Goal: Information Seeking & Learning: Compare options

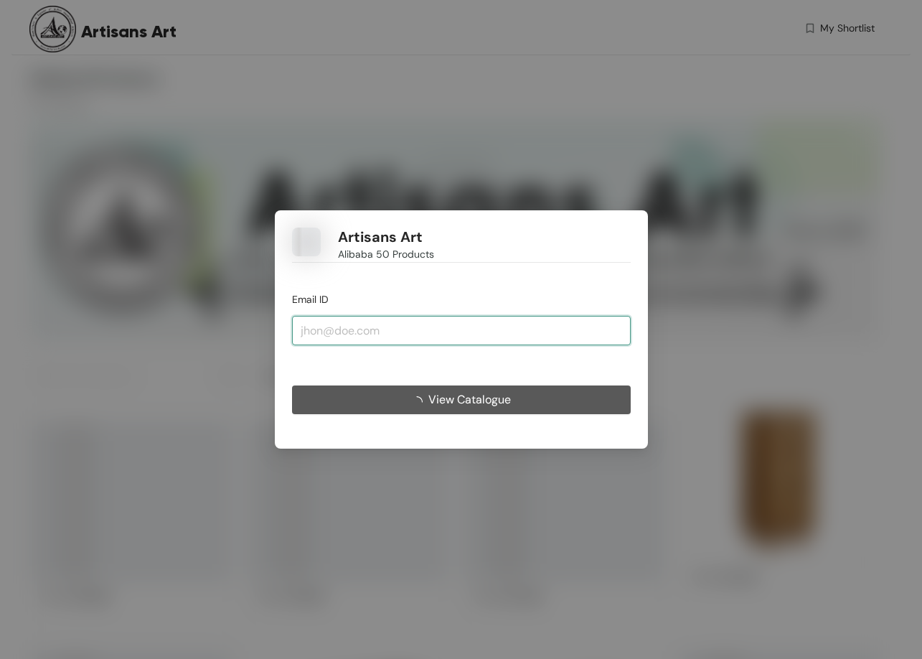
click at [341, 329] on input "email" at bounding box center [461, 330] width 339 height 29
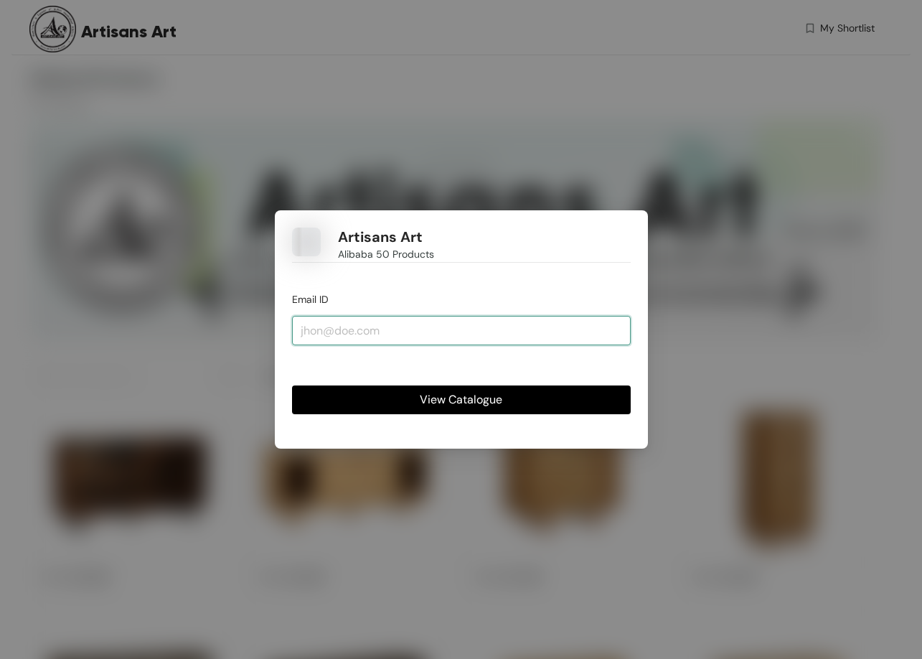
type input "[PERSON_NAME][EMAIL_ADDRESS][DOMAIN_NAME]"
drag, startPoint x: 430, startPoint y: 334, endPoint x: 225, endPoint y: 342, distance: 205.4
click at [222, 334] on div "Artisans Art Alibaba 50 Products Email ID rishabh@dyneton.com View Catalogue" at bounding box center [461, 329] width 922 height 659
click at [436, 400] on span "View Catalogue" at bounding box center [461, 399] width 83 height 18
click at [366, 333] on input "email" at bounding box center [461, 330] width 339 height 29
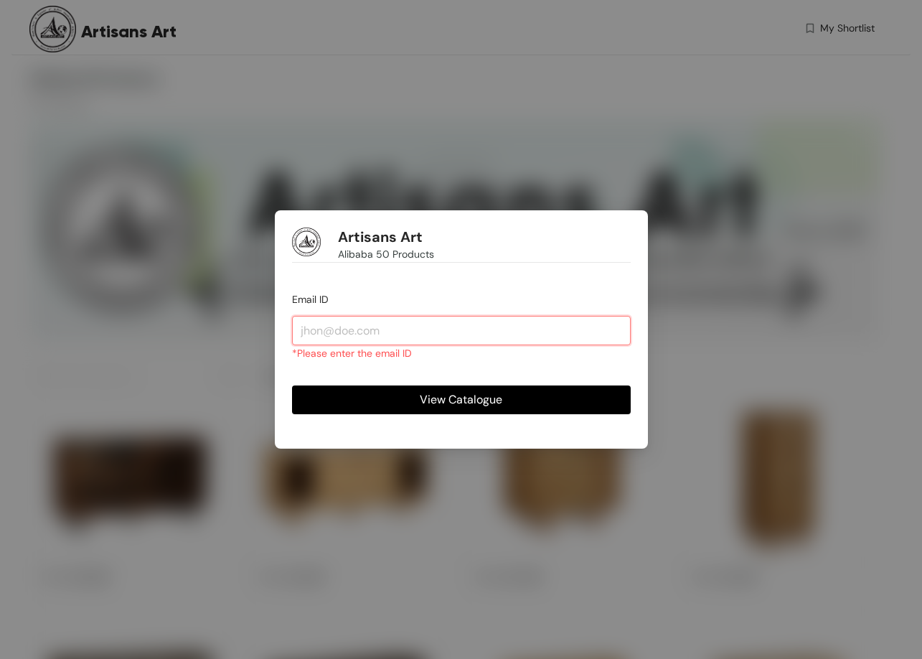
type input "rishabh@dyneton.com"
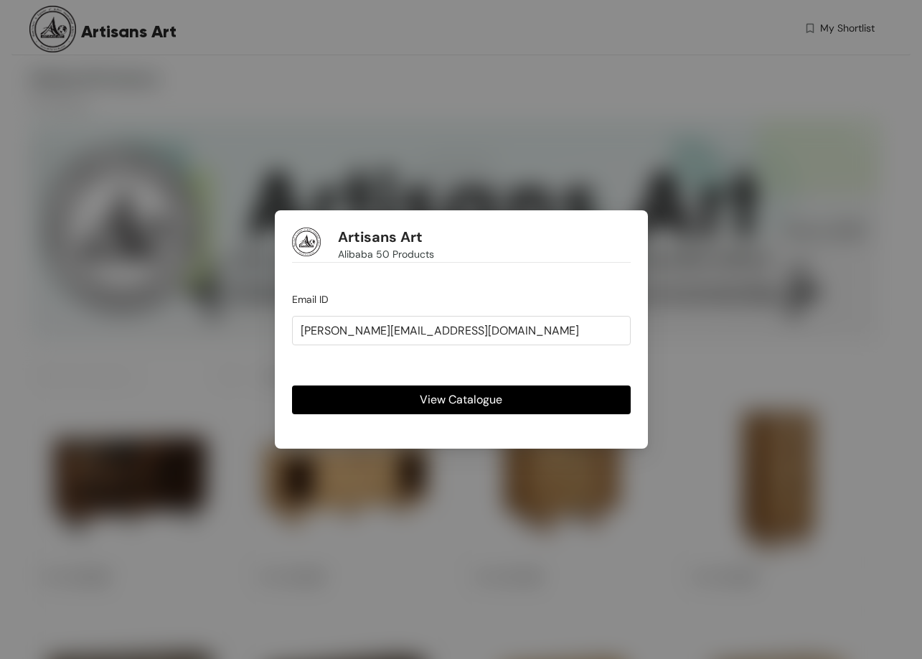
click at [433, 394] on span "View Catalogue" at bounding box center [461, 399] width 83 height 18
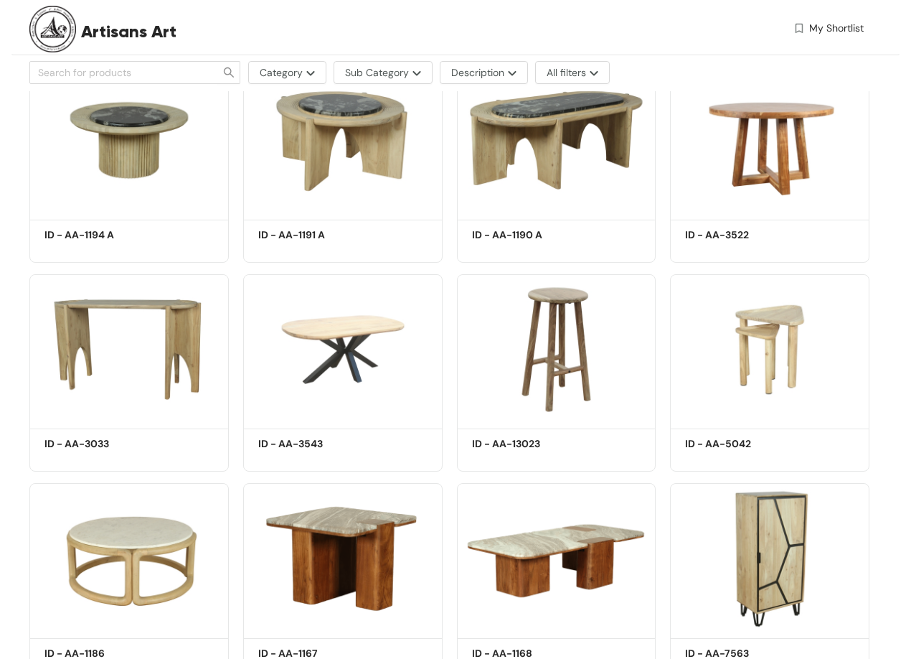
scroll to position [1937, 0]
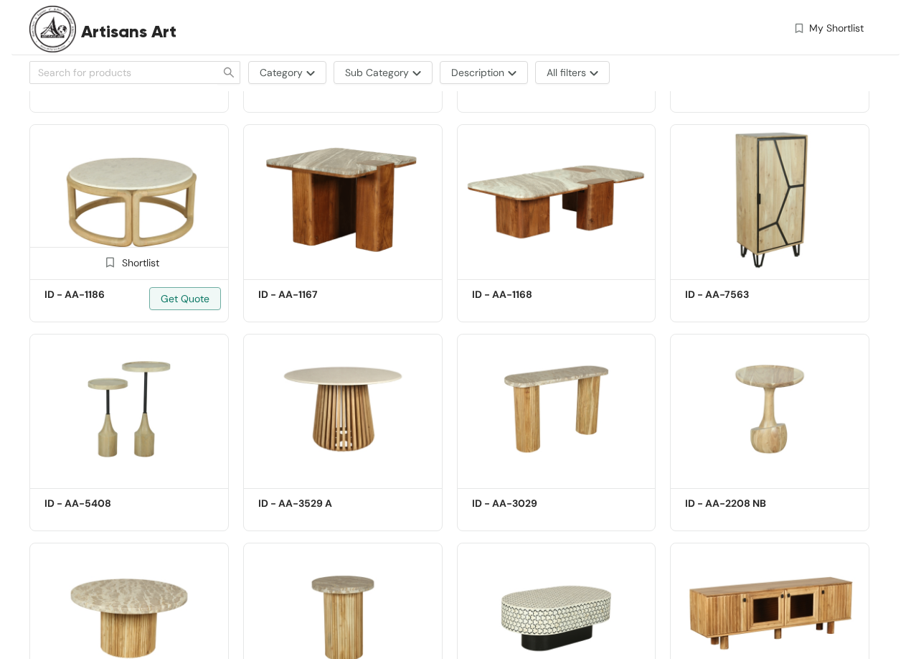
click at [217, 222] on img at bounding box center [128, 199] width 199 height 151
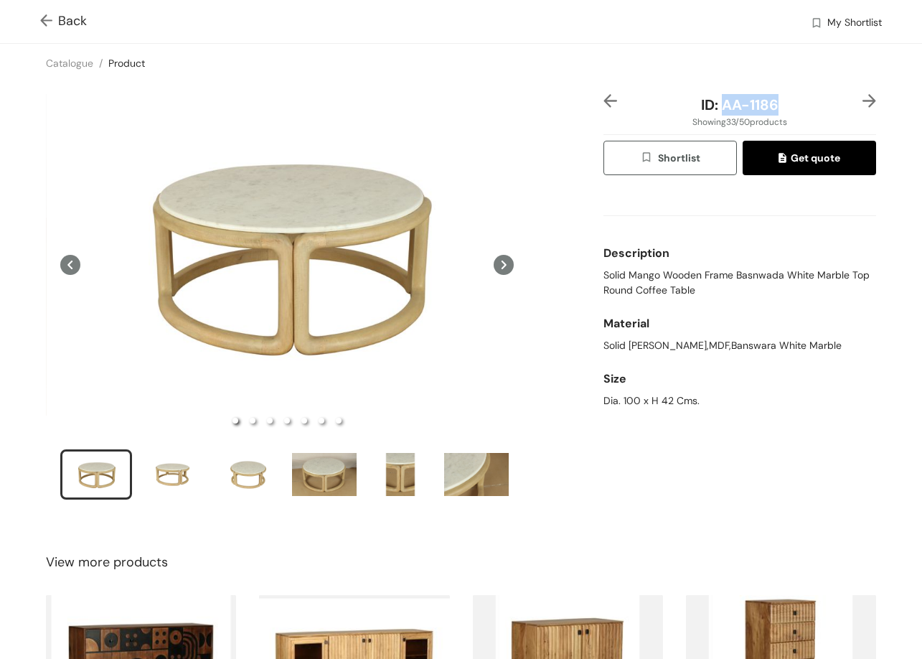
drag, startPoint x: 713, startPoint y: 98, endPoint x: 776, endPoint y: 95, distance: 63.2
click at [775, 95] on div "ID: AA-1186" at bounding box center [739, 105] width 227 height 22
copy span "AA-1186"
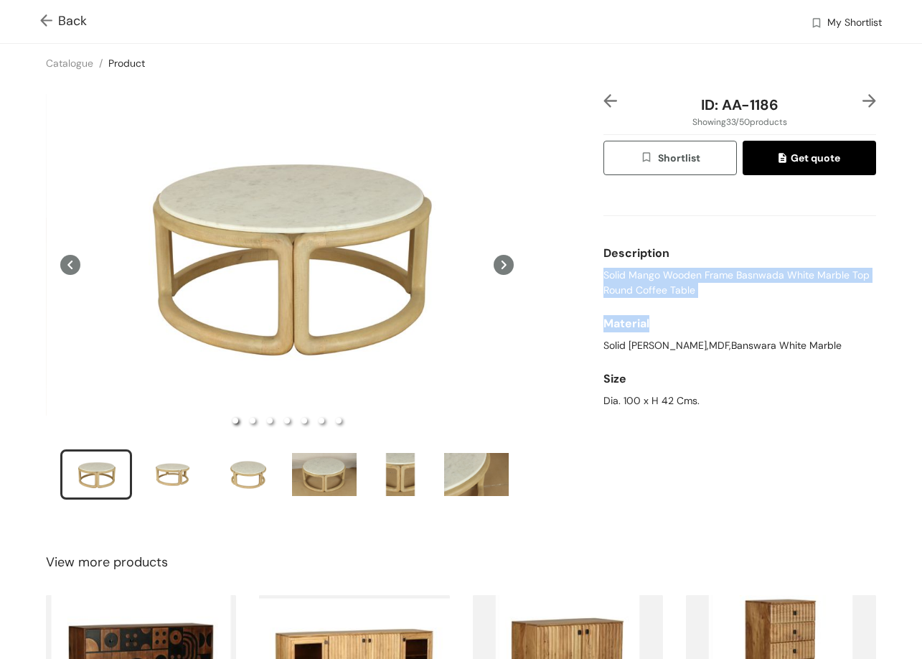
drag, startPoint x: 588, startPoint y: 271, endPoint x: 752, endPoint y: 298, distance: 165.7
click at [758, 305] on div "ID: AA-1186 Showing 33 / 50 products Shortlist Get quote Description Solid Mang…" at bounding box center [461, 306] width 928 height 447
click at [682, 278] on span "Solid Mango Wooden Frame Basnwada White Marble Top Round Coffee Table" at bounding box center [739, 283] width 273 height 30
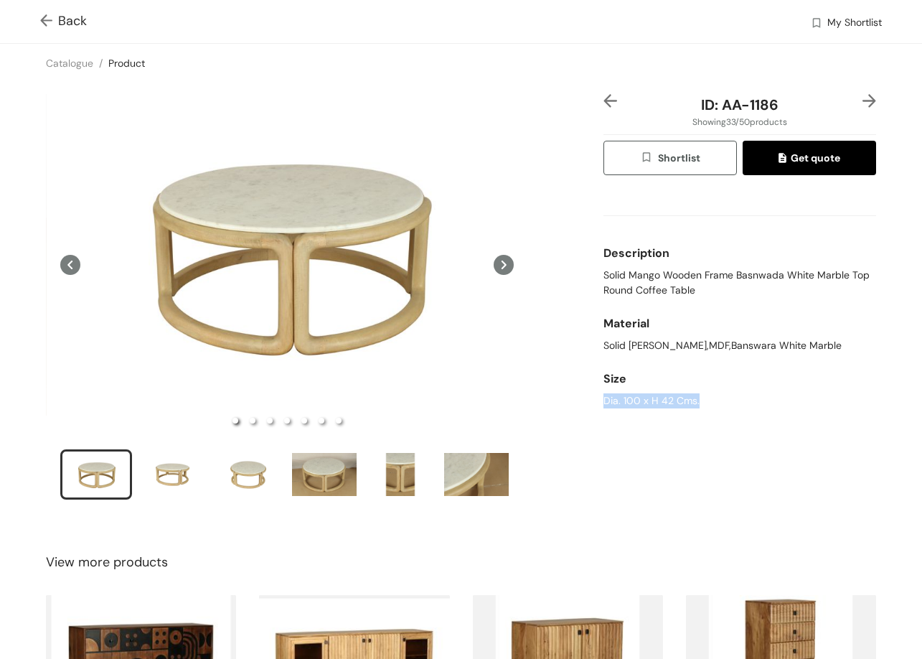
drag, startPoint x: 592, startPoint y: 398, endPoint x: 719, endPoint y: 415, distance: 128.2
click at [719, 415] on div "ID: AA-1186 Showing 33 / 50 products Shortlist Get quote Description Solid Mang…" at bounding box center [461, 306] width 928 height 447
click at [65, 29] on span "Back" at bounding box center [63, 20] width 47 height 19
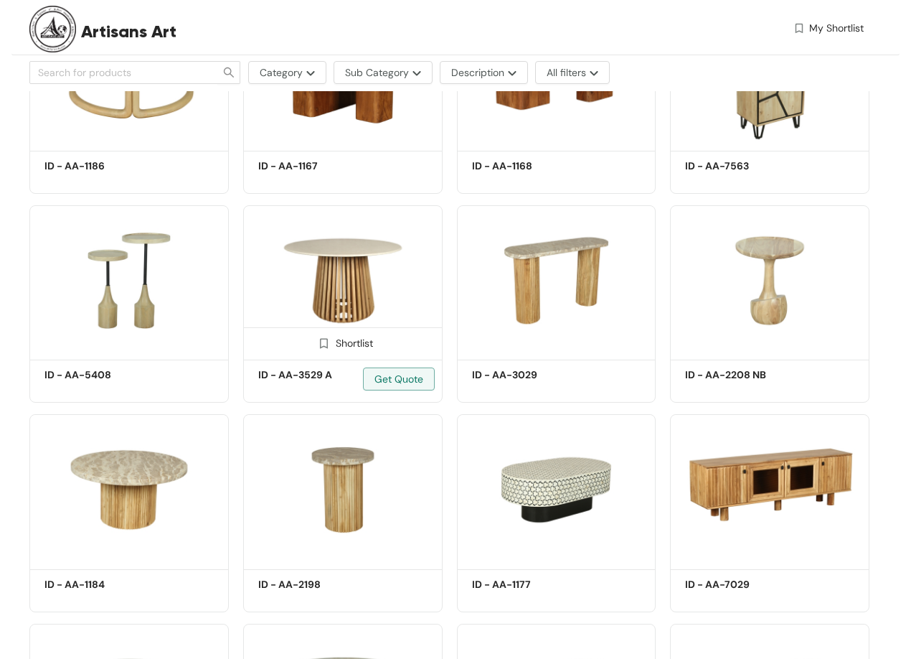
scroll to position [2081, 0]
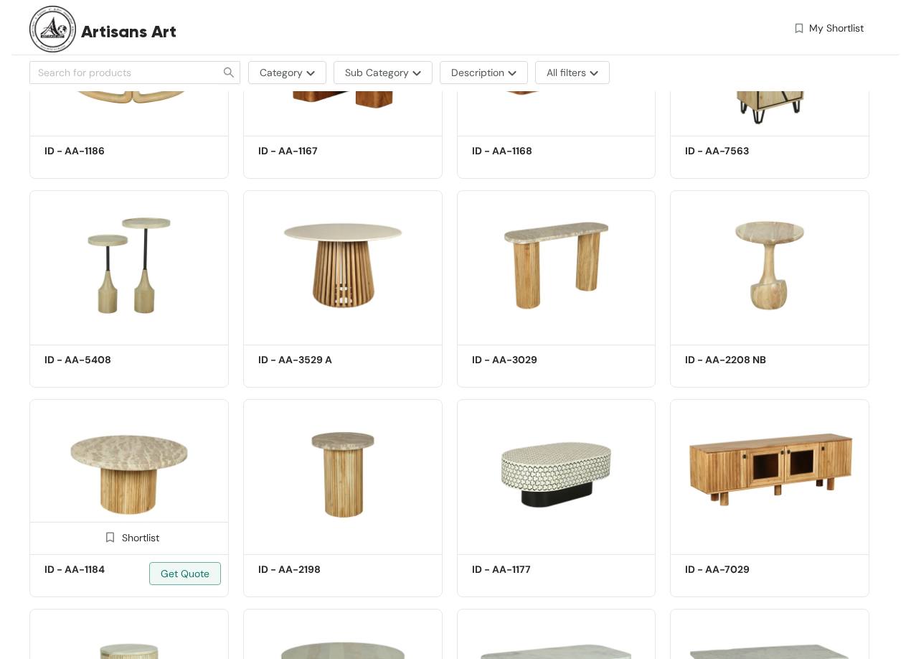
click at [141, 454] on img at bounding box center [128, 474] width 199 height 151
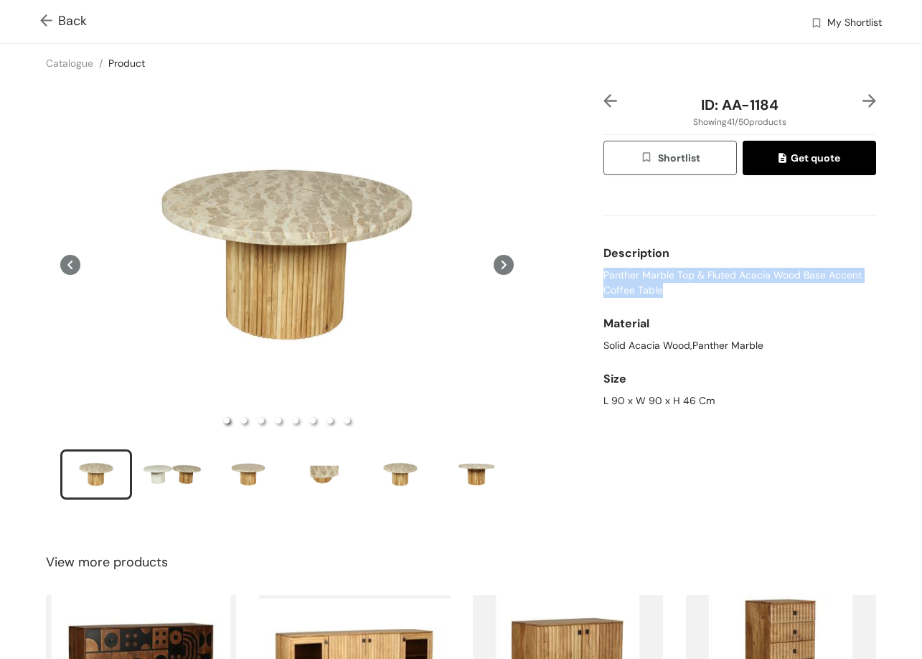
drag, startPoint x: 601, startPoint y: 274, endPoint x: 664, endPoint y: 288, distance: 63.9
click at [654, 288] on span "Panther Marble Top & Fluted Acacia Wood Base Accent Coffee Table" at bounding box center [739, 283] width 273 height 30
drag, startPoint x: 715, startPoint y: 110, endPoint x: 768, endPoint y: 113, distance: 53.1
click at [768, 113] on span "ID: AA-1184" at bounding box center [739, 104] width 77 height 19
copy span "AA-1184"
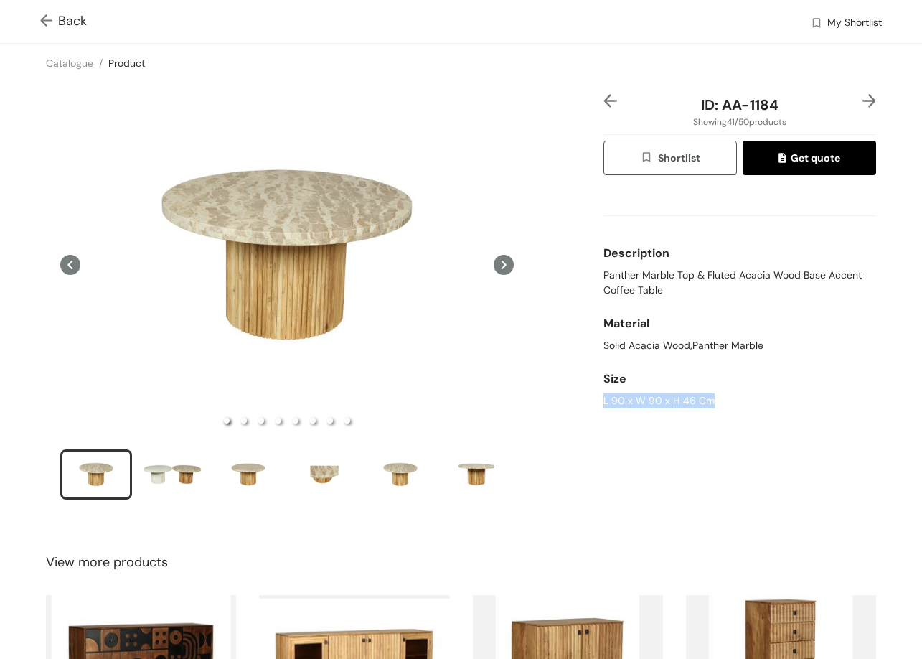
drag, startPoint x: 690, startPoint y: 417, endPoint x: 771, endPoint y: 432, distance: 82.5
click at [771, 432] on div "ID: AA-1184 Showing 41 / 50 products Shortlist Get quote Description Panther Ma…" at bounding box center [740, 306] width 278 height 424
copy div "L 90 x W 90 x H 46 Cm"
click at [855, 109] on div at bounding box center [864, 105] width 23 height 22
click at [39, 20] on div "Back My Shortlist" at bounding box center [461, 21] width 922 height 43
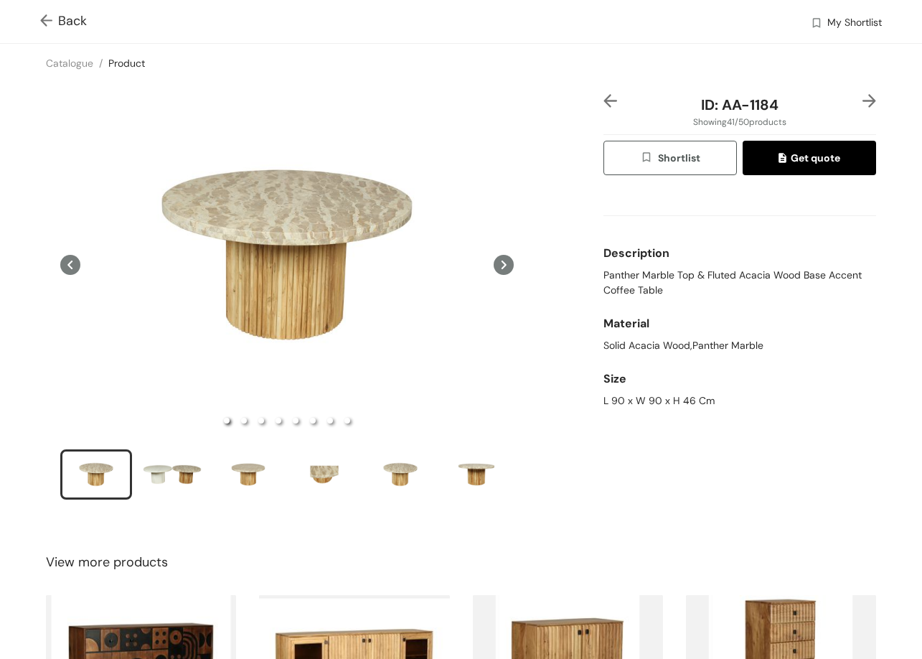
click at [47, 19] on img at bounding box center [49, 21] width 18 height 15
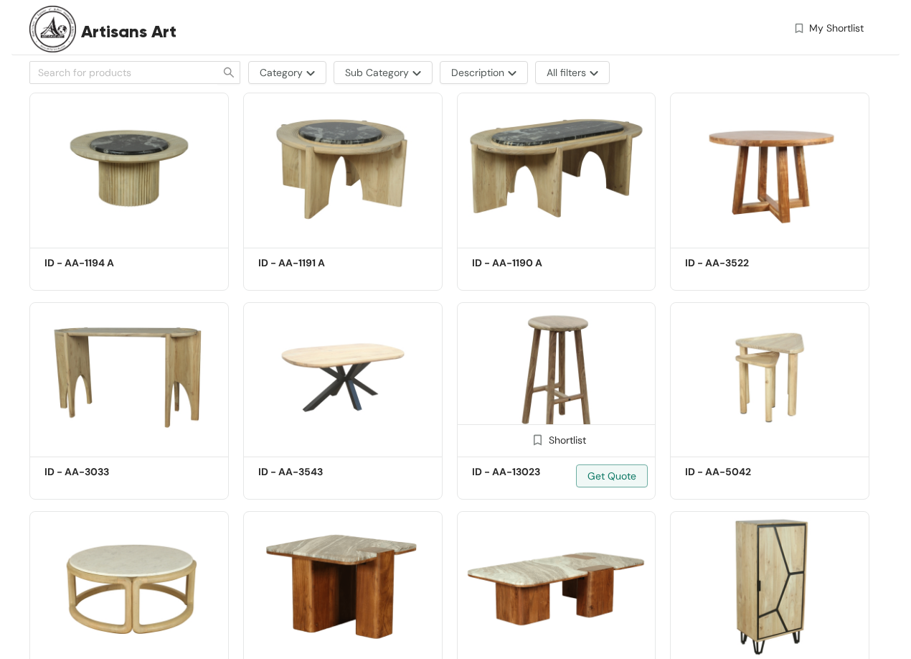
scroll to position [1192, 0]
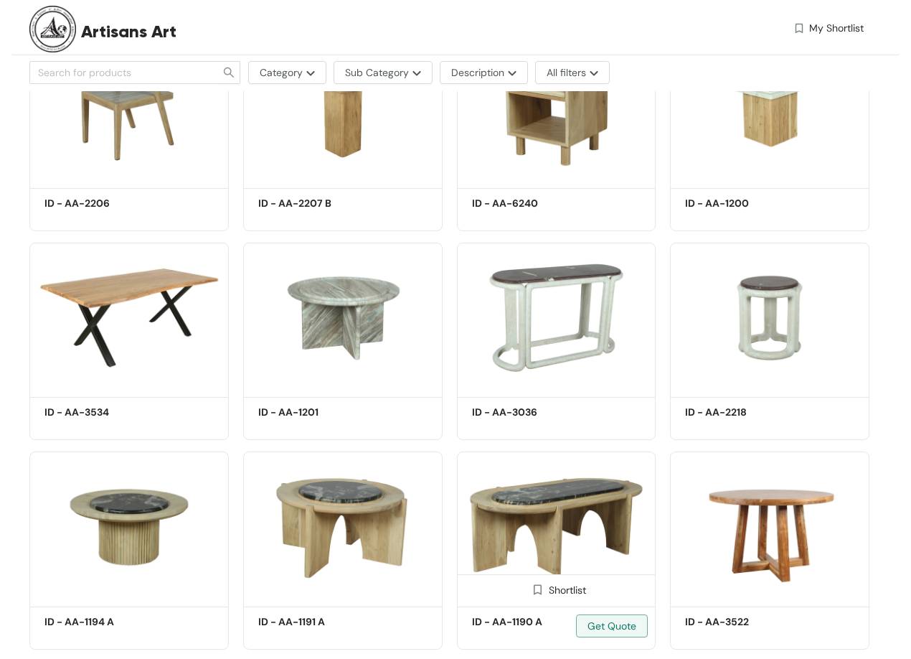
click at [596, 502] on img at bounding box center [556, 526] width 199 height 151
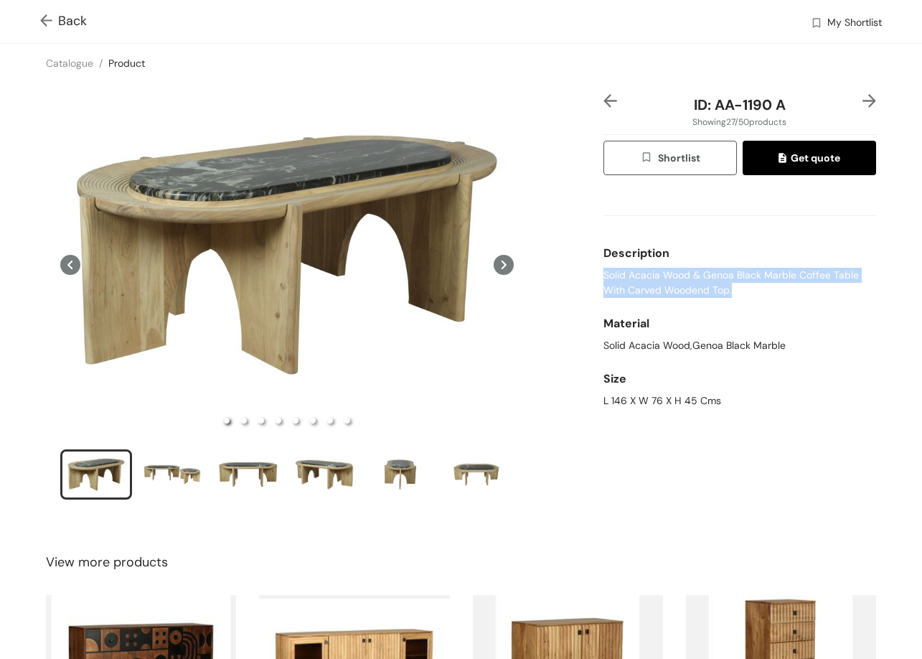
drag, startPoint x: 595, startPoint y: 275, endPoint x: 723, endPoint y: 295, distance: 130.0
click at [723, 295] on div "ID: AA-1190 A Showing 27 / 50 products Shortlist Get quote Description Solid Ac…" at bounding box center [740, 306] width 278 height 424
copy span "Solid Acacia Wood & Genoa Black Marble Coffee Table With Carved Woodend Top."
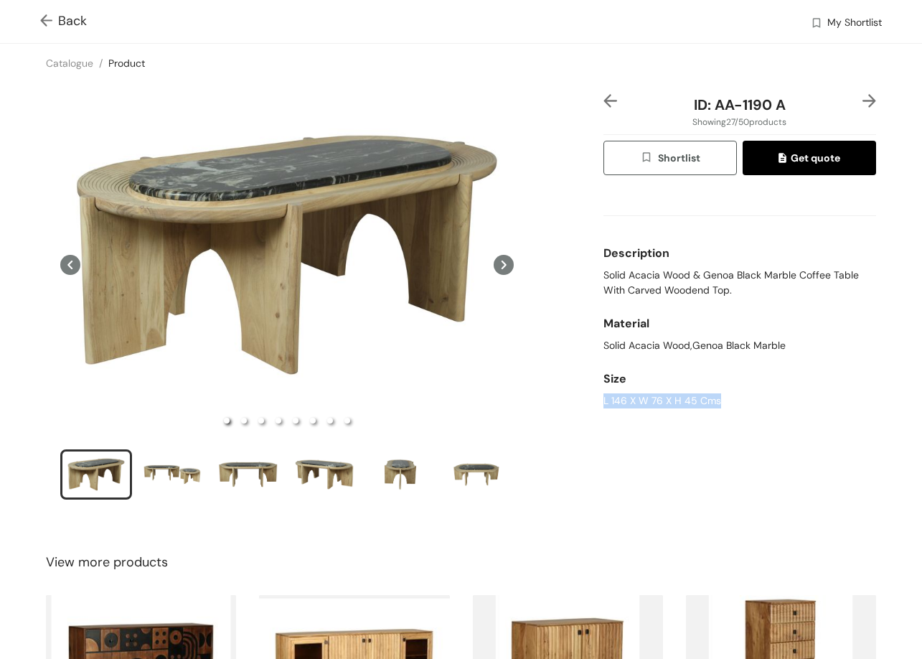
drag, startPoint x: 655, startPoint y: 400, endPoint x: 733, endPoint y: 398, distance: 77.5
click at [733, 398] on div "ID: AA-1190 A Showing 27 / 50 products Shortlist Get quote Description Solid Ac…" at bounding box center [461, 306] width 928 height 447
copy div "L 146 X W 76 X H 45 Cms"
drag, startPoint x: 707, startPoint y: 105, endPoint x: 789, endPoint y: 101, distance: 81.9
click at [788, 103] on div "ID: AA-1190 A" at bounding box center [739, 105] width 227 height 22
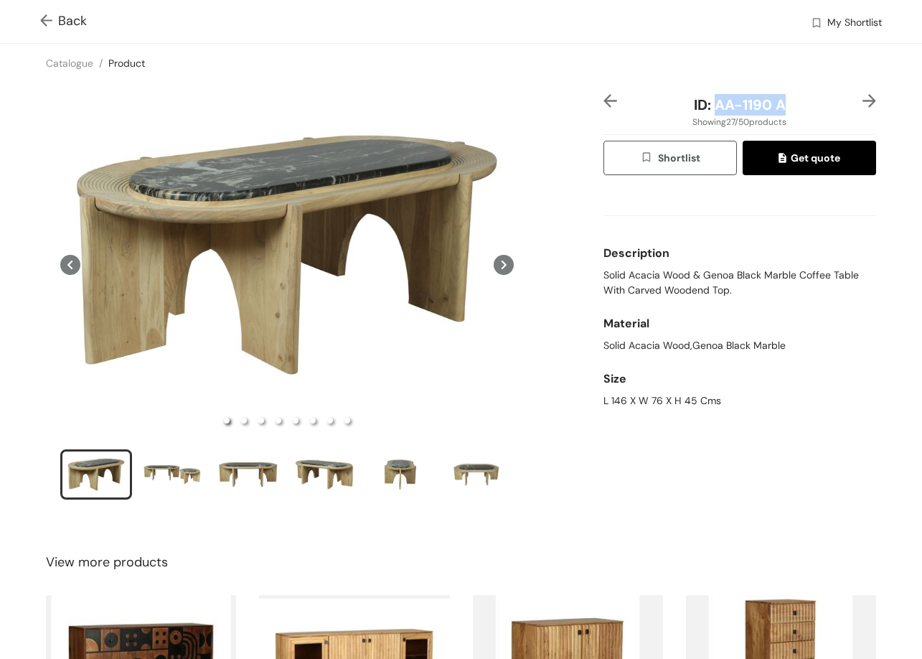
copy span "AA-1190 A"
click at [862, 99] on img at bounding box center [869, 101] width 14 height 14
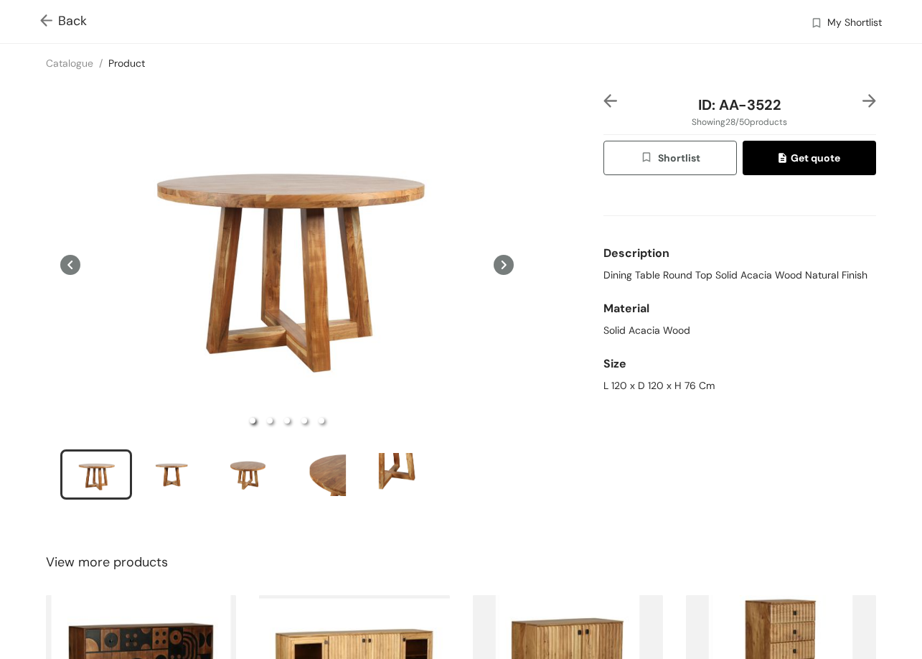
click at [862, 98] on img at bounding box center [869, 101] width 14 height 14
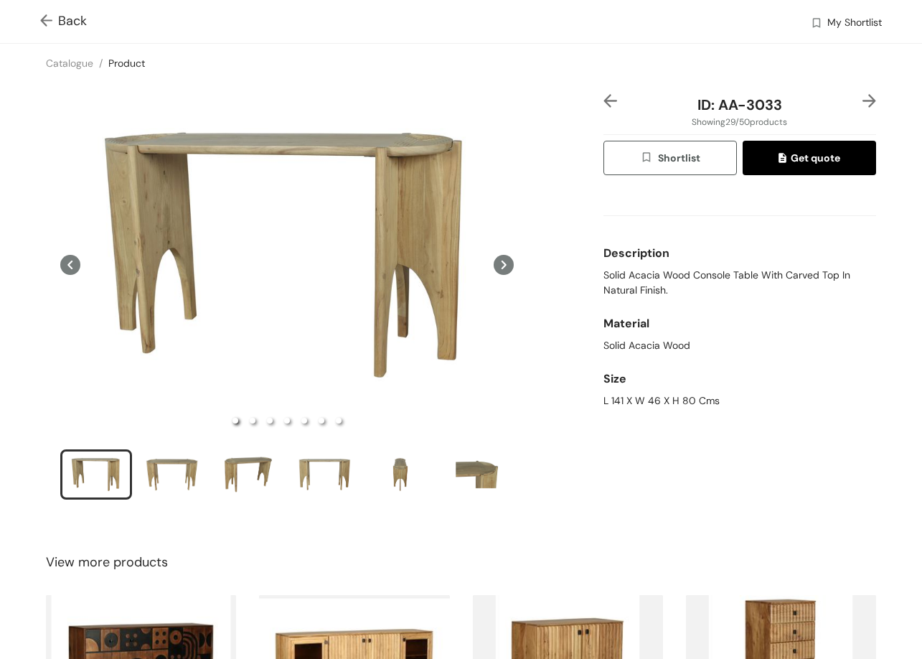
click at [862, 98] on img at bounding box center [869, 101] width 14 height 14
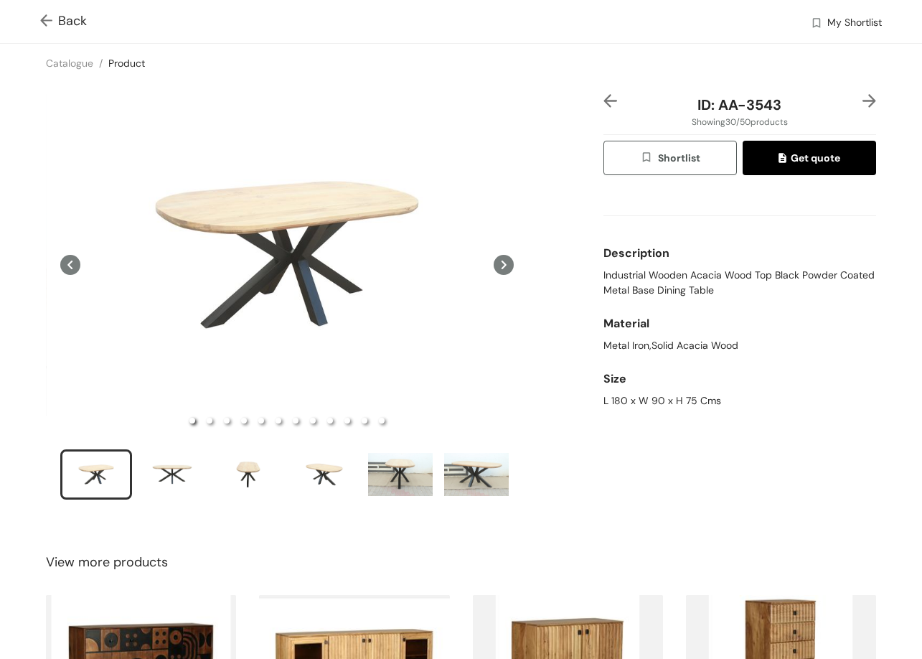
click at [862, 98] on img at bounding box center [869, 101] width 14 height 14
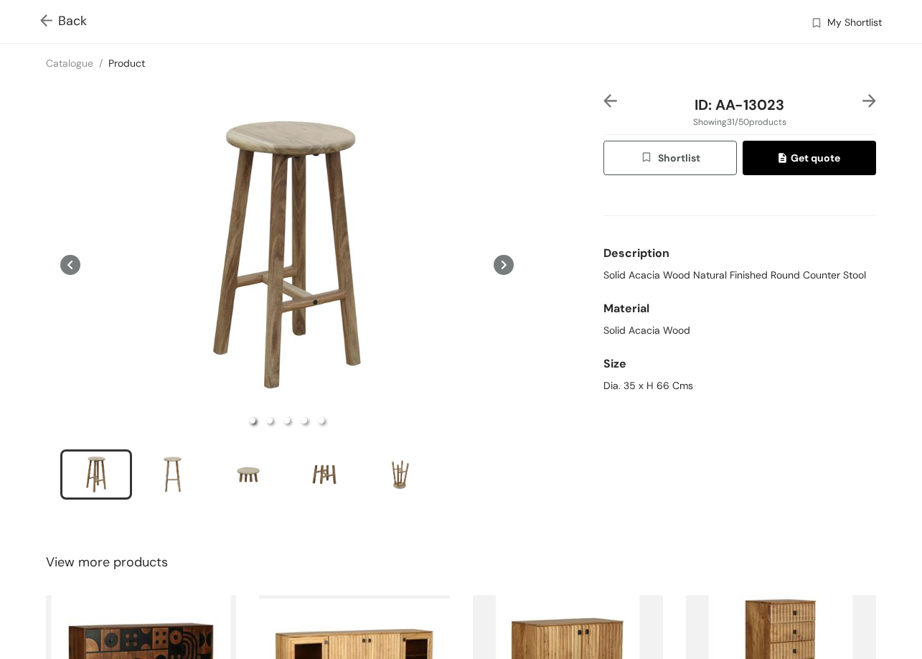
click at [862, 98] on img at bounding box center [869, 101] width 14 height 14
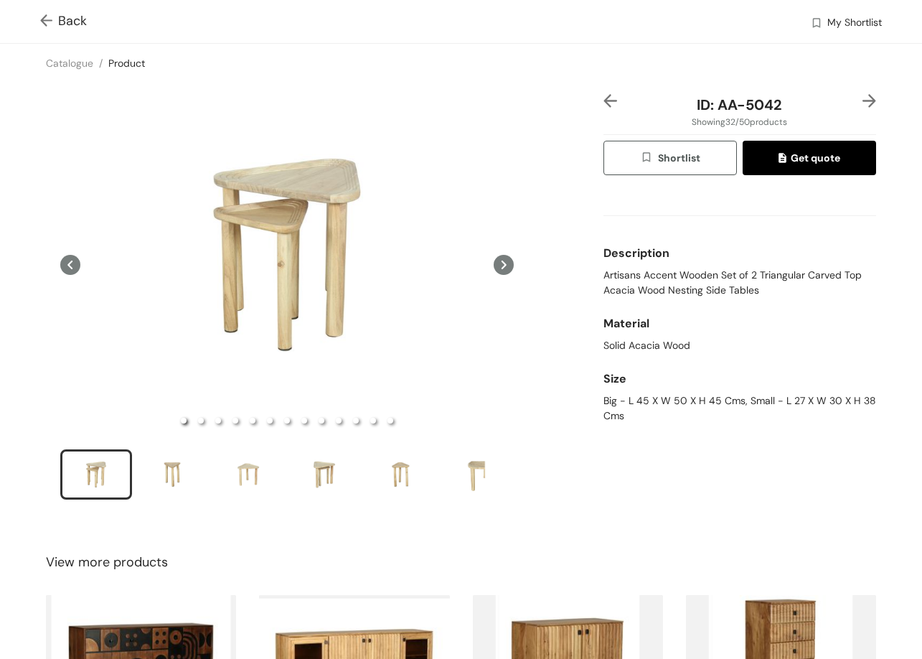
click at [863, 97] on img at bounding box center [869, 101] width 14 height 14
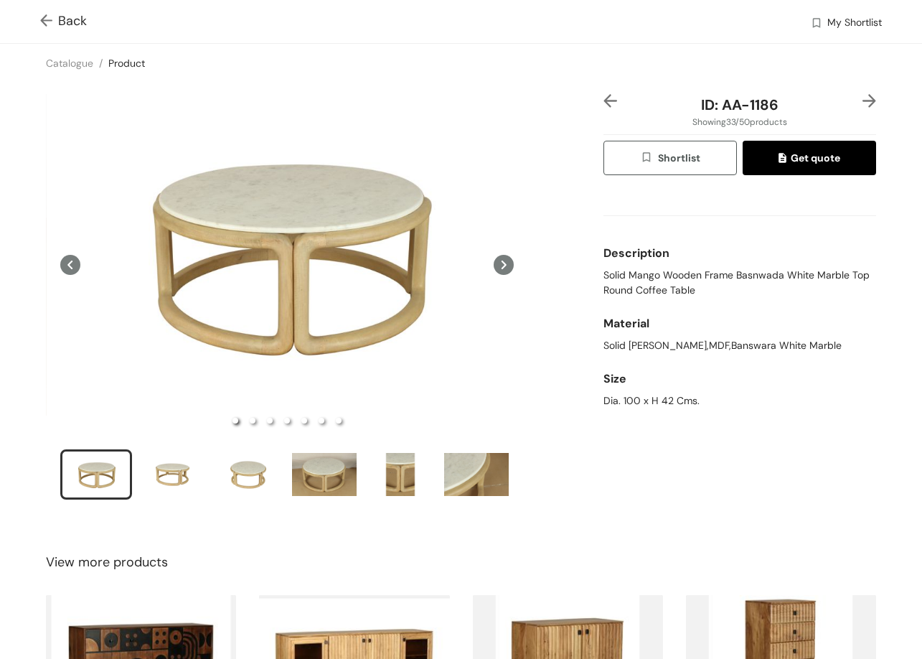
click at [863, 97] on img at bounding box center [869, 101] width 14 height 14
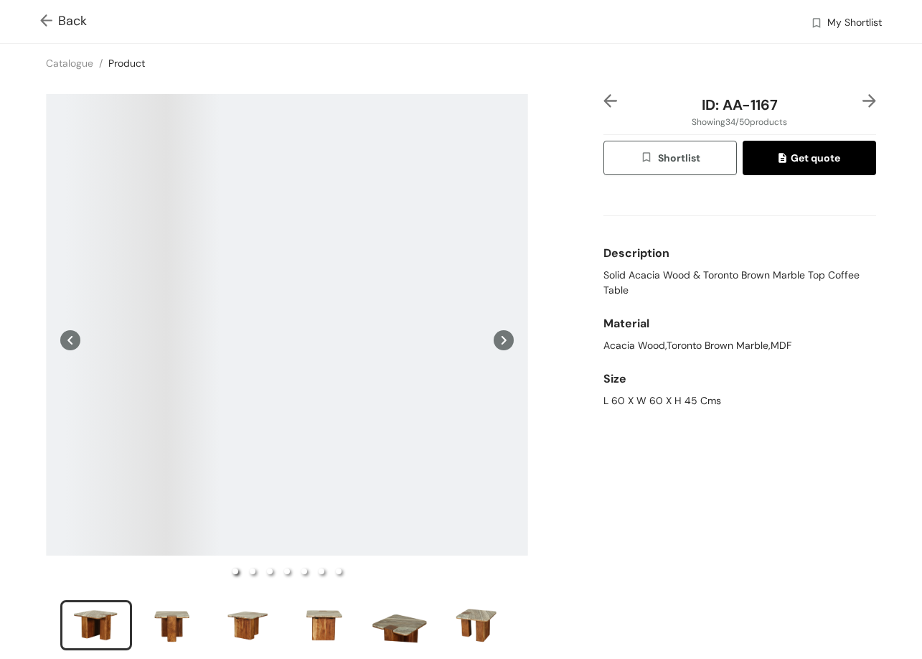
click at [50, 22] on img at bounding box center [49, 21] width 18 height 15
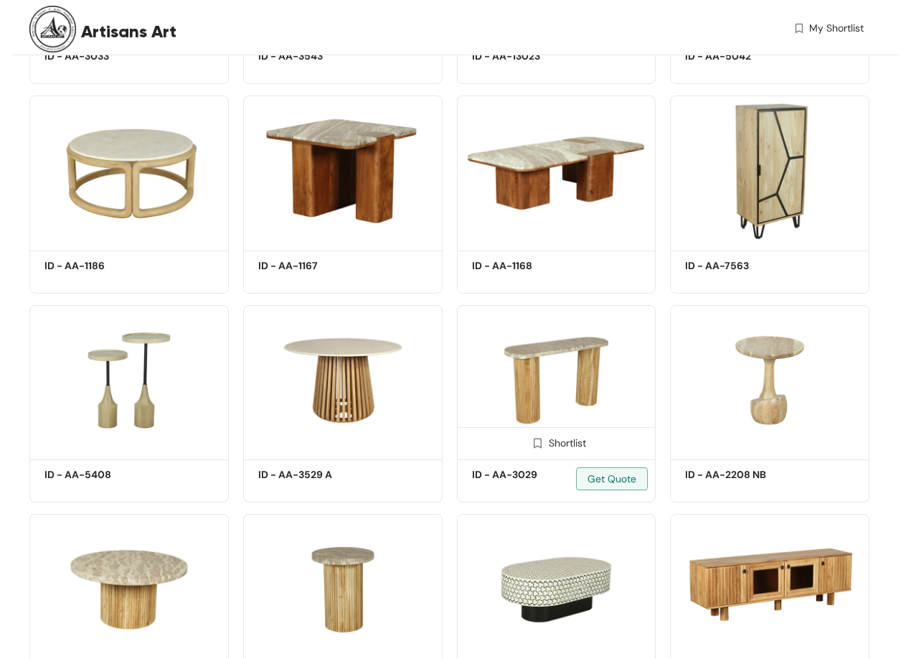
scroll to position [2072, 0]
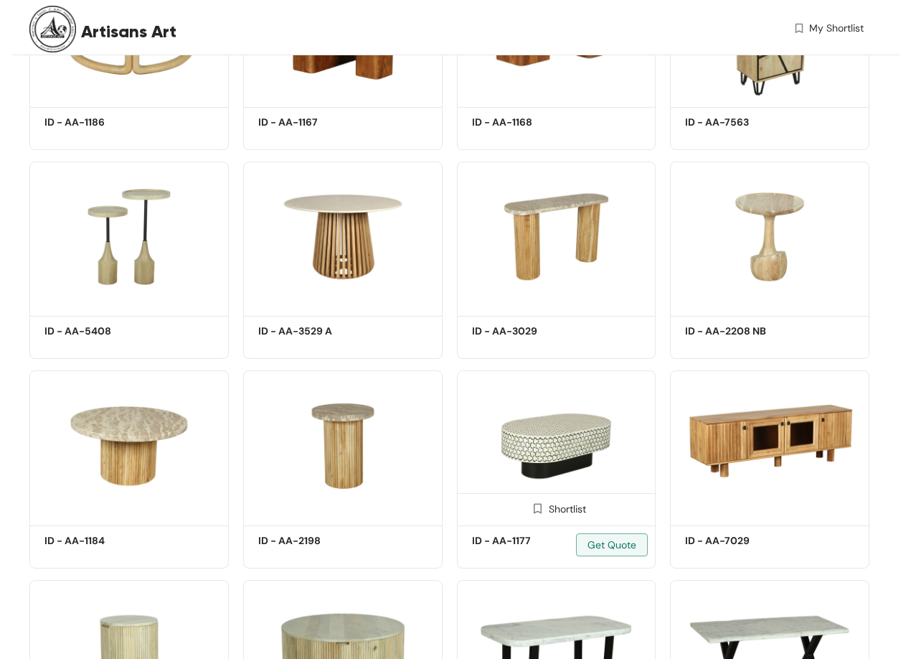
click at [560, 450] on img at bounding box center [556, 445] width 199 height 151
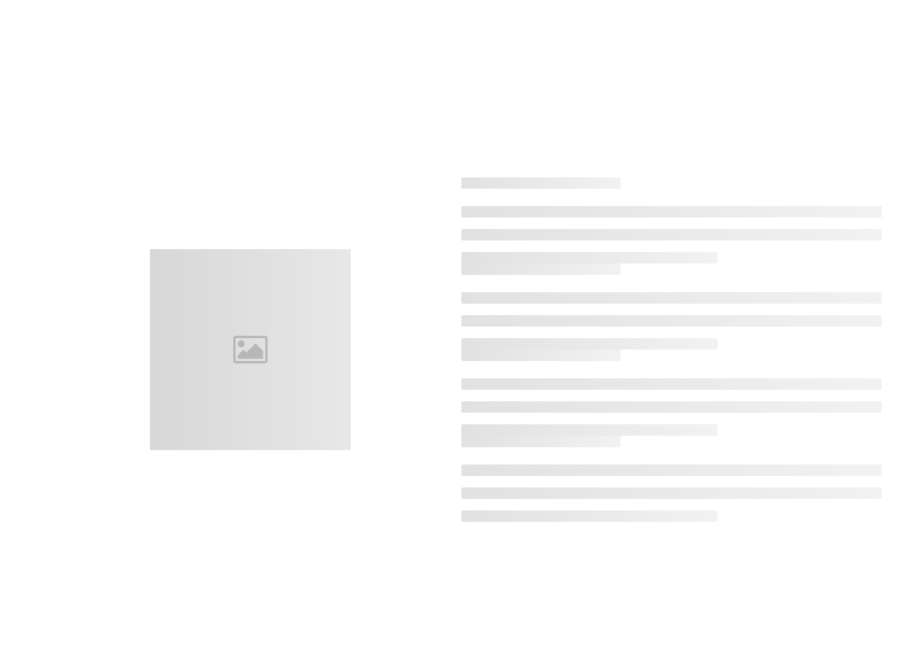
click at [498, 201] on div at bounding box center [671, 220] width 421 height 86
click at [317, 189] on div at bounding box center [461, 349] width 882 height 659
click at [121, 32] on div at bounding box center [461, 349] width 882 height 659
click at [320, 167] on div at bounding box center [461, 349] width 882 height 659
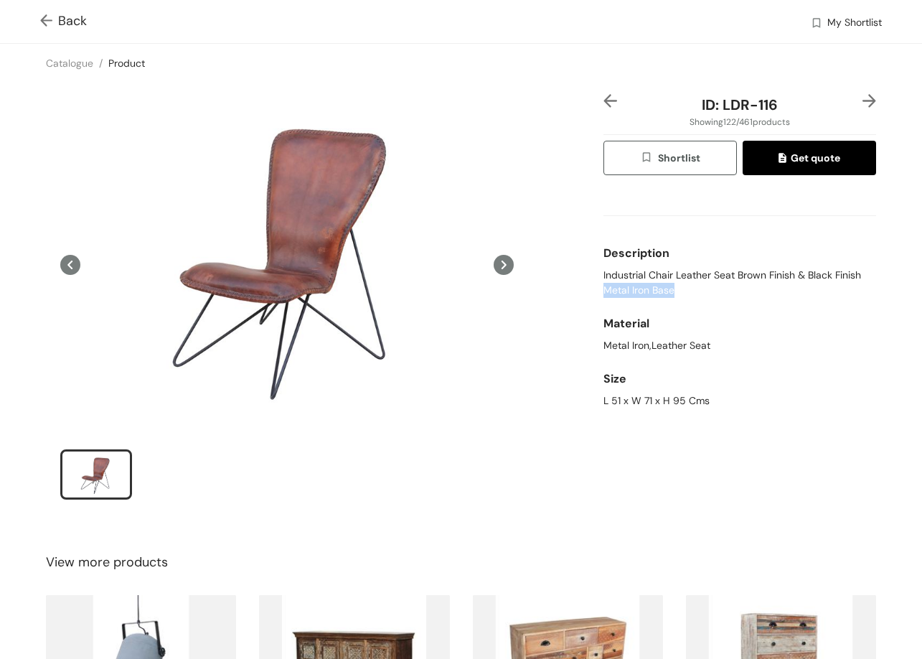
click at [45, 16] on img at bounding box center [49, 21] width 18 height 15
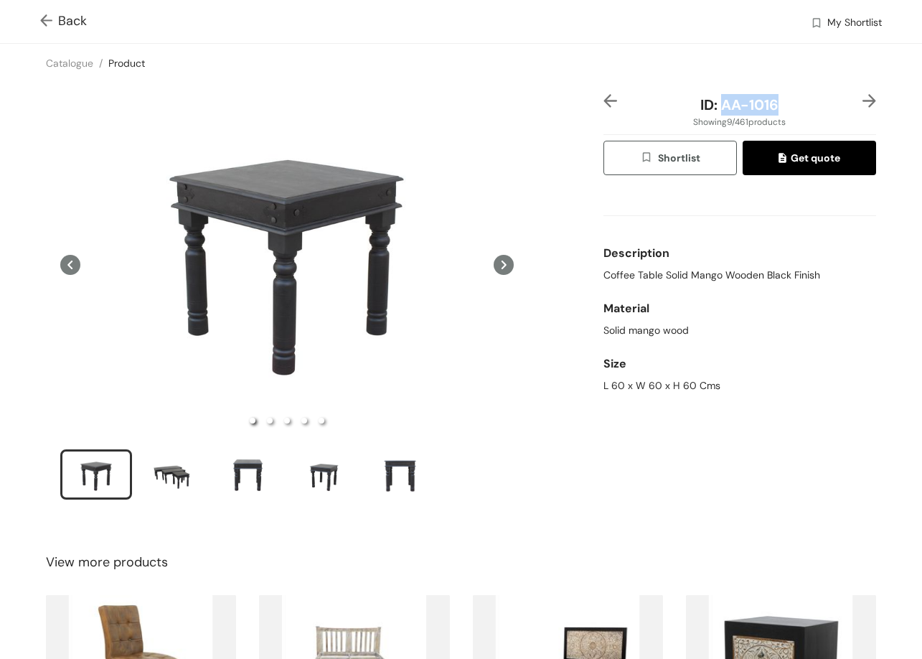
drag, startPoint x: 713, startPoint y: 105, endPoint x: 771, endPoint y: 106, distance: 58.9
click at [771, 106] on div "ID: AA-1016" at bounding box center [739, 105] width 227 height 22
copy span "AA-1016"
drag, startPoint x: 628, startPoint y: 282, endPoint x: 822, endPoint y: 284, distance: 194.5
click at [822, 284] on div "ID: AA-1016 Showing 9 / 461 products Shortlist Get quote Description Coffee Tab…" at bounding box center [461, 306] width 928 height 447
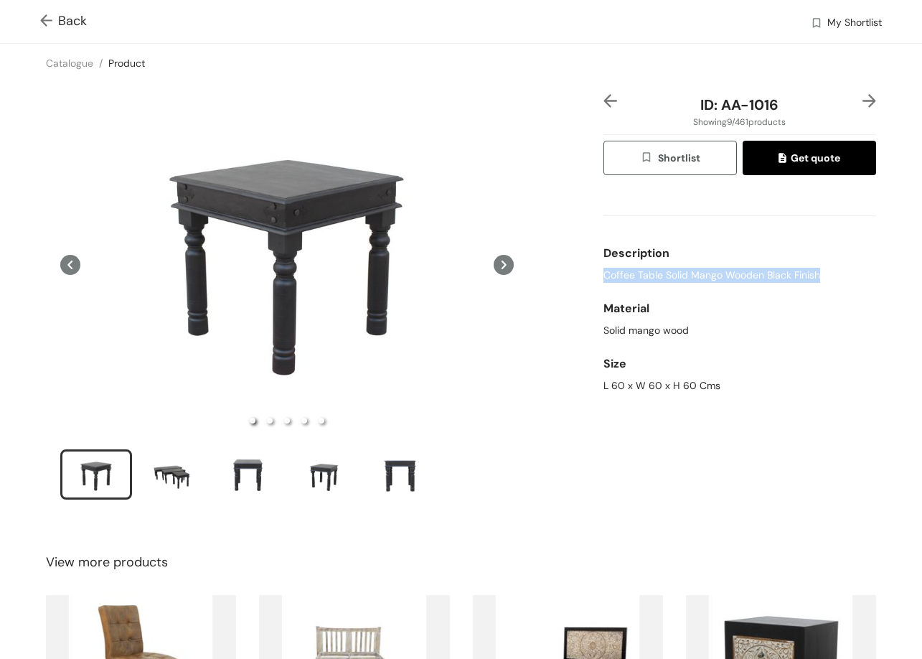
copy span "Coffee Table Solid Mango Wooden Black Finish"
drag, startPoint x: 669, startPoint y: 384, endPoint x: 751, endPoint y: 386, distance: 82.5
click at [751, 386] on div "ID: AA-1016 Showing 9 / 461 products Shortlist Get quote Description Coffee Tab…" at bounding box center [740, 306] width 278 height 424
copy div "L 60 x W 60 x H 60 Cms"
click at [862, 100] on img at bounding box center [869, 101] width 14 height 14
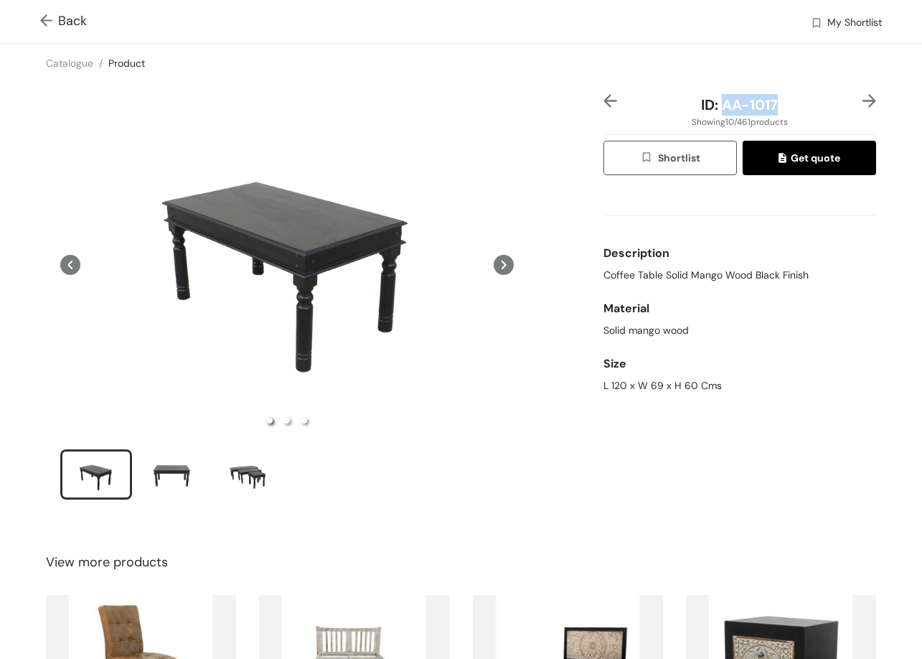
drag, startPoint x: 743, startPoint y: 104, endPoint x: 788, endPoint y: 99, distance: 45.5
click at [794, 101] on div "ID: AA-1017" at bounding box center [739, 105] width 227 height 22
copy span "AA-1017"
drag, startPoint x: 677, startPoint y: 387, endPoint x: 738, endPoint y: 387, distance: 61.0
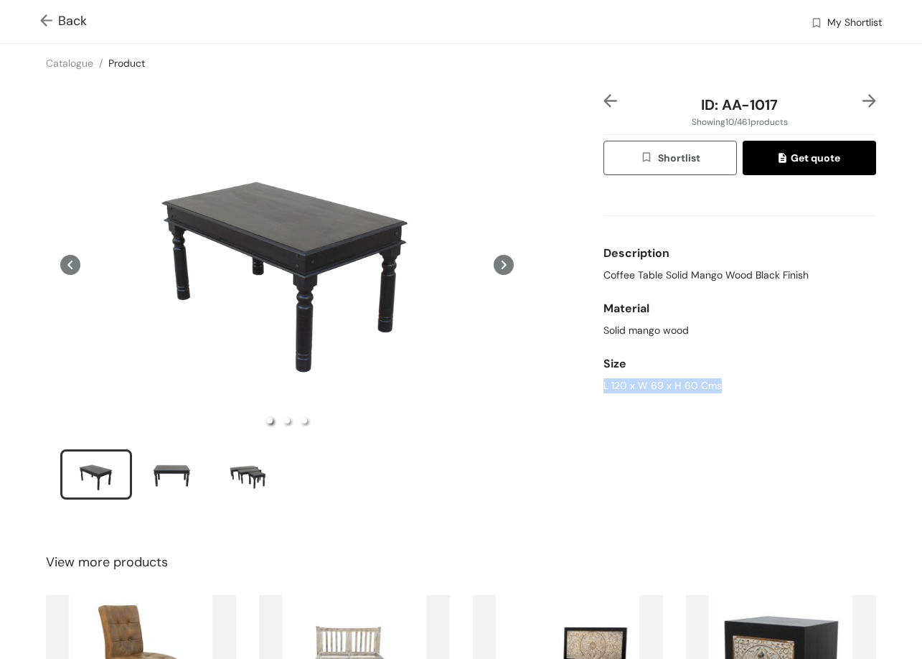
click at [738, 387] on div "L 120 x W 69 x H 60 Cms" at bounding box center [739, 385] width 273 height 15
copy div "L 120 x W 69 x H 60 Cms"
drag, startPoint x: 597, startPoint y: 271, endPoint x: 798, endPoint y: 279, distance: 201.1
click at [798, 279] on div "ID: AA-1017 Showing 10 / 461 products Shortlist Get quote Description Coffee Ta…" at bounding box center [740, 306] width 278 height 424
copy span "Coffee Table Solid Mango Wood Black Finish"
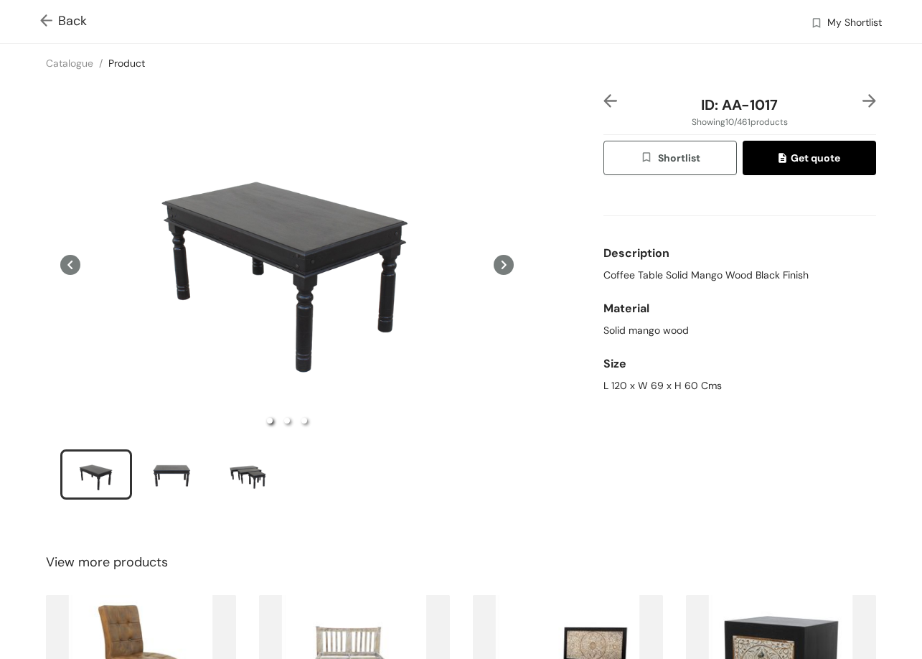
drag, startPoint x: 851, startPoint y: 85, endPoint x: 852, endPoint y: 94, distance: 8.6
click at [852, 88] on div "ID: AA-1017 Showing 10 / 461 products Shortlist Get quote Description Coffee Ta…" at bounding box center [461, 306] width 928 height 447
click at [862, 95] on img at bounding box center [869, 101] width 14 height 14
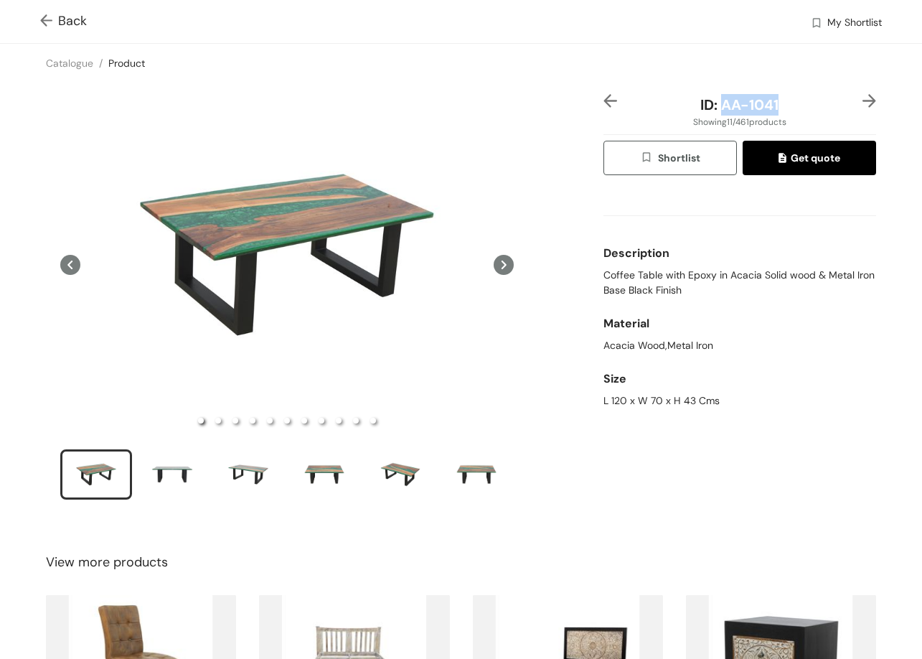
drag, startPoint x: 753, startPoint y: 108, endPoint x: 776, endPoint y: 106, distance: 22.3
click at [776, 106] on div "ID: AA-1041" at bounding box center [739, 105] width 227 height 22
copy span "AA-1041"
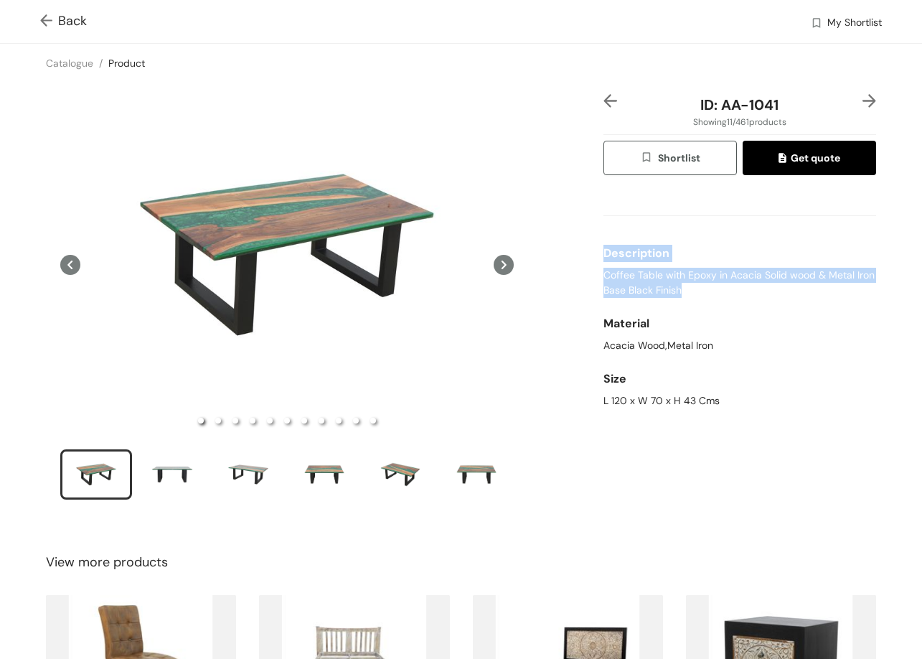
drag, startPoint x: 591, startPoint y: 264, endPoint x: 700, endPoint y: 295, distance: 112.7
click at [700, 295] on div "ID: AA-1041 Showing 11 / 461 products Shortlist Get quote Description Coffee Ta…" at bounding box center [461, 306] width 928 height 447
click at [654, 281] on span "Coffee Table with Epoxy in Acacia Solid wood & Metal Iron Base Black Finish" at bounding box center [739, 283] width 273 height 30
click at [652, 281] on span "Coffee Table with Epoxy in Acacia Solid wood & Metal Iron Base Black Finish" at bounding box center [739, 283] width 273 height 30
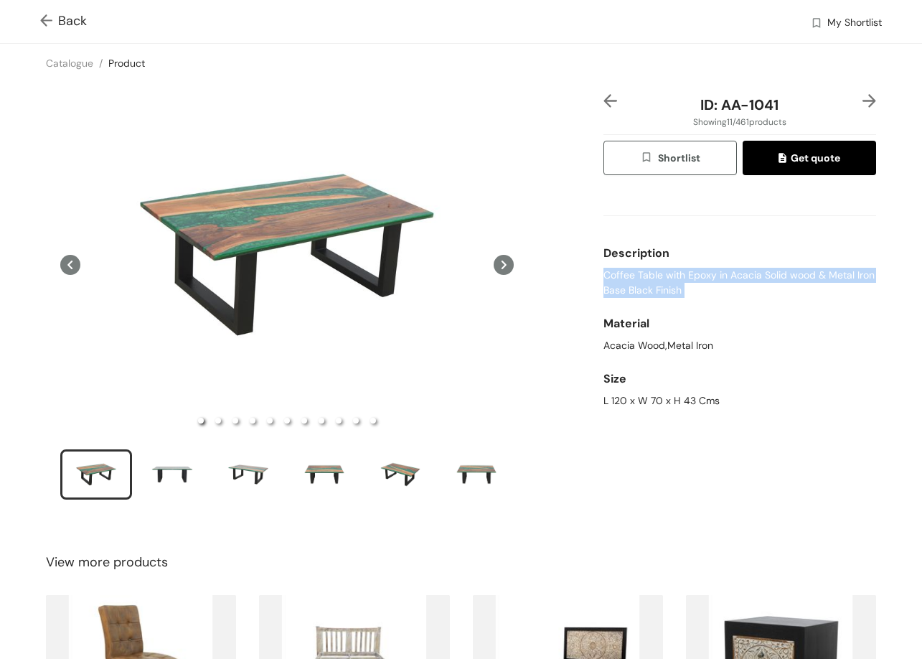
click at [652, 281] on span "Coffee Table with Epoxy in Acacia Solid wood & Metal Iron Base Black Finish" at bounding box center [739, 283] width 273 height 30
drag, startPoint x: 641, startPoint y: 400, endPoint x: 732, endPoint y: 410, distance: 91.7
click at [732, 410] on div "ID: AA-1041 Showing 11 / 461 products Shortlist Get quote Description Coffee Ta…" at bounding box center [461, 306] width 928 height 447
copy div "L 120 x W 70 x H 43 Cms"
click at [862, 99] on img at bounding box center [869, 101] width 14 height 14
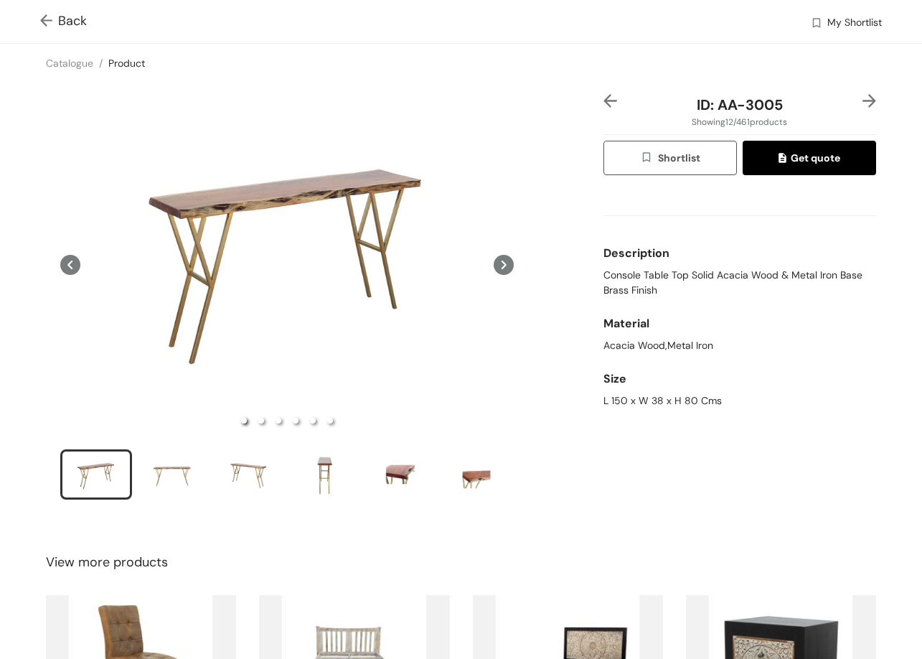
click at [862, 99] on img at bounding box center [869, 101] width 14 height 14
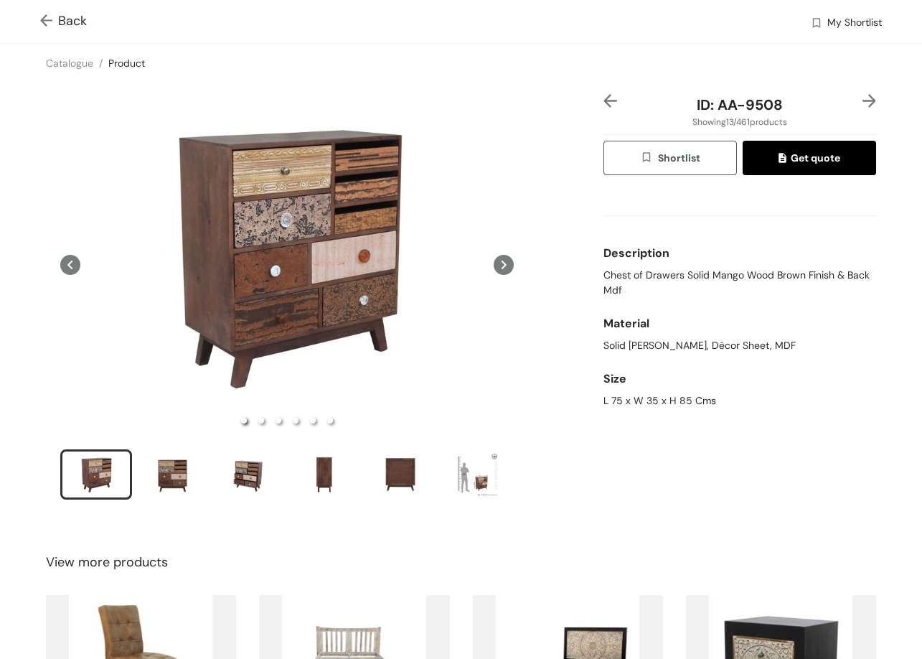
click at [38, 29] on div "Back My Shortlist" at bounding box center [461, 21] width 922 height 43
click at [46, 22] on img at bounding box center [49, 21] width 18 height 15
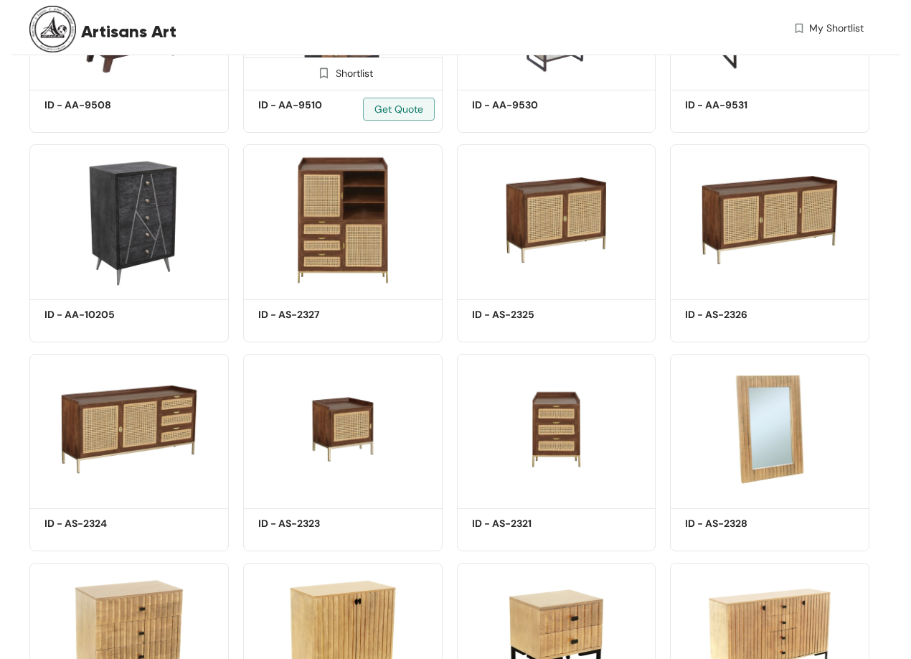
scroll to position [1546, 0]
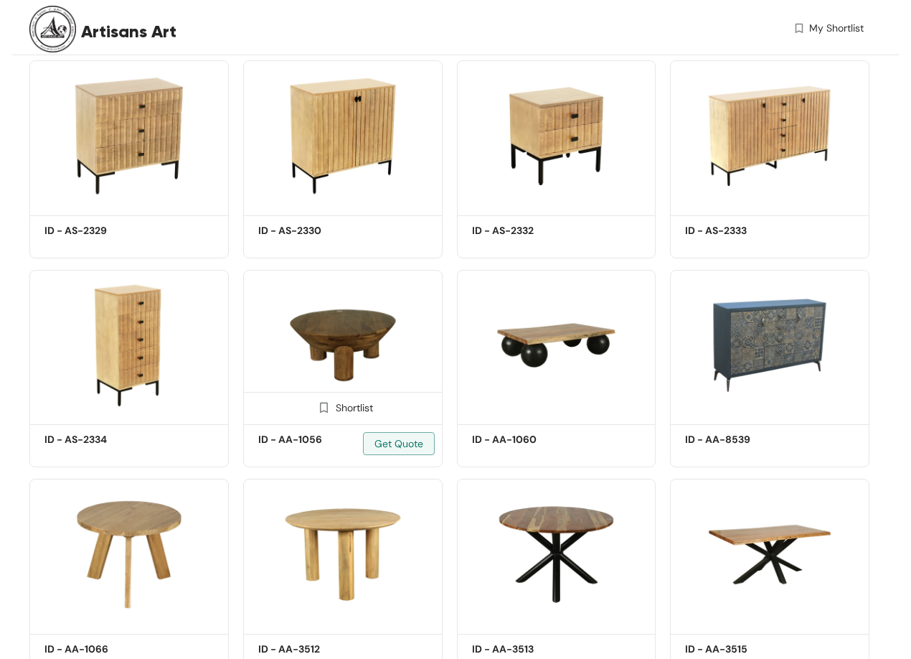
click at [372, 310] on img at bounding box center [342, 345] width 199 height 151
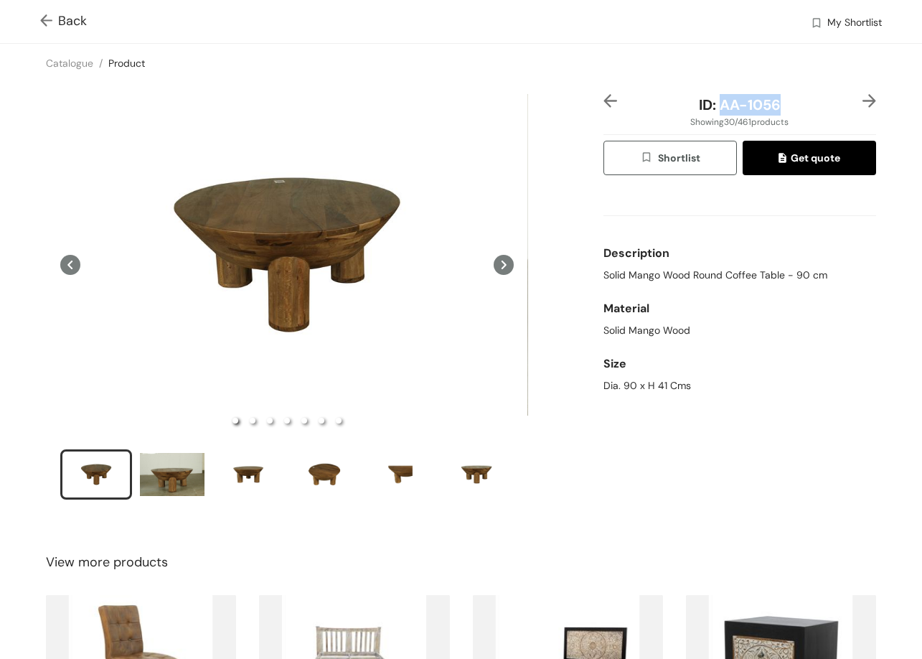
drag, startPoint x: 714, startPoint y: 97, endPoint x: 783, endPoint y: 104, distance: 69.3
click at [783, 104] on div "ID: AA-1056 Showing 30 / 461 products Shortlist Get quote Description Solid Man…" at bounding box center [461, 306] width 928 height 447
copy span "AA-1056"
drag, startPoint x: 596, startPoint y: 274, endPoint x: 821, endPoint y: 289, distance: 225.8
click at [821, 289] on div "ID: AA-1056 Showing 30 / 461 products Shortlist Get quote Description Solid Man…" at bounding box center [461, 306] width 928 height 447
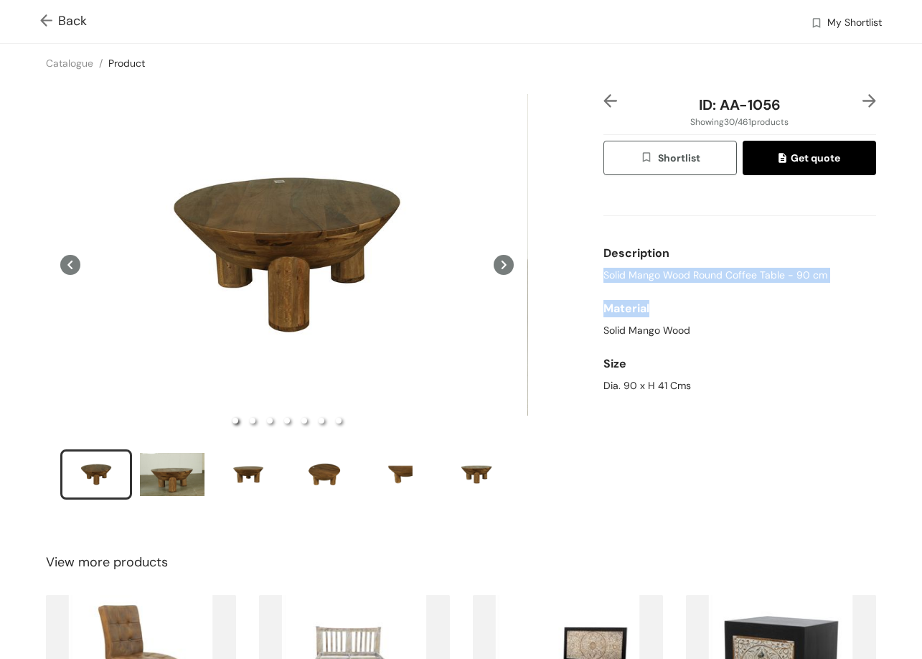
click at [815, 276] on span "Solid Mango Wood Round Coffee Table - 90 cm" at bounding box center [715, 275] width 224 height 15
click at [812, 276] on span "Solid Mango Wood Round Coffee Table - 90 cm" at bounding box center [715, 275] width 224 height 15
click at [810, 277] on span "Solid Mango Wood Round Coffee Table - 90 cm" at bounding box center [715, 275] width 224 height 15
click at [785, 276] on span "Solid Mango Wood Round Coffee Table - 90 cm" at bounding box center [715, 275] width 224 height 15
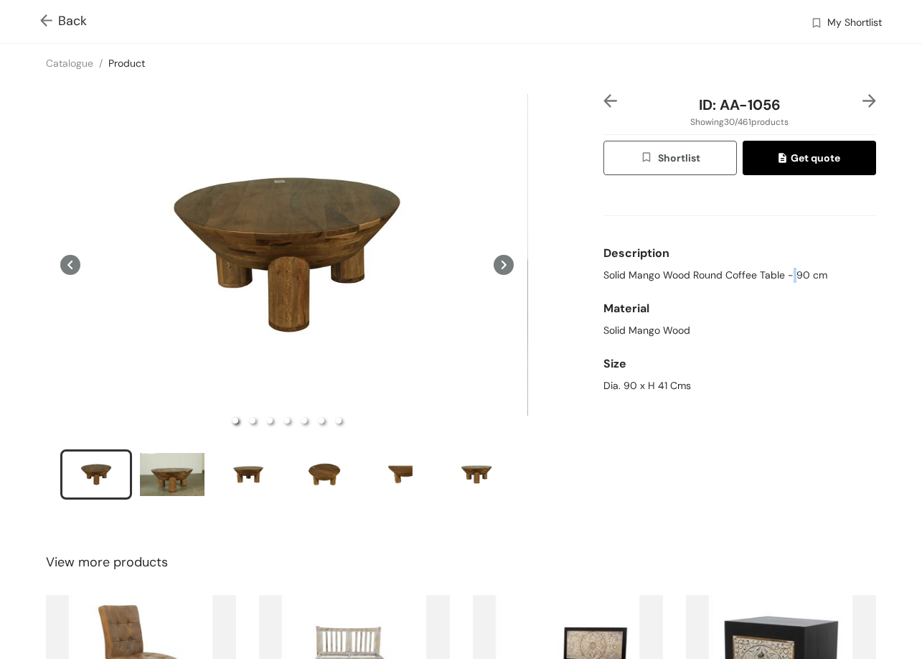
click at [785, 276] on span "Solid Mango Wood Round Coffee Table - 90 cm" at bounding box center [715, 275] width 224 height 15
drag, startPoint x: 629, startPoint y: 387, endPoint x: 725, endPoint y: 403, distance: 97.4
click at [725, 403] on div "ID: AA-1056 Showing 30 / 461 products Shortlist Get quote Description Solid Man…" at bounding box center [461, 306] width 928 height 447
click at [862, 105] on img at bounding box center [869, 101] width 14 height 14
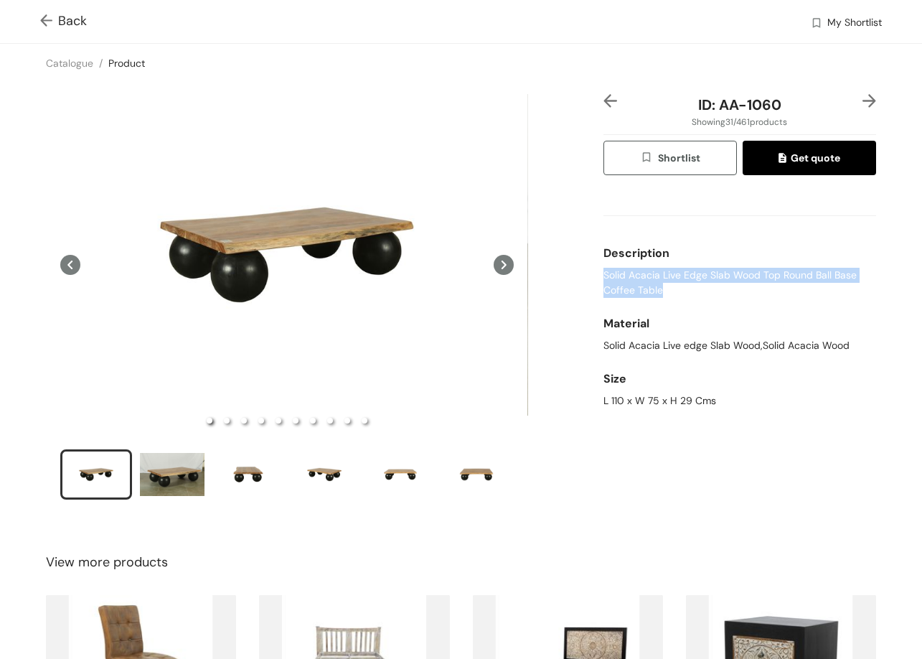
drag, startPoint x: 606, startPoint y: 276, endPoint x: 695, endPoint y: 298, distance: 91.7
click at [695, 298] on span "Solid Acacia Live Edge Slab Wood Top Round Ball Base Coffee Table" at bounding box center [739, 283] width 273 height 30
drag, startPoint x: 591, startPoint y: 397, endPoint x: 739, endPoint y: 395, distance: 147.8
click at [739, 395] on div "ID: AA-1060 Showing 31 / 461 products Shortlist Get quote Description Solid Aca…" at bounding box center [461, 306] width 928 height 447
drag, startPoint x: 711, startPoint y: 105, endPoint x: 803, endPoint y: 108, distance: 91.9
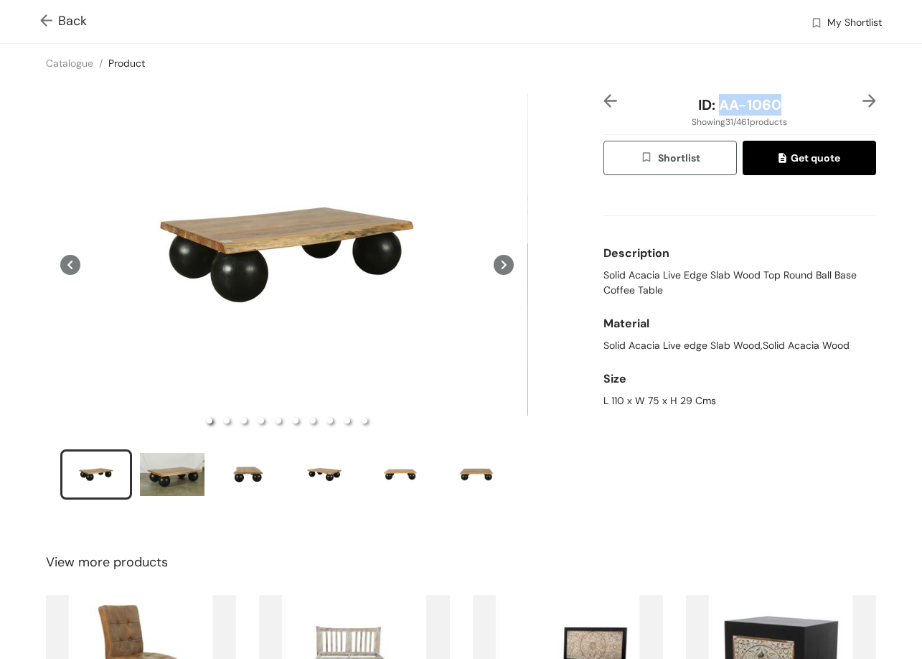
click at [803, 108] on div "ID: AA-1060" at bounding box center [739, 105] width 227 height 22
click at [46, 22] on img at bounding box center [49, 21] width 18 height 15
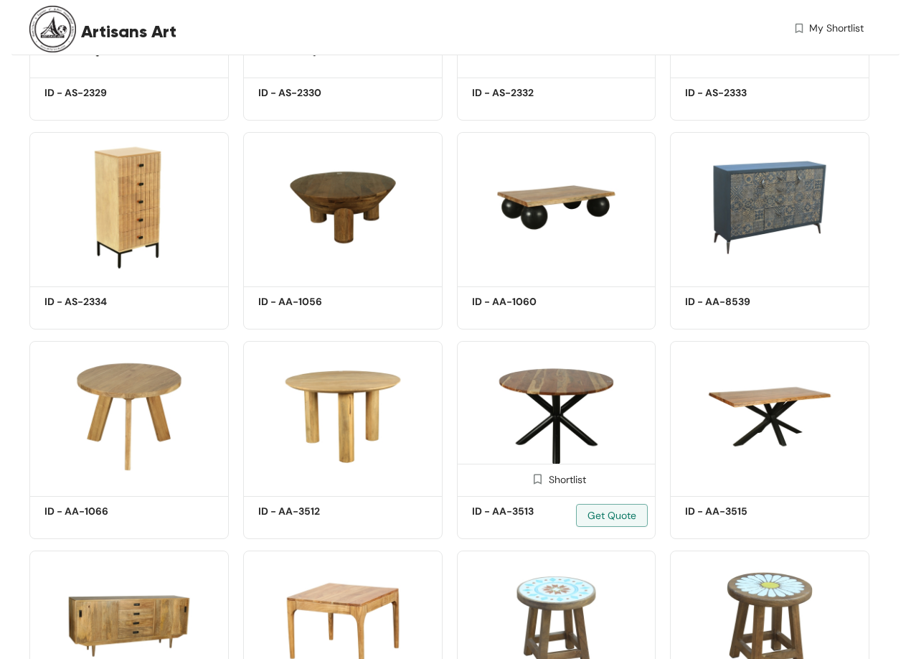
scroll to position [1689, 0]
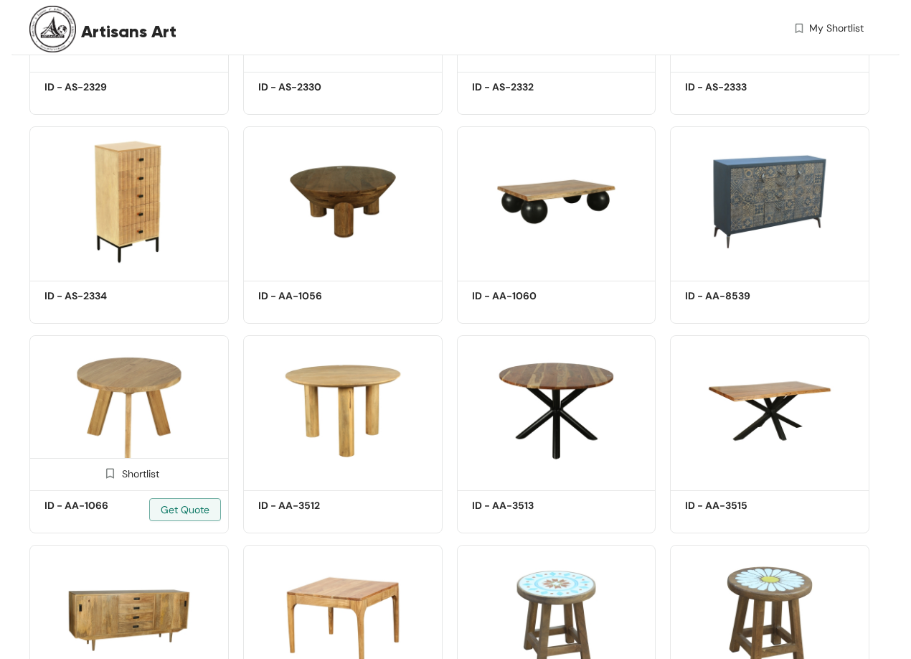
click at [151, 395] on img at bounding box center [128, 410] width 199 height 151
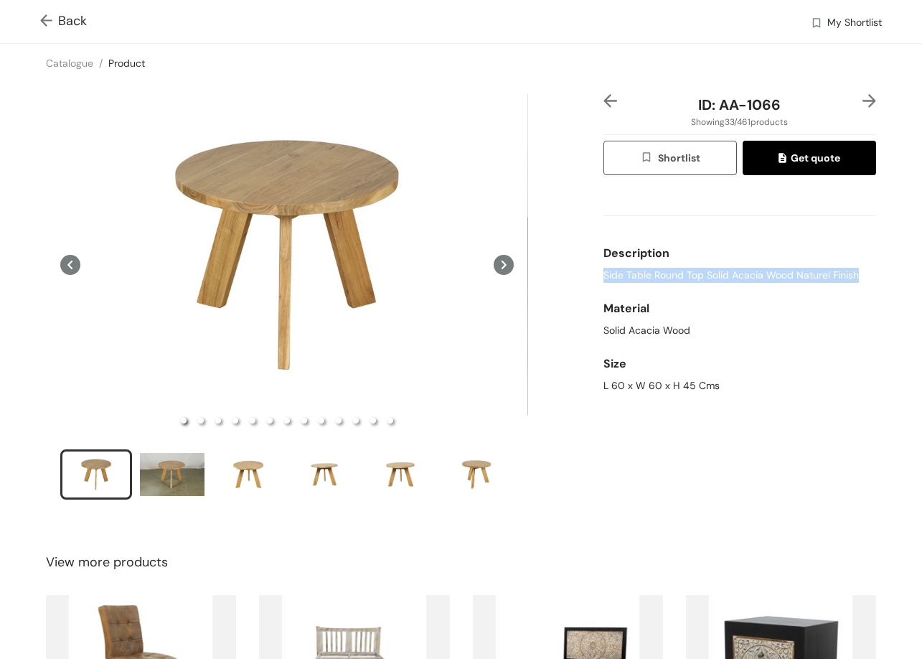
drag, startPoint x: 595, startPoint y: 272, endPoint x: 850, endPoint y: 276, distance: 255.5
click at [850, 276] on div "ID: AA-1066 Showing 33 / 461 products Shortlist Get quote Description Side Tabl…" at bounding box center [740, 306] width 278 height 424
drag, startPoint x: 715, startPoint y: 108, endPoint x: 787, endPoint y: 109, distance: 72.5
click at [801, 106] on div "ID: AA-1066" at bounding box center [739, 105] width 227 height 22
drag, startPoint x: 593, startPoint y: 381, endPoint x: 671, endPoint y: 304, distance: 109.1
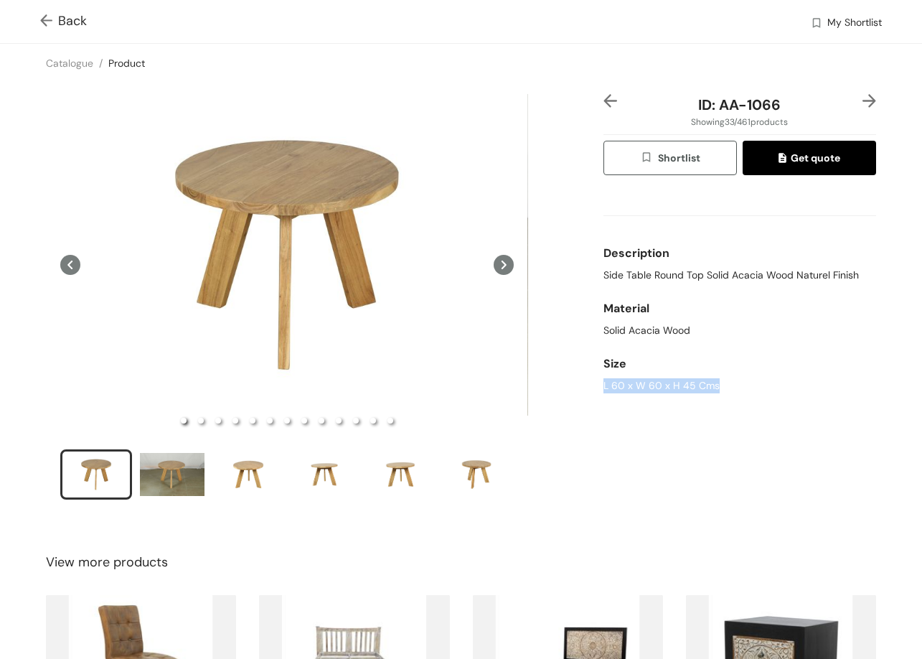
click at [724, 397] on div "ID: AA-1066 Showing 33 / 461 products Shortlist Get quote Description Side Tabl…" at bounding box center [740, 306] width 278 height 424
click at [858, 93] on div "ID: AA-1066 Showing 33 / 461 products Shortlist Get quote Description Side Tabl…" at bounding box center [461, 306] width 928 height 447
click at [862, 100] on img at bounding box center [869, 101] width 14 height 14
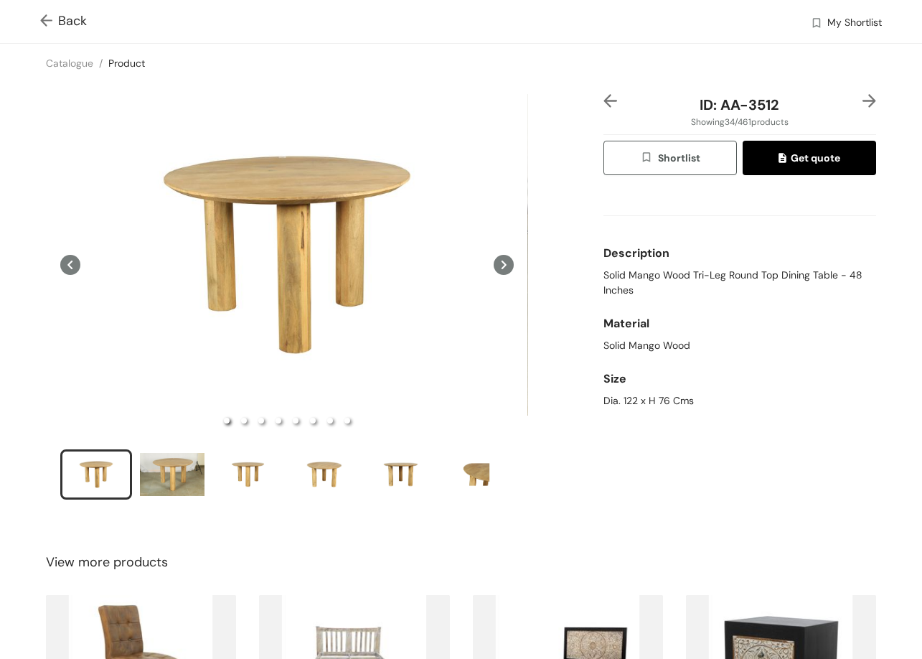
click at [862, 102] on img at bounding box center [869, 101] width 14 height 14
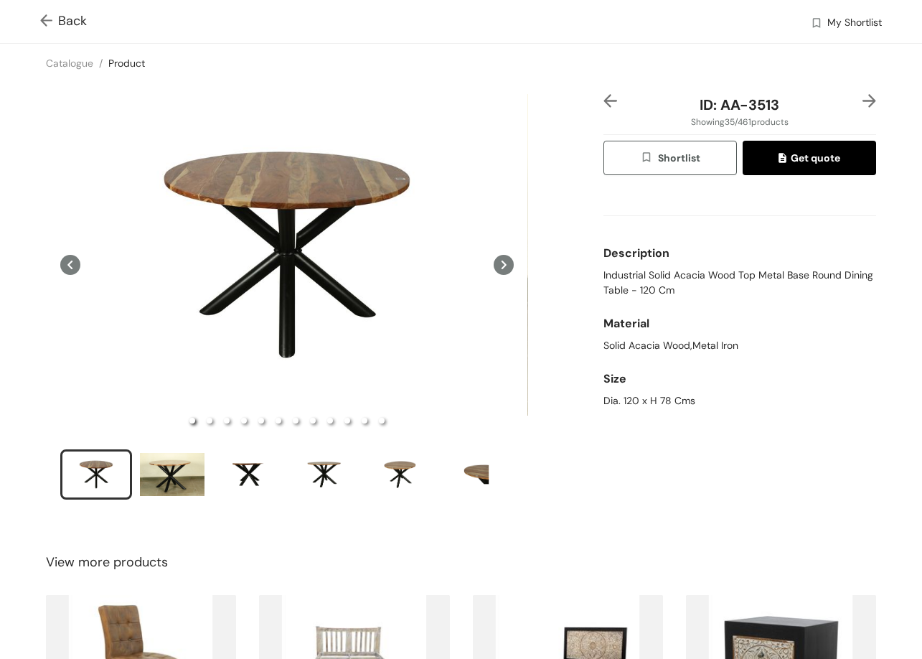
click at [862, 103] on img at bounding box center [869, 101] width 14 height 14
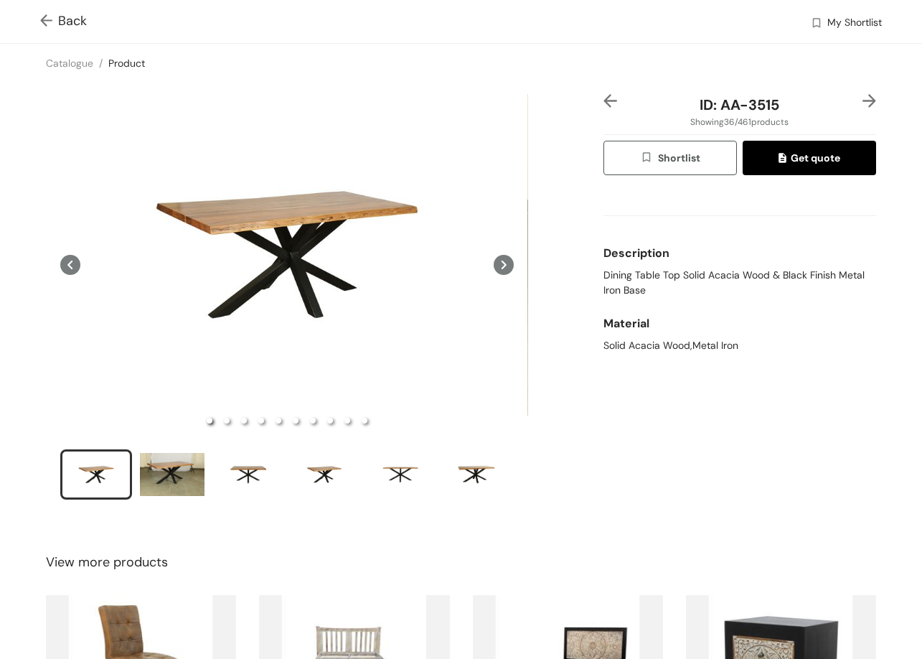
click at [44, 24] on img at bounding box center [49, 21] width 18 height 15
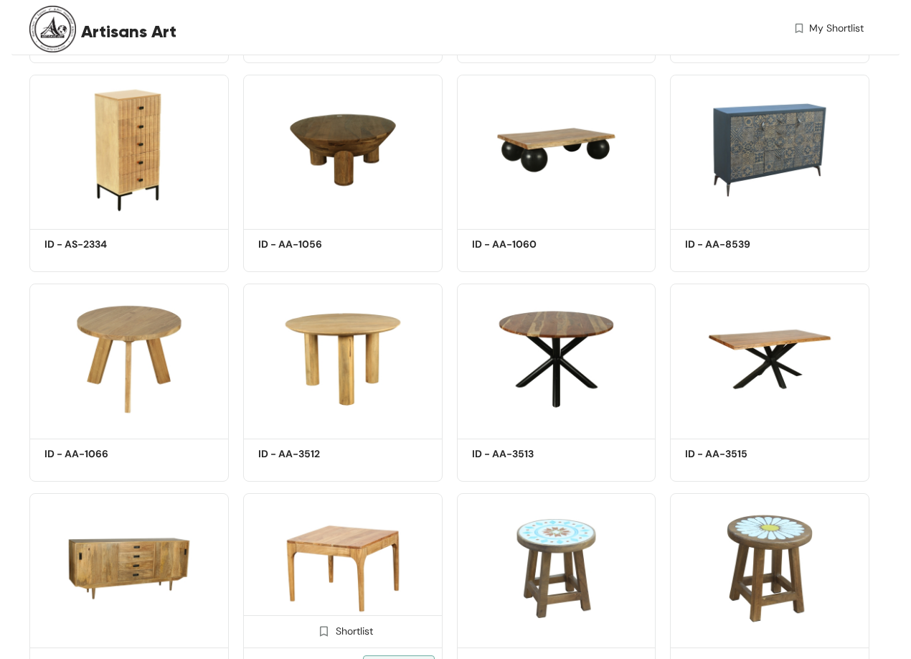
scroll to position [2048, 0]
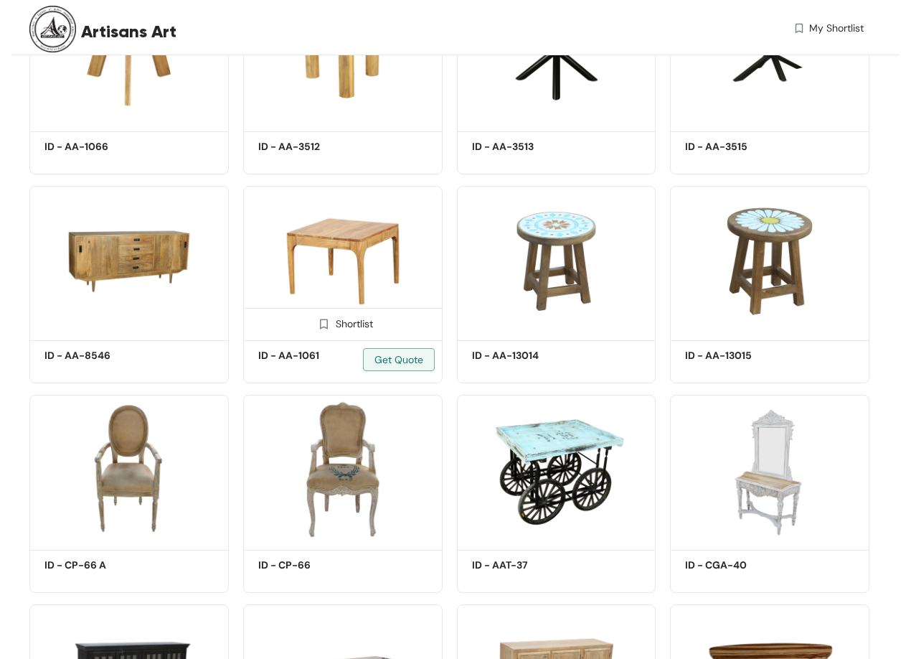
click at [364, 258] on img at bounding box center [342, 261] width 199 height 151
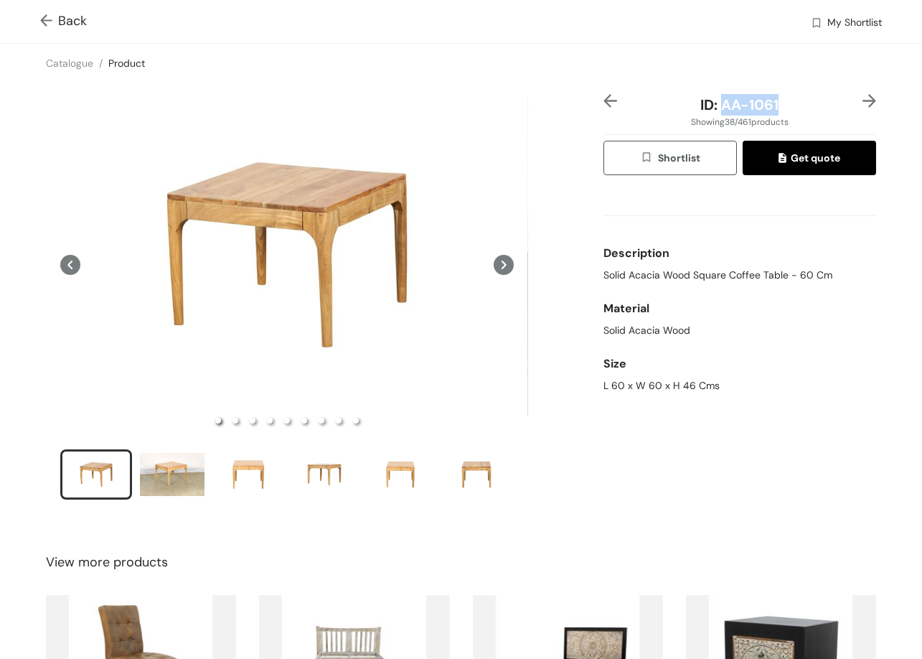
drag, startPoint x: 761, startPoint y: 107, endPoint x: 786, endPoint y: 108, distance: 24.4
click at [786, 108] on div "ID: AA-1061" at bounding box center [739, 105] width 227 height 22
click at [622, 267] on div "Description" at bounding box center [739, 253] width 273 height 29
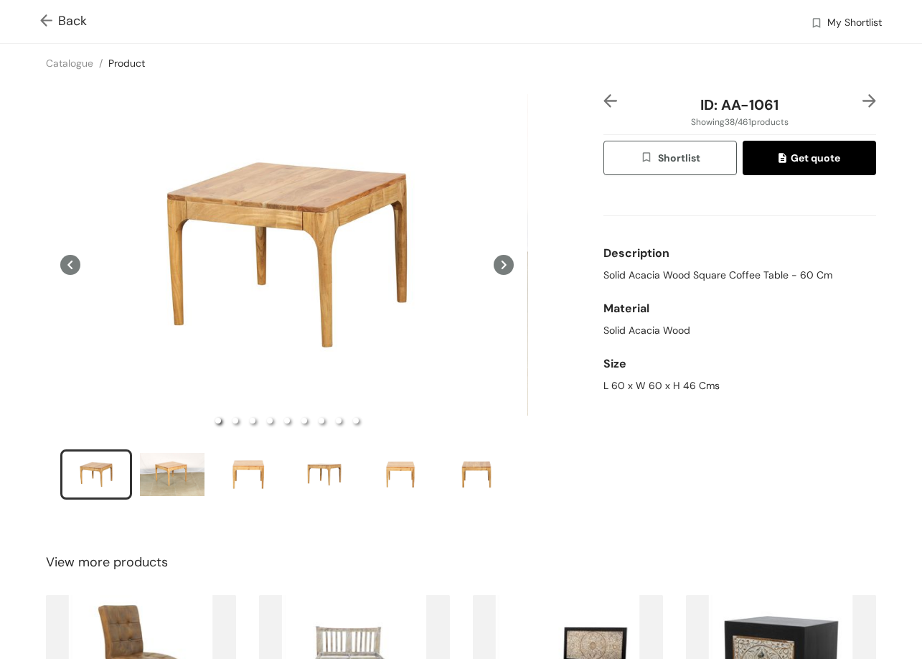
click at [631, 281] on span "Solid Acacia Wood Square Coffee Table - 60 Cm" at bounding box center [717, 275] width 229 height 15
click at [603, 386] on div "L 60 x W 60 x H 46 Cms" at bounding box center [739, 385] width 273 height 15
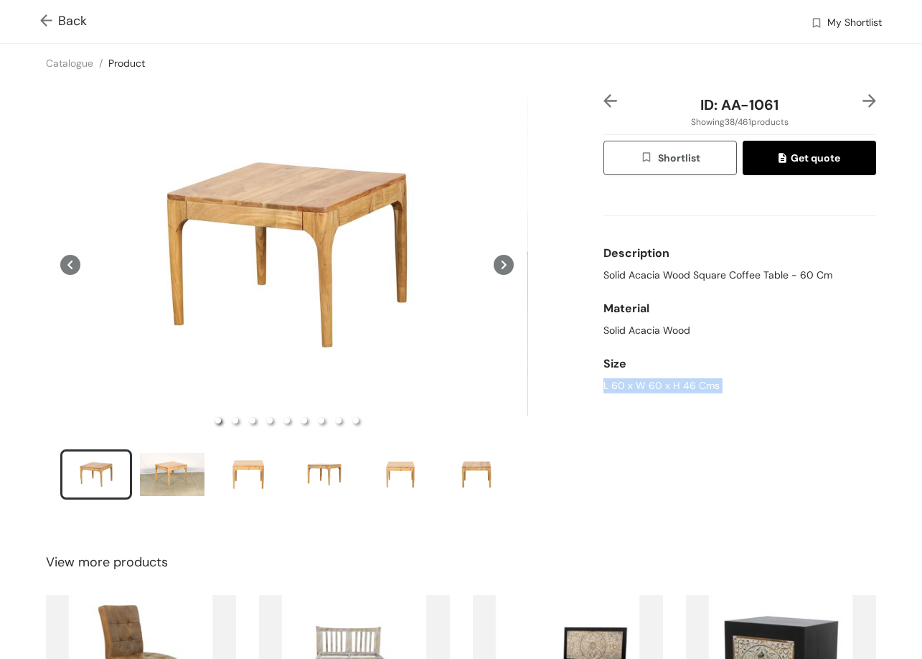
click at [603, 386] on div "L 60 x W 60 x H 46 Cms" at bounding box center [739, 385] width 273 height 15
click at [52, 18] on img at bounding box center [49, 21] width 18 height 15
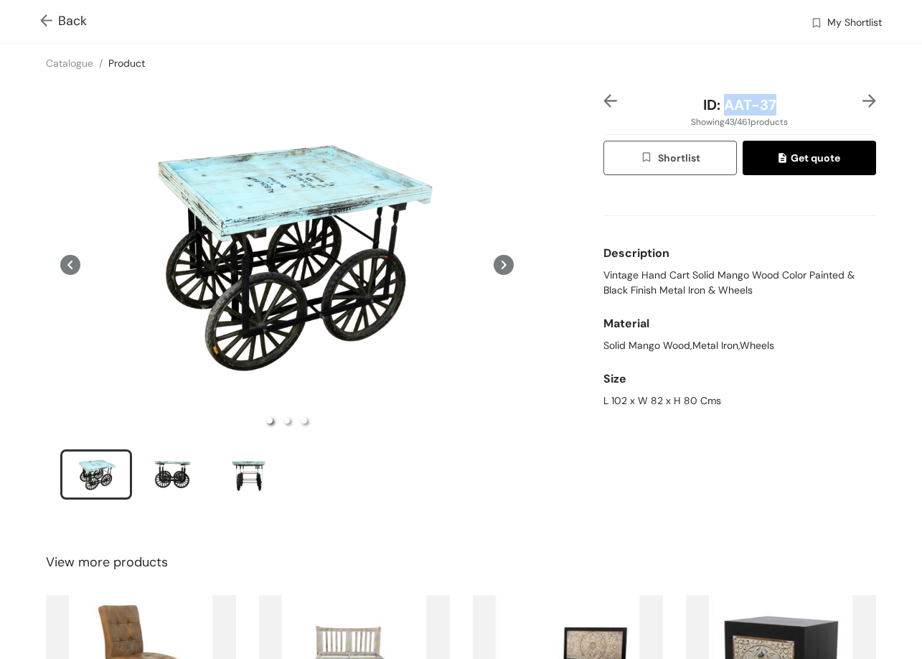
drag, startPoint x: 751, startPoint y: 115, endPoint x: 766, endPoint y: 100, distance: 21.8
click at [782, 96] on div "ID: AAT-37" at bounding box center [739, 105] width 227 height 22
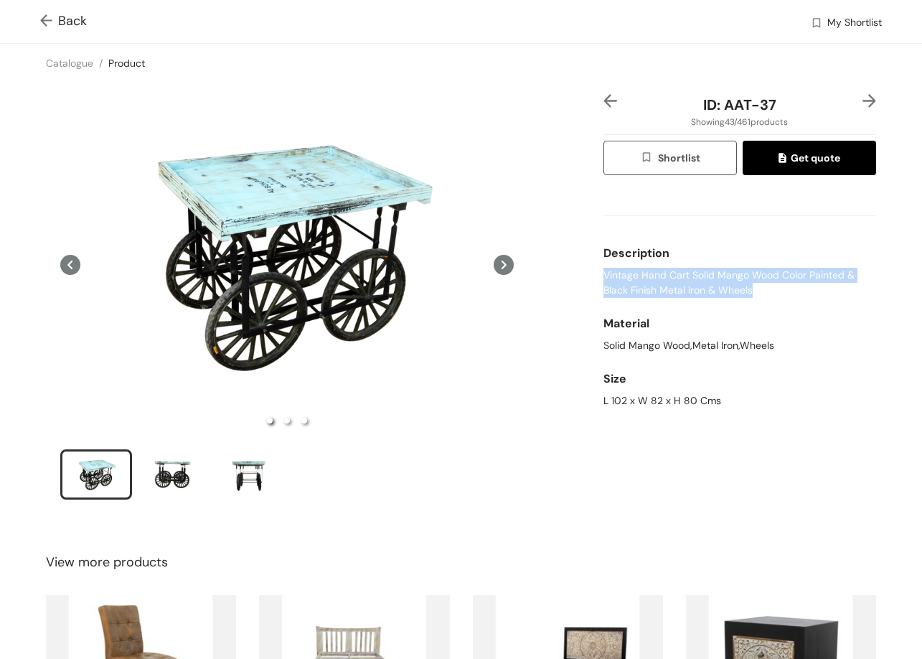
drag, startPoint x: 597, startPoint y: 272, endPoint x: 797, endPoint y: 302, distance: 202.4
click at [797, 302] on div "Description Vintage Hand Cart Solid Mango Wood Color Painted & Black Finish Met…" at bounding box center [739, 268] width 273 height 70
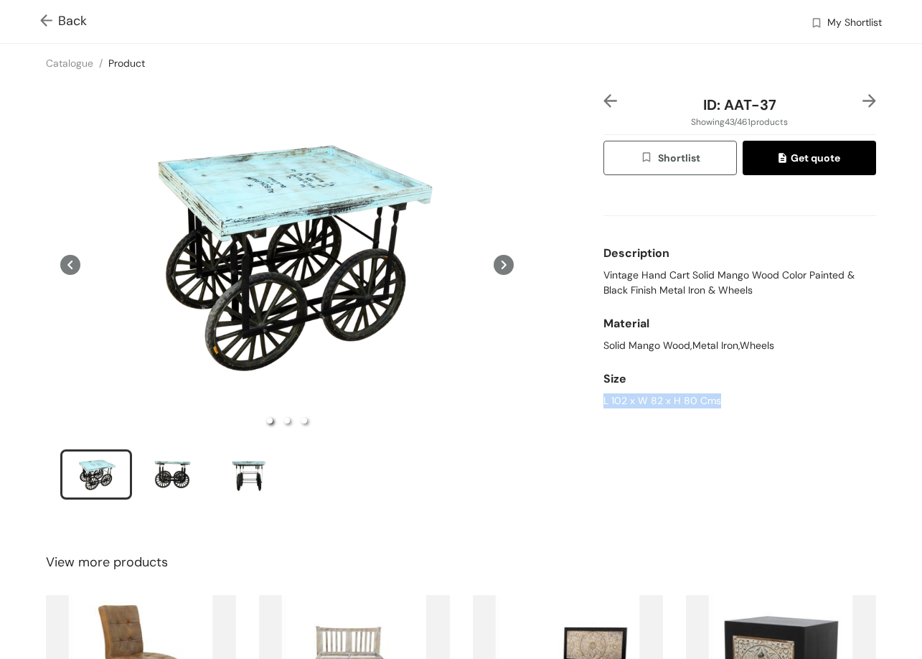
drag, startPoint x: 598, startPoint y: 400, endPoint x: 777, endPoint y: 417, distance: 179.5
click at [777, 417] on div "ID: AAT-37 Showing 43 / 461 products Shortlist Get quote Description Vintage Ha…" at bounding box center [740, 306] width 278 height 424
click at [868, 91] on div "ID: AAT-37 Showing 43 / 461 products Shortlist Get quote Description Vintage Ha…" at bounding box center [461, 306] width 928 height 447
click at [862, 97] on img at bounding box center [869, 101] width 14 height 14
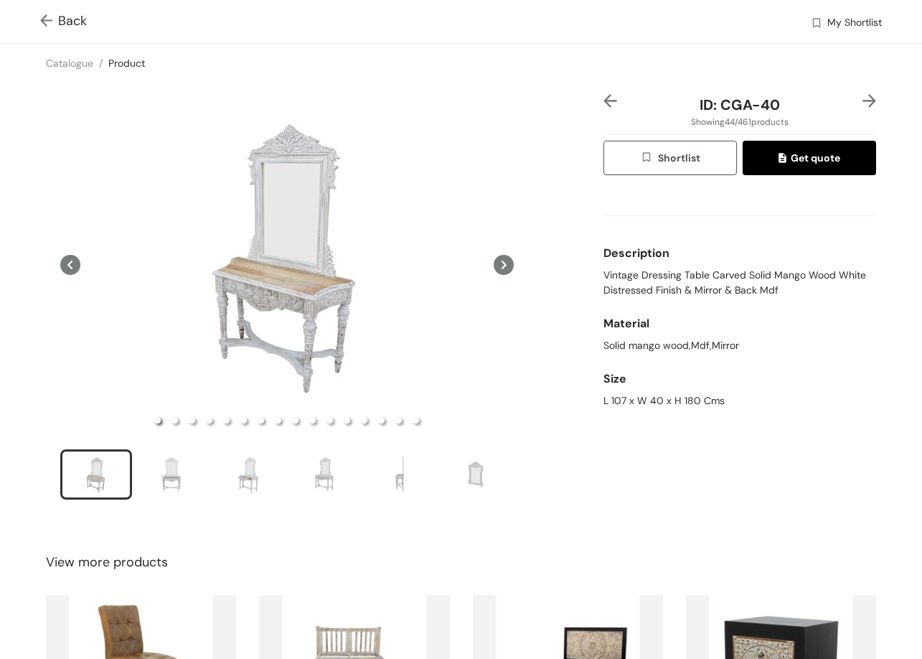
click at [862, 112] on div at bounding box center [864, 105] width 23 height 22
click at [862, 97] on img at bounding box center [869, 101] width 14 height 14
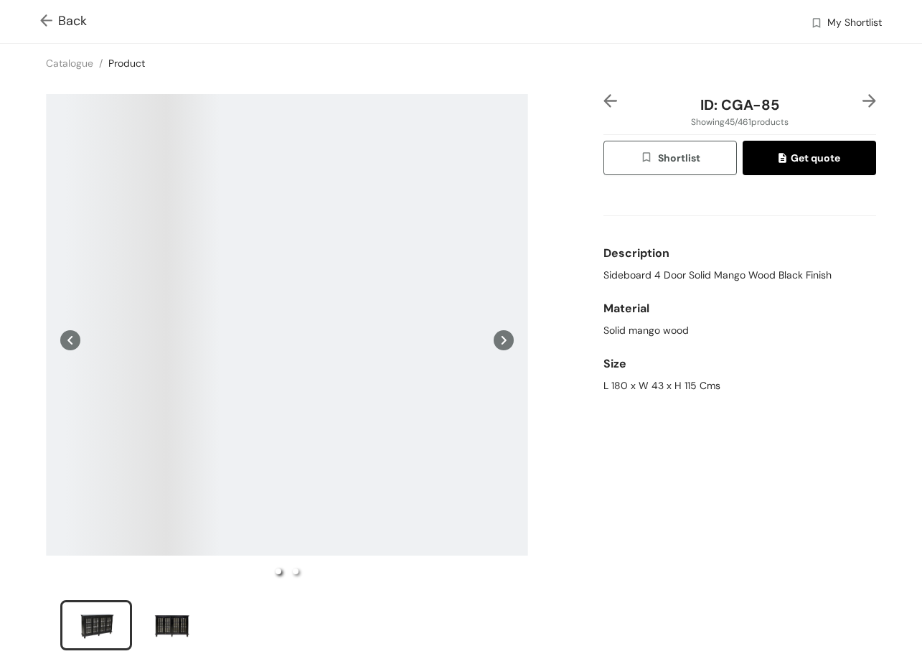
click at [48, 21] on img at bounding box center [49, 21] width 18 height 15
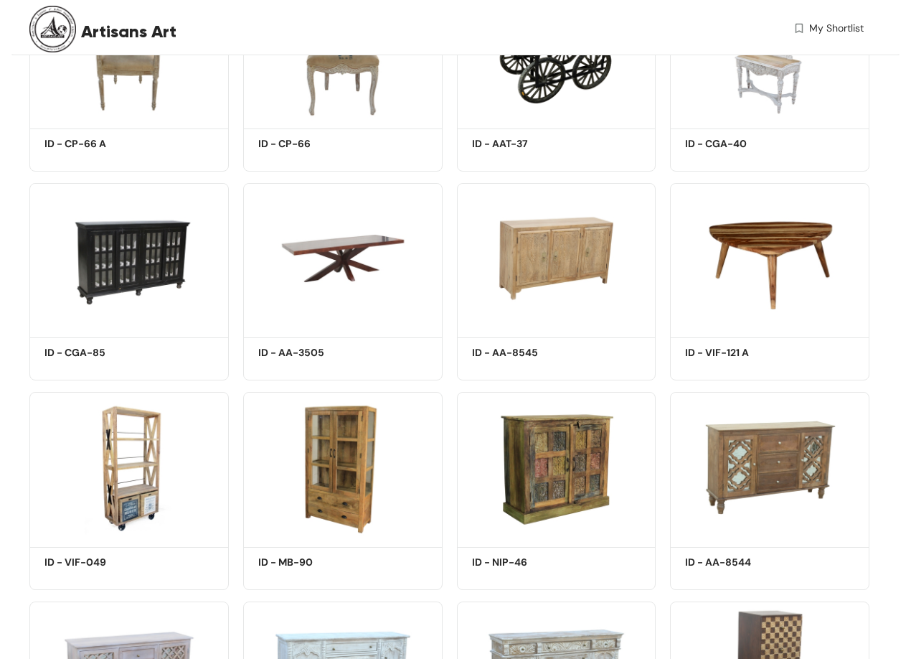
scroll to position [2655, 0]
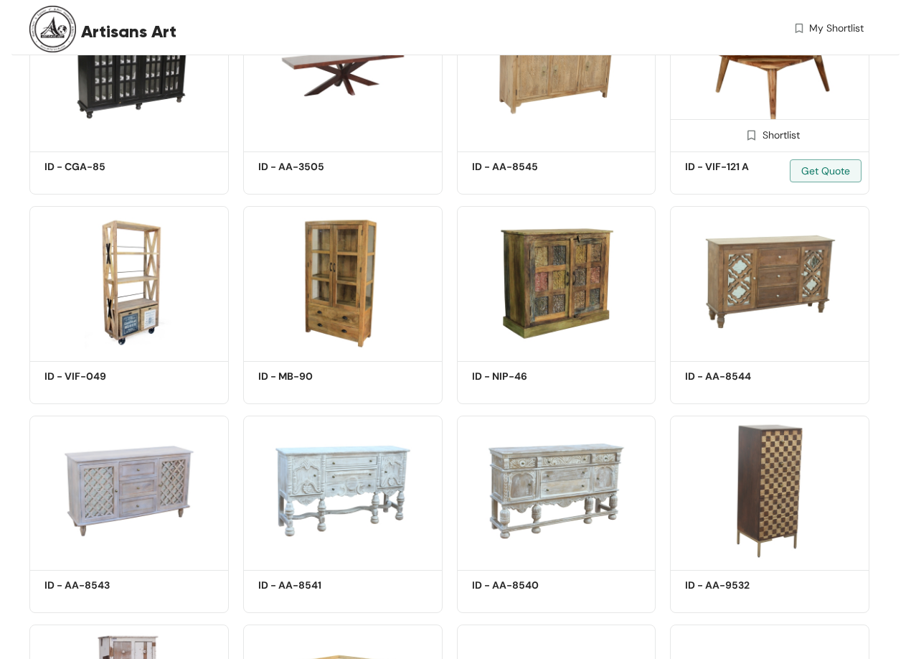
click at [766, 123] on div "Shortlist" at bounding box center [770, 133] width 198 height 29
click at [769, 103] on img at bounding box center [769, 72] width 199 height 151
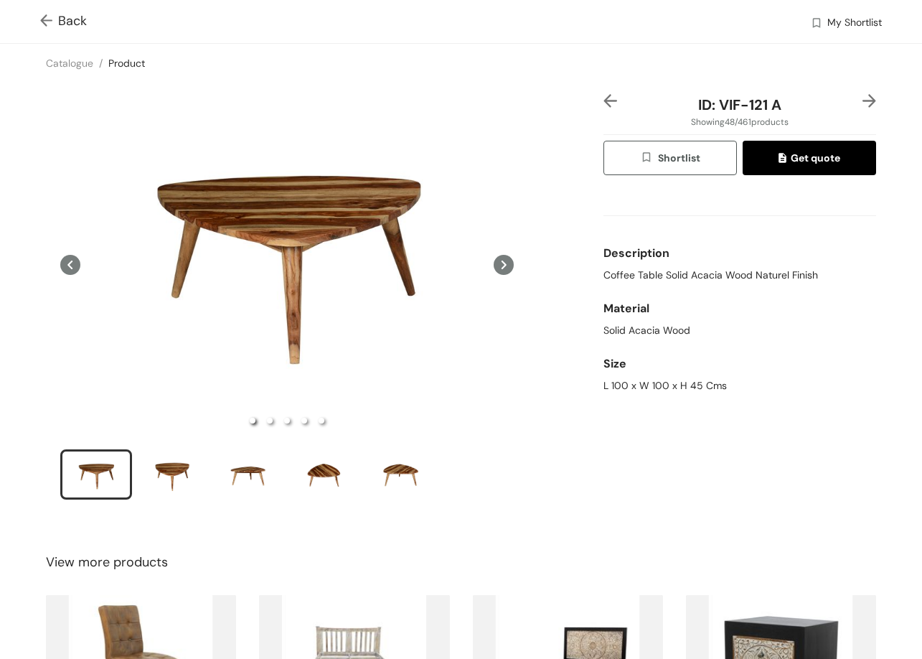
click at [603, 280] on span "Coffee Table Solid Acacia Wood Naturel Finish" at bounding box center [710, 275] width 215 height 15
click at [604, 386] on div "L 100 x W 100 x H 45 Cms" at bounding box center [739, 385] width 273 height 15
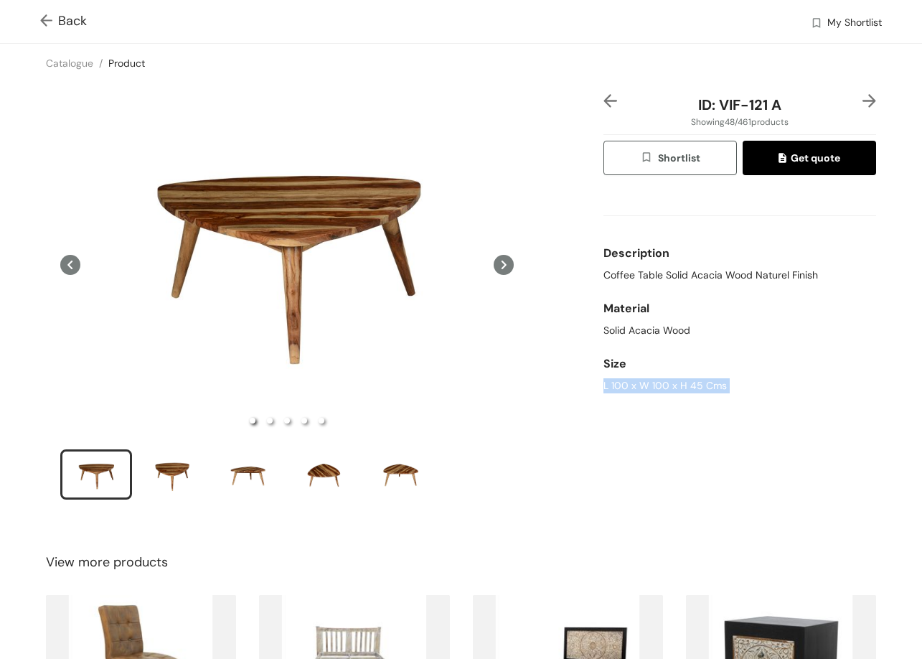
click at [604, 386] on div "L 100 x W 100 x H 45 Cms" at bounding box center [739, 385] width 273 height 15
drag, startPoint x: 710, startPoint y: 100, endPoint x: 775, endPoint y: 101, distance: 64.6
click at [775, 101] on div "ID: VIF-121 A" at bounding box center [739, 105] width 227 height 22
click at [75, 19] on span "Back" at bounding box center [63, 20] width 47 height 19
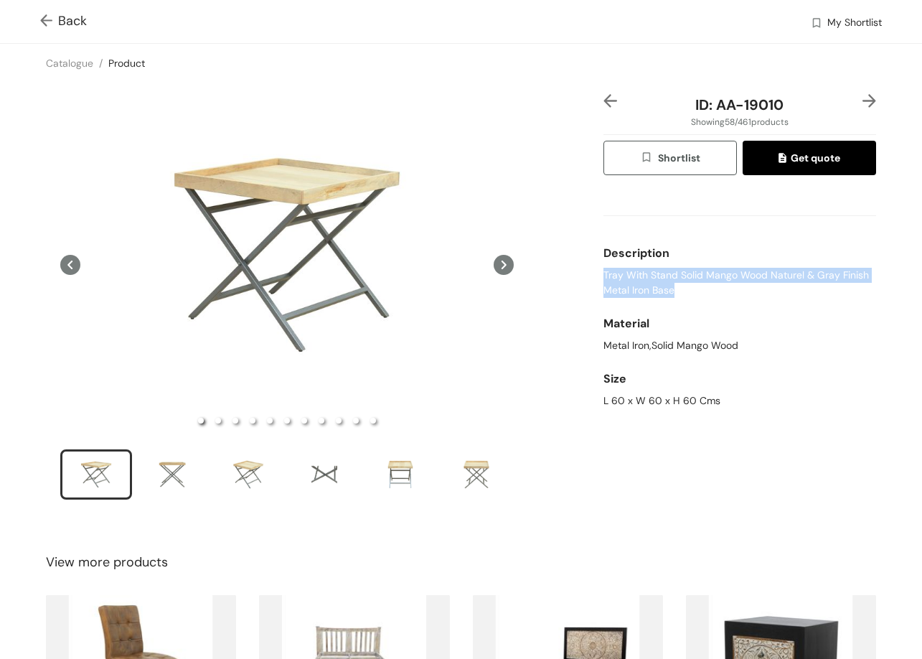
drag, startPoint x: 594, startPoint y: 270, endPoint x: 730, endPoint y: 293, distance: 138.3
click at [730, 293] on div "ID: AA-19010 Showing 58 / 461 products Shortlist Get quote Description Tray Wit…" at bounding box center [740, 306] width 278 height 424
drag, startPoint x: 597, startPoint y: 401, endPoint x: 730, endPoint y: 419, distance: 133.9
click at [728, 419] on div "ID: AA-19010 Showing 58 / 461 products Shortlist Get quote Description Tray Wit…" at bounding box center [740, 306] width 278 height 424
drag, startPoint x: 713, startPoint y: 105, endPoint x: 731, endPoint y: 96, distance: 20.2
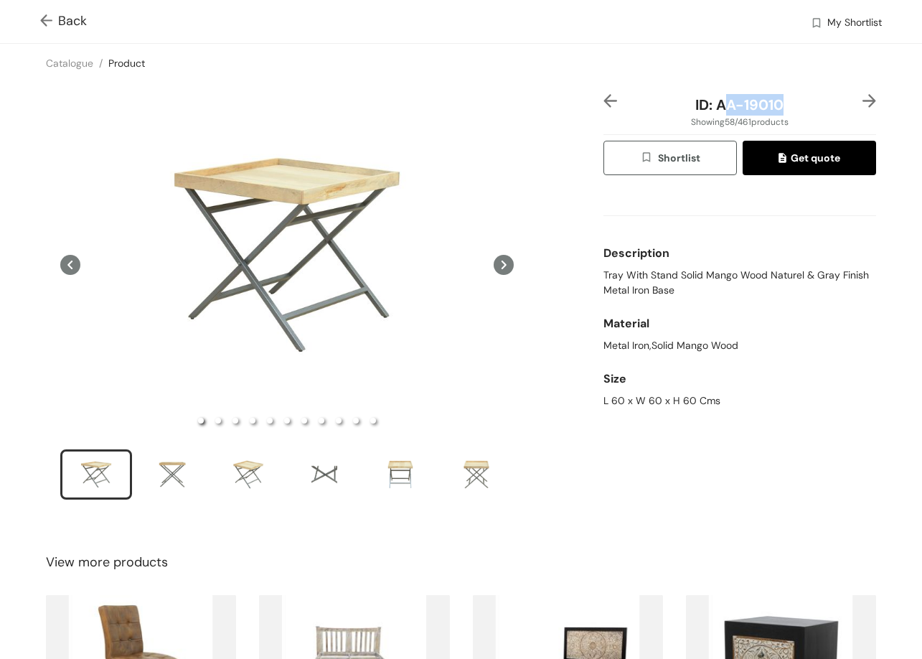
click at [773, 105] on span "ID: AA-19010" at bounding box center [739, 104] width 88 height 19
drag, startPoint x: 722, startPoint y: 103, endPoint x: 815, endPoint y: 90, distance: 94.2
click at [824, 103] on div "ID: AA-19010" at bounding box center [739, 105] width 227 height 22
click at [862, 100] on img at bounding box center [869, 101] width 14 height 14
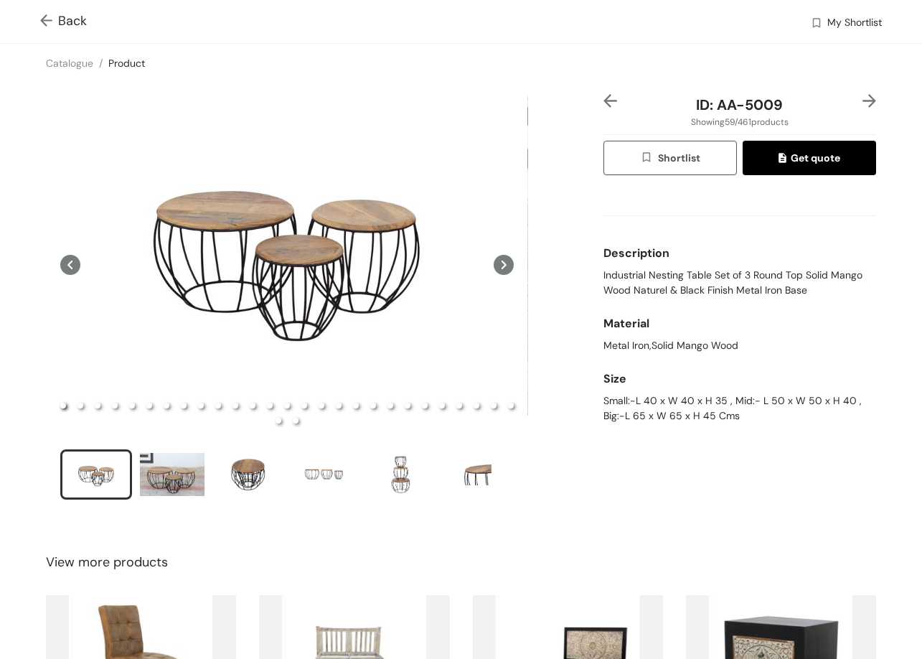
click at [613, 276] on span "Industrial Nesting Table Set of 3 Round Top Solid Mango Wood Naturel & Black Fi…" at bounding box center [739, 283] width 273 height 30
drag, startPoint x: 591, startPoint y: 402, endPoint x: 758, endPoint y: 417, distance: 167.9
click at [758, 417] on div "ID: AA-5009 Showing 59 / 461 products Shortlist Get quote Description Industria…" at bounding box center [461, 306] width 928 height 447
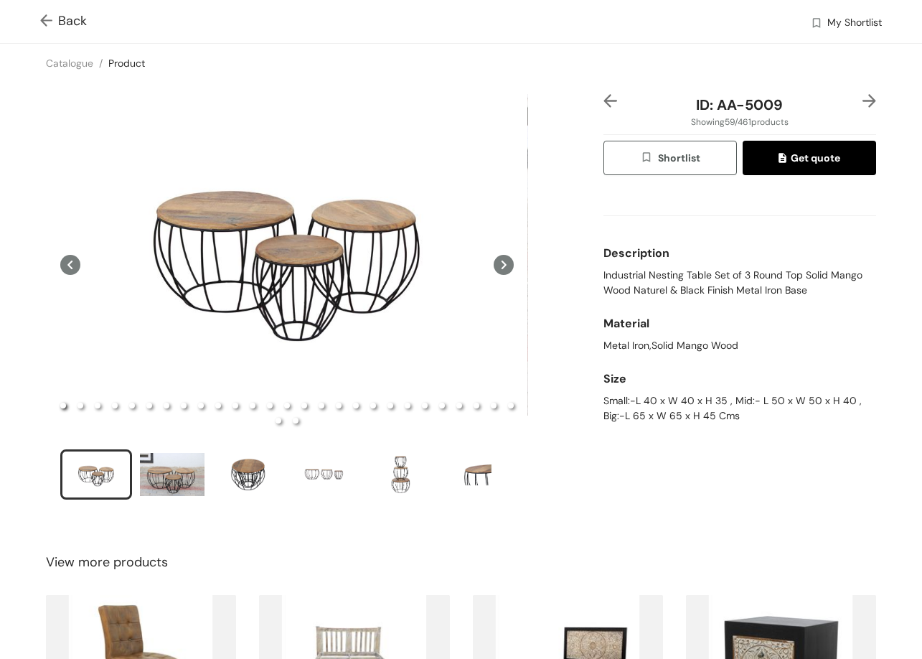
click at [682, 272] on span "Industrial Nesting Table Set of 3 Round Top Solid Mango Wood Naturel & Black Fi…" at bounding box center [739, 283] width 273 height 30
click at [661, 409] on div "Small:-L 40 x W 40 x H 35 , Mid:- L 50 x W 50 x H 40 , Big:-L 65 x W 65 x H 45 …" at bounding box center [739, 408] width 273 height 30
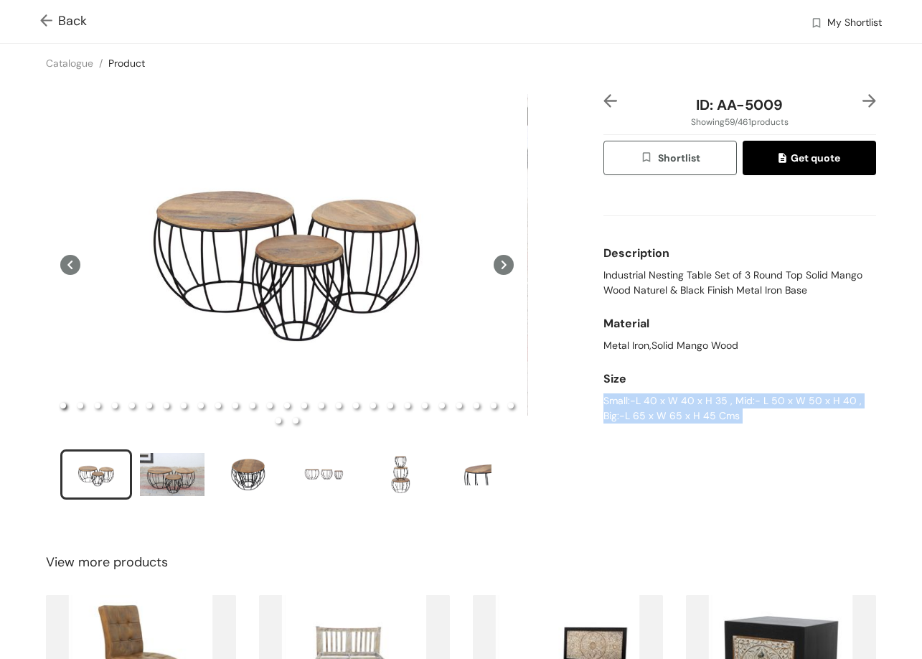
click at [661, 409] on div "Small:-L 40 x W 40 x H 35 , Mid:- L 50 x W 50 x H 40 , Big:-L 65 x W 65 x H 45 …" at bounding box center [739, 408] width 273 height 30
click at [715, 370] on div "Size" at bounding box center [739, 379] width 273 height 29
drag, startPoint x: 717, startPoint y: 402, endPoint x: 568, endPoint y: 392, distance: 149.5
click at [578, 395] on div "ID: AA-5009 Showing 59 / 461 products Shortlist Get quote Description Industria…" at bounding box center [461, 306] width 928 height 447
drag, startPoint x: 726, startPoint y: 403, endPoint x: 840, endPoint y: 401, distance: 114.1
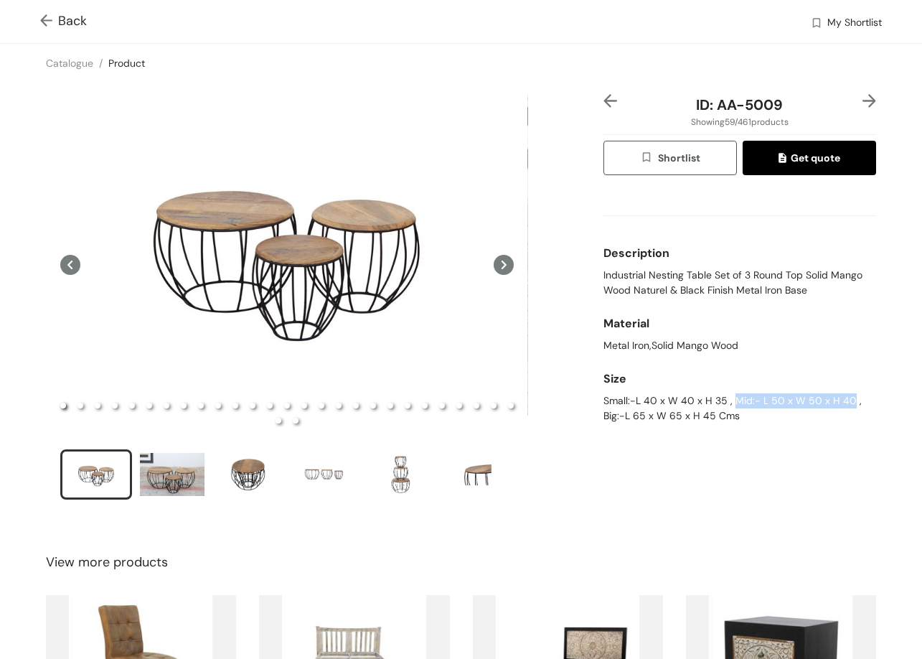
click at [840, 401] on div "Small:-L 40 x W 40 x H 35 , Mid:- L 50 x W 50 x H 40 , Big:-L 65 x W 65 x H 45 …" at bounding box center [739, 408] width 273 height 30
drag, startPoint x: 619, startPoint y: 420, endPoint x: 596, endPoint y: 431, distance: 24.7
click at [671, 436] on div "ID: AA-5009 Showing 59 / 461 products Shortlist Get quote Description Industria…" at bounding box center [740, 306] width 278 height 424
drag, startPoint x: 593, startPoint y: 413, endPoint x: 720, endPoint y: 342, distance: 146.5
click at [753, 429] on div "ID: AA-5009 Showing 59 / 461 products Shortlist Get quote Description Industria…" at bounding box center [740, 306] width 278 height 424
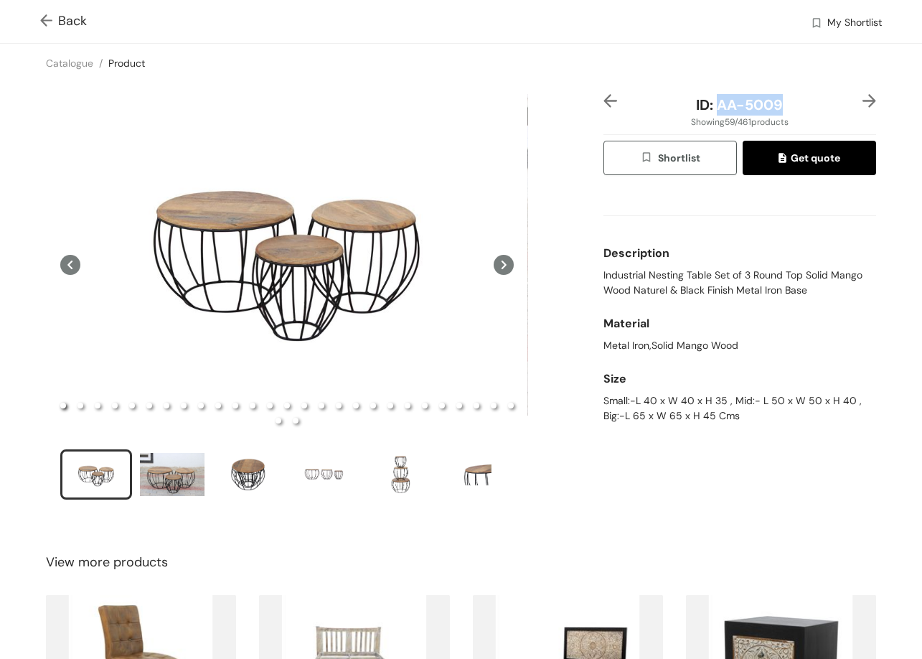
drag, startPoint x: 748, startPoint y: 120, endPoint x: 779, endPoint y: 102, distance: 35.7
click at [779, 102] on div "ID: AA-5009" at bounding box center [739, 105] width 227 height 22
click at [862, 105] on img at bounding box center [869, 101] width 14 height 14
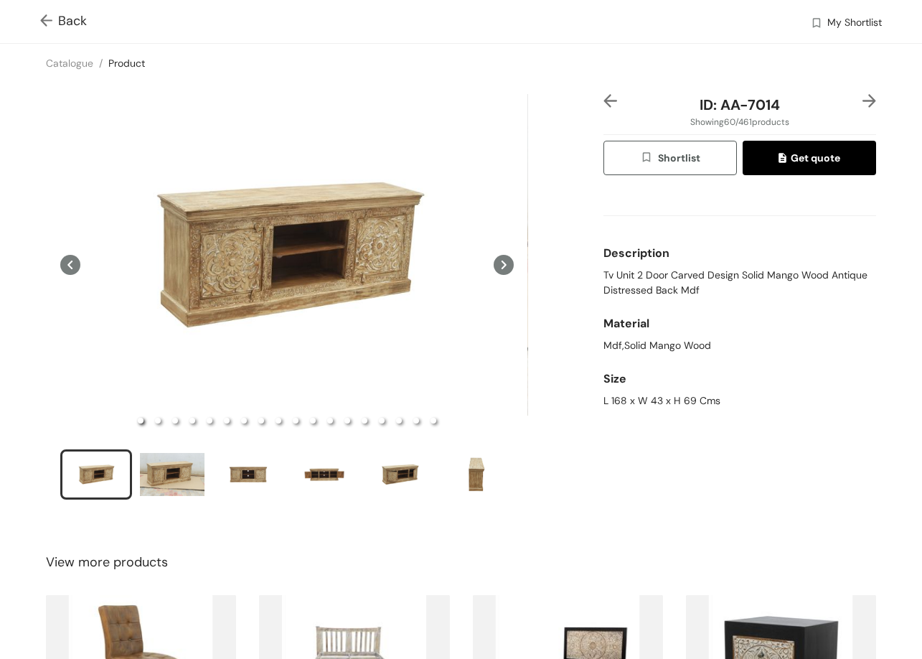
click at [68, 22] on span "Back" at bounding box center [63, 20] width 47 height 19
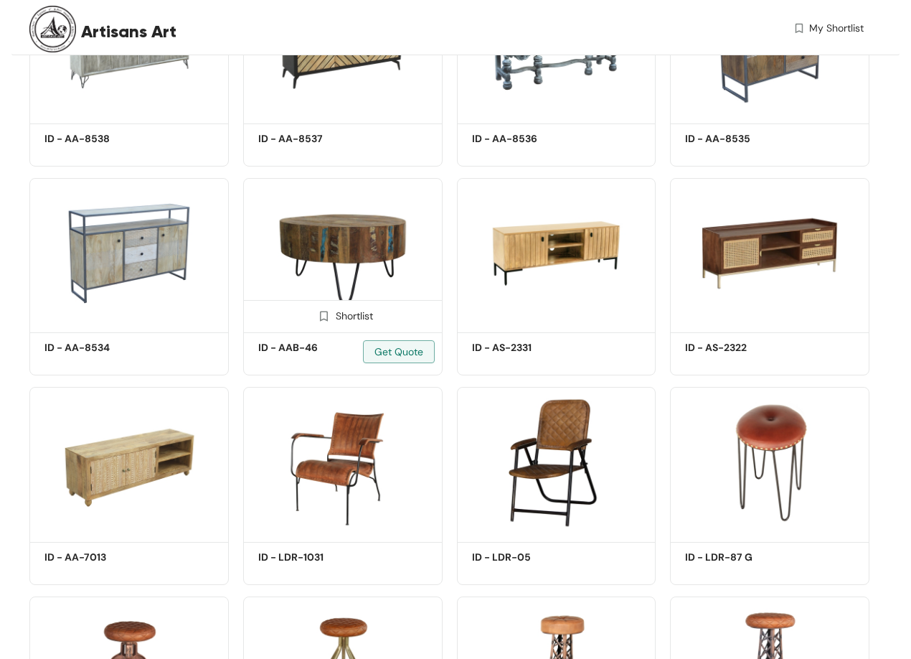
scroll to position [5401, 0]
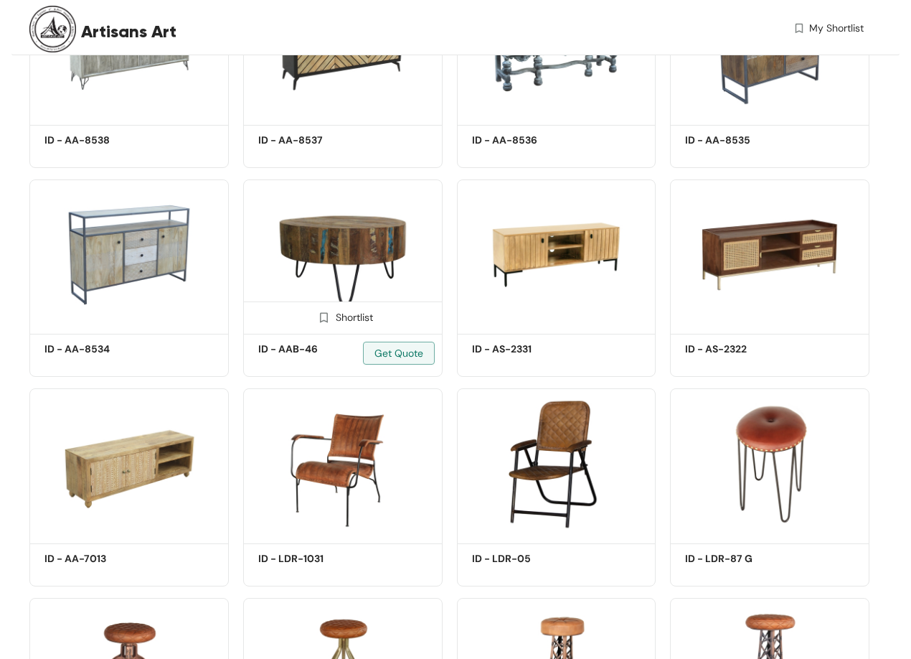
click at [324, 226] on img at bounding box center [342, 254] width 199 height 151
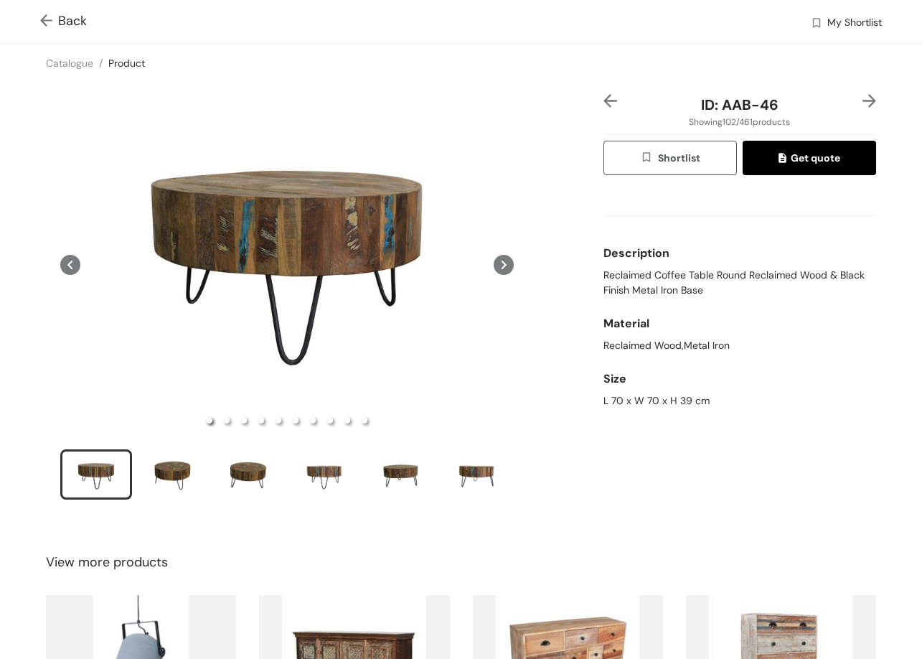
click at [590, 270] on div "ID: AAB-46 Showing 102 / 461 products Shortlist Get quote Description Reclaimed…" at bounding box center [461, 306] width 928 height 447
drag, startPoint x: 590, startPoint y: 270, endPoint x: 750, endPoint y: 295, distance: 162.0
click at [750, 295] on div "ID: AAB-46 Showing 102 / 461 products Shortlist Get quote Description Reclaimed…" at bounding box center [461, 306] width 928 height 447
drag, startPoint x: 608, startPoint y: 398, endPoint x: 730, endPoint y: 354, distance: 129.6
click at [740, 396] on div "ID: AAB-46 Showing 102 / 461 products Shortlist Get quote Description Reclaimed…" at bounding box center [461, 306] width 928 height 447
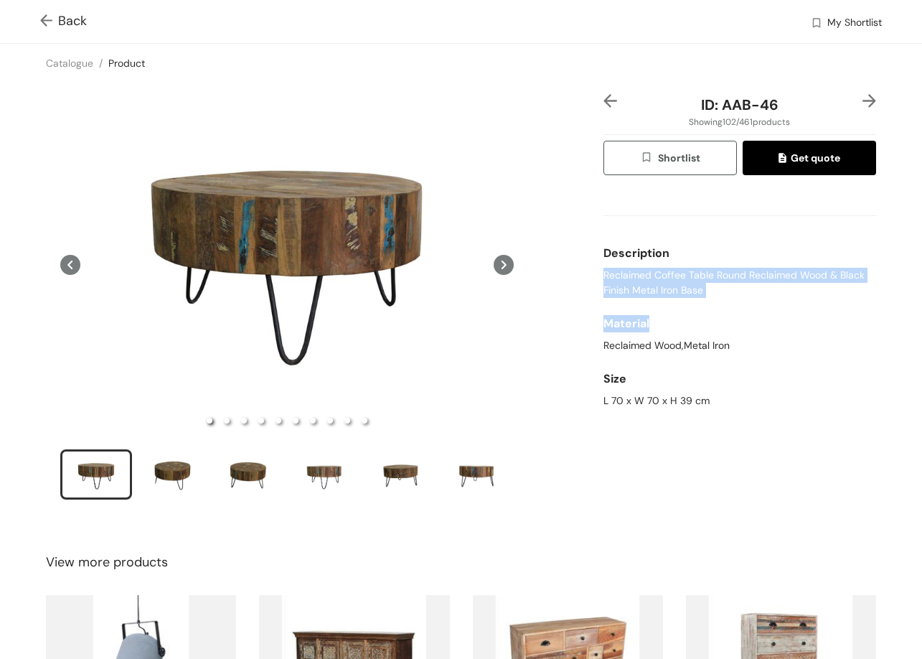
drag, startPoint x: 596, startPoint y: 271, endPoint x: 699, endPoint y: 309, distance: 109.2
click at [699, 309] on div "Description Reclaimed Coffee Table Round Reclaimed Wood & Black Finish Metal Ir…" at bounding box center [739, 300] width 273 height 227
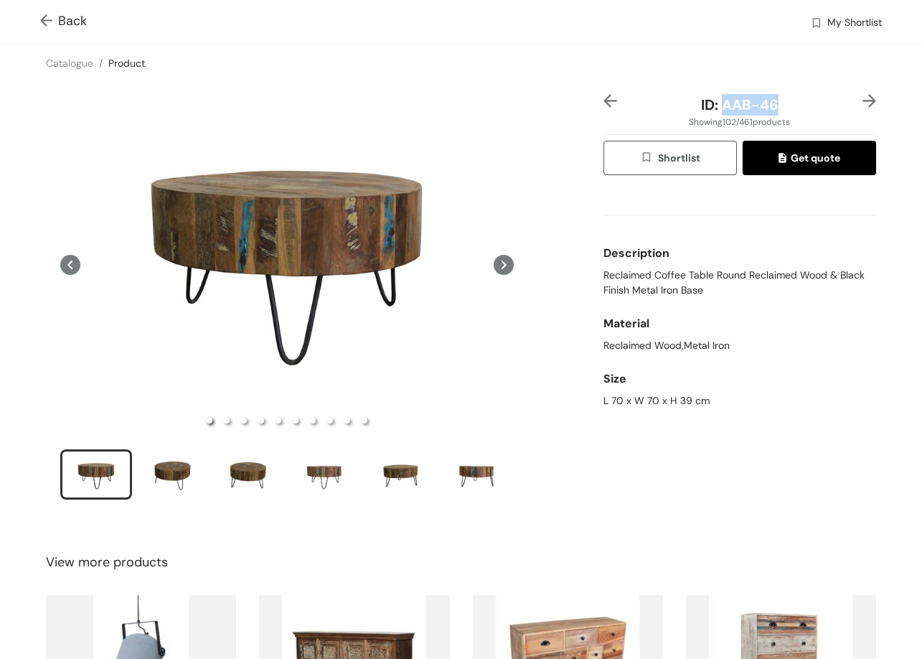
drag, startPoint x: 738, startPoint y: 105, endPoint x: 776, endPoint y: 109, distance: 38.3
click at [776, 109] on div "ID: AAB-46" at bounding box center [739, 105] width 227 height 22
click at [67, 22] on span "Back" at bounding box center [63, 20] width 47 height 19
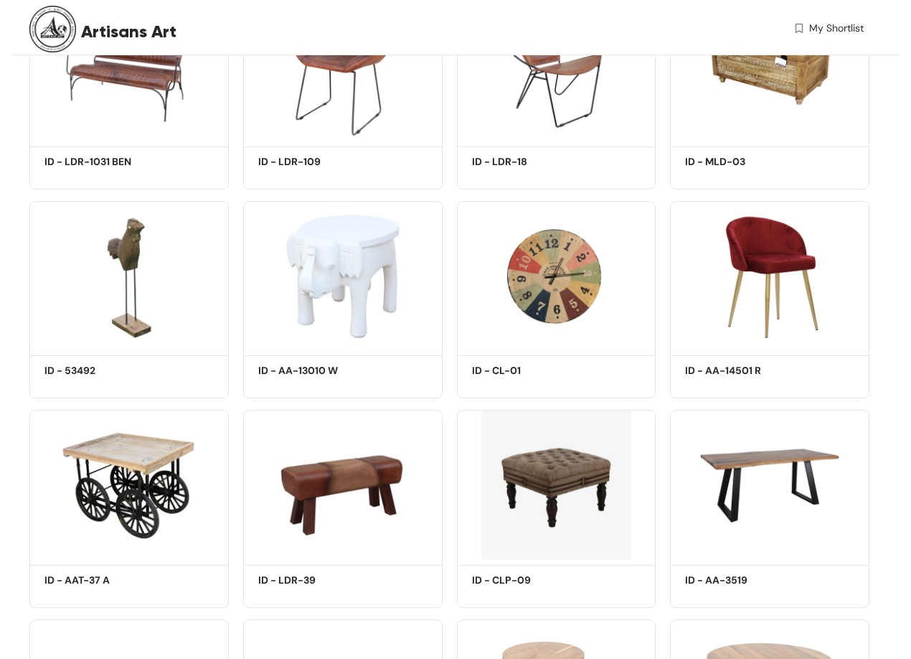
scroll to position [7769, 0]
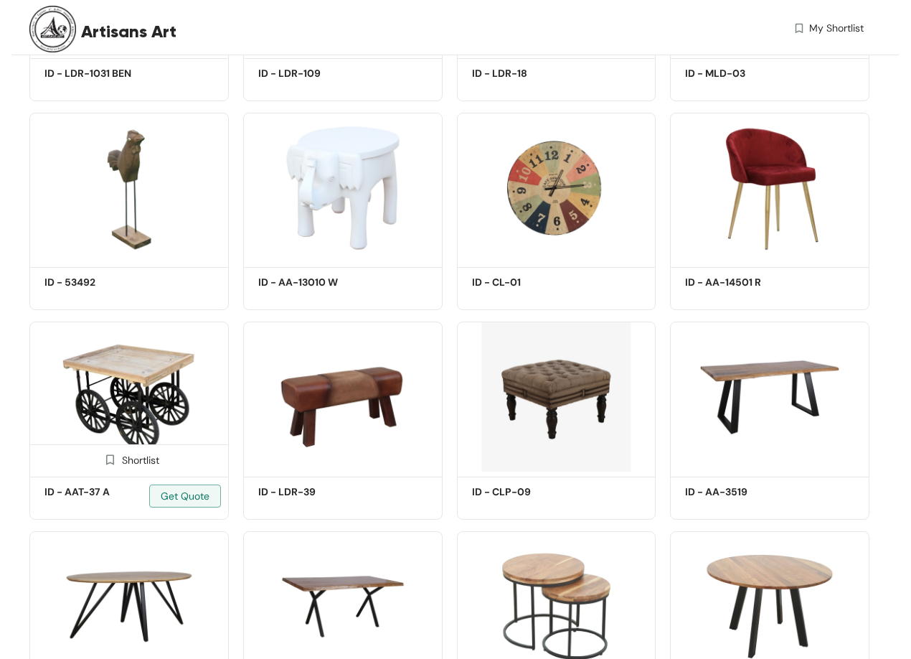
click at [169, 382] on img at bounding box center [128, 396] width 199 height 151
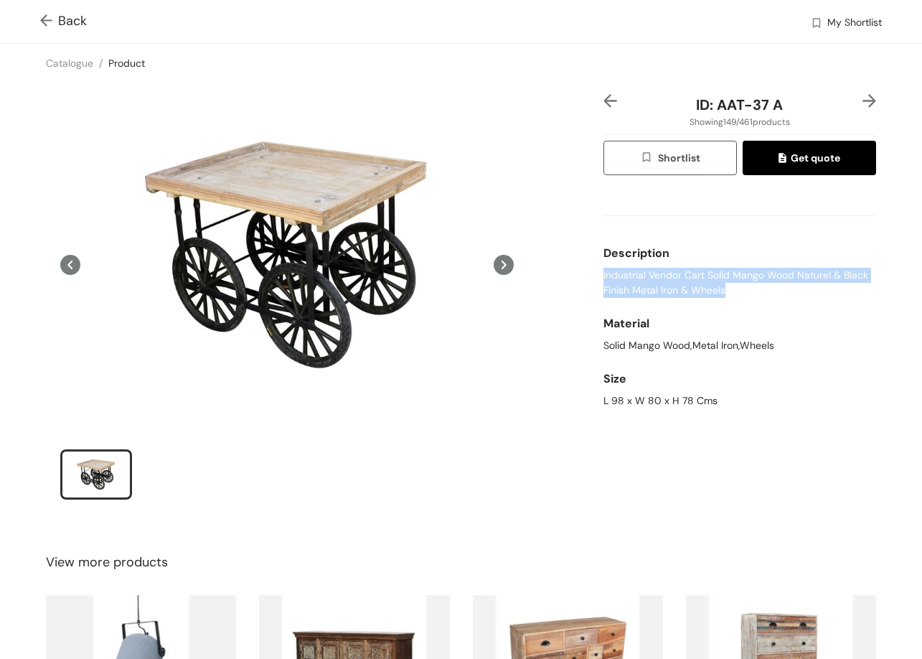
drag, startPoint x: 637, startPoint y: 290, endPoint x: 726, endPoint y: 302, distance: 89.8
click at [726, 302] on div "Description Industrial Vendor Cart Solid Mango Wood Naturel & Black Finish Meta…" at bounding box center [739, 268] width 273 height 70
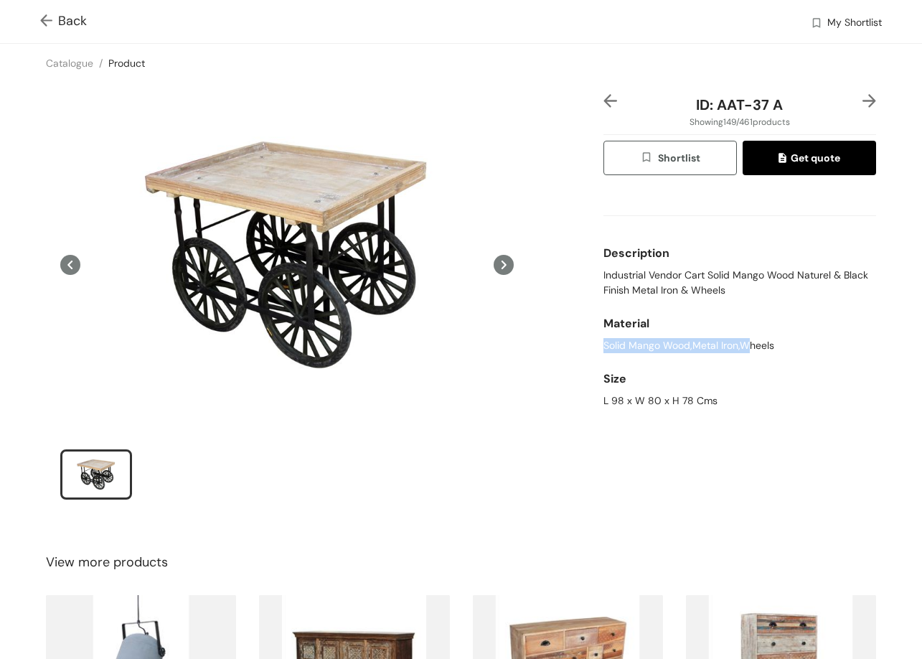
drag, startPoint x: 601, startPoint y: 341, endPoint x: 740, endPoint y: 354, distance: 139.1
click at [740, 354] on div "Material Solid Mango Wood,Metal Iron,Wheels" at bounding box center [739, 331] width 273 height 55
drag, startPoint x: 663, startPoint y: 395, endPoint x: 738, endPoint y: 362, distance: 81.6
click at [773, 406] on div "ID: AAT-37 A Showing 149 / 461 products Shortlist Get quote Description Industr…" at bounding box center [461, 306] width 928 height 447
drag, startPoint x: 715, startPoint y: 104, endPoint x: 784, endPoint y: 116, distance: 70.0
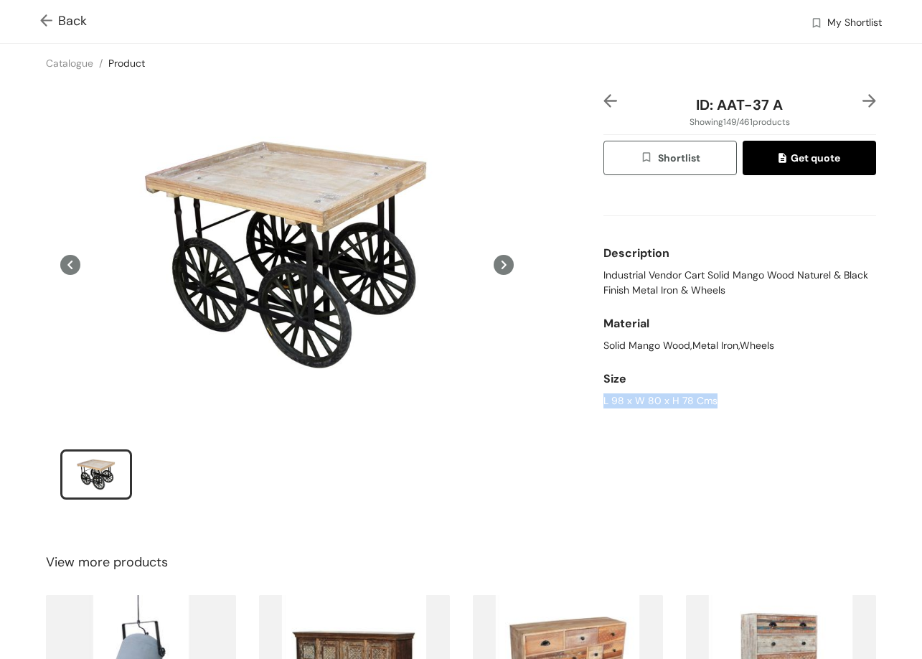
click at [784, 116] on div "ID: AAT-37 A Showing 149 / 461 products Shortlist Get quote Description Industr…" at bounding box center [740, 306] width 278 height 424
click at [778, 96] on div "ID: AAT-37 A" at bounding box center [739, 105] width 227 height 22
drag, startPoint x: 712, startPoint y: 104, endPoint x: 770, endPoint y: 105, distance: 58.1
click at [774, 105] on div "ID: AAT-37 A" at bounding box center [739, 105] width 227 height 22
click at [67, 22] on span "Back" at bounding box center [63, 20] width 47 height 19
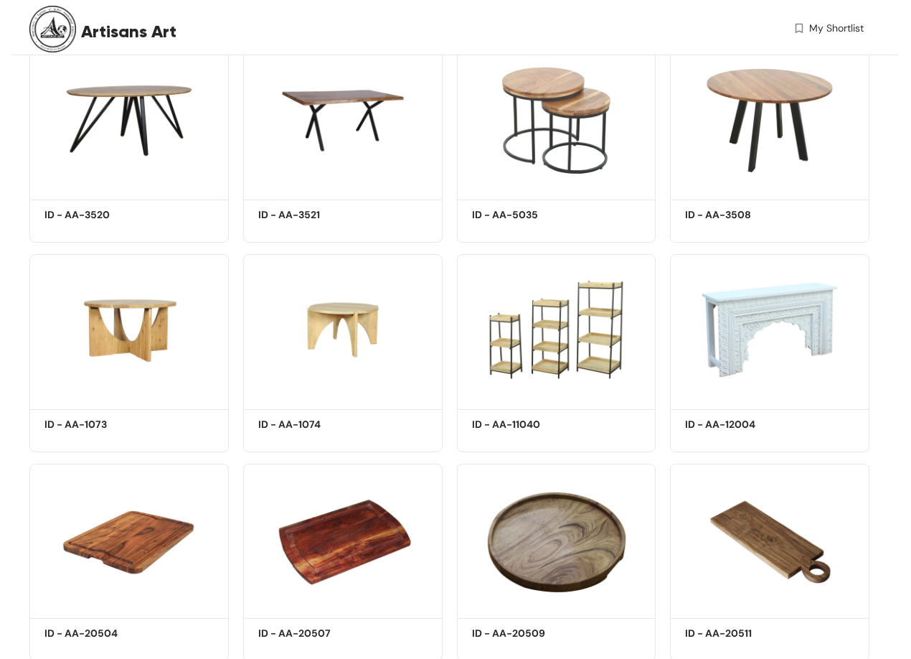
scroll to position [8127, 0]
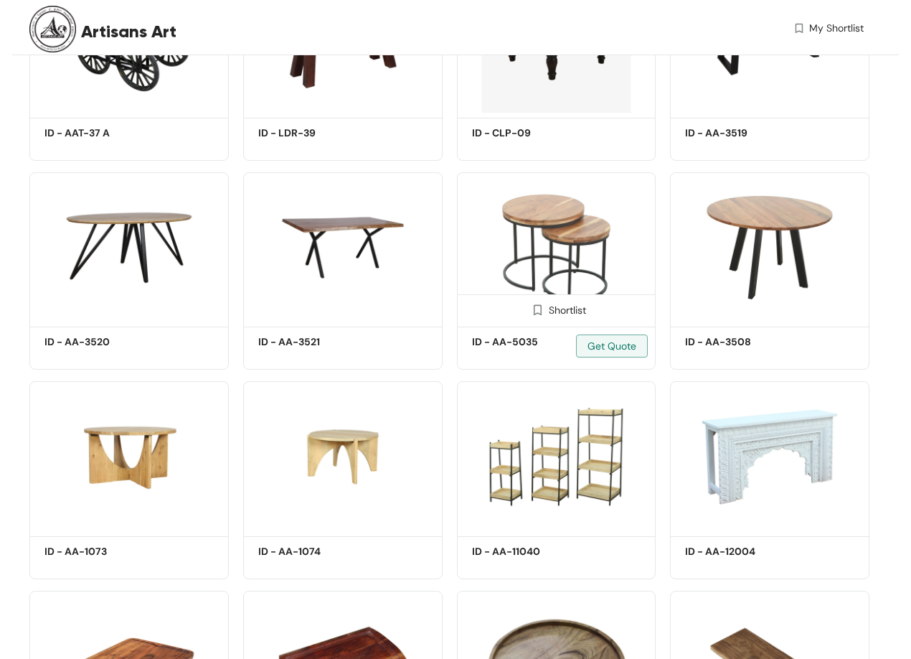
click at [564, 214] on img at bounding box center [556, 247] width 199 height 151
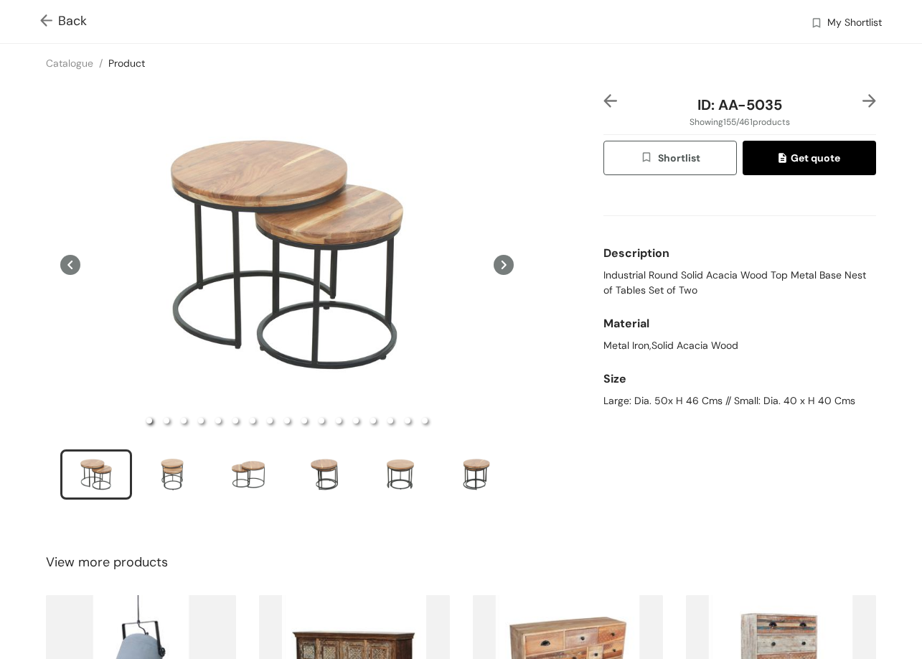
click at [612, 274] on span "Industrial Round Solid Acacia Wood Top Metal Base Nest of Tables Set of Two" at bounding box center [739, 283] width 273 height 30
click at [718, 398] on div "ID: AA-5035 Showing 155 / 461 products Shortlist Get quote Description Industri…" at bounding box center [461, 306] width 928 height 447
click at [701, 428] on div "ID: AA-5035 Showing 155 / 461 products Shortlist Get quote Description Industri…" at bounding box center [740, 306] width 278 height 424
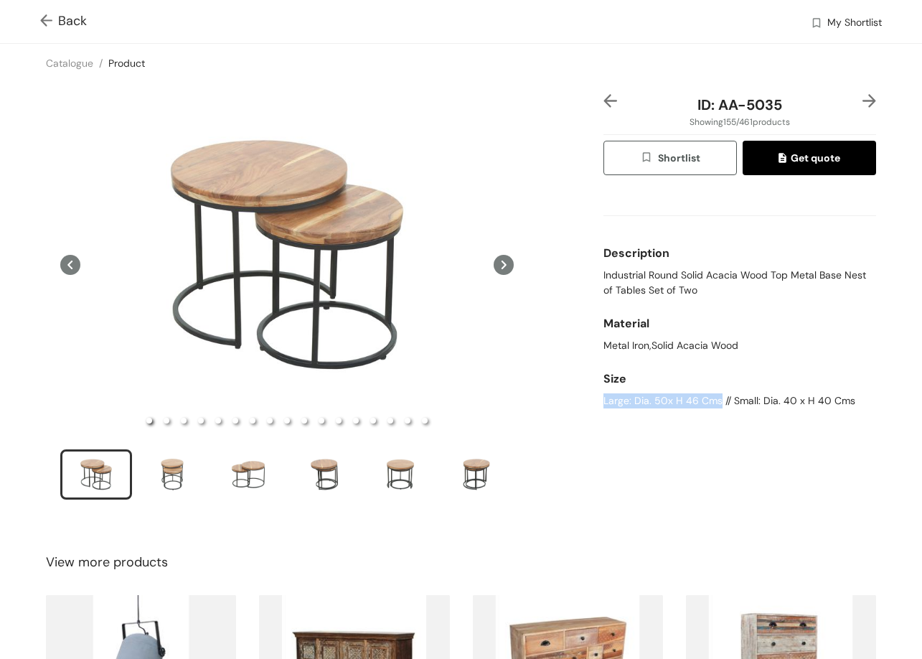
drag, startPoint x: 713, startPoint y: 405, endPoint x: 588, endPoint y: 405, distance: 124.1
click at [588, 405] on div "ID: AA-5035 Showing 155 / 461 products Shortlist Get quote Description Industri…" at bounding box center [461, 306] width 928 height 447
drag, startPoint x: 728, startPoint y: 405, endPoint x: 815, endPoint y: 413, distance: 87.2
click at [815, 413] on div "Size Large: Dia. 50x H 46 Cms // Small: Dia. 40 x H 40 Cms" at bounding box center [739, 386] width 273 height 55
drag, startPoint x: 720, startPoint y: 396, endPoint x: 876, endPoint y: 418, distance: 157.2
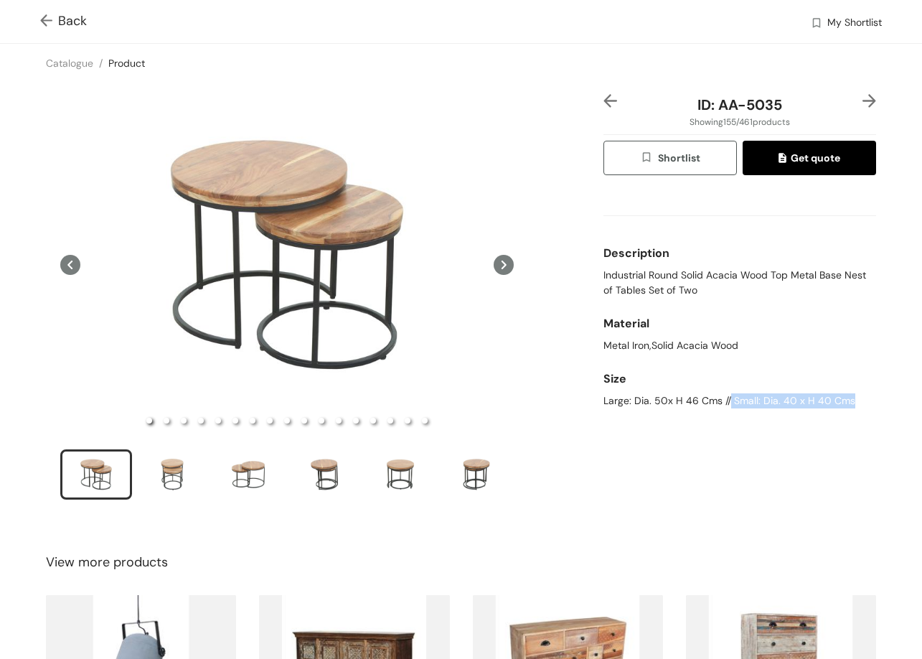
click at [876, 418] on div "ID: AA-5035 Showing 155 / 461 products Shortlist Get quote Description Industri…" at bounding box center [461, 306] width 928 height 447
drag, startPoint x: 708, startPoint y: 101, endPoint x: 750, endPoint y: 110, distance: 42.6
click at [776, 109] on div "ID: AA-5035" at bounding box center [739, 105] width 227 height 22
drag, startPoint x: 688, startPoint y: 103, endPoint x: 742, endPoint y: 105, distance: 53.9
click at [742, 105] on div "ID: AA-5035" at bounding box center [739, 105] width 227 height 22
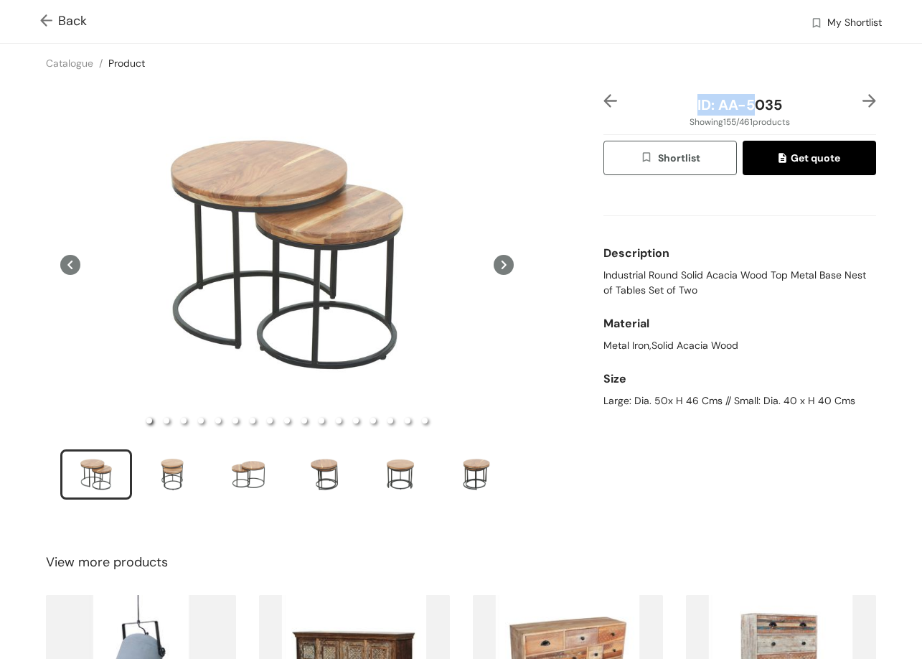
click at [713, 107] on span "ID: AA-5035" at bounding box center [739, 104] width 85 height 19
click at [708, 106] on span "ID: AA-5035" at bounding box center [739, 104] width 85 height 19
drag, startPoint x: 768, startPoint y: 106, endPoint x: 801, endPoint y: 106, distance: 32.3
click at [801, 106] on div "ID: AA-5035" at bounding box center [739, 105] width 227 height 22
click at [862, 98] on img at bounding box center [869, 101] width 14 height 14
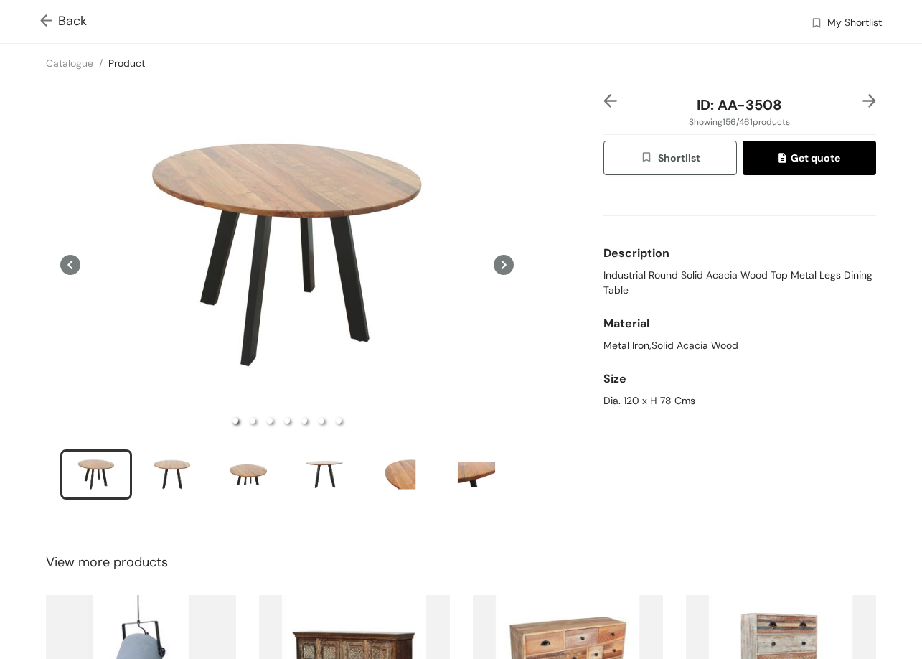
click at [862, 98] on img at bounding box center [869, 101] width 14 height 14
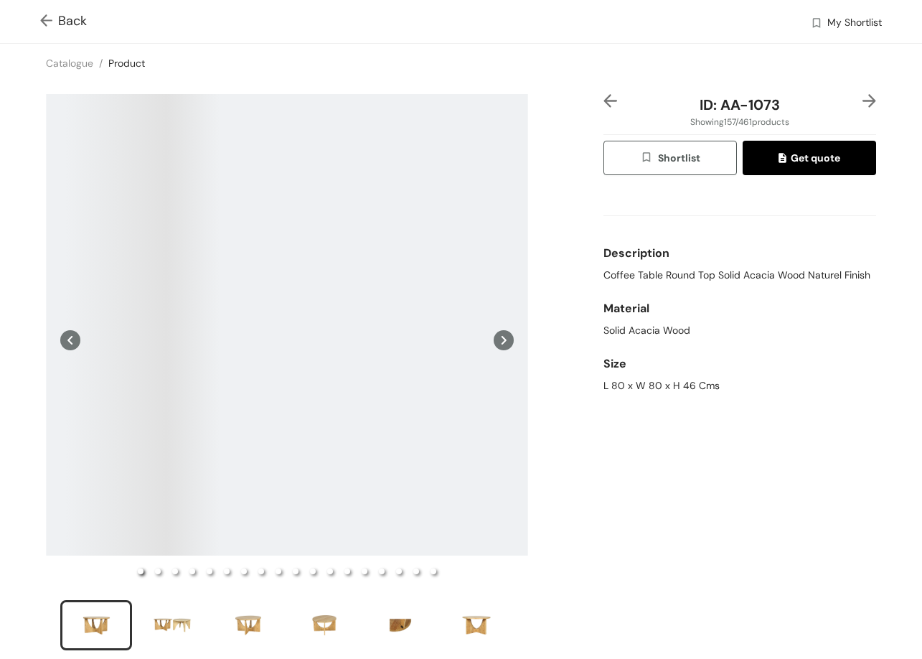
click at [692, 278] on span "Coffee Table Round Top Solid Acacia Wood Naturel Finish" at bounding box center [736, 275] width 267 height 15
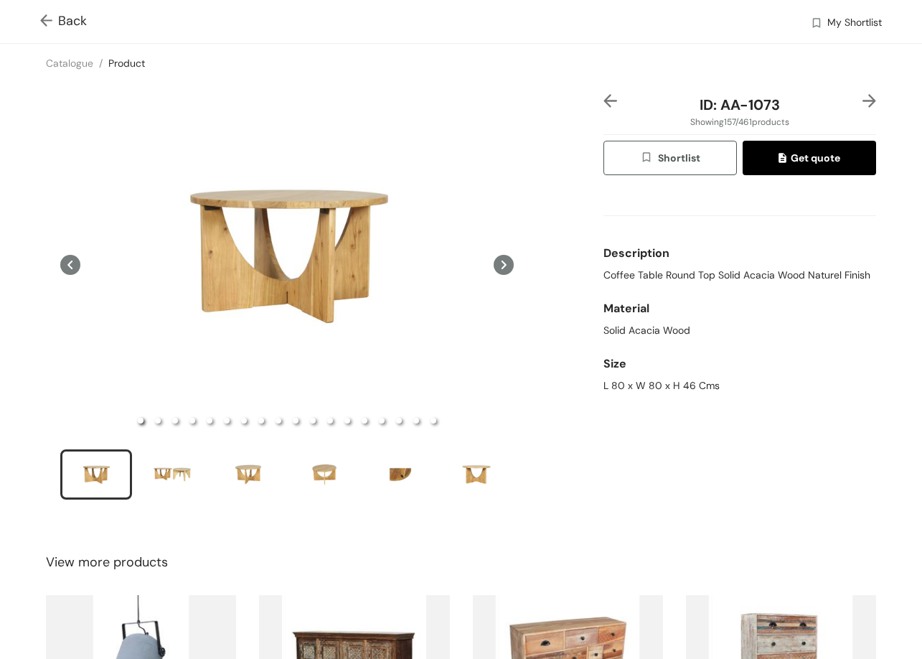
drag, startPoint x: 591, startPoint y: 383, endPoint x: 754, endPoint y: 392, distance: 163.1
click at [828, 368] on div "ID: AA-1073 Showing 157 / 461 products Shortlist Get quote Description Coffee T…" at bounding box center [461, 306] width 928 height 447
click at [680, 383] on div "L 80 x W 80 x H 46 Cms" at bounding box center [739, 385] width 273 height 15
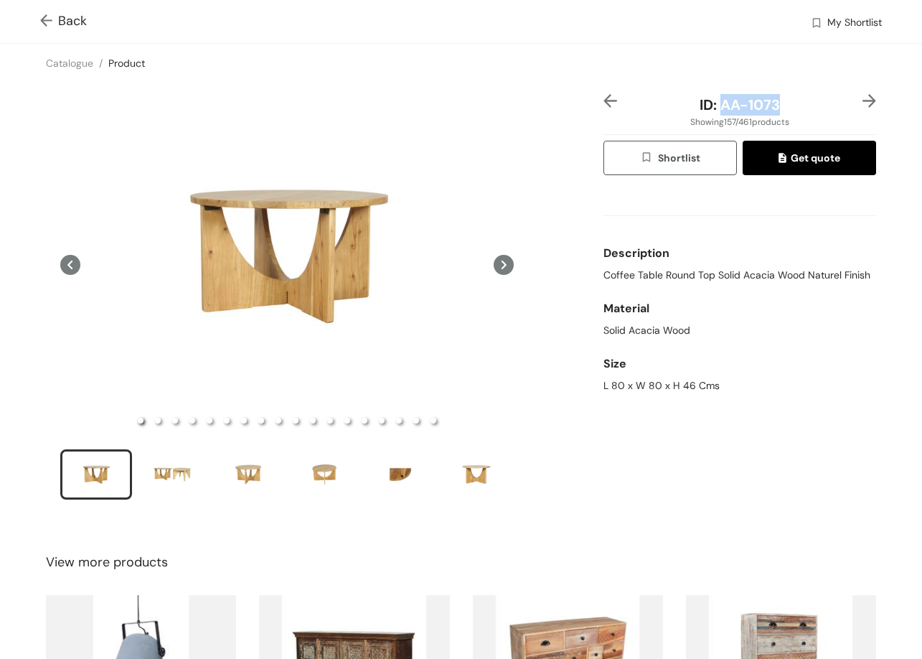
drag, startPoint x: 722, startPoint y: 110, endPoint x: 809, endPoint y: 105, distance: 87.0
click at [809, 105] on div "ID: AA-1073" at bounding box center [739, 105] width 227 height 22
click at [862, 99] on img at bounding box center [869, 101] width 14 height 14
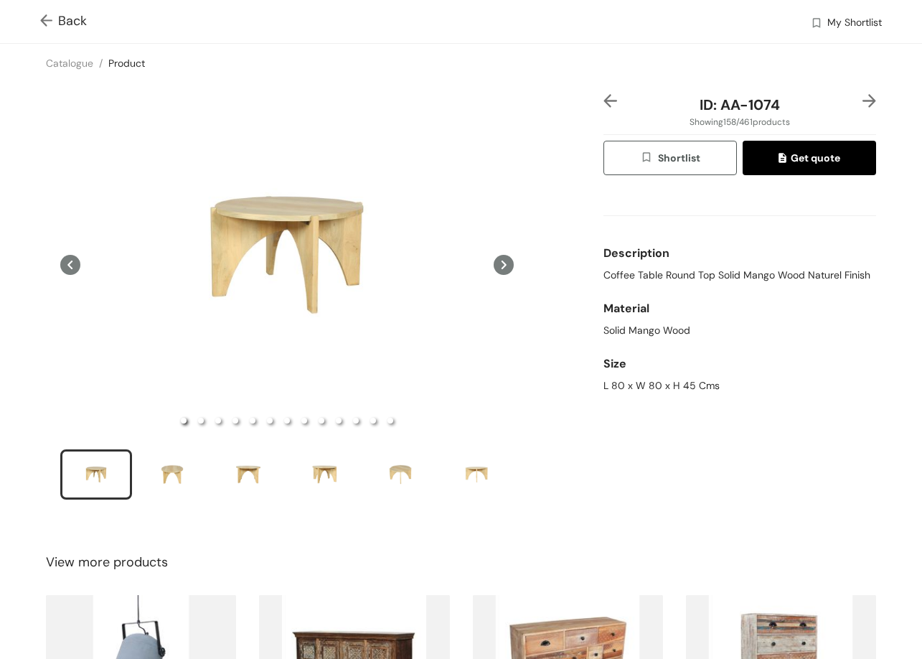
click at [603, 265] on div "Description" at bounding box center [739, 253] width 273 height 29
click at [604, 274] on span "Coffee Table Round Top Solid Mango Wood Naturel Finish" at bounding box center [736, 275] width 267 height 15
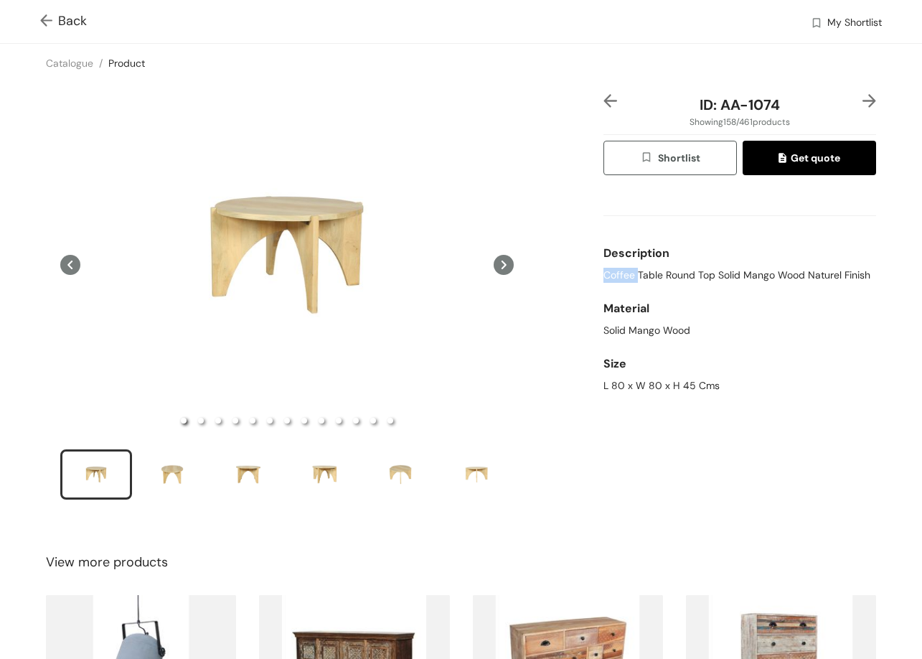
click at [608, 274] on span "Coffee Table Round Top Solid Mango Wood Naturel Finish" at bounding box center [736, 275] width 267 height 15
drag, startPoint x: 596, startPoint y: 374, endPoint x: 680, endPoint y: 411, distance: 91.9
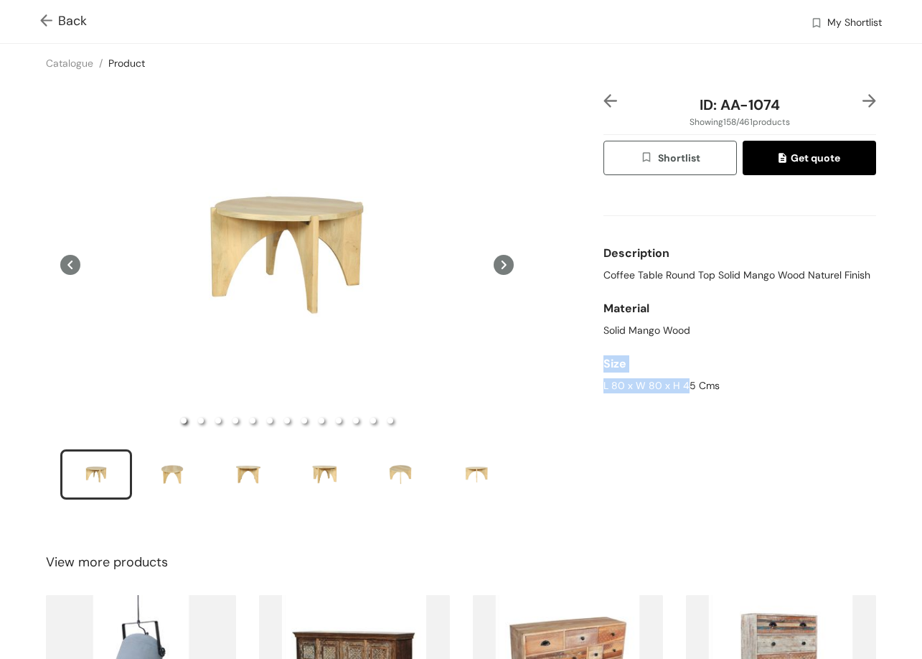
click at [680, 413] on div "ID: AA-1074 Showing 158 / 461 products Shortlist Get quote Description Coffee T…" at bounding box center [740, 306] width 278 height 424
click at [651, 388] on div "L 80 x W 80 x H 45 Cms" at bounding box center [739, 385] width 273 height 15
drag, startPoint x: 743, startPoint y: 108, endPoint x: 786, endPoint y: 117, distance: 44.1
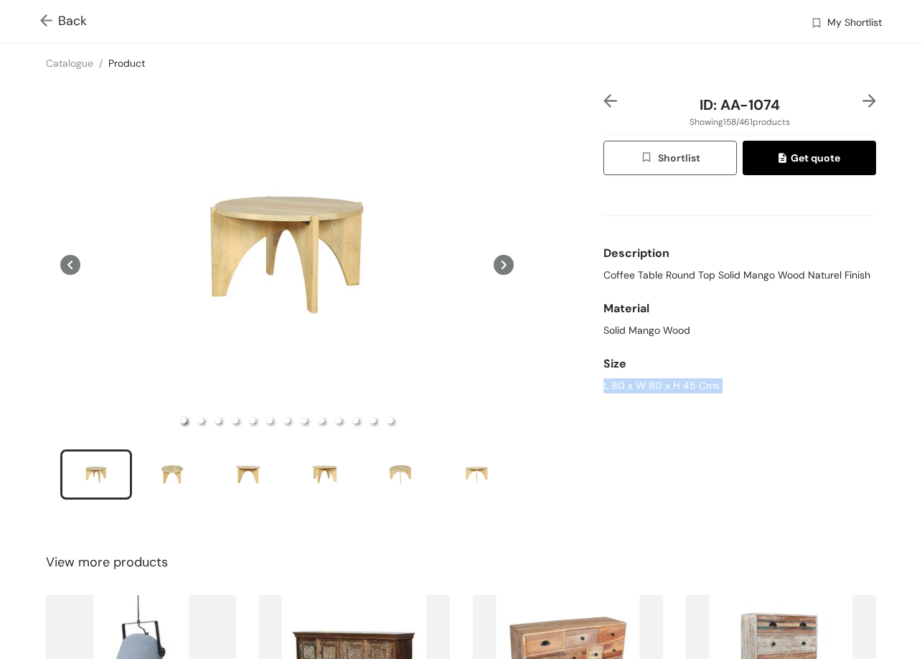
click at [786, 117] on div "ID: AA-1074 Showing 158 / 461 products Shortlist Get quote Description Coffee T…" at bounding box center [740, 306] width 278 height 424
drag, startPoint x: 772, startPoint y: 97, endPoint x: 763, endPoint y: 97, distance: 9.3
click at [771, 97] on div "ID: AA-1074" at bounding box center [739, 105] width 227 height 22
click at [719, 105] on span "ID: AA-1074" at bounding box center [740, 104] width 80 height 19
drag, startPoint x: 716, startPoint y: 104, endPoint x: 746, endPoint y: 87, distance: 34.1
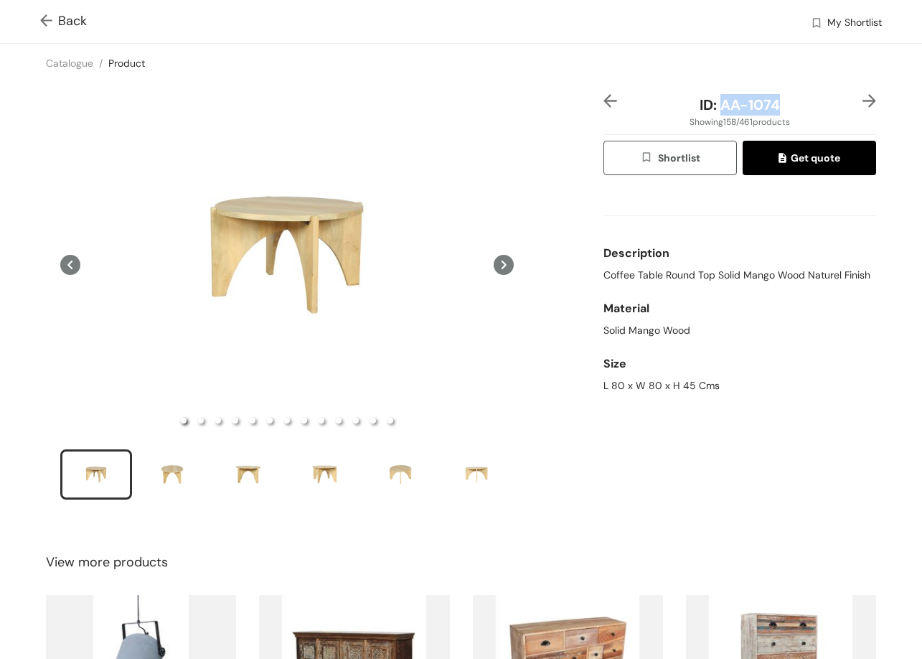
click at [770, 96] on span "ID: AA-1074" at bounding box center [740, 104] width 80 height 19
click at [862, 101] on img at bounding box center [869, 101] width 14 height 14
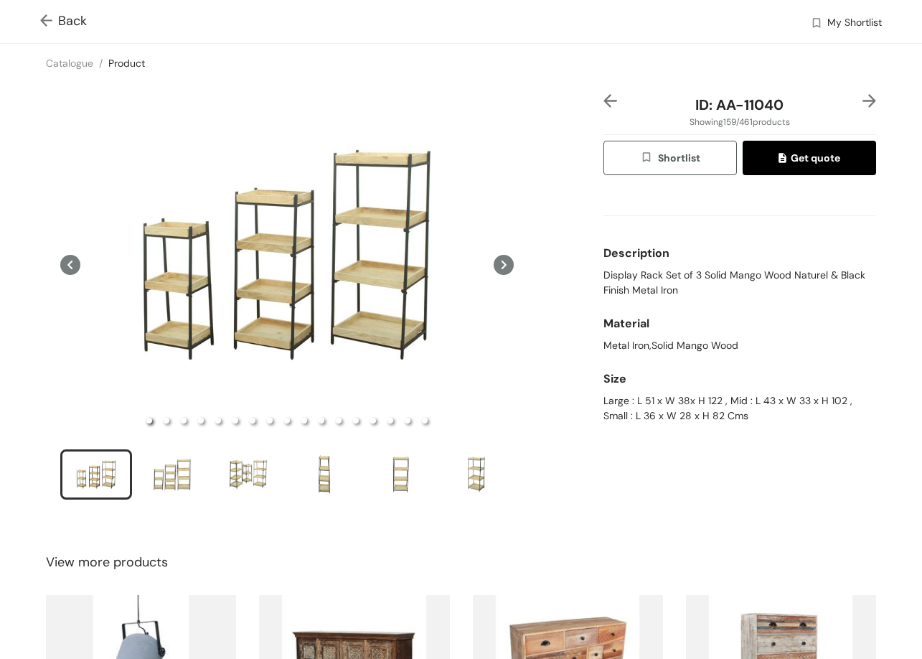
click at [862, 100] on img at bounding box center [869, 101] width 14 height 14
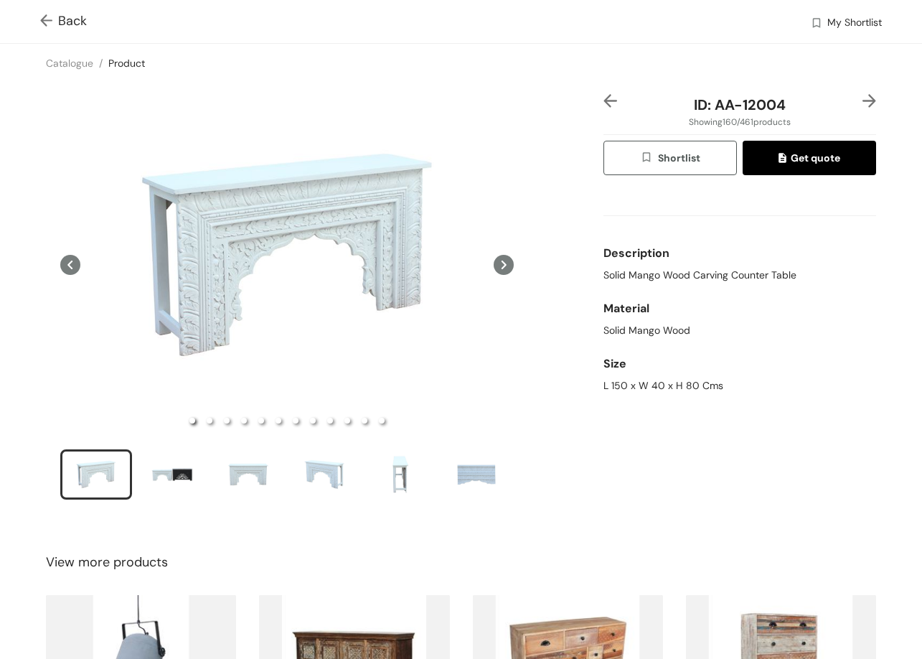
click at [75, 22] on span "Back" at bounding box center [63, 20] width 47 height 19
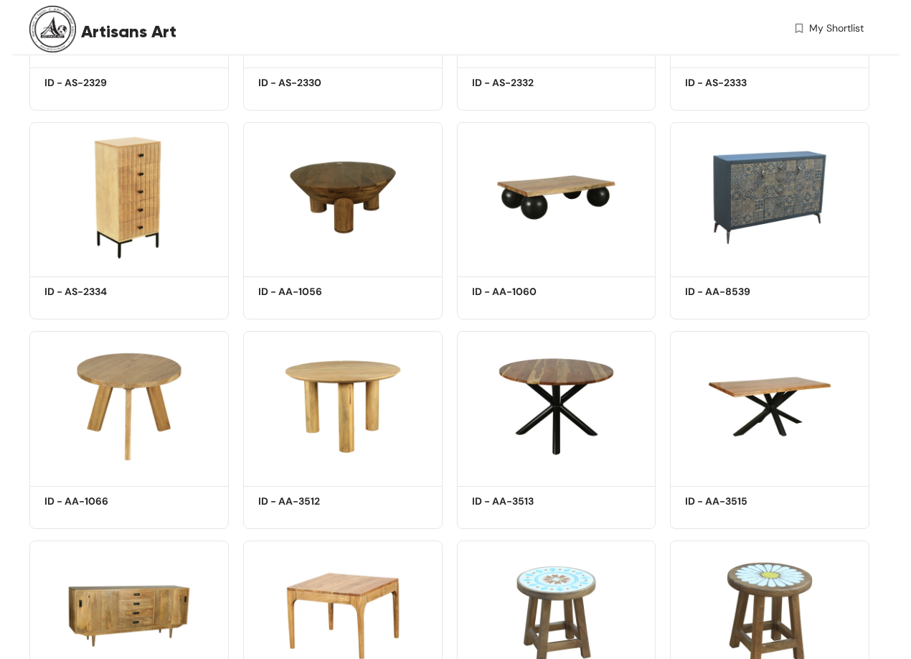
scroll to position [1722, 0]
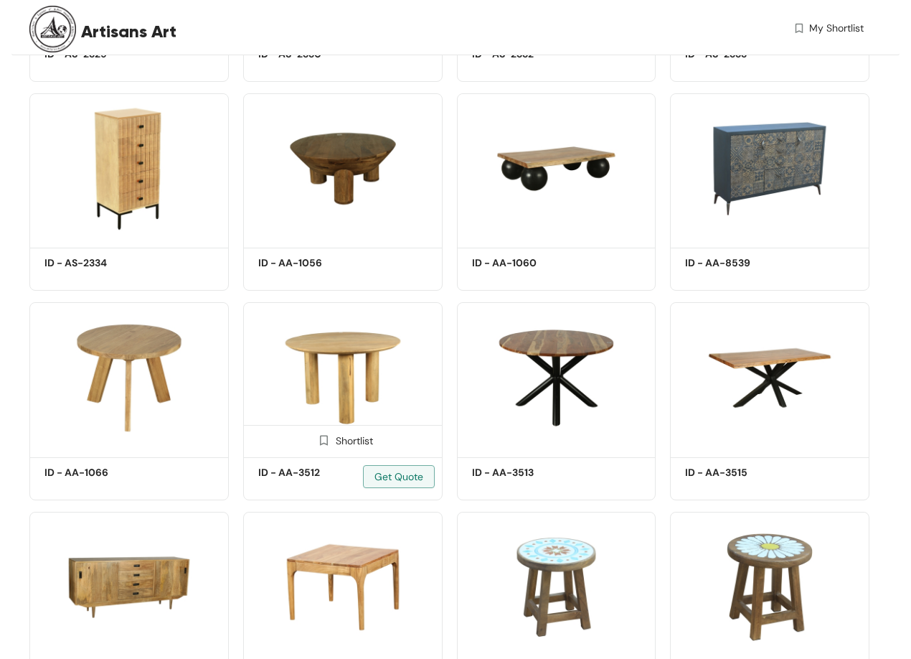
click at [357, 378] on img at bounding box center [342, 377] width 199 height 151
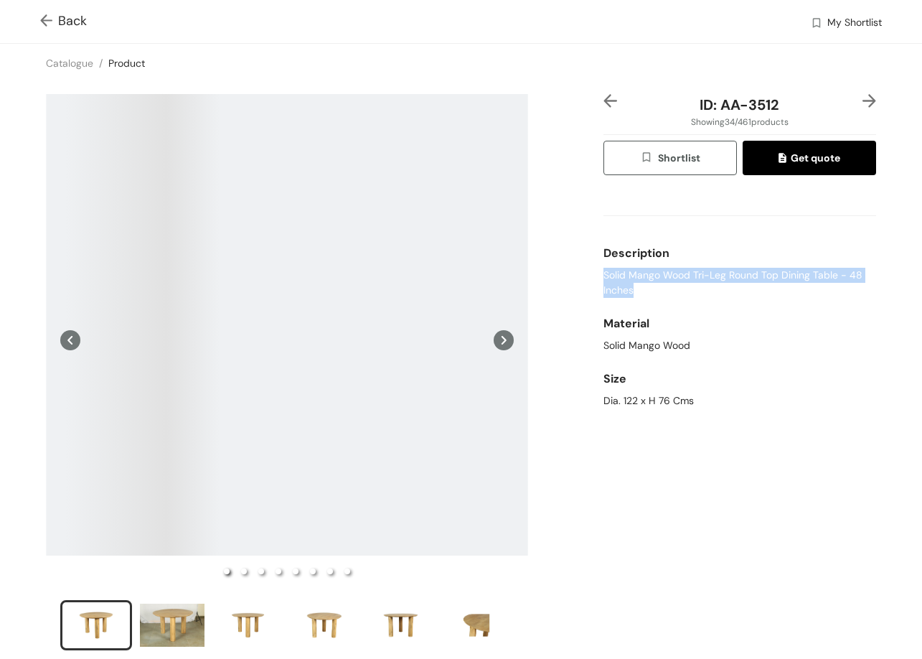
drag, startPoint x: 596, startPoint y: 275, endPoint x: 634, endPoint y: 278, distance: 38.9
click at [646, 285] on div "ID: AA-3512 Showing 34 / 461 products Shortlist Get quote Description Solid Man…" at bounding box center [461, 382] width 928 height 598
drag, startPoint x: 592, startPoint y: 400, endPoint x: 675, endPoint y: 332, distance: 107.1
click at [702, 395] on div "ID: AA-3512 Showing 34 / 461 products Shortlist Get quote Description Solid Man…" at bounding box center [461, 382] width 928 height 598
drag, startPoint x: 720, startPoint y: 102, endPoint x: 761, endPoint y: 105, distance: 41.1
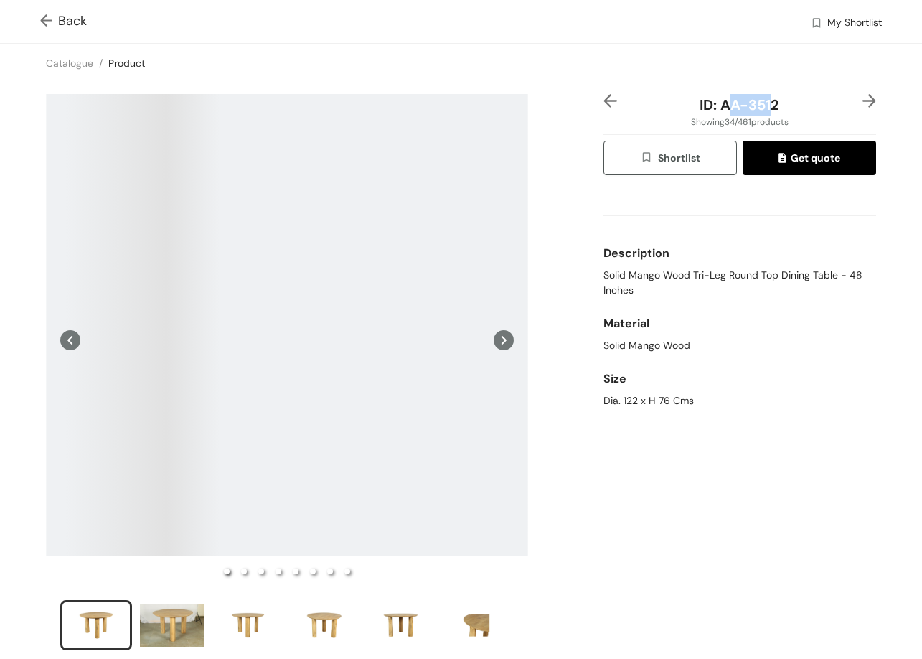
click at [761, 105] on span "ID: AA-3512" at bounding box center [740, 104] width 80 height 19
drag, startPoint x: 711, startPoint y: 108, endPoint x: 792, endPoint y: 108, distance: 81.1
click at [788, 108] on div "ID: AA-3512" at bounding box center [739, 105] width 227 height 22
click at [862, 100] on img at bounding box center [869, 101] width 14 height 14
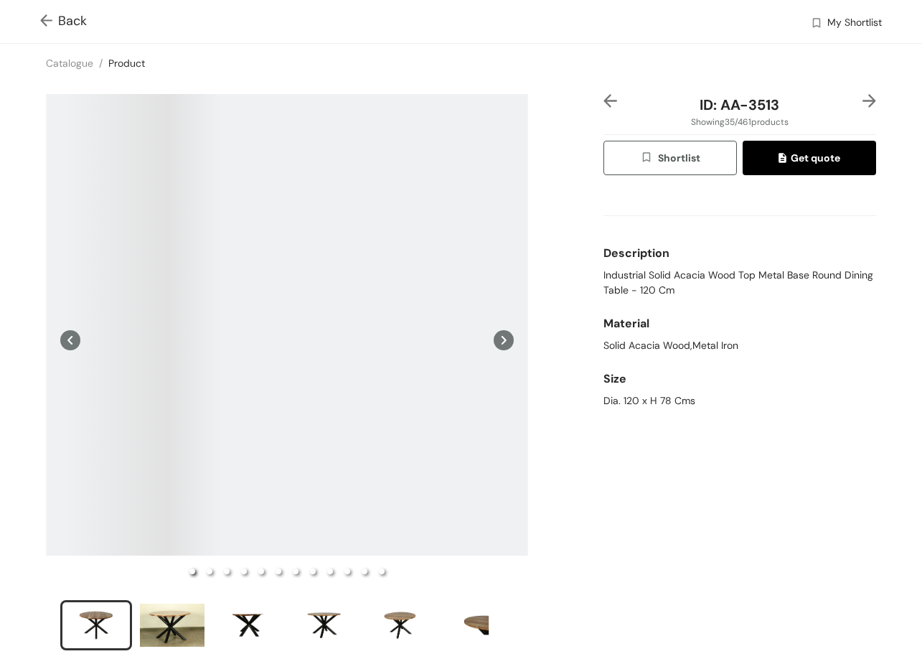
click at [75, 21] on span "Back" at bounding box center [63, 20] width 47 height 19
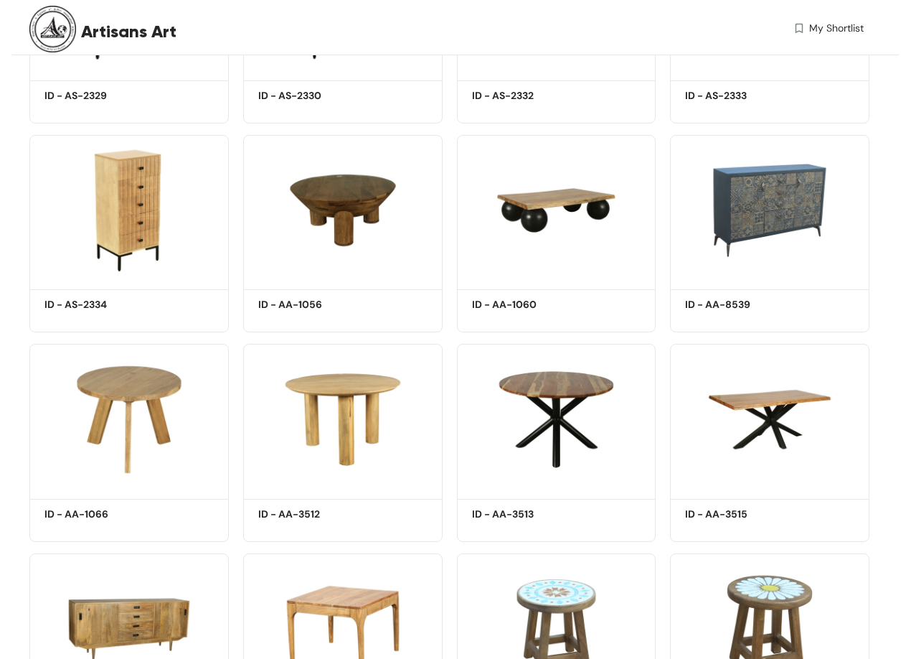
scroll to position [1722, 0]
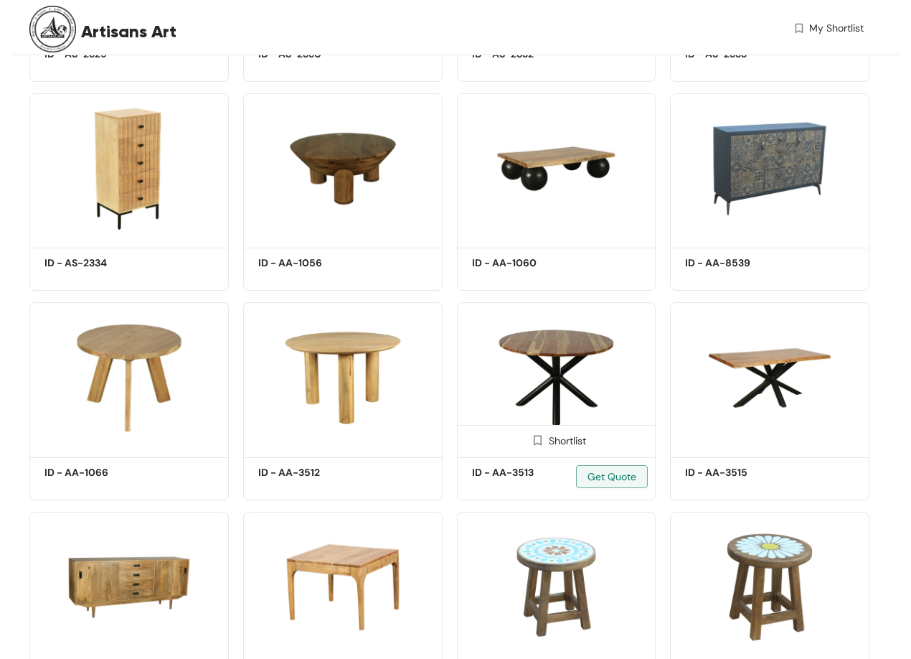
click at [542, 343] on img at bounding box center [556, 377] width 199 height 151
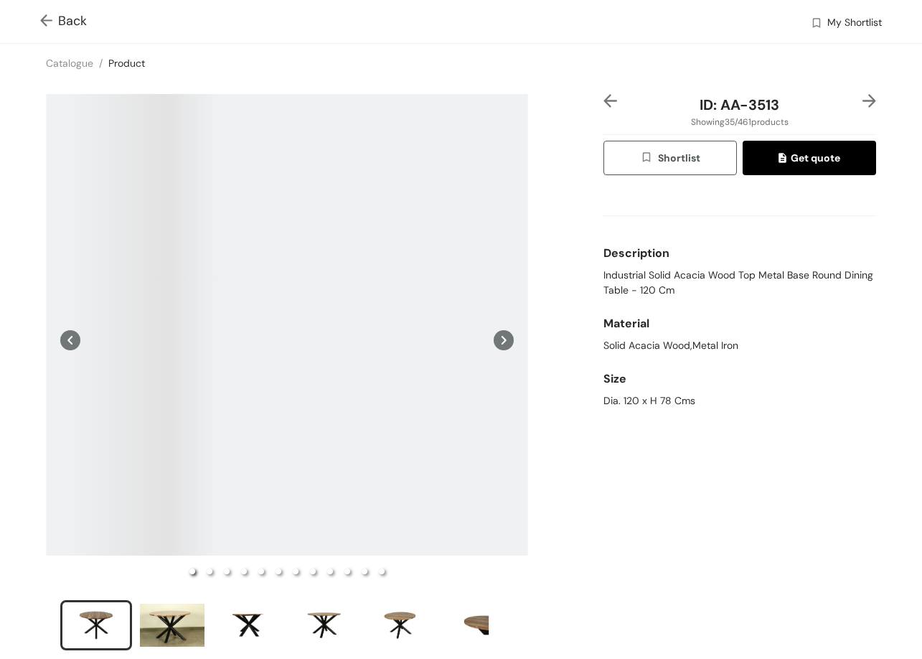
click at [634, 281] on span "Industrial Solid Acacia Wood Top Metal Base Round Dining Table - 120 Cm" at bounding box center [739, 283] width 273 height 30
click at [633, 281] on span "Industrial Solid Acacia Wood Top Metal Base Round Dining Table - 120 Cm" at bounding box center [739, 283] width 273 height 30
drag, startPoint x: 589, startPoint y: 395, endPoint x: 693, endPoint y: 253, distance: 176.1
click at [717, 402] on div "ID: AA-3513 Showing 35 / 461 products Shortlist Get quote Description Industria…" at bounding box center [461, 382] width 928 height 598
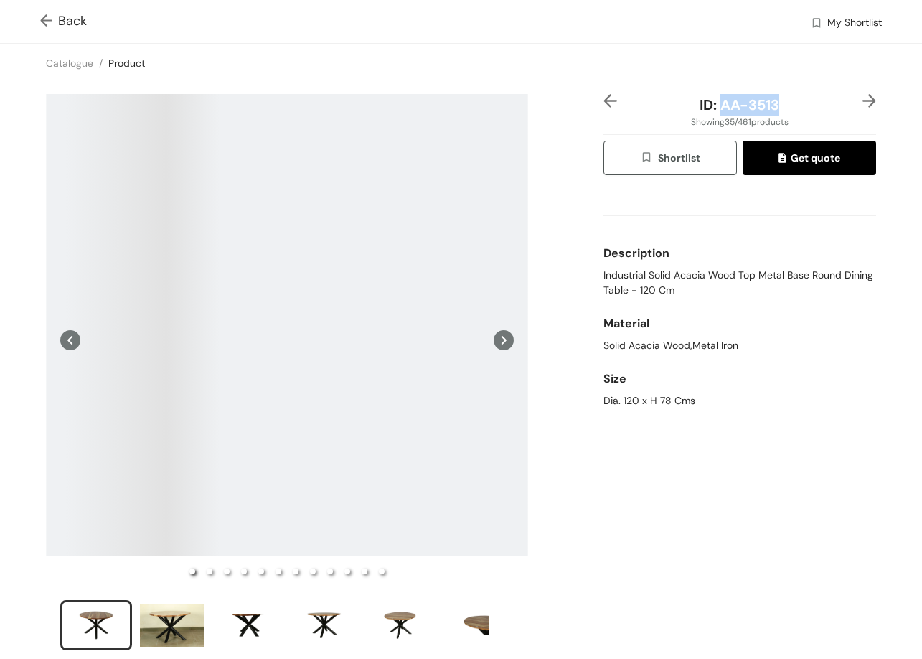
drag, startPoint x: 714, startPoint y: 105, endPoint x: 781, endPoint y: 108, distance: 67.5
click at [781, 108] on div "ID: AA-3513" at bounding box center [739, 105] width 227 height 22
click at [862, 95] on img at bounding box center [869, 101] width 14 height 14
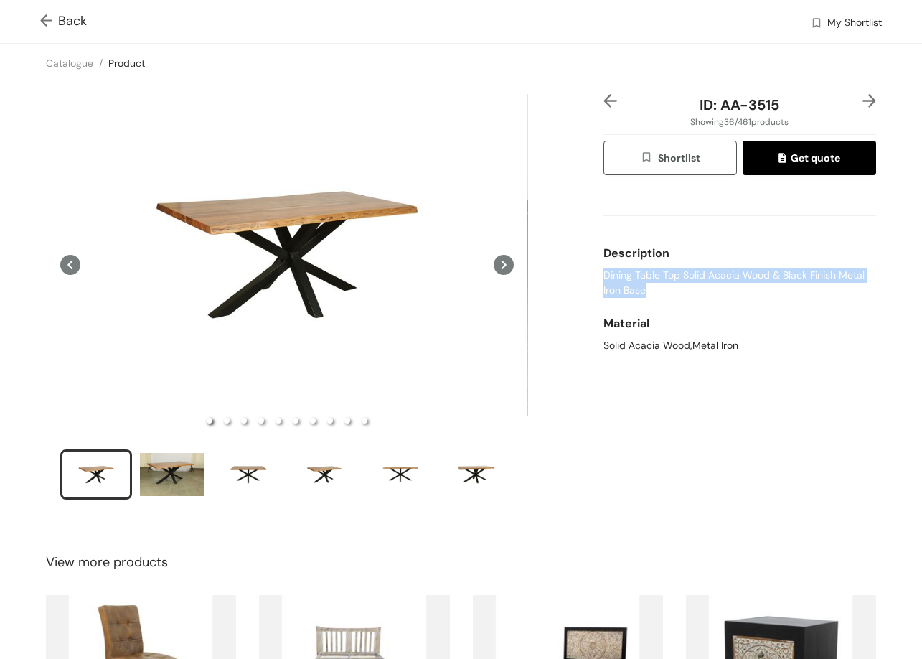
drag, startPoint x: 594, startPoint y: 278, endPoint x: 687, endPoint y: 290, distance: 93.4
click at [670, 299] on div "ID: AA-3515 Showing 36 / 461 products Shortlist Get quote Description Dining Ta…" at bounding box center [740, 306] width 278 height 424
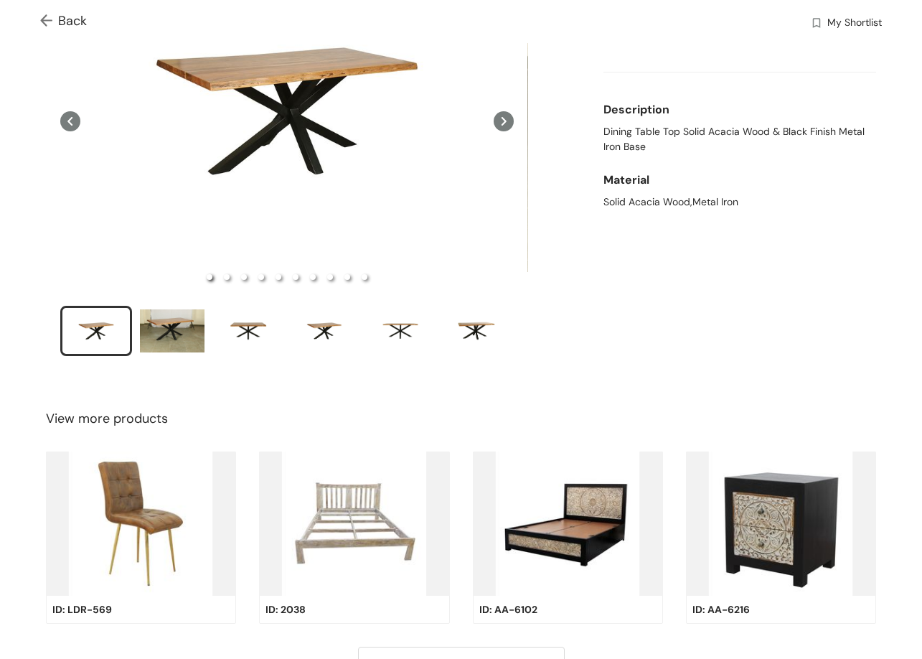
click at [601, 383] on div "Back My Shortlist Catalogue / Product / ID: AA-3515 Showing 36 / 461 products S…" at bounding box center [461, 302] width 922 height 893
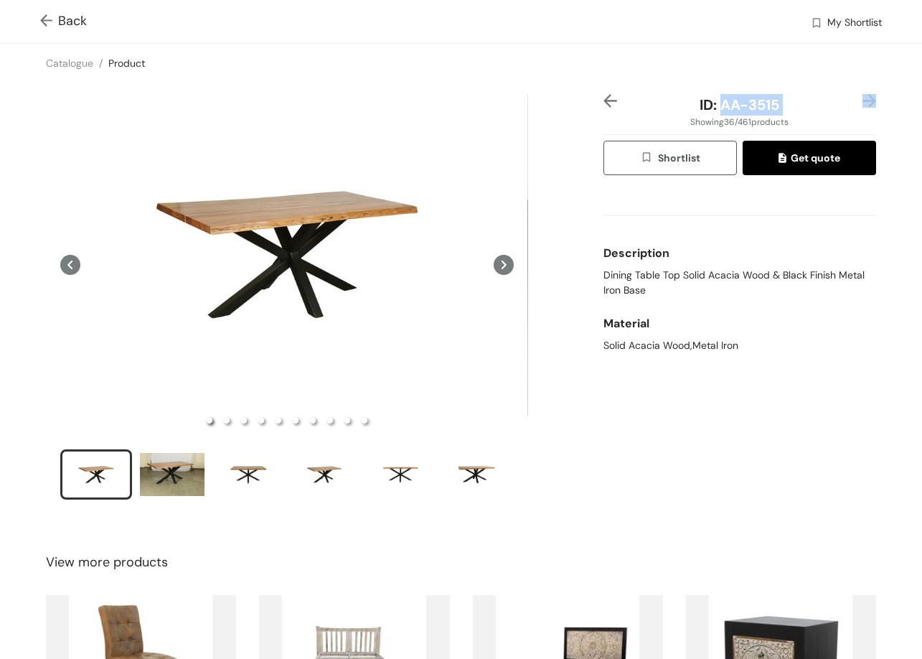
drag, startPoint x: 711, startPoint y: 103, endPoint x: 843, endPoint y: 93, distance: 132.4
click at [882, 94] on div "ID: AA-3515 Showing 36 / 461 products Shortlist Get quote Description Dining Ta…" at bounding box center [461, 306] width 928 height 447
click at [862, 98] on img at bounding box center [869, 101] width 14 height 14
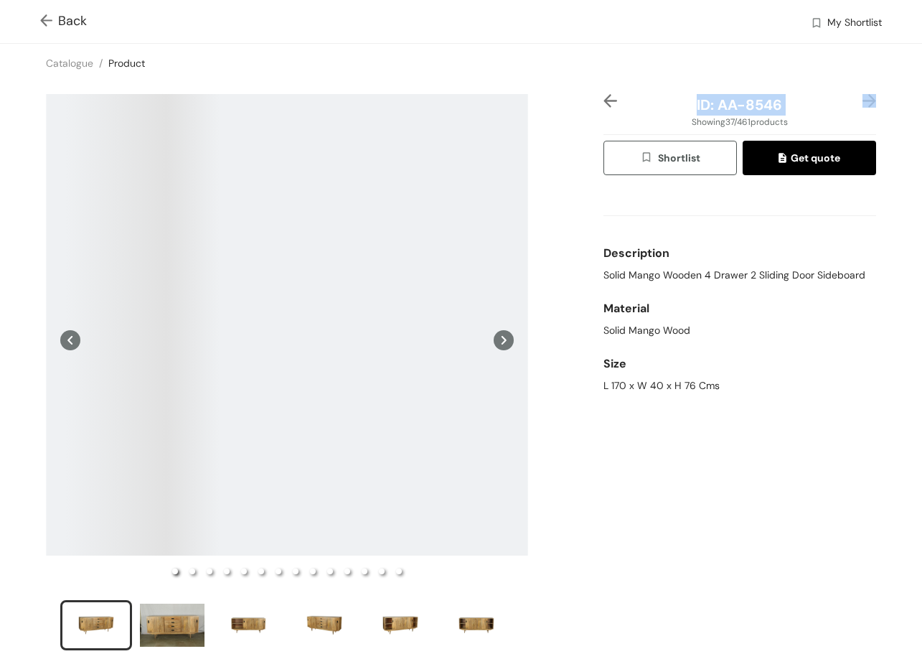
click at [862, 94] on img at bounding box center [869, 101] width 14 height 14
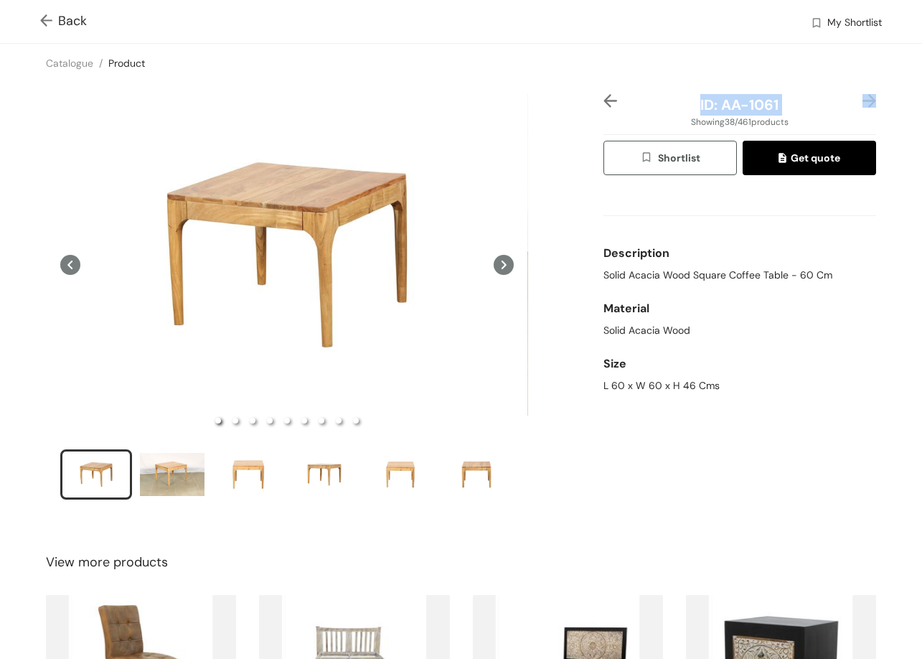
click at [862, 103] on img at bounding box center [869, 101] width 14 height 14
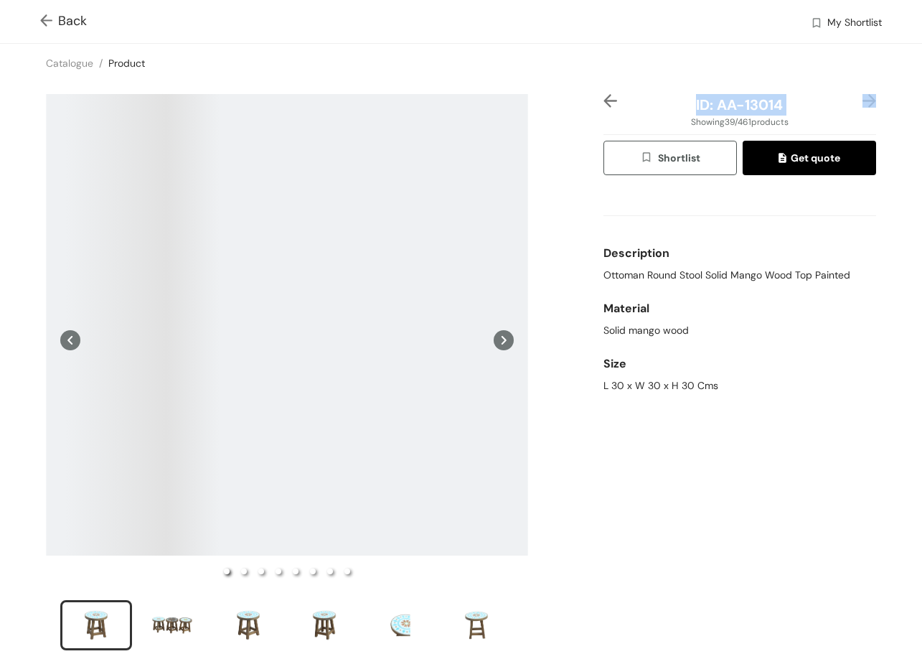
click at [862, 103] on img at bounding box center [869, 101] width 14 height 14
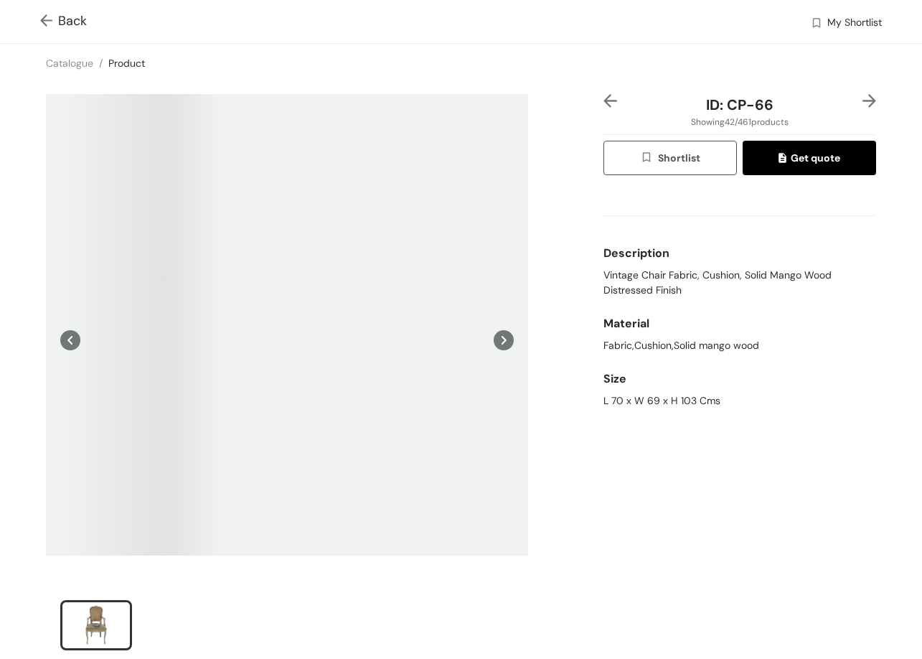
click at [61, 19] on span "Back" at bounding box center [63, 20] width 47 height 19
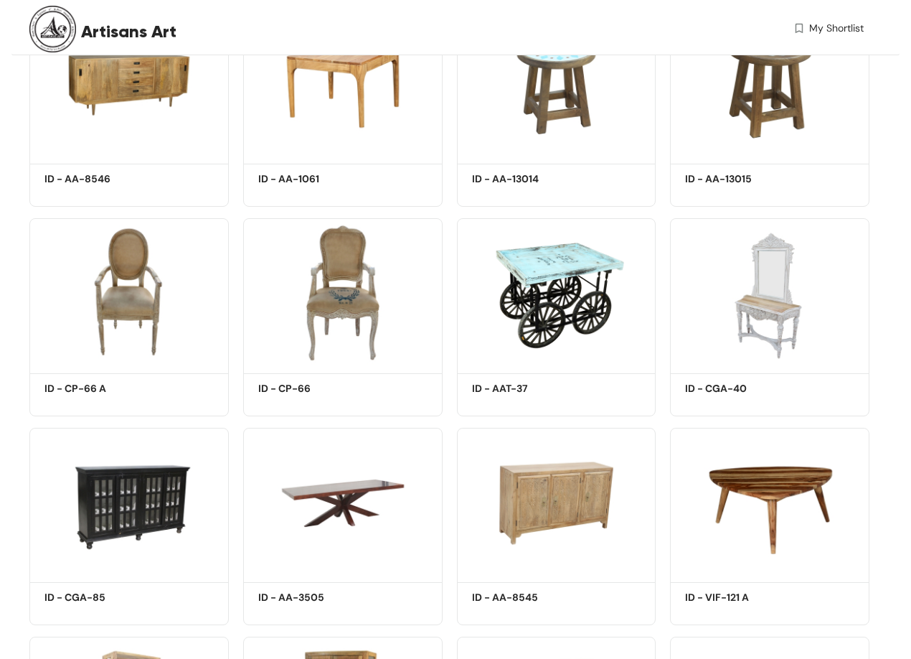
scroll to position [2320, 0]
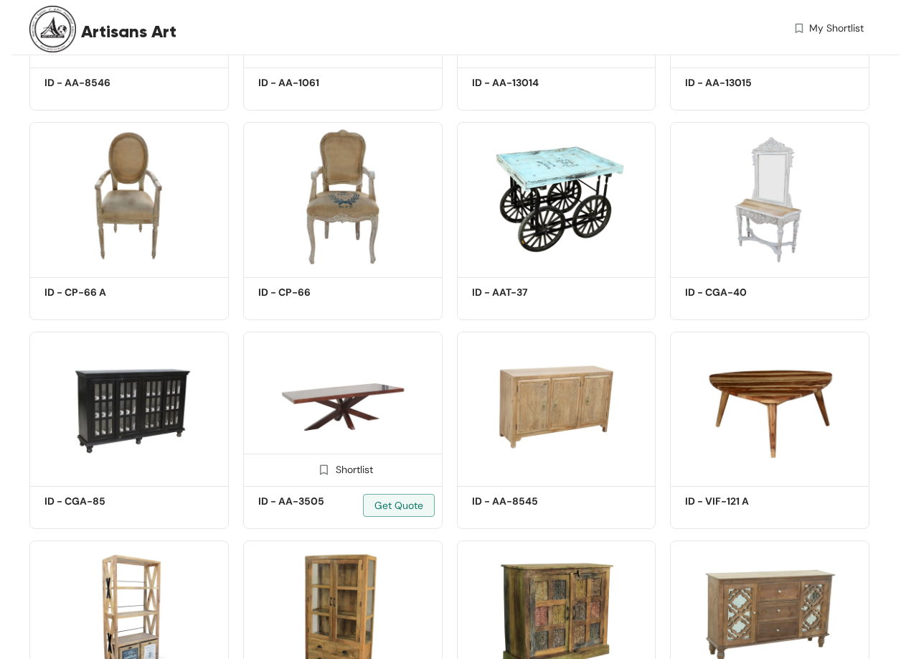
click at [372, 331] on img at bounding box center [342, 406] width 199 height 151
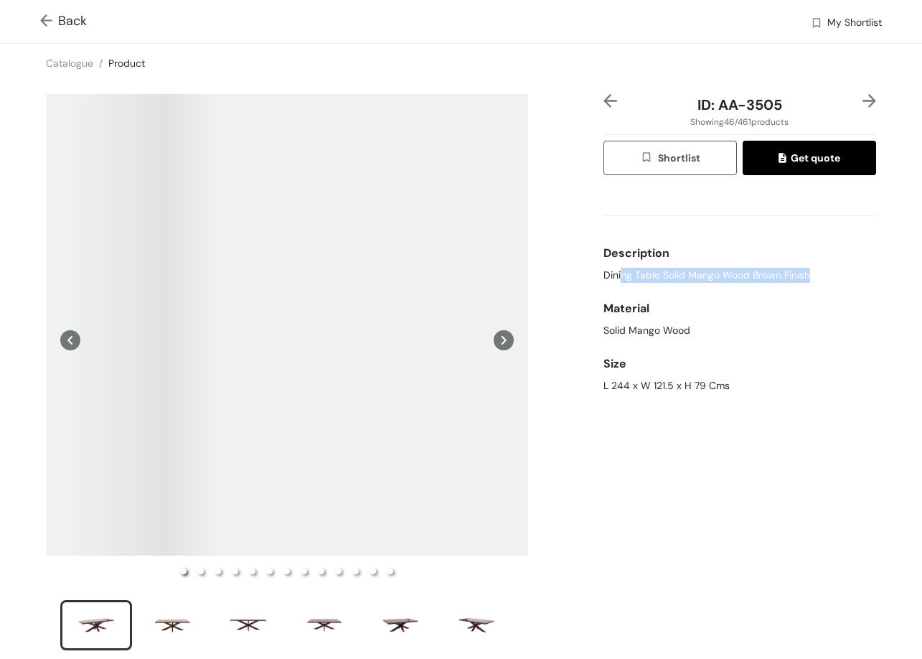
drag, startPoint x: 728, startPoint y: 260, endPoint x: 801, endPoint y: 273, distance: 73.5
click at [801, 273] on span "Dining Table Solid Mango Wood Brown Finish" at bounding box center [706, 275] width 207 height 15
click at [723, 276] on span "Dining Table Solid Mango Wood Brown Finish" at bounding box center [706, 275] width 207 height 15
click at [721, 277] on span "Dining Table Solid Mango Wood Brown Finish" at bounding box center [706, 275] width 207 height 15
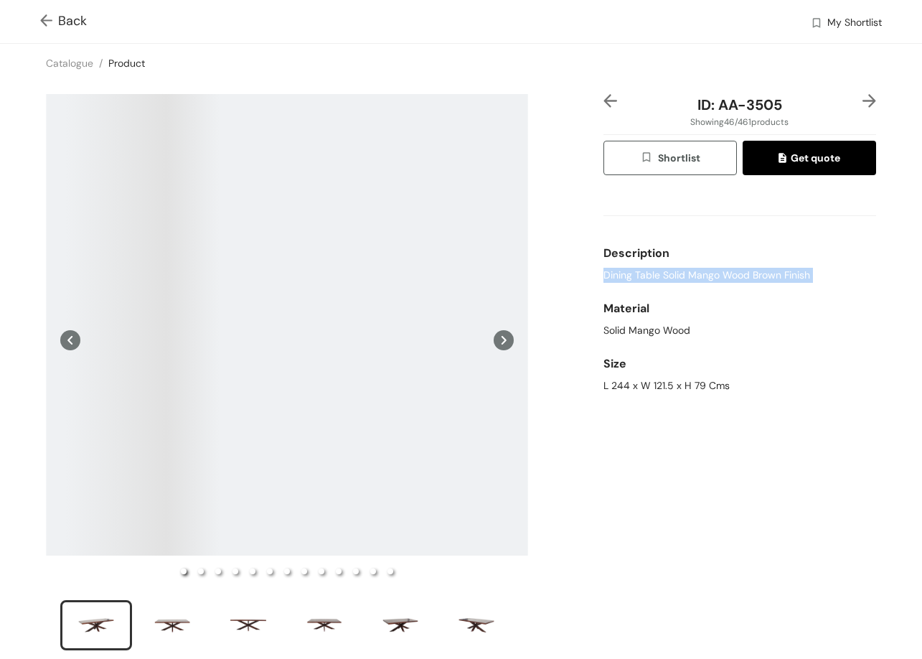
click at [721, 277] on span "Dining Table Solid Mango Wood Brown Finish" at bounding box center [706, 275] width 207 height 15
drag, startPoint x: 593, startPoint y: 390, endPoint x: 748, endPoint y: 385, distance: 154.4
click at [740, 385] on div "ID: AA-3505 Showing 46 / 461 products Shortlist Get quote Description Dining Ta…" at bounding box center [740, 381] width 278 height 575
drag, startPoint x: 714, startPoint y: 99, endPoint x: 746, endPoint y: 103, distance: 32.6
click at [746, 103] on span "ID: AA-3505" at bounding box center [739, 104] width 85 height 19
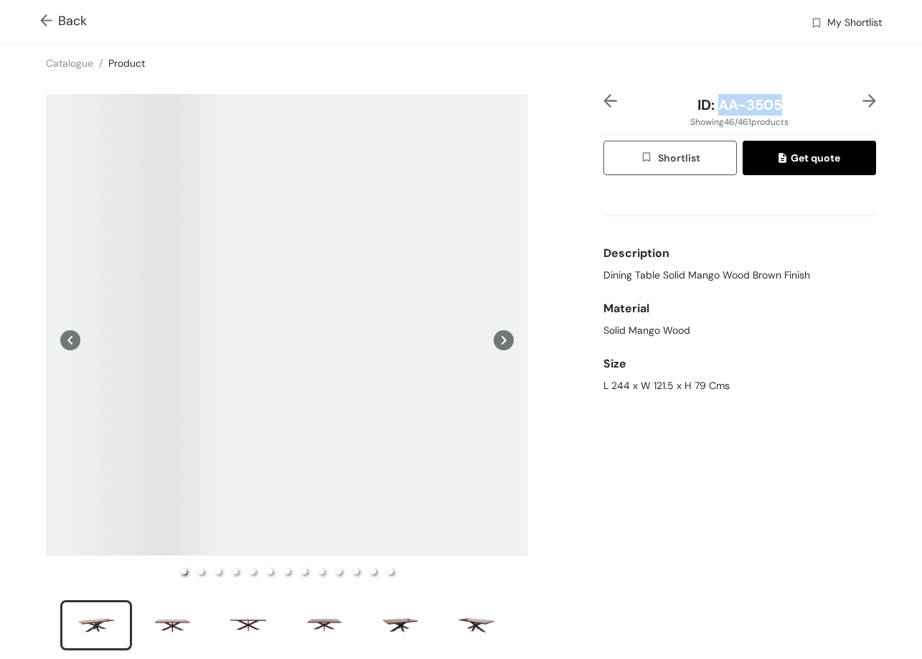
drag, startPoint x: 744, startPoint y: 108, endPoint x: 784, endPoint y: 95, distance: 41.3
click at [830, 109] on div "ID: AA-3505" at bounding box center [739, 105] width 227 height 22
click at [862, 100] on img at bounding box center [869, 101] width 14 height 14
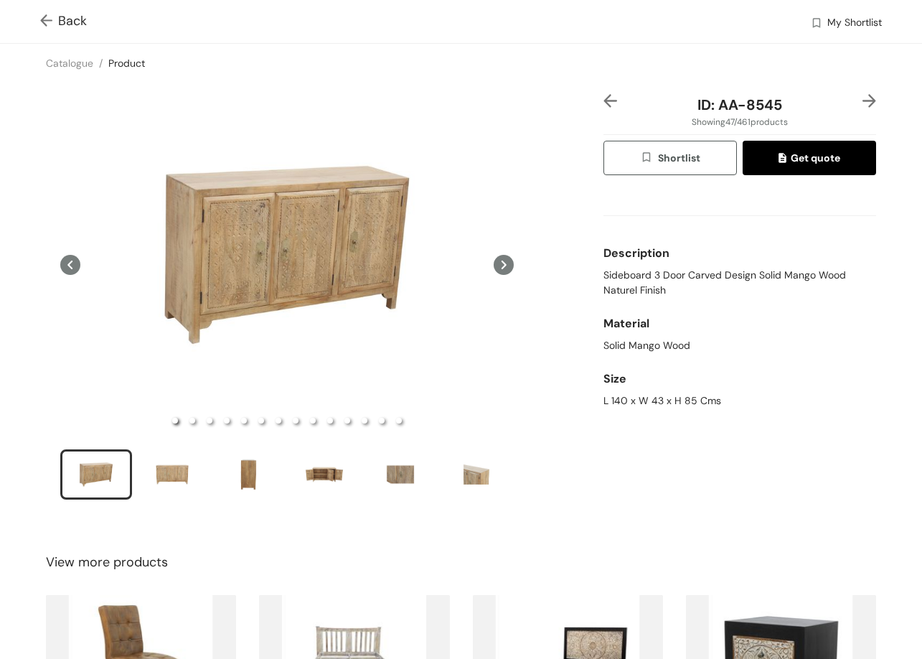
click at [862, 89] on div "ID: AA-8545 Showing 47 / 461 products Shortlist Get quote Description Sideboard…" at bounding box center [461, 306] width 928 height 447
click at [862, 103] on img at bounding box center [869, 101] width 14 height 14
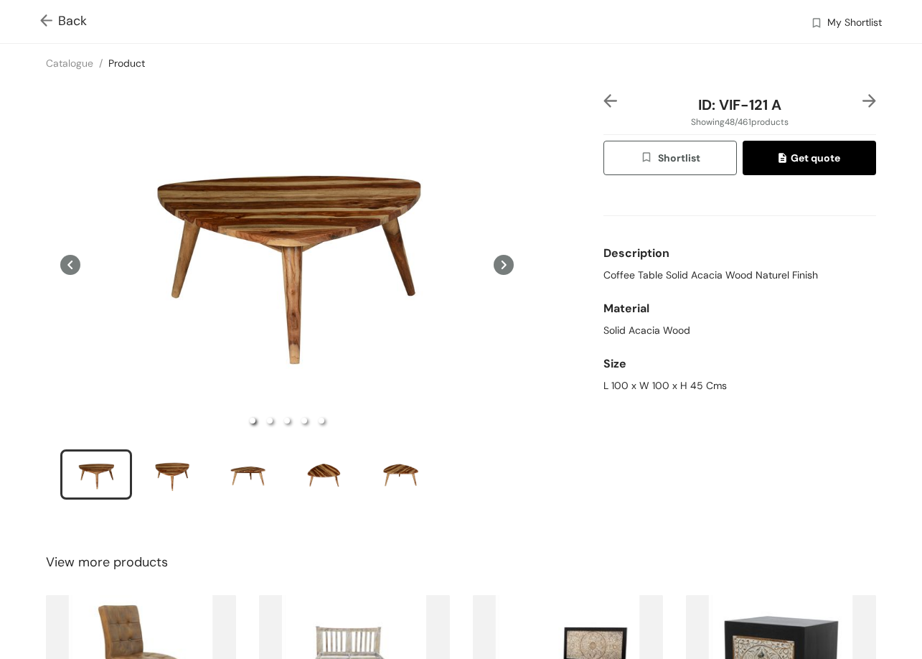
click at [862, 103] on img at bounding box center [869, 101] width 14 height 14
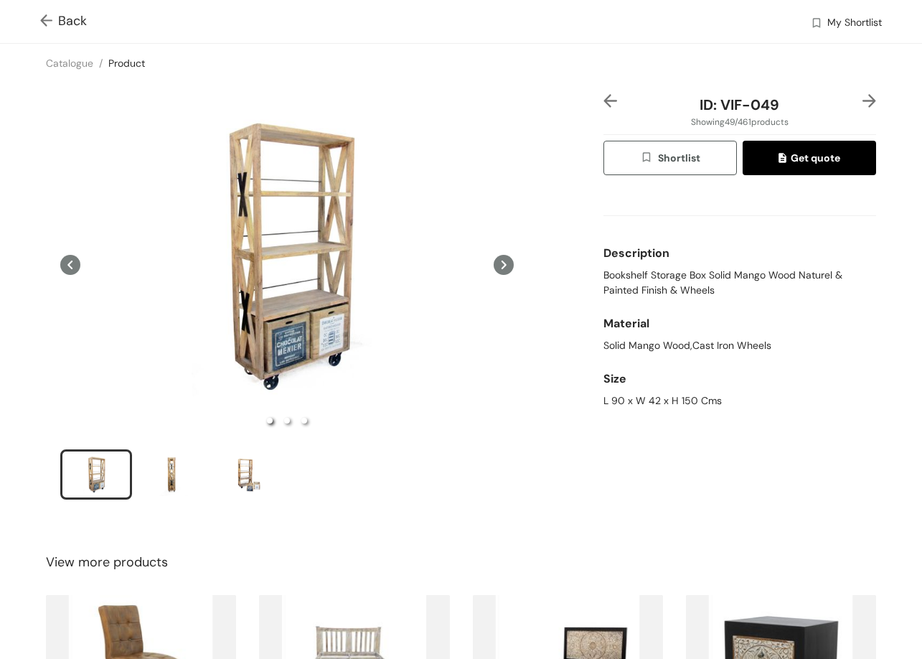
click at [862, 103] on img at bounding box center [869, 101] width 14 height 14
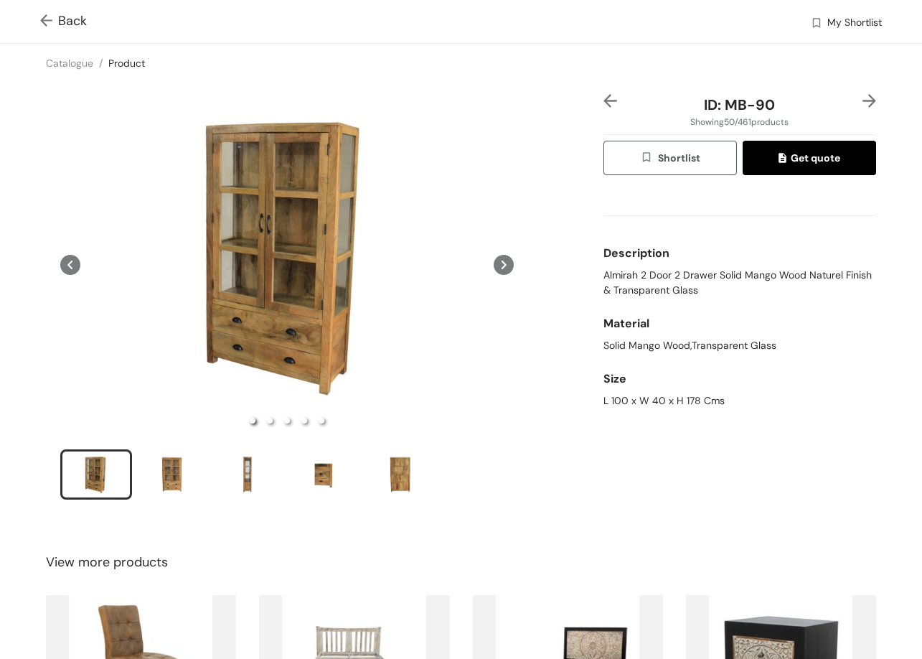
click at [862, 103] on img at bounding box center [869, 101] width 14 height 14
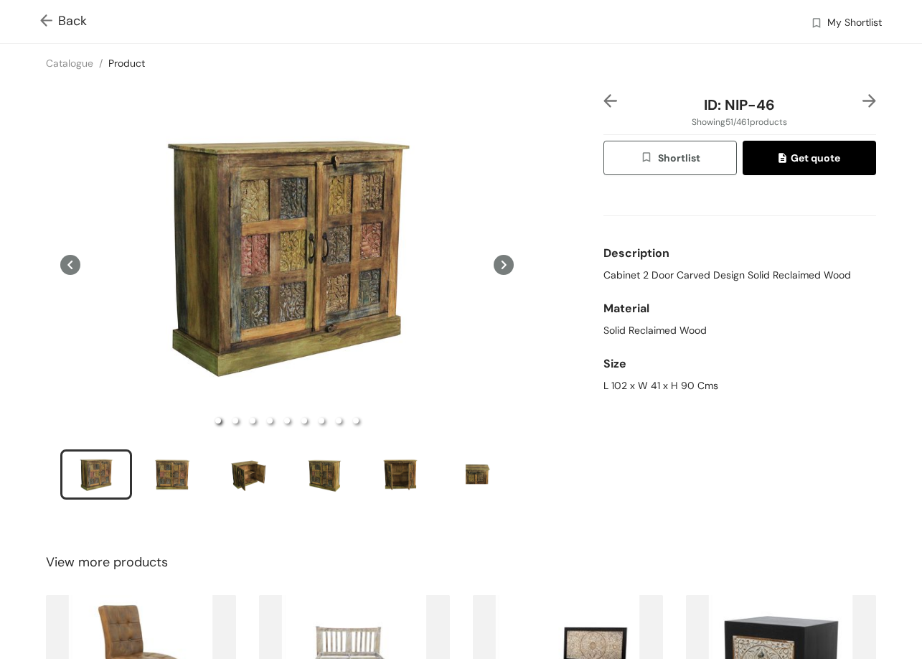
click at [862, 103] on img at bounding box center [869, 101] width 14 height 14
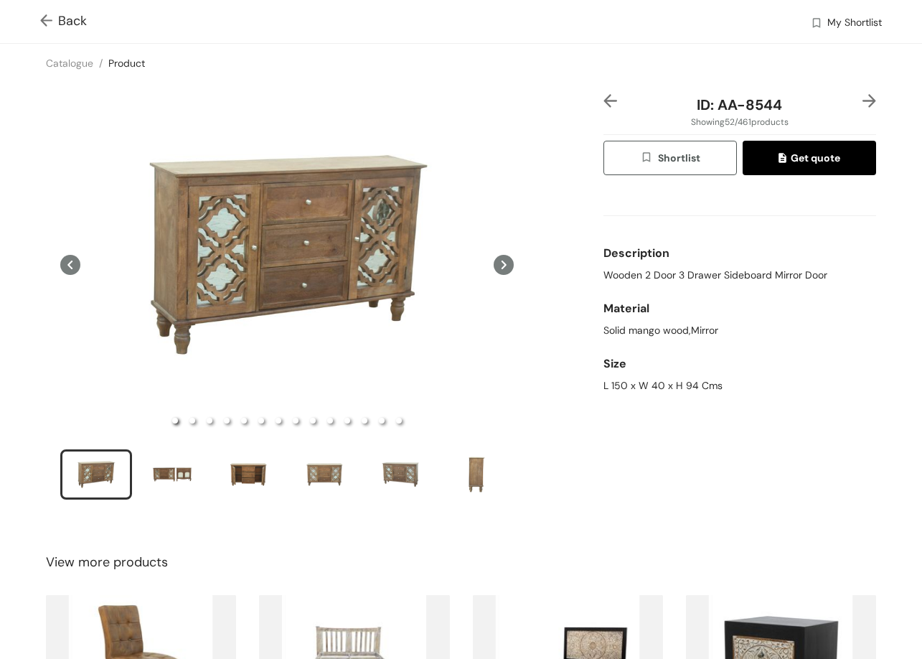
click at [862, 103] on img at bounding box center [869, 101] width 14 height 14
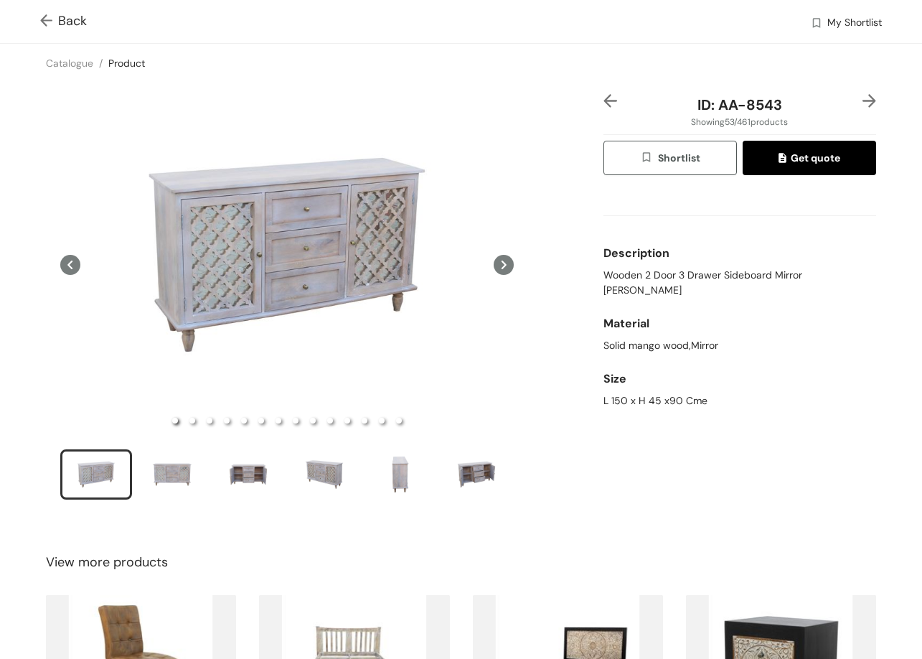
click at [77, 17] on span "Back" at bounding box center [63, 20] width 47 height 19
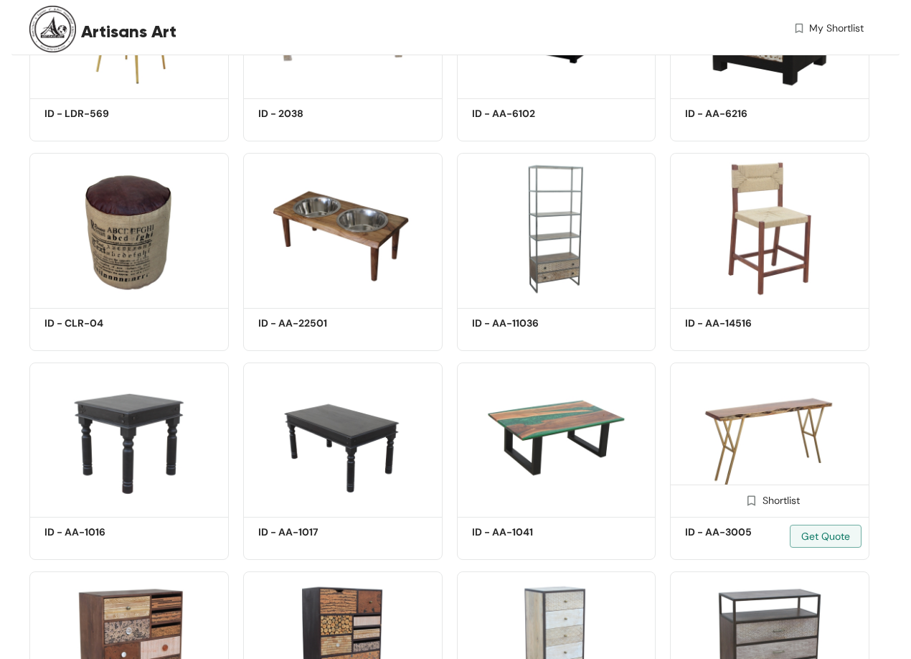
scroll to position [443, 0]
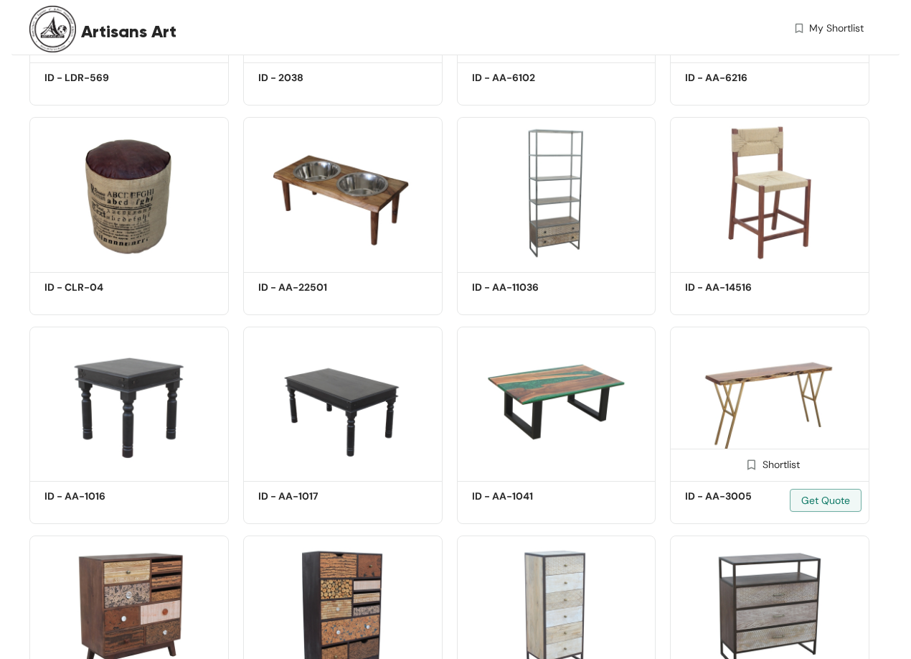
click at [765, 373] on img at bounding box center [769, 401] width 199 height 151
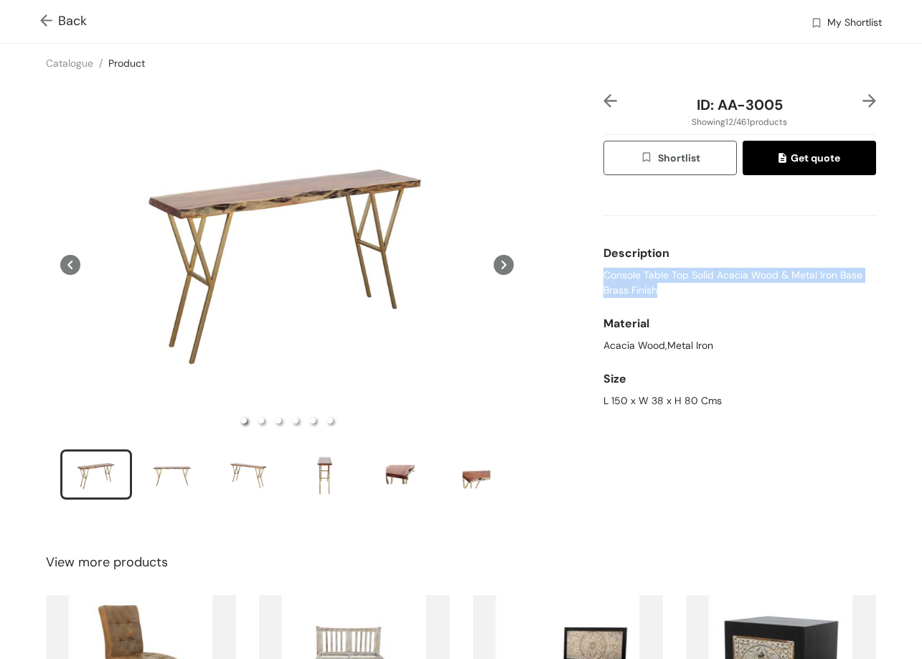
drag, startPoint x: 598, startPoint y: 278, endPoint x: 673, endPoint y: 301, distance: 79.0
click at [673, 301] on div "ID: AA-3005 Showing 12 / 461 products Shortlist Get quote Description Console T…" at bounding box center [461, 306] width 928 height 447
drag, startPoint x: 593, startPoint y: 403, endPoint x: 752, endPoint y: 407, distance: 159.3
click at [752, 407] on div "ID: AA-3005 Showing 12 / 461 products Shortlist Get quote Description Console T…" at bounding box center [740, 306] width 278 height 424
drag, startPoint x: 720, startPoint y: 106, endPoint x: 760, endPoint y: 62, distance: 59.4
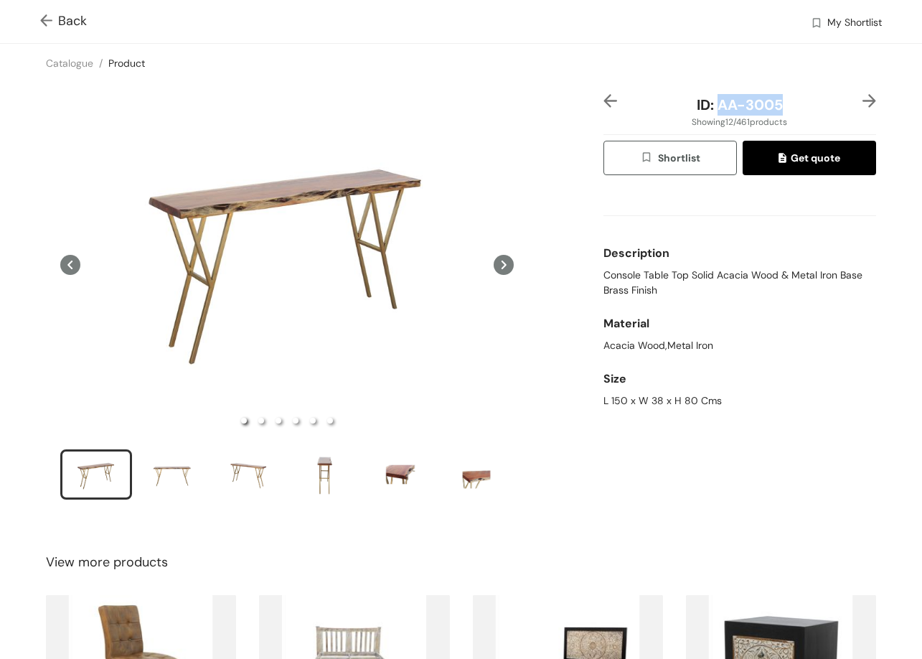
click at [779, 101] on div "ID: AA-3005" at bounding box center [739, 105] width 227 height 22
drag, startPoint x: 590, startPoint y: 400, endPoint x: 779, endPoint y: 422, distance: 190.6
click at [780, 424] on div "ID: AA-3005 Showing 12 / 461 products Shortlist Get quote Description Console T…" at bounding box center [461, 306] width 928 height 447
click at [83, 22] on span "Back" at bounding box center [63, 20] width 47 height 19
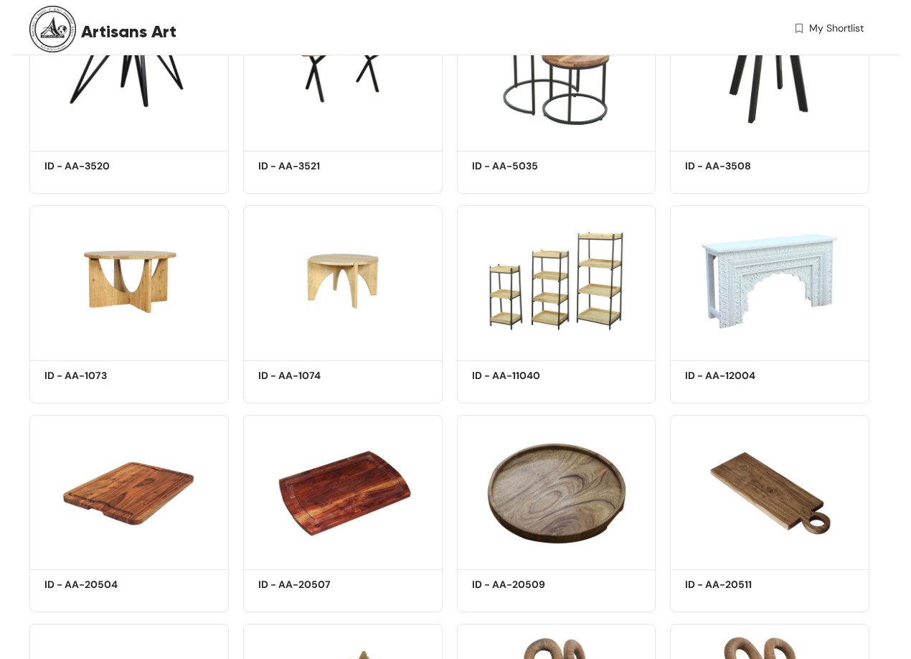
scroll to position [8479, 0]
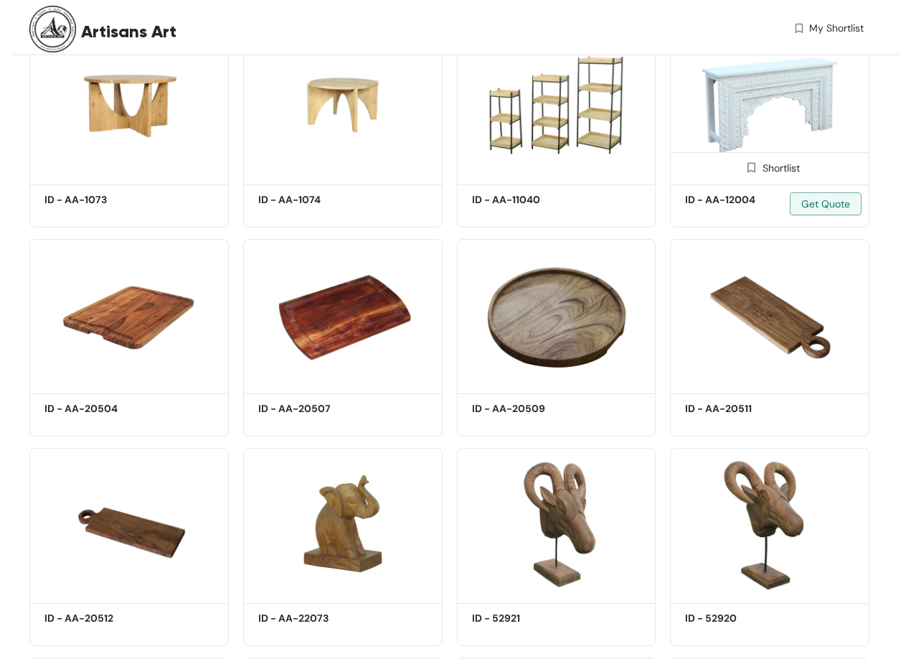
click at [784, 146] on img at bounding box center [769, 104] width 199 height 151
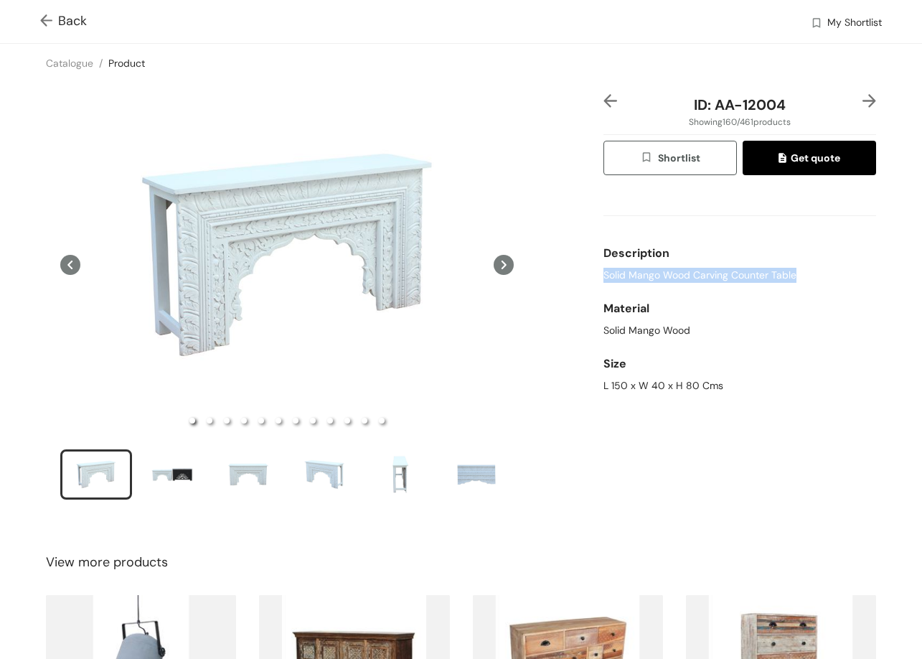
drag, startPoint x: 593, startPoint y: 274, endPoint x: 795, endPoint y: 269, distance: 201.7
click at [795, 276] on div "ID: AA-12004 Showing 160 / 461 products Shortlist Get quote Description Solid M…" at bounding box center [740, 306] width 278 height 424
drag, startPoint x: 658, startPoint y: 385, endPoint x: 847, endPoint y: 367, distance: 189.6
click at [849, 370] on div "ID: AA-12004 Showing 160 / 461 products Shortlist Get quote Description Solid M…" at bounding box center [461, 306] width 928 height 447
click at [694, 379] on div "L 150 x W 40 x H 80 Cms" at bounding box center [739, 385] width 273 height 15
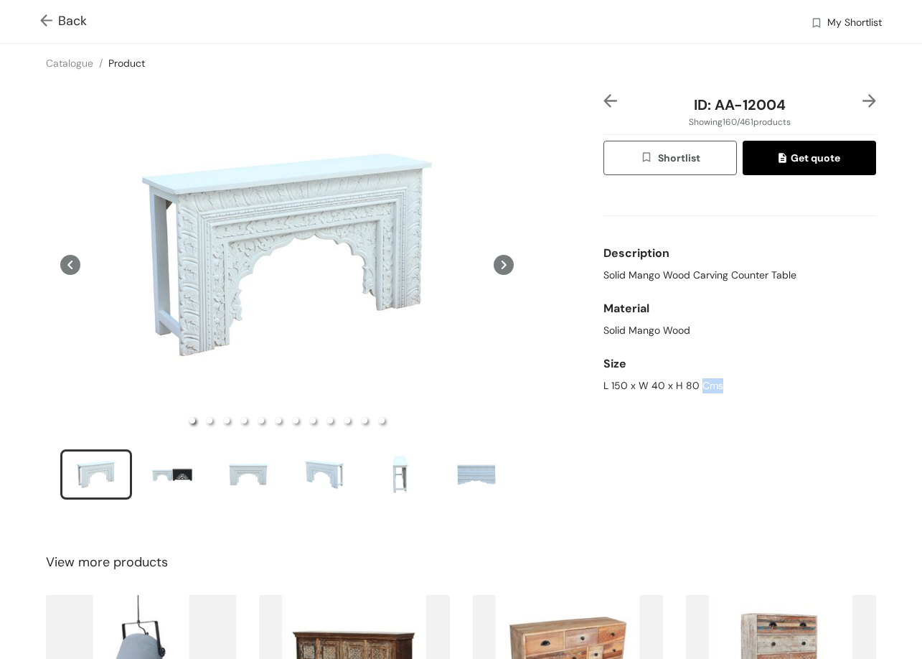
click at [694, 379] on div "L 150 x W 40 x H 80 Cms" at bounding box center [739, 385] width 273 height 15
drag, startPoint x: 709, startPoint y: 101, endPoint x: 800, endPoint y: 106, distance: 91.3
click at [800, 106] on div "ID: AA-12004" at bounding box center [739, 105] width 227 height 22
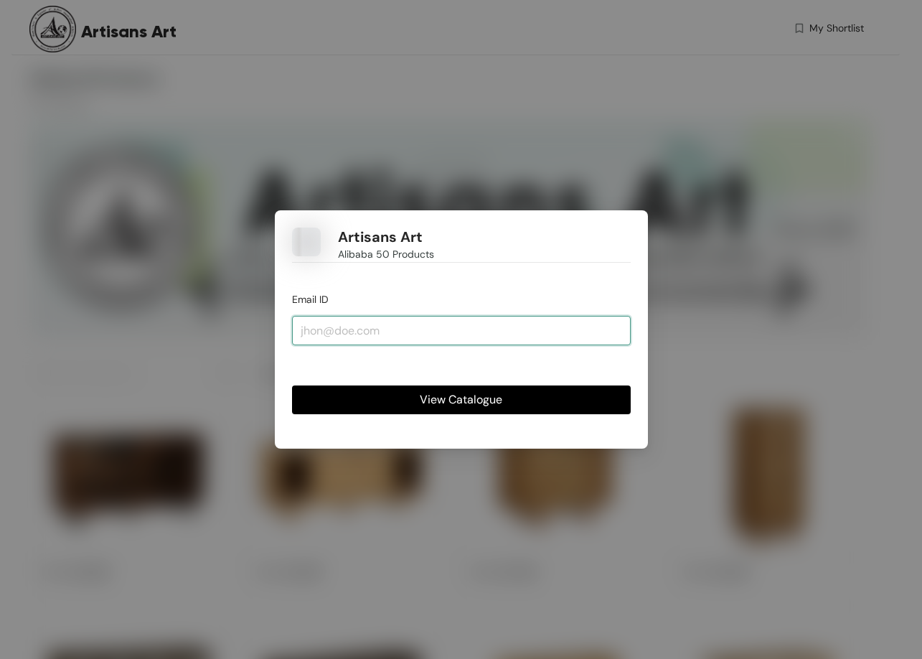
drag, startPoint x: 369, startPoint y: 316, endPoint x: 375, endPoint y: 328, distance: 12.8
click at [374, 326] on input "email" at bounding box center [461, 330] width 339 height 29
type input "rishabh@dyneton.com"
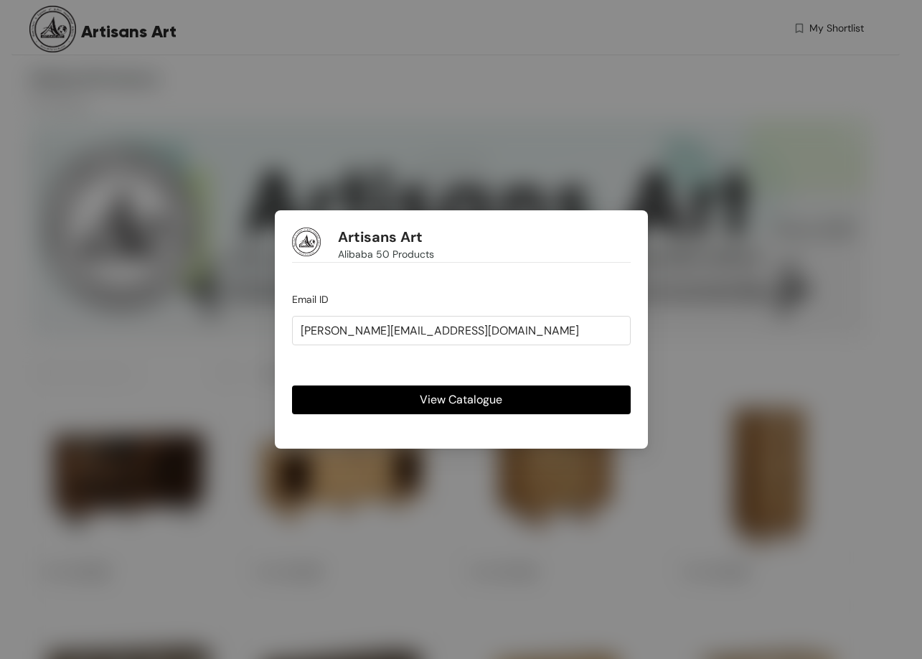
click at [423, 395] on span "View Catalogue" at bounding box center [461, 399] width 83 height 18
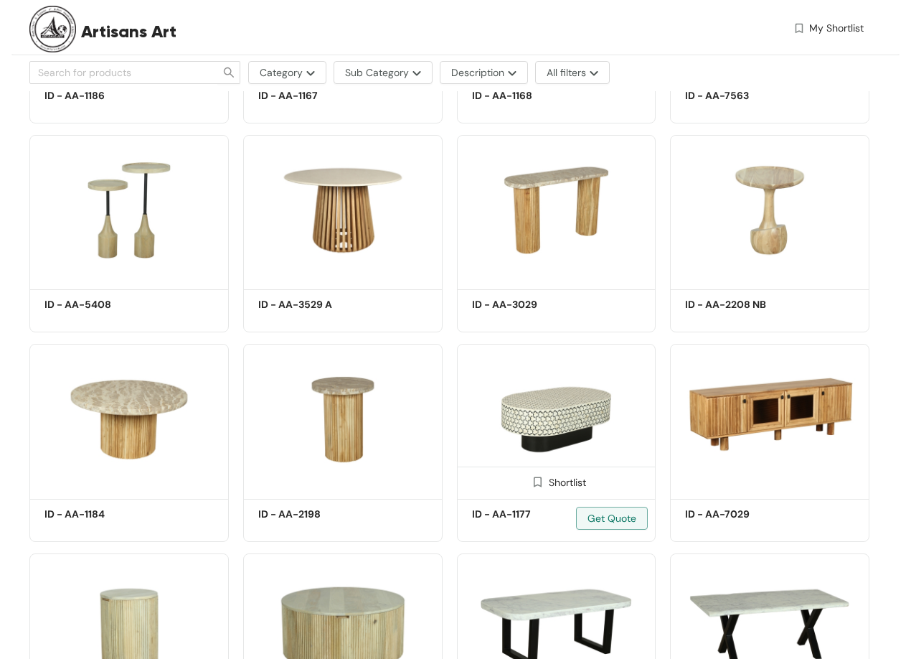
scroll to position [2153, 0]
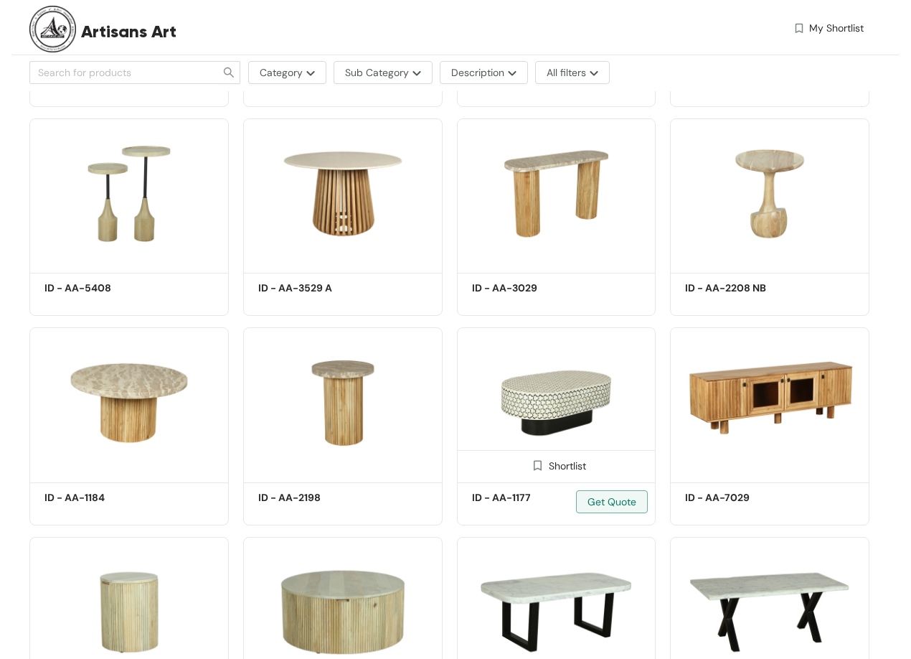
click at [546, 448] on img at bounding box center [556, 402] width 199 height 151
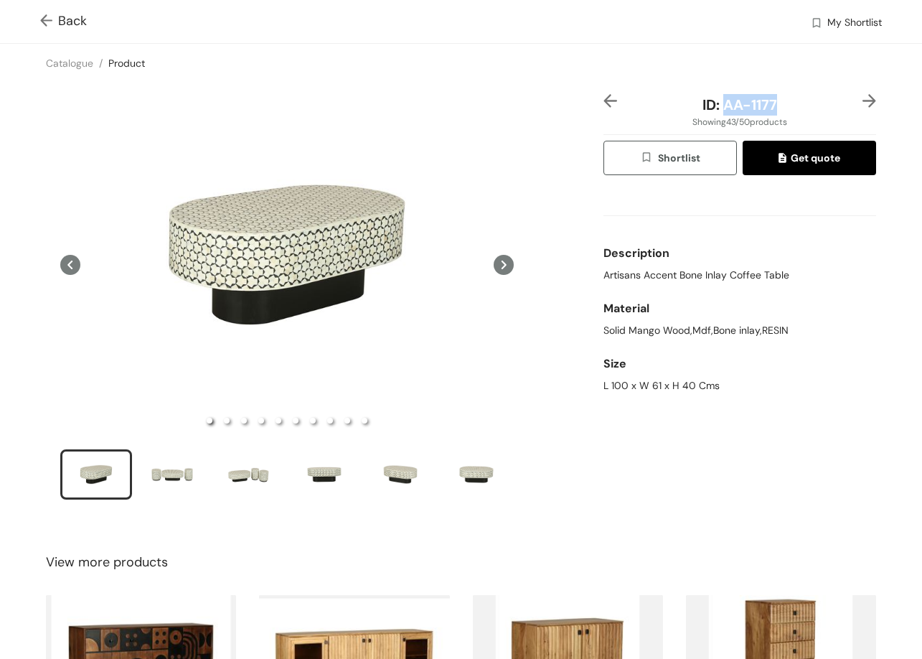
drag, startPoint x: 715, startPoint y: 110, endPoint x: 822, endPoint y: 98, distance: 106.8
click at [822, 98] on div "ID: AA-1177" at bounding box center [739, 105] width 227 height 22
copy span "AA-1177"
drag, startPoint x: 596, startPoint y: 277, endPoint x: 823, endPoint y: 271, distance: 226.8
click at [823, 271] on div "Artisans Accent Bone Inlay Coffee Table" at bounding box center [739, 275] width 273 height 15
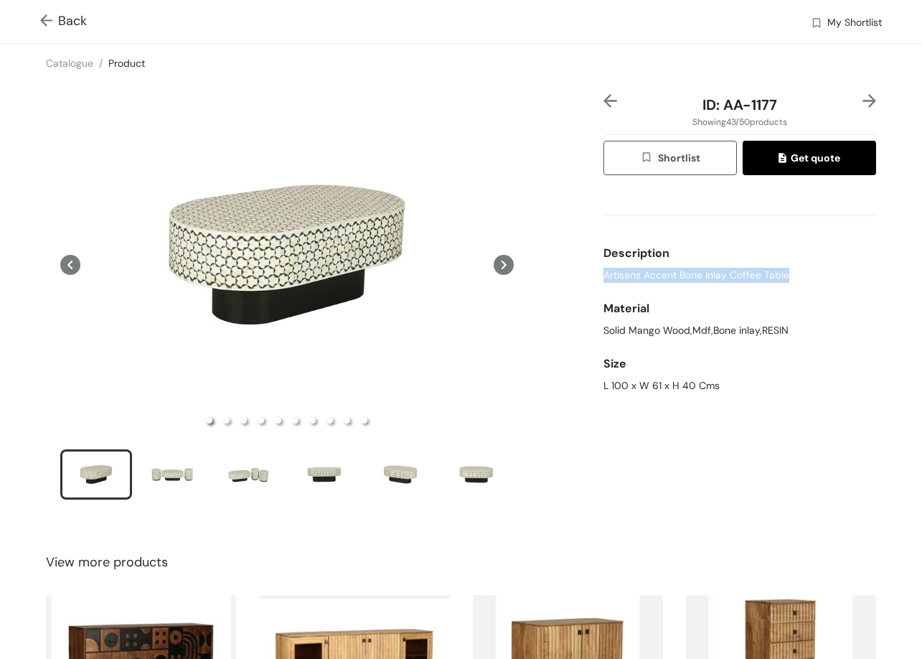
copy span "Artisans Accent Bone Inlay Coffee Table"
drag, startPoint x: 593, startPoint y: 385, endPoint x: 755, endPoint y: 380, distance: 161.5
click at [753, 397] on div "ID: AA-1177 Showing 43 / 50 products Shortlist Get quote Description Artisans A…" at bounding box center [461, 306] width 928 height 447
copy div "L 100 x W 61 x H 40 Cms"
click at [18, 14] on div "Back My Shortlist" at bounding box center [461, 21] width 922 height 43
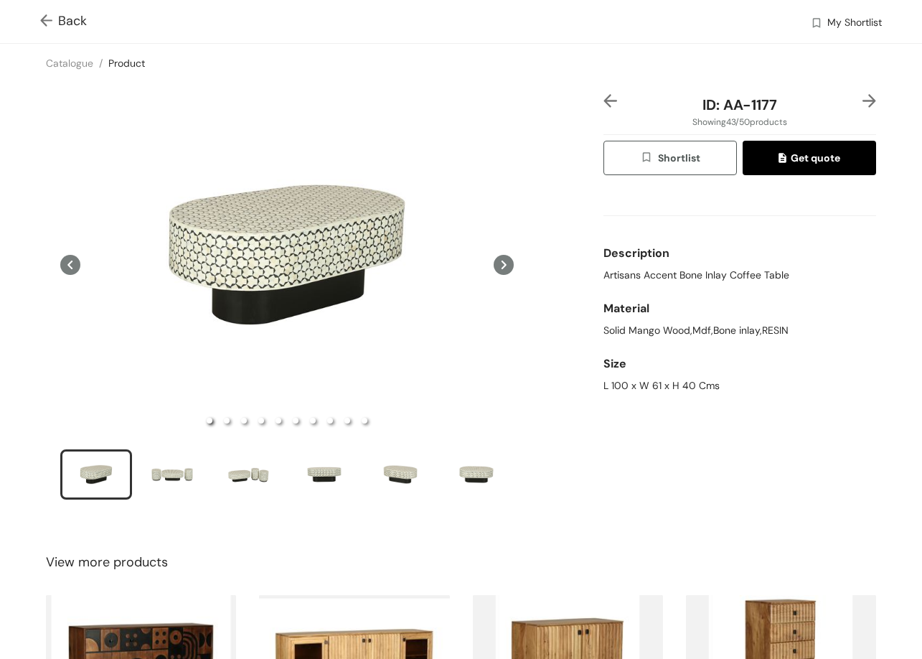
click at [75, 23] on span "Back" at bounding box center [63, 20] width 47 height 19
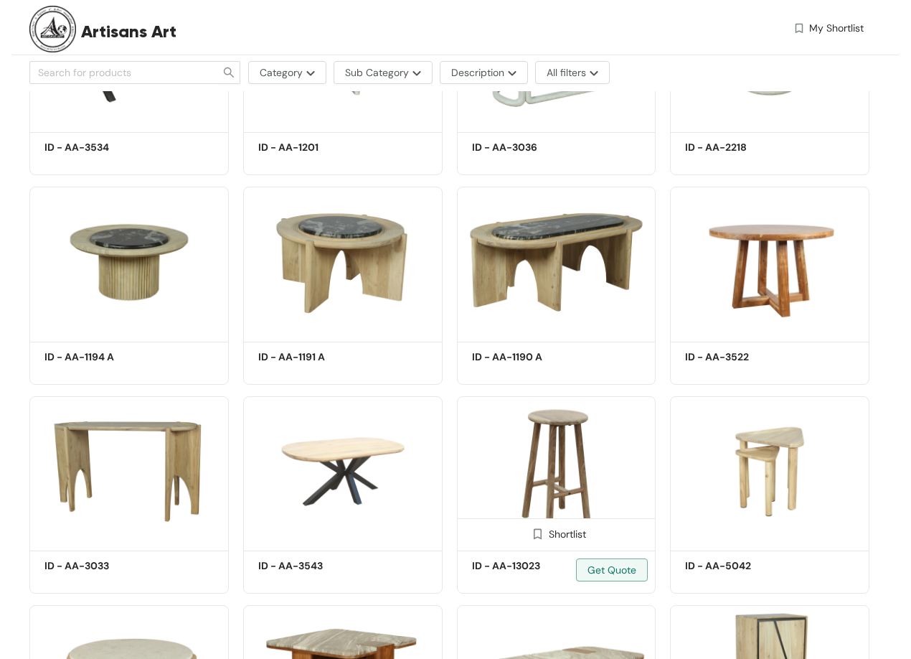
scroll to position [1292, 0]
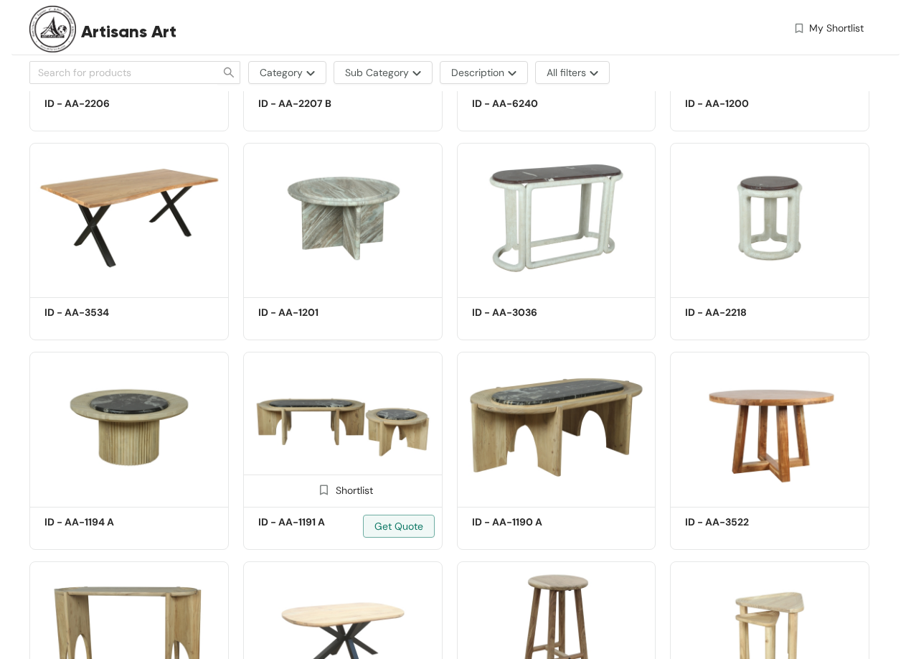
click at [367, 423] on img at bounding box center [342, 427] width 199 height 151
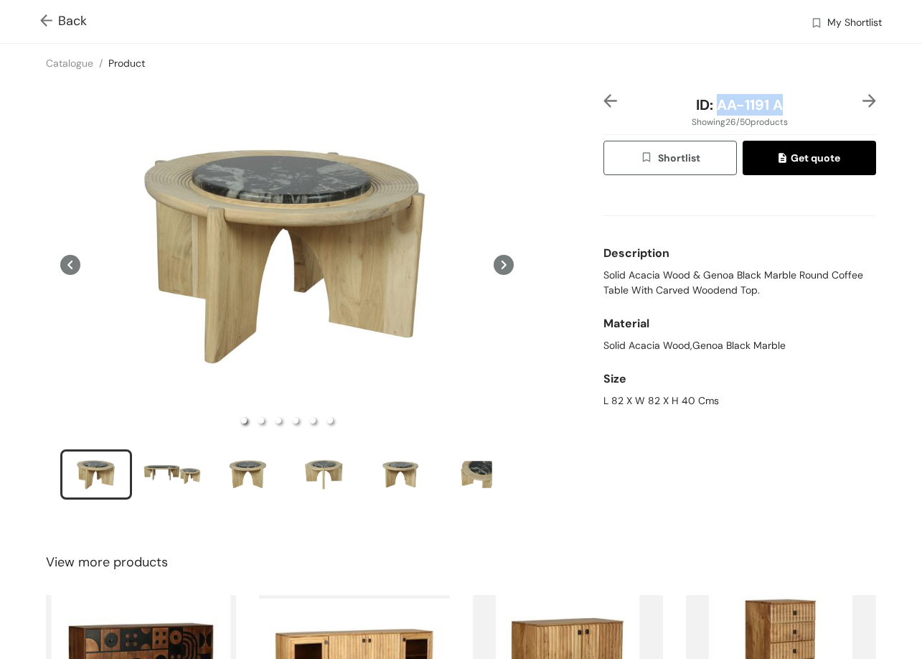
drag, startPoint x: 707, startPoint y: 100, endPoint x: 791, endPoint y: 100, distance: 84.0
click at [791, 99] on div "ID: AA-1191 A" at bounding box center [739, 105] width 227 height 22
copy span "AA-1191 A"
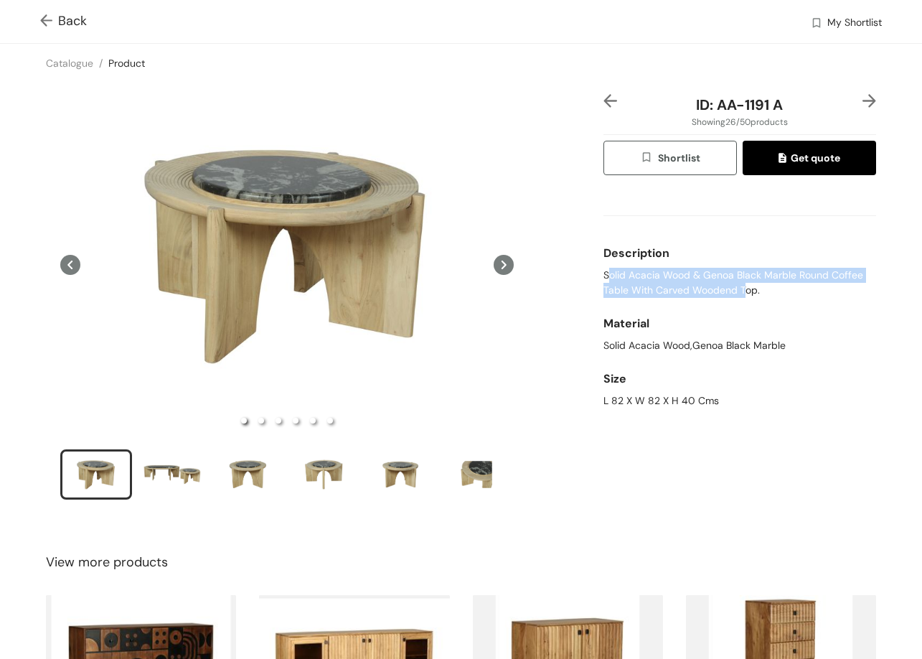
drag, startPoint x: 601, startPoint y: 275, endPoint x: 730, endPoint y: 292, distance: 129.6
click at [733, 293] on span "Solid Acacia Wood & Genoa Black Marble Round Coffee Table With Carved Woodend T…" at bounding box center [739, 283] width 273 height 30
click at [730, 292] on span "Solid Acacia Wood & Genoa Black Marble Round Coffee Table With Carved Woodend T…" at bounding box center [739, 283] width 273 height 30
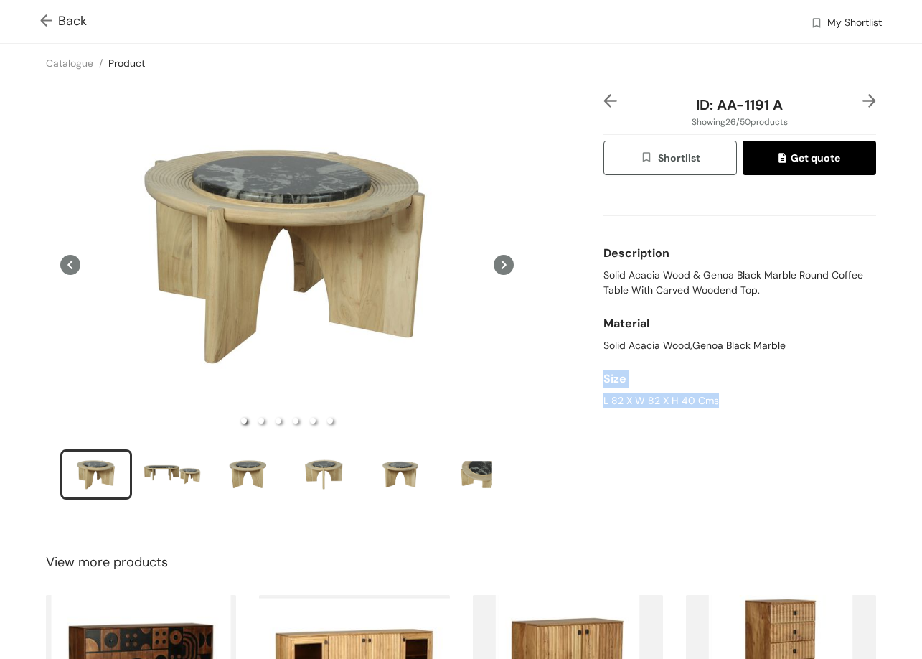
drag, startPoint x: 592, startPoint y: 387, endPoint x: 719, endPoint y: 410, distance: 129.1
click at [719, 410] on div "ID: AA-1191 A Showing 26 / 50 products Shortlist Get quote Description Solid Ac…" at bounding box center [461, 306] width 928 height 447
click at [690, 403] on div "L 82 X W 82 X H 40 Cms" at bounding box center [739, 400] width 273 height 15
click at [687, 402] on div "L 82 X W 82 X H 40 Cms" at bounding box center [739, 400] width 273 height 15
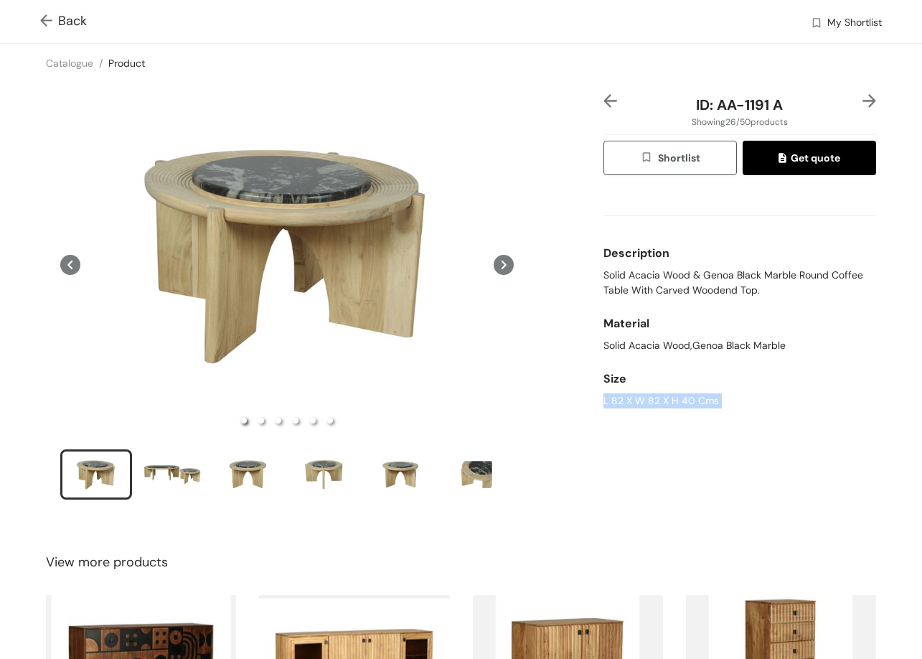
click at [687, 402] on div "L 82 X W 82 X H 40 Cms" at bounding box center [739, 400] width 273 height 15
click at [39, 14] on div "Back My Shortlist" at bounding box center [461, 21] width 922 height 43
click at [72, 19] on span "Back" at bounding box center [63, 20] width 47 height 19
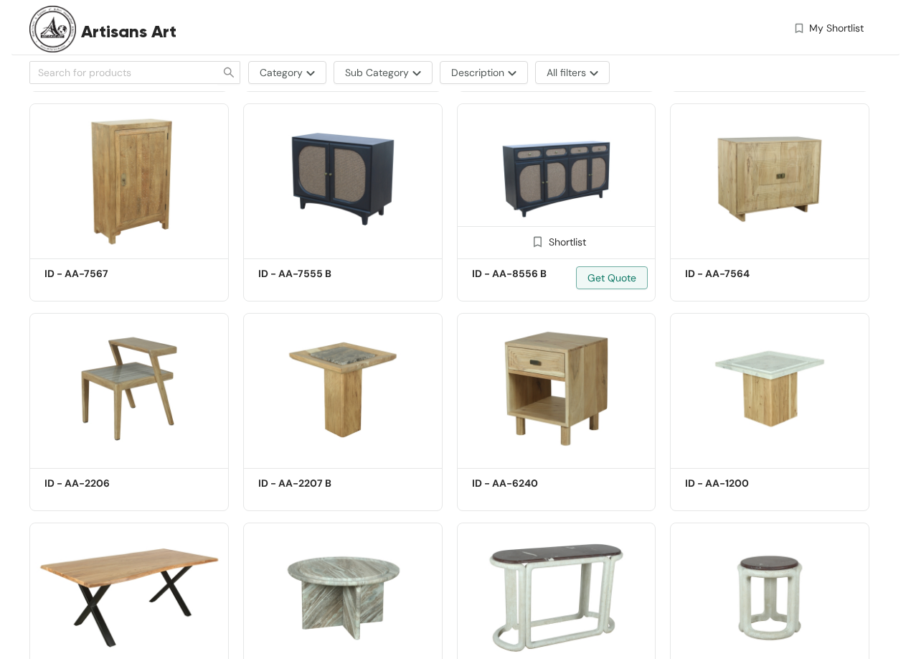
scroll to position [931, 0]
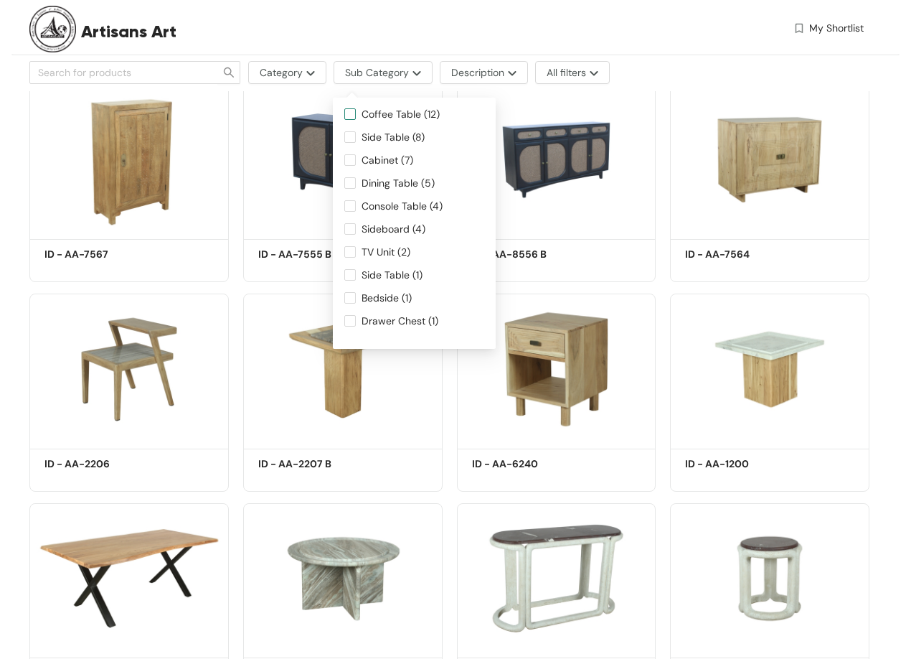
click at [415, 118] on span "Coffee Table (12)" at bounding box center [401, 114] width 90 height 16
click at [356, 118] on input "Coffee Table (12)" at bounding box center [349, 113] width 11 height 11
checkbox input "true"
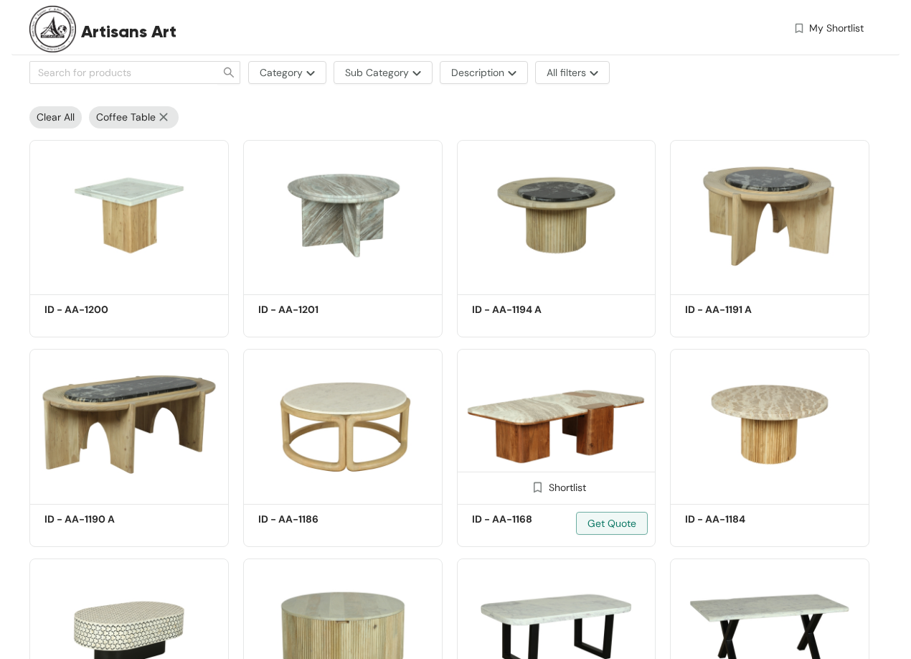
scroll to position [277, 0]
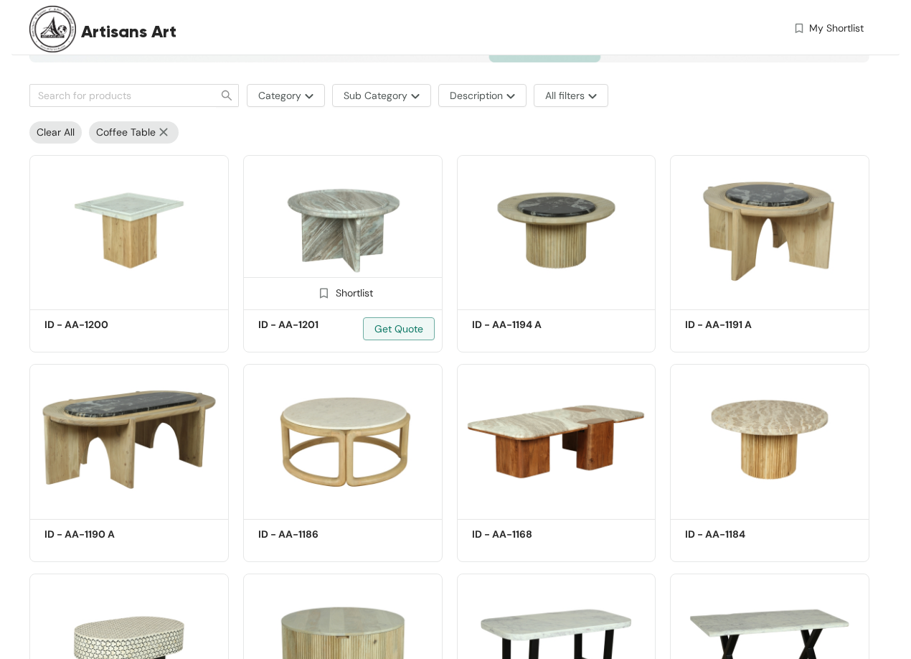
click at [350, 192] on img at bounding box center [342, 230] width 199 height 151
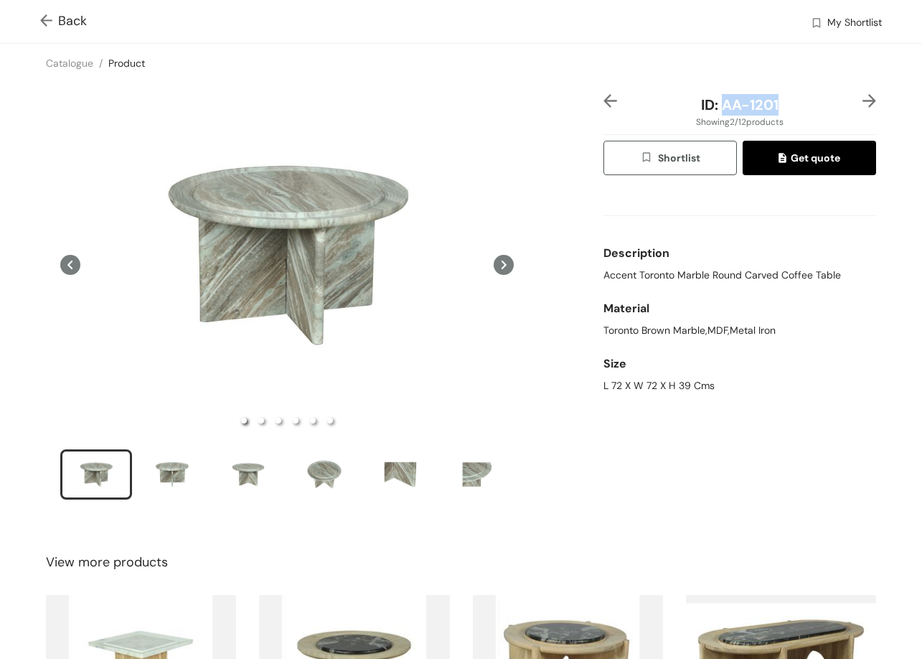
drag, startPoint x: 714, startPoint y: 100, endPoint x: 754, endPoint y: 97, distance: 40.3
click at [781, 105] on div "ID: AA-1201" at bounding box center [739, 105] width 227 height 22
copy span "AA-1201"
click at [606, 268] on span "Accent Toronto Marble Round Carved Coffee Table" at bounding box center [722, 275] width 238 height 15
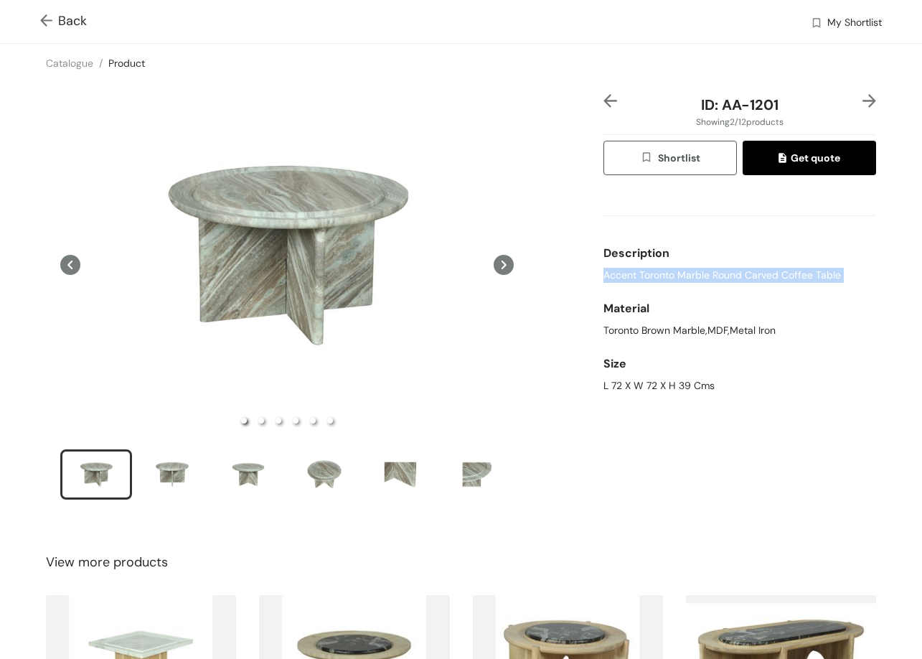
click at [606, 268] on span "Accent Toronto Marble Round Carved Coffee Table" at bounding box center [722, 275] width 238 height 15
copy span "Accent Toronto Marble Round Carved Coffee Table"
click at [603, 370] on div "Size" at bounding box center [739, 363] width 273 height 29
click at [608, 380] on div "L 72 X W 72 X H 39 Cms" at bounding box center [739, 385] width 273 height 15
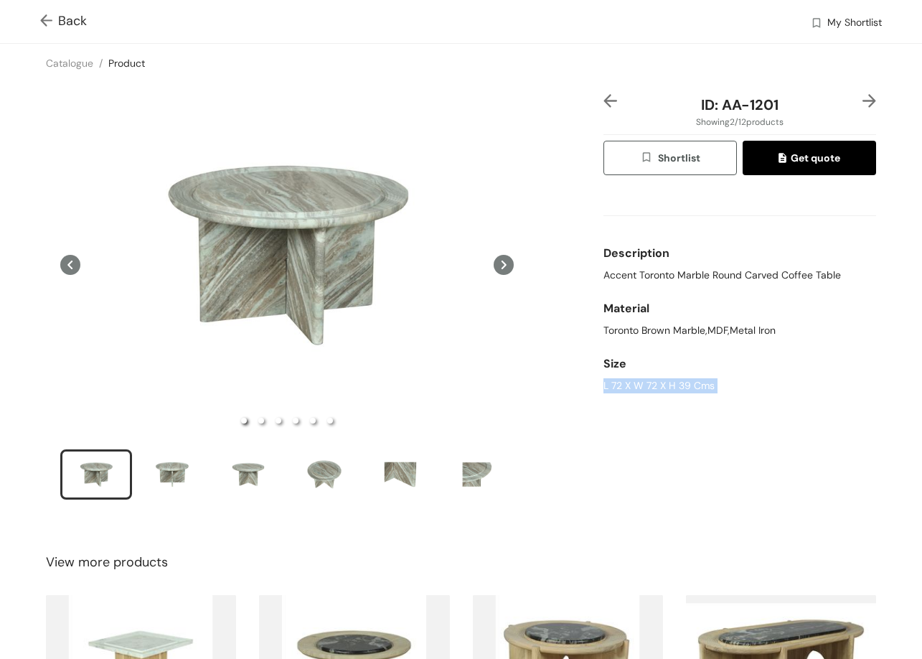
click at [608, 380] on div "L 72 X W 72 X H 39 Cms" at bounding box center [739, 385] width 273 height 15
copy div "L 72 X W 72 X H 39 Cms"
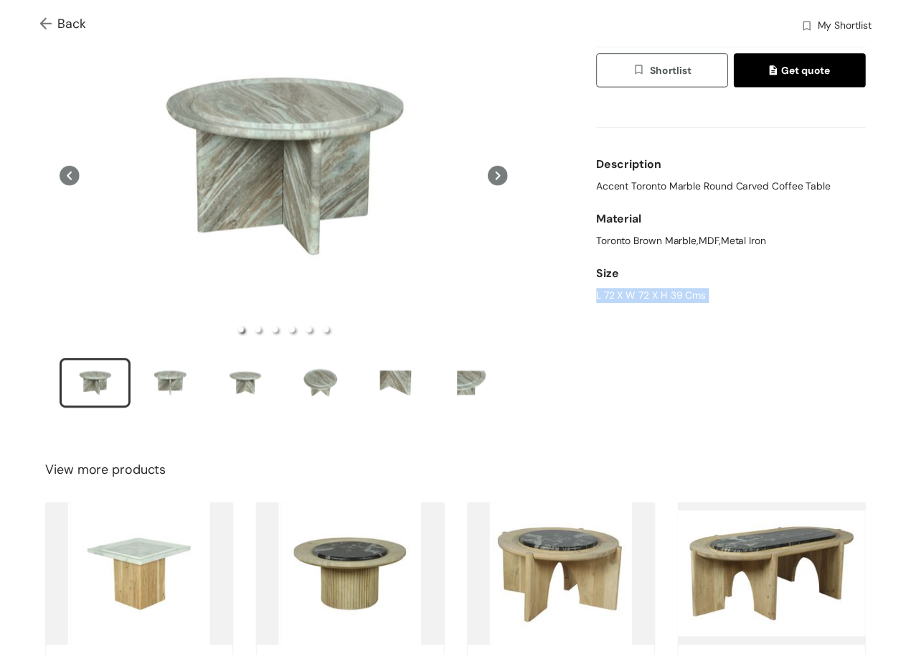
scroll to position [13, 0]
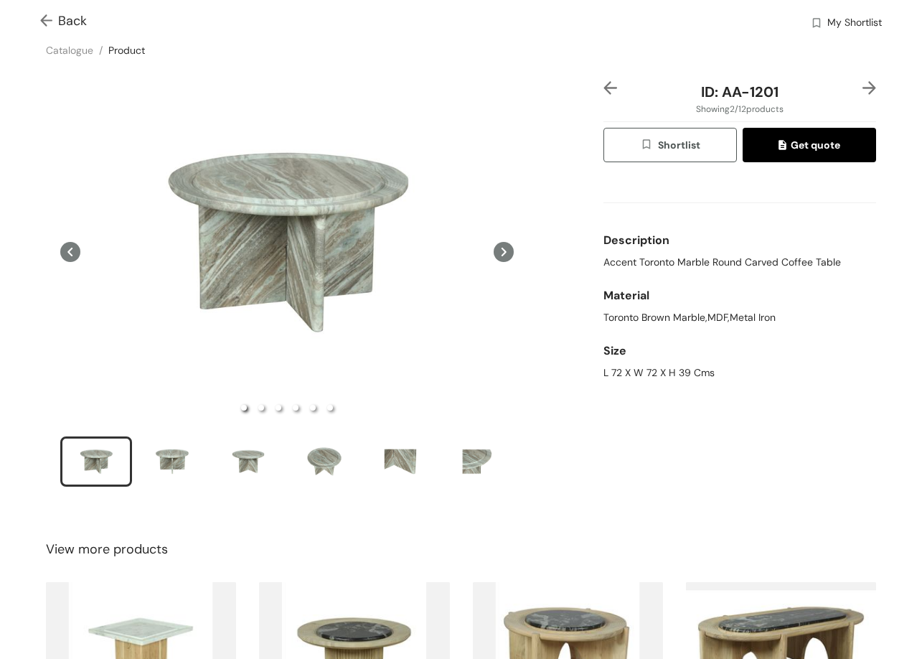
click at [64, 24] on span "Back" at bounding box center [63, 20] width 47 height 19
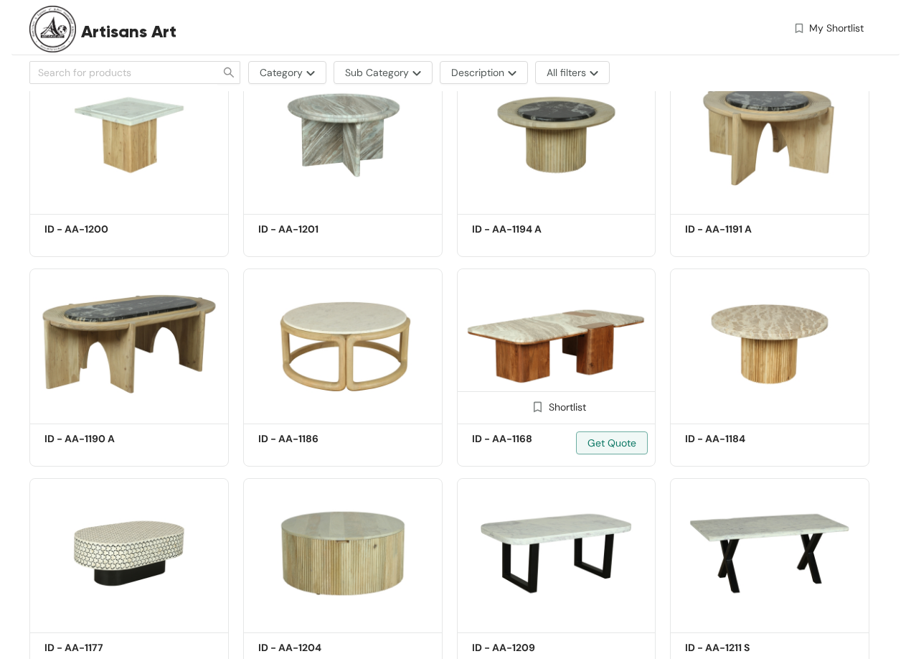
scroll to position [420, 0]
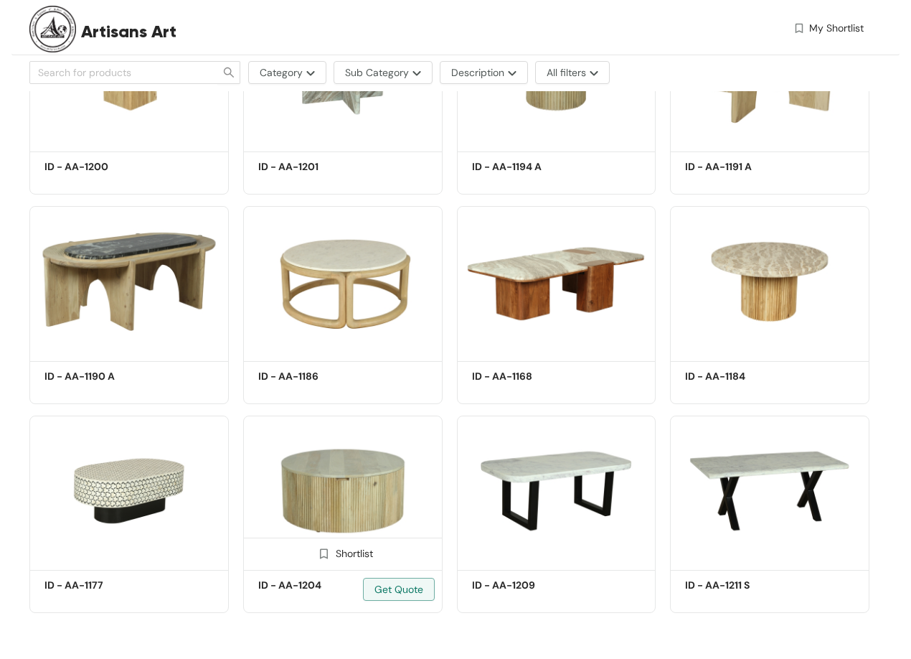
click at [345, 497] on img at bounding box center [342, 490] width 199 height 151
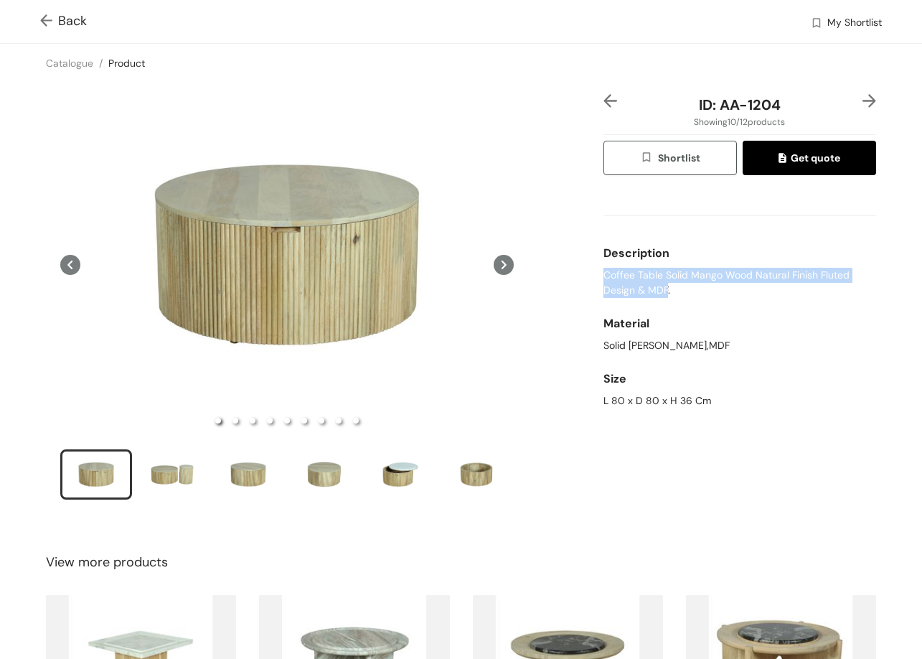
drag, startPoint x: 596, startPoint y: 273, endPoint x: 638, endPoint y: 290, distance: 45.4
click at [654, 294] on span "Coffee Table Solid Mango Wood Natural Finish Fluted Design & MDF." at bounding box center [739, 283] width 273 height 30
copy span "Coffee Table Solid Mango Wood Natural Finish Fluted Design & MD"
click at [613, 293] on span "Coffee Table Solid Mango Wood Natural Finish Fluted Design & MDF." at bounding box center [739, 283] width 273 height 30
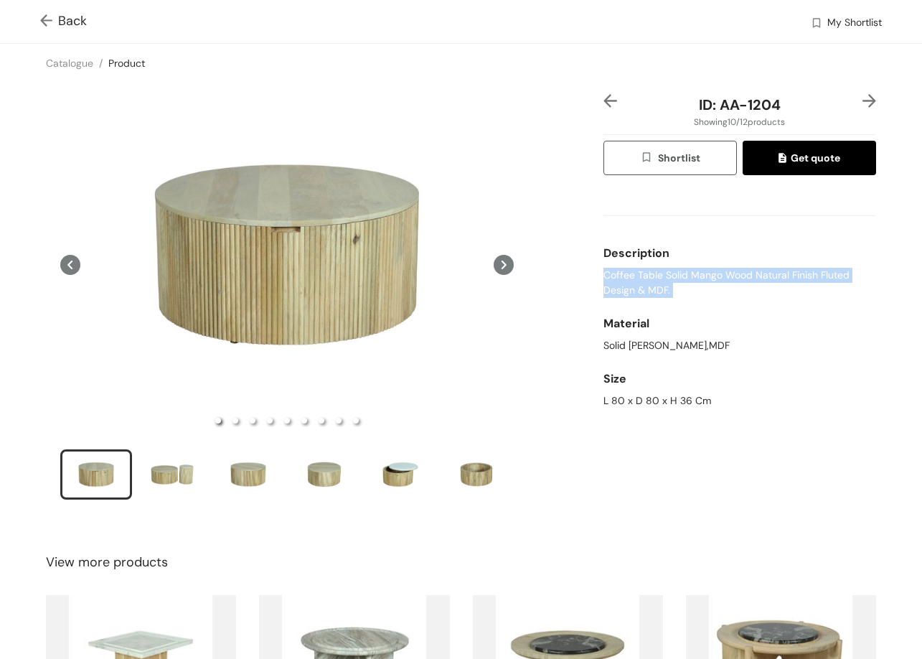
click at [613, 293] on span "Coffee Table Solid Mango Wood Natural Finish Fluted Design & MDF." at bounding box center [739, 283] width 273 height 30
drag, startPoint x: 625, startPoint y: 401, endPoint x: 711, endPoint y: 401, distance: 86.1
click at [711, 401] on div "ID: AA-1204 Showing 10 / 12 products Shortlist Get quote Description Coffee Tab…" at bounding box center [461, 306] width 928 height 447
click at [666, 401] on div "L 80 x D 80 x H 36 Cm" at bounding box center [739, 400] width 273 height 15
click at [665, 401] on div "L 80 x D 80 x H 36 Cm" at bounding box center [739, 400] width 273 height 15
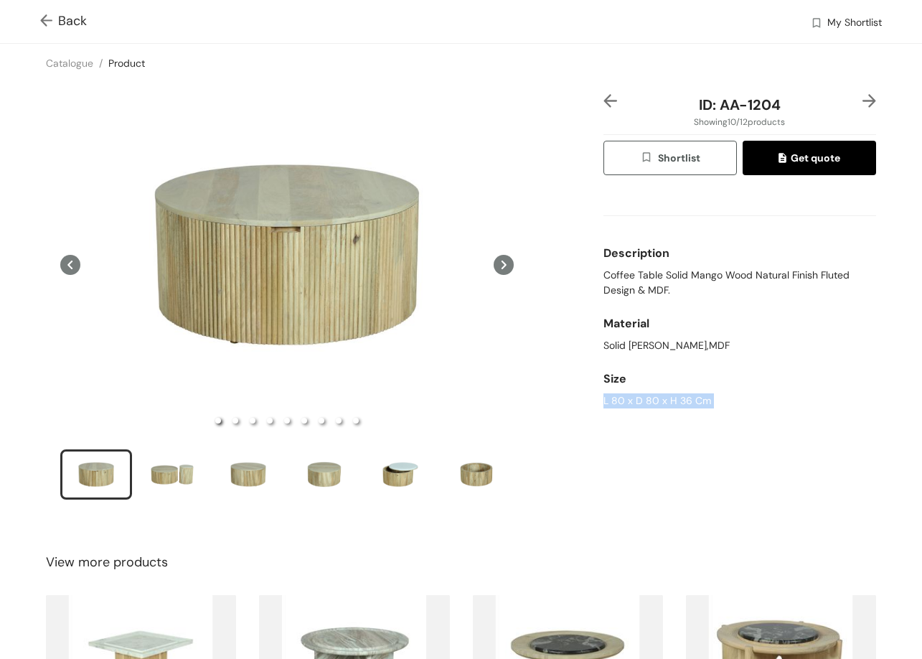
click at [664, 401] on div "L 80 x D 80 x H 36 Cm" at bounding box center [739, 400] width 273 height 15
drag, startPoint x: 732, startPoint y: 103, endPoint x: 738, endPoint y: 69, distance: 35.0
click at [771, 100] on span "ID: AA-1204" at bounding box center [740, 104] width 82 height 19
click at [862, 97] on img at bounding box center [869, 101] width 14 height 14
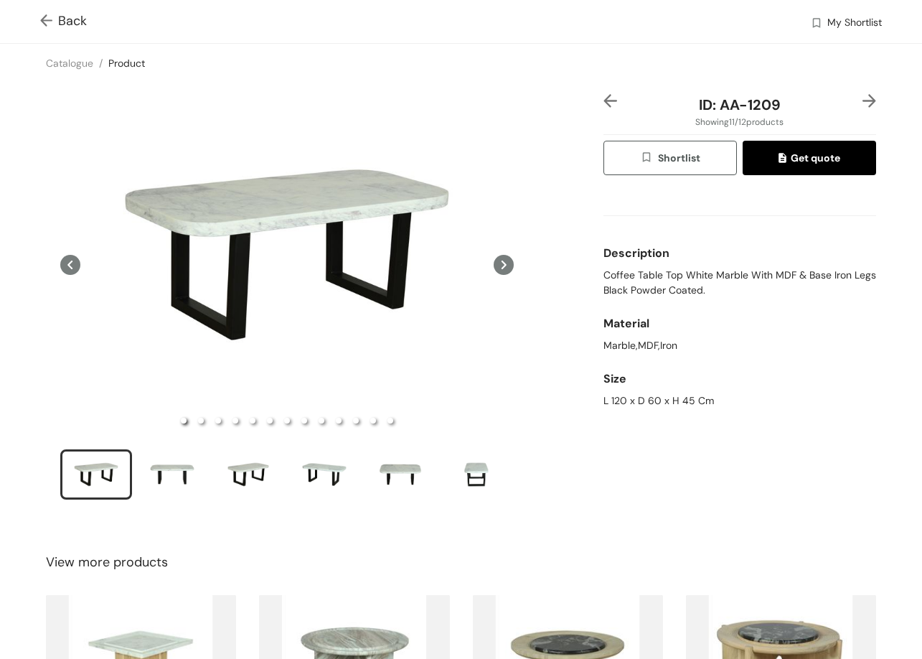
click at [610, 98] on div at bounding box center [614, 105] width 23 height 22
click at [55, 17] on img at bounding box center [49, 21] width 18 height 15
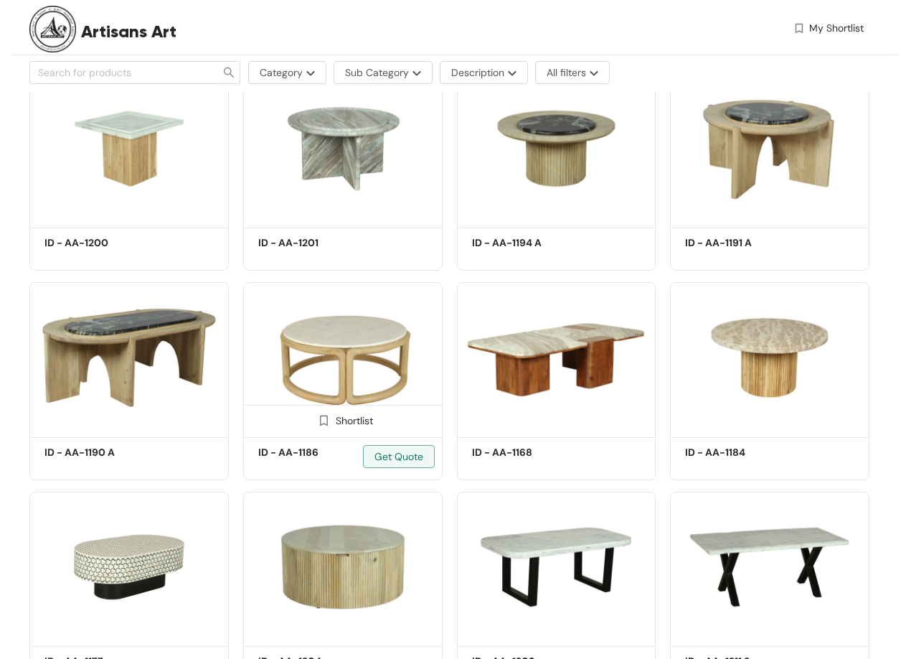
scroll to position [200, 0]
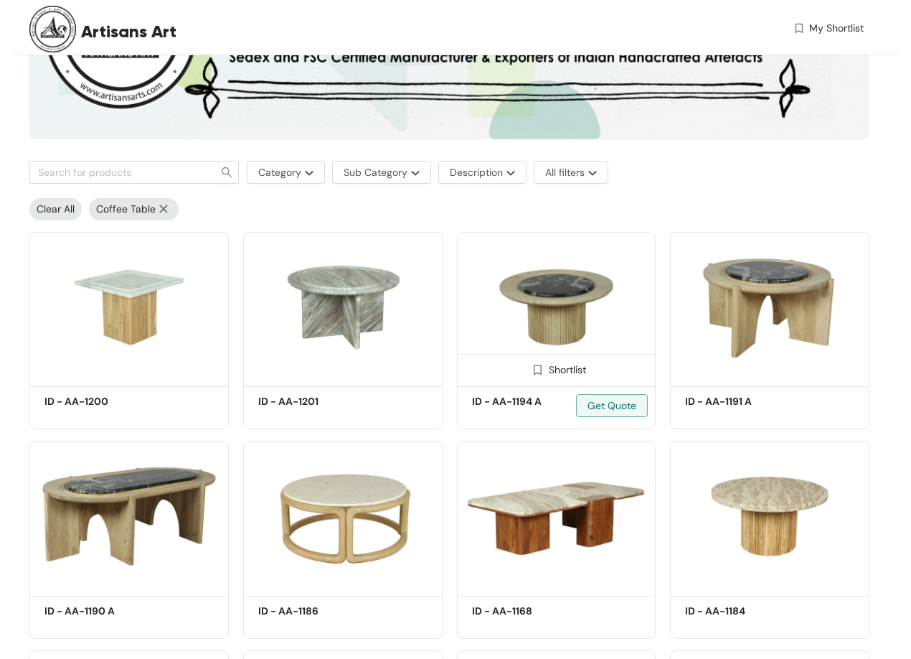
click at [578, 316] on img at bounding box center [556, 307] width 199 height 151
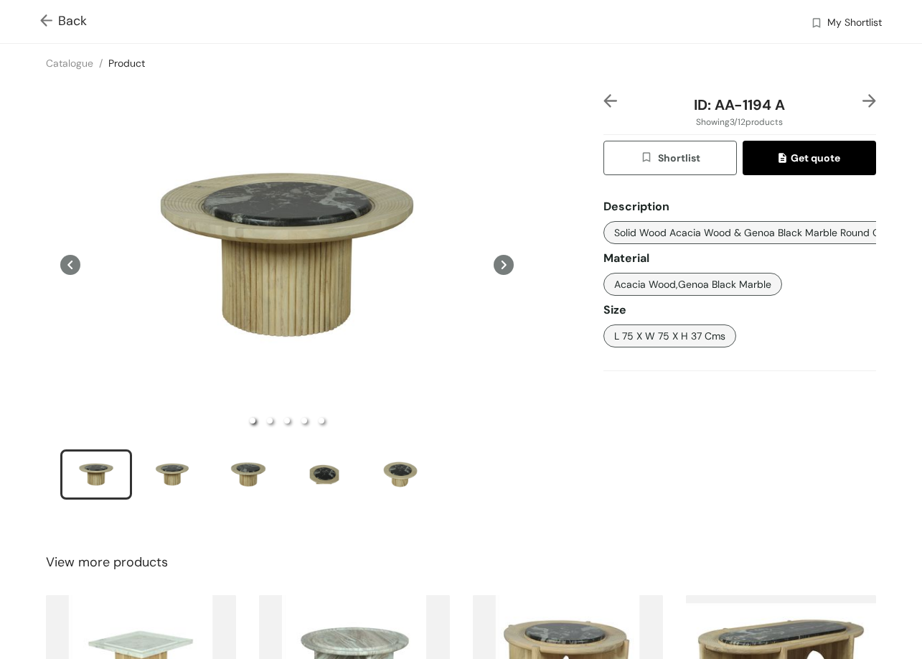
click at [603, 232] on button "Solid Wood Acacia Wood & Genoa Black Marble Round Coffee Table With Carved Top." at bounding box center [814, 232] width 423 height 23
drag, startPoint x: 601, startPoint y: 232, endPoint x: 712, endPoint y: 235, distance: 111.3
click at [708, 233] on button "Solid Wood Acacia Wood & Genoa Black Marble Round Coffee Table With Carved Top." at bounding box center [814, 232] width 423 height 23
click at [614, 228] on span "Solid Wood Acacia Wood & Genoa Black Marble Round Coffee Table With Carved Top." at bounding box center [814, 233] width 401 height 16
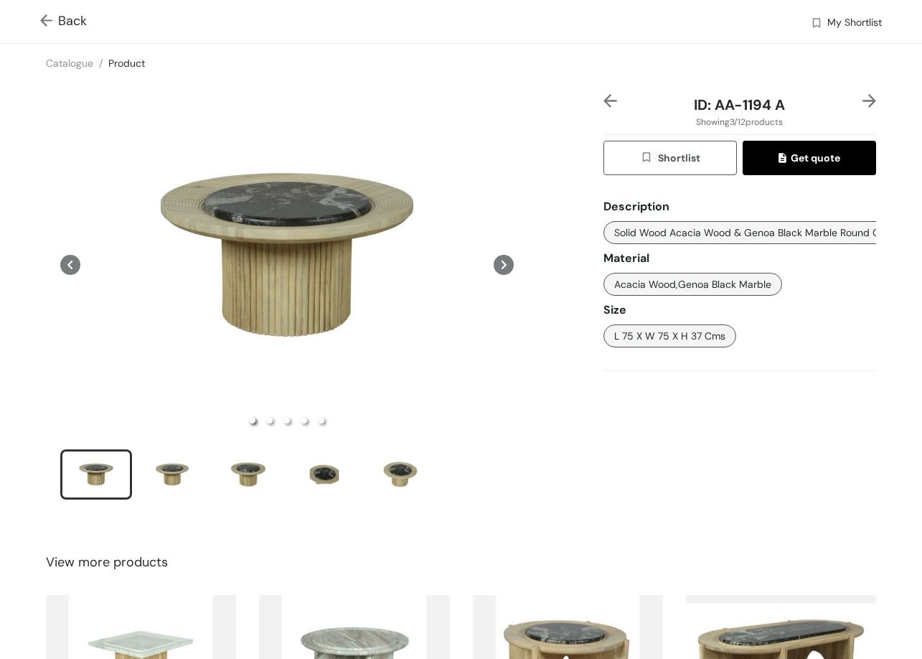
click at [614, 228] on span "Solid Wood Acacia Wood & Genoa Black Marble Round Coffee Table With Carved Top." at bounding box center [814, 233] width 401 height 16
drag, startPoint x: 608, startPoint y: 225, endPoint x: 769, endPoint y: 246, distance: 162.1
click at [769, 246] on div "Description Solid Wood Acacia Wood & Genoa Black Marble Round Coffee Table With…" at bounding box center [739, 270] width 273 height 166
drag, startPoint x: 708, startPoint y: 106, endPoint x: 784, endPoint y: 101, distance: 76.2
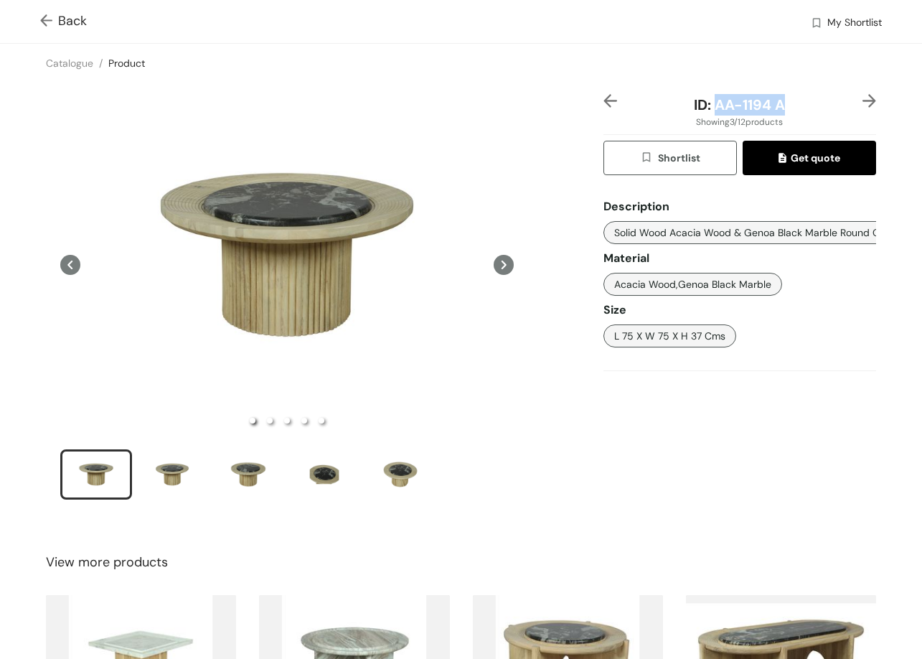
click at [803, 100] on div "ID: AA-1194 A" at bounding box center [739, 105] width 227 height 22
copy span "AA-1194 A"
drag, startPoint x: 598, startPoint y: 332, endPoint x: 692, endPoint y: 340, distance: 95.0
click at [692, 340] on button "L 75 X W 75 X H 37 Cms" at bounding box center [669, 335] width 133 height 23
drag, startPoint x: 605, startPoint y: 333, endPoint x: 671, endPoint y: 333, distance: 66.0
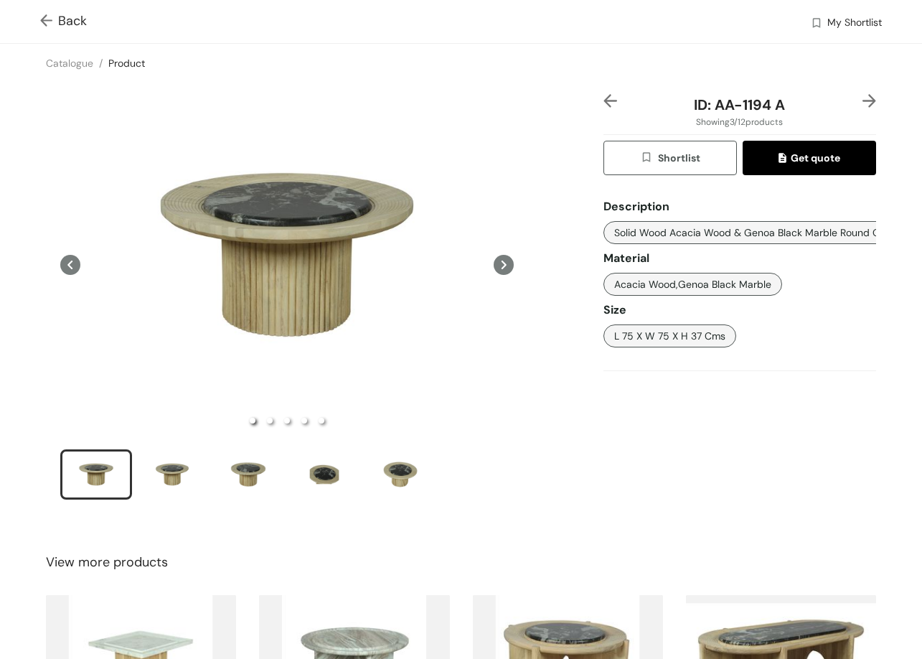
drag, startPoint x: 671, startPoint y: 333, endPoint x: 642, endPoint y: 373, distance: 49.4
click at [642, 373] on div "Description Solid Wood Acacia Wood & Genoa Black Marble Round Coffee Table With…" at bounding box center [739, 288] width 273 height 202
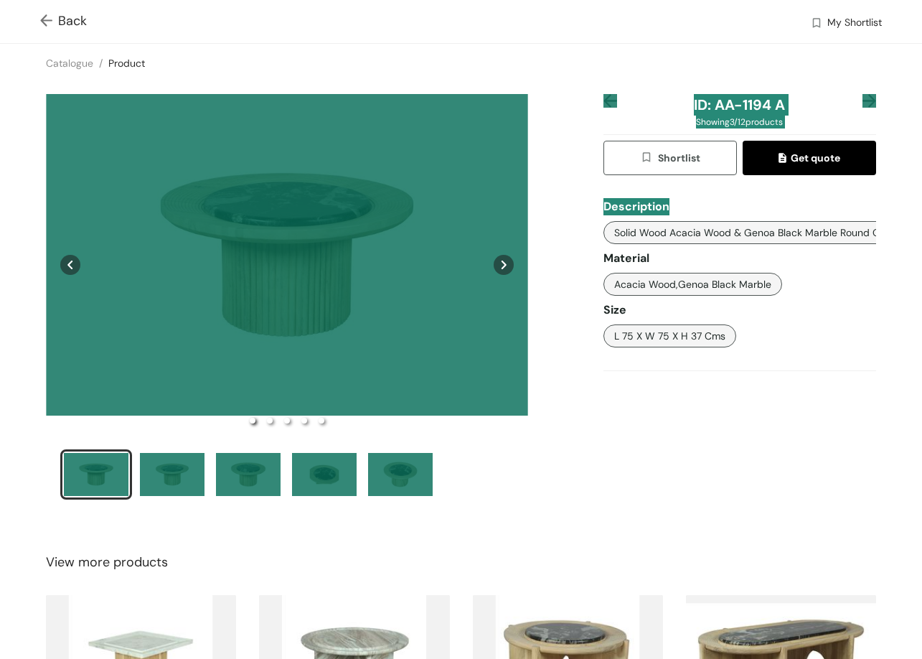
drag, startPoint x: 579, startPoint y: 81, endPoint x: 754, endPoint y: 189, distance: 205.5
click at [754, 189] on div "Back My Shortlist Catalogue / Product / ID: AA-1194 A Showing 3 / 12 products S…" at bounding box center [461, 446] width 922 height 893
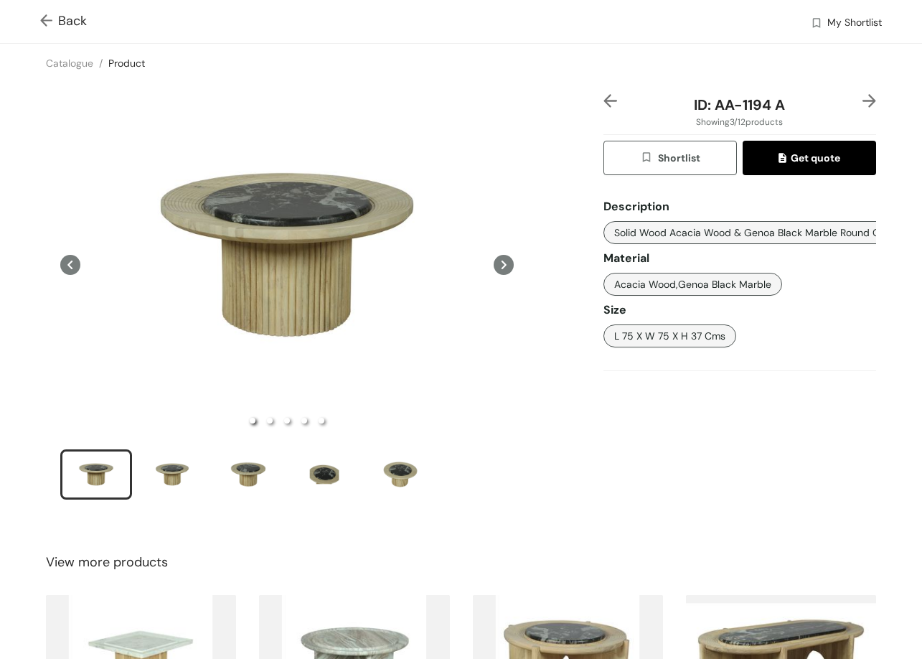
click at [60, 19] on span "Back" at bounding box center [63, 20] width 47 height 19
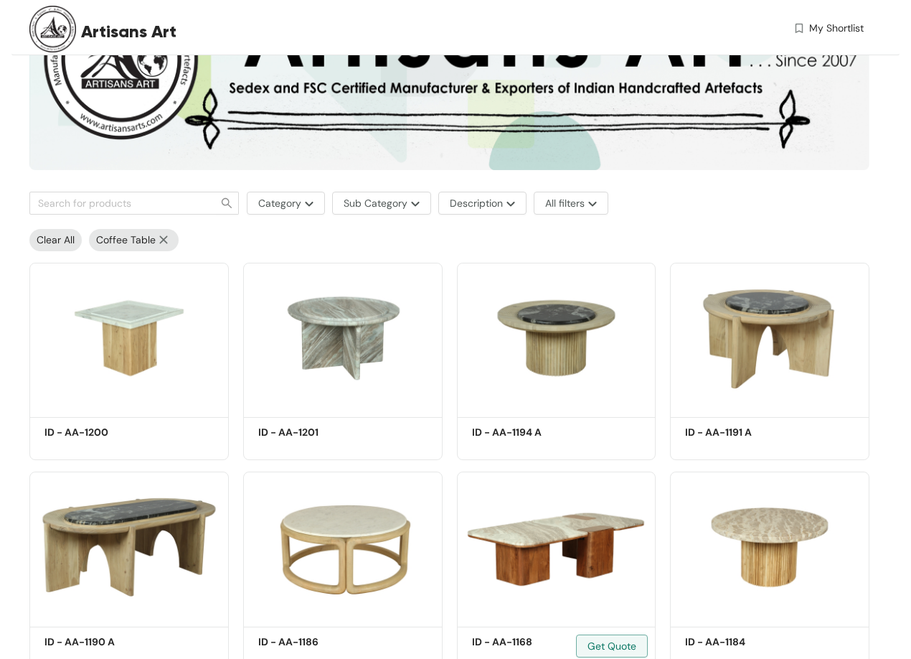
scroll to position [420, 0]
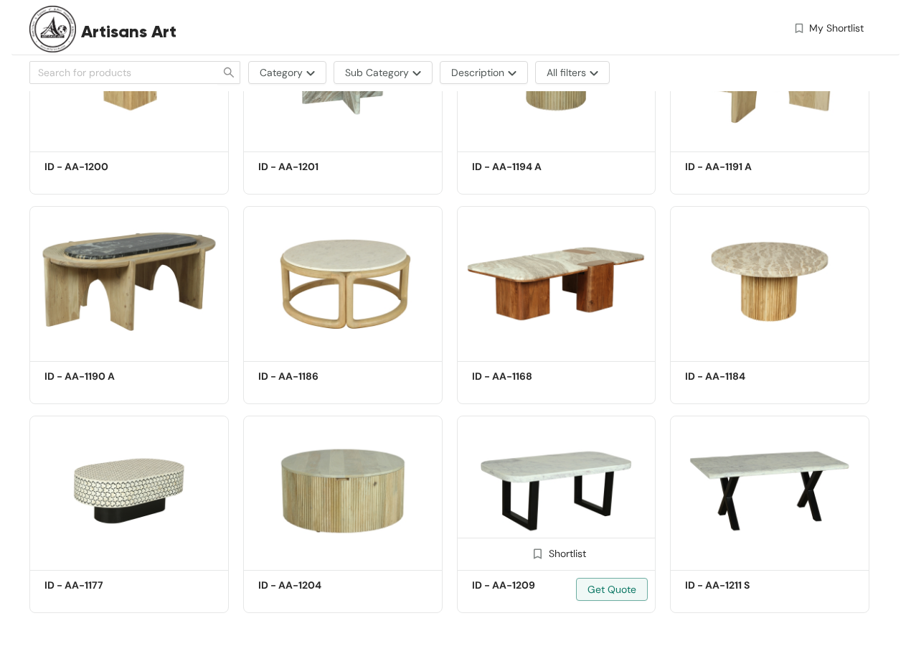
click at [569, 448] on img at bounding box center [556, 490] width 199 height 151
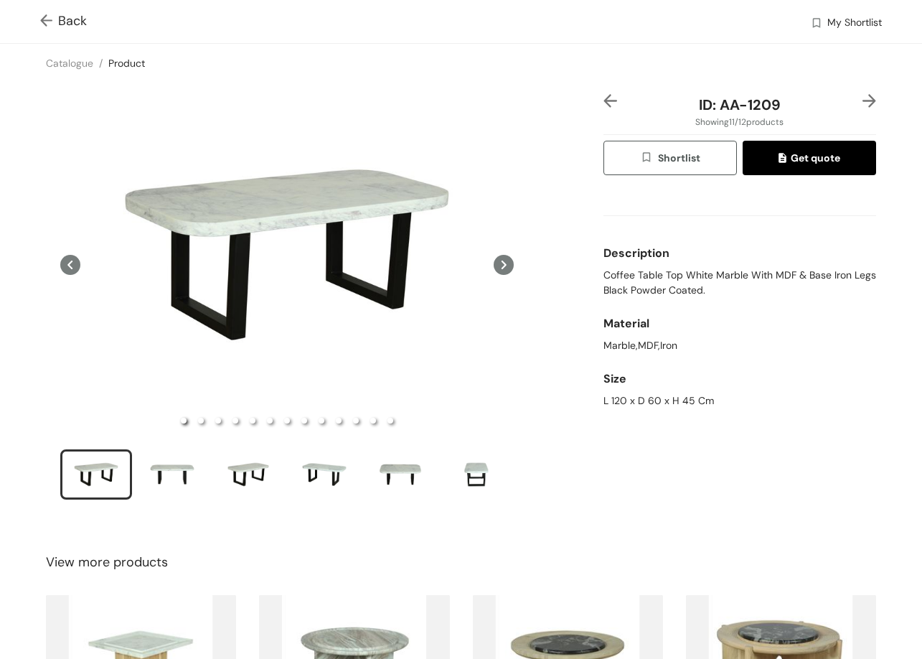
click at [603, 274] on span "Coffee Table Top White Marble With MDF & Base Iron Legs Black Powder Coated." at bounding box center [739, 283] width 273 height 30
copy span "Coffee Table Top White Marble With MDF & Base Iron Legs Black Powder Coated."
drag, startPoint x: 715, startPoint y: 104, endPoint x: 784, endPoint y: 111, distance: 70.0
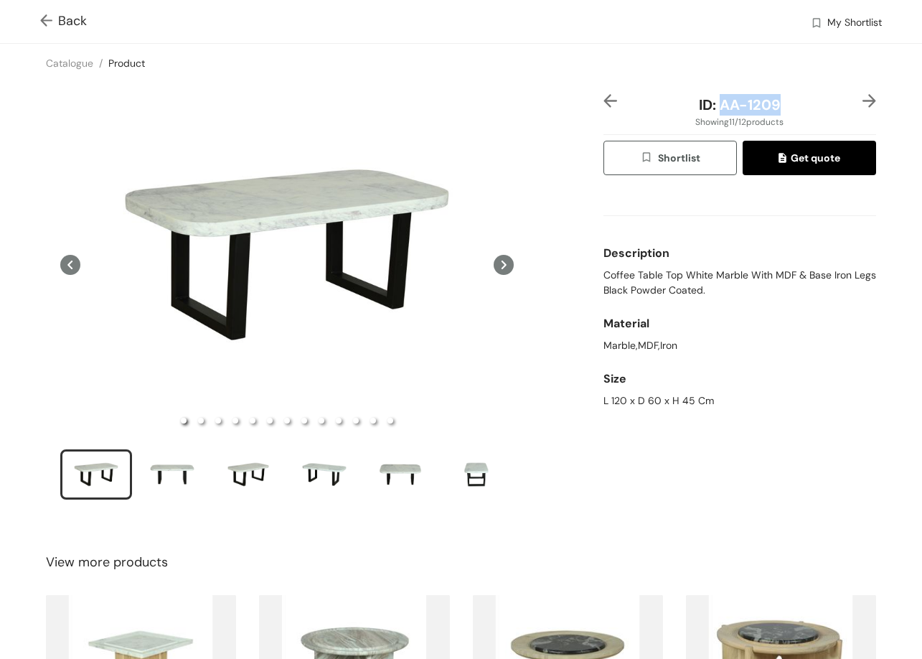
click at [784, 111] on div "ID: AA-1209" at bounding box center [739, 105] width 227 height 22
drag, startPoint x: 587, startPoint y: 401, endPoint x: 827, endPoint y: 401, distance: 240.4
click at [827, 401] on div "ID: AA-1209 Showing 11 / 12 products Shortlist Get quote Description Coffee Tab…" at bounding box center [461, 306] width 928 height 447
click at [60, 16] on span "Back" at bounding box center [63, 20] width 47 height 19
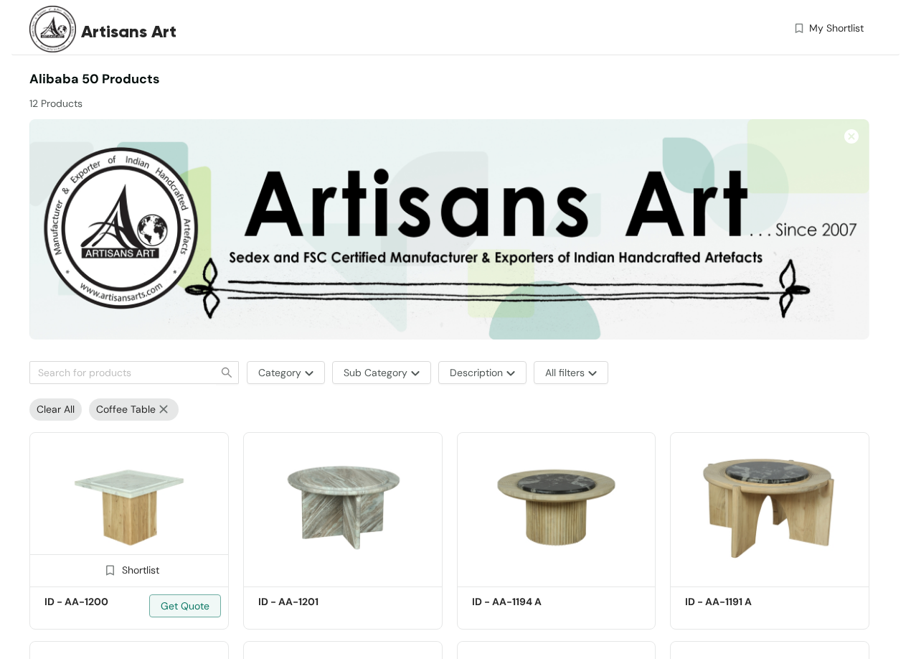
click at [49, 530] on img at bounding box center [128, 507] width 199 height 151
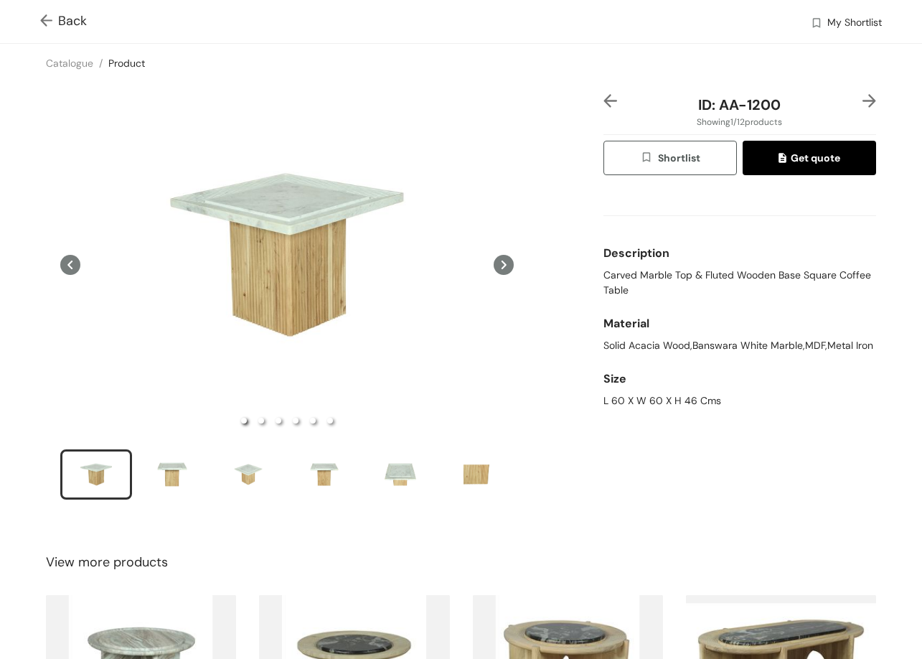
click at [625, 273] on span "Carved Marble Top & Fluted Wooden Base Square Coffee Table" at bounding box center [739, 283] width 273 height 30
drag, startPoint x: 592, startPoint y: 396, endPoint x: 739, endPoint y: 403, distance: 147.3
click at [739, 403] on div "ID: AA-1200 Showing 1 / 12 products Shortlist Get quote Description Carved Marb…" at bounding box center [461, 306] width 928 height 447
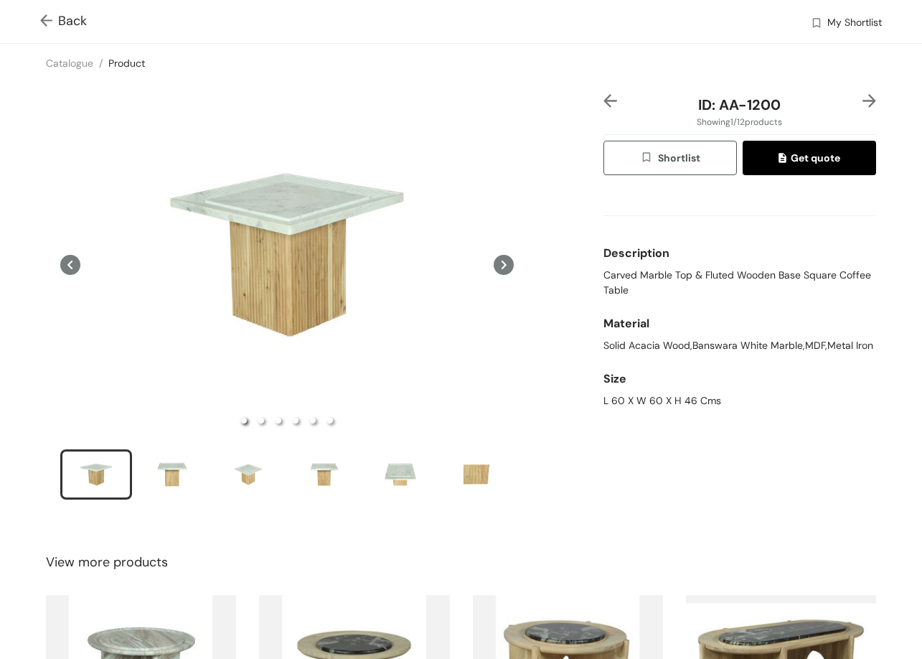
click at [603, 279] on span "Carved Marble Top & Fluted Wooden Base Square Coffee Table" at bounding box center [739, 283] width 273 height 30
drag, startPoint x: 713, startPoint y: 104, endPoint x: 753, endPoint y: 66, distance: 55.3
click at [775, 100] on div "ID: AA-1200" at bounding box center [739, 105] width 227 height 22
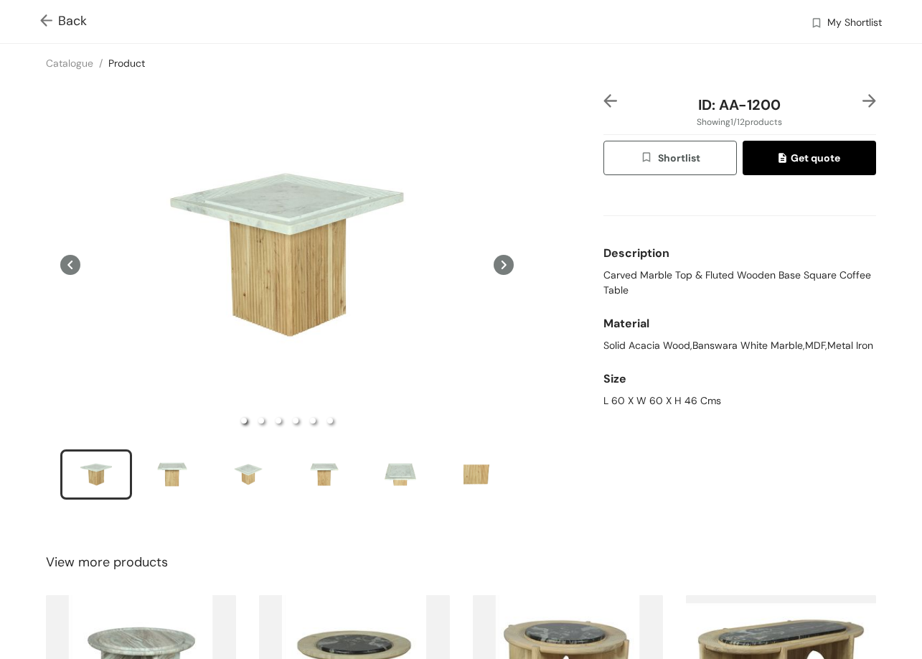
click at [80, 16] on span "Back" at bounding box center [63, 20] width 47 height 19
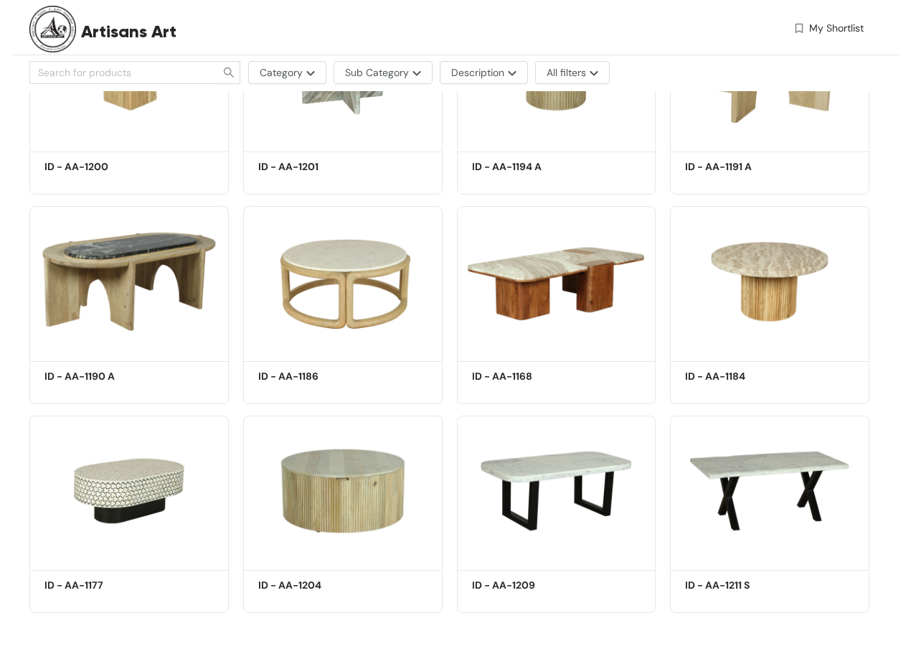
scroll to position [133, 0]
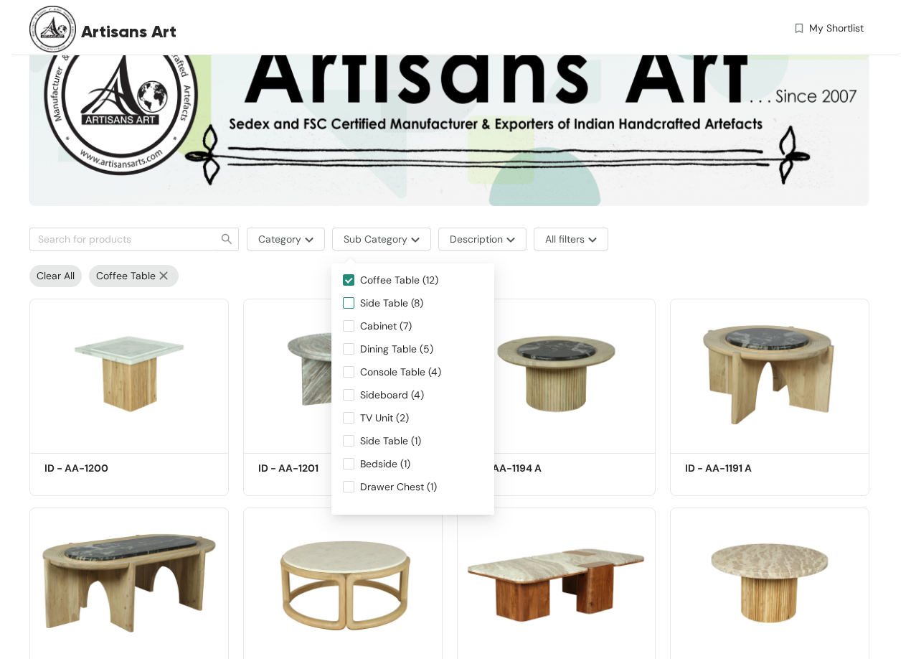
click at [427, 304] on span "Side Table (8)" at bounding box center [391, 303] width 75 height 16
click at [354, 304] on input "Side Table (8)" at bounding box center [348, 302] width 11 height 11
checkbox input "true"
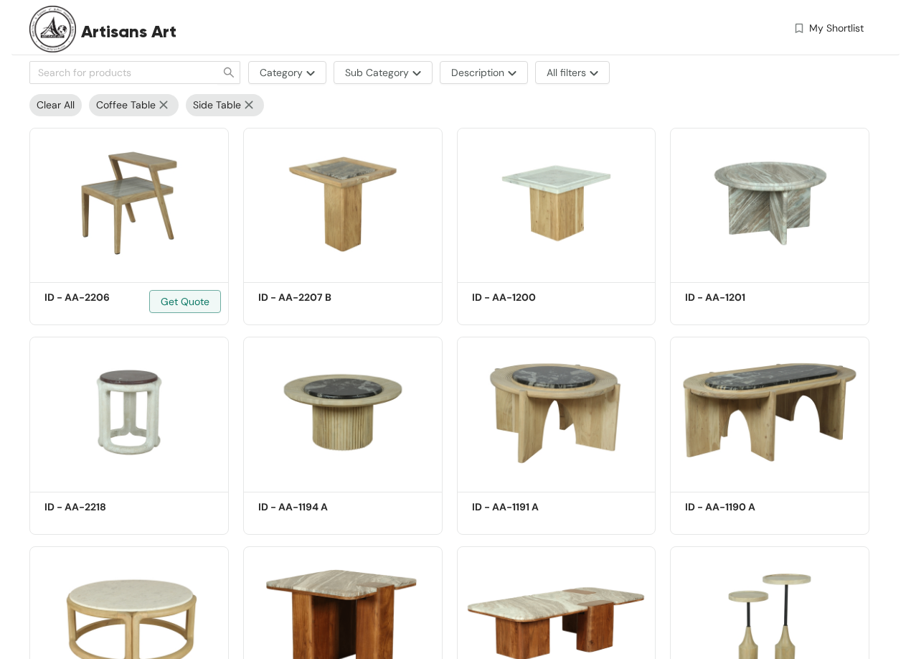
scroll to position [287, 0]
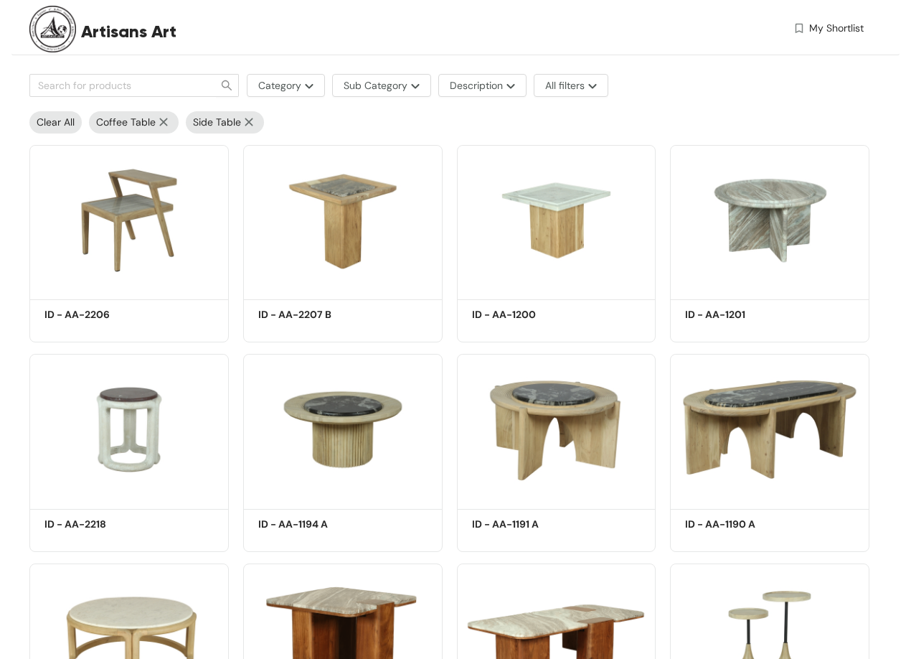
click at [168, 124] on img at bounding box center [164, 122] width 16 height 9
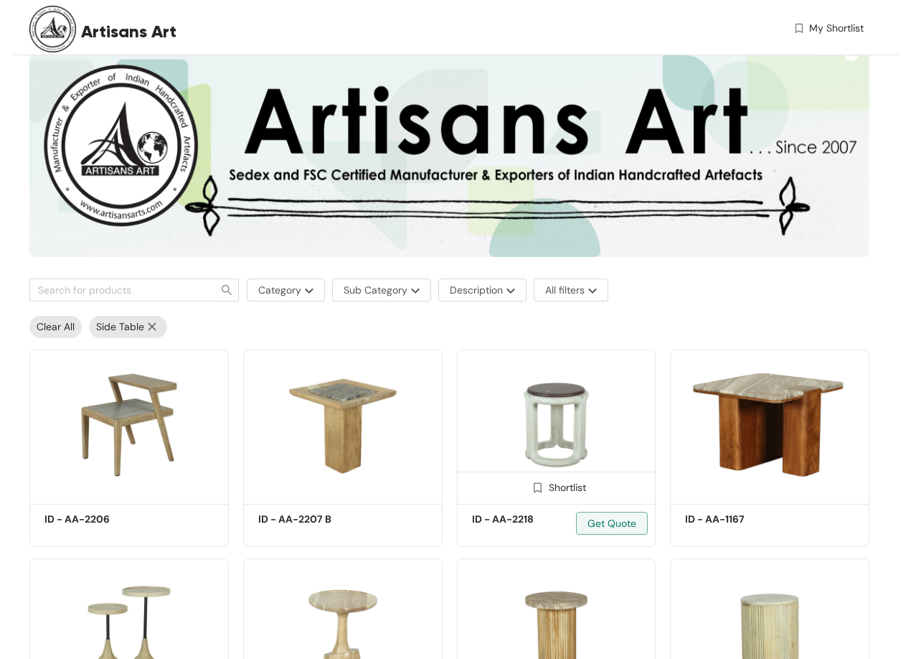
scroll to position [226, 0]
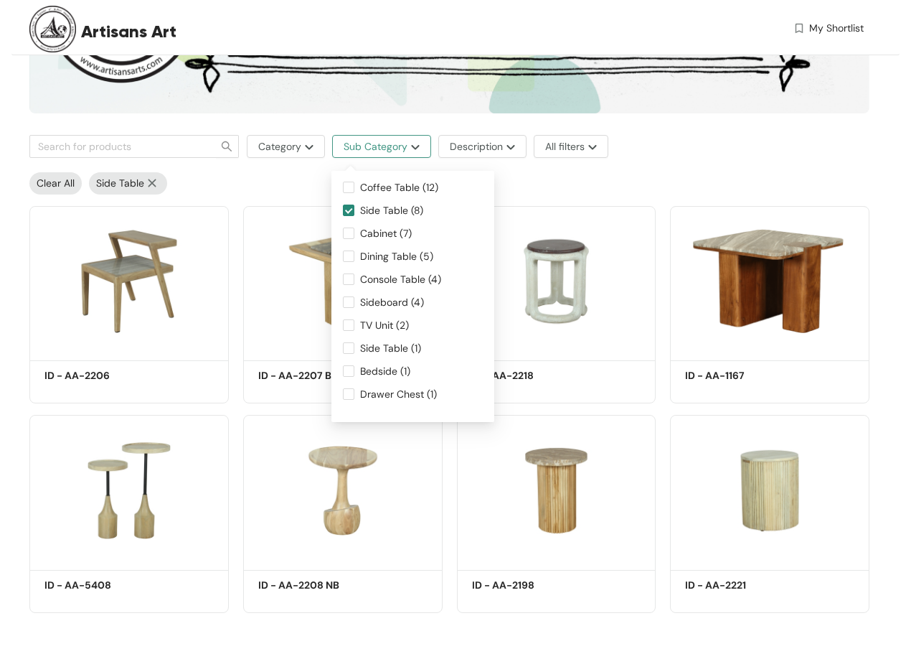
click at [375, 154] on span "Sub Category" at bounding box center [376, 146] width 64 height 16
click at [360, 185] on span "Coffee Table (12)" at bounding box center [399, 187] width 90 height 16
click at [354, 185] on input "Coffee Table (12)" at bounding box center [348, 187] width 11 height 11
checkbox input "true"
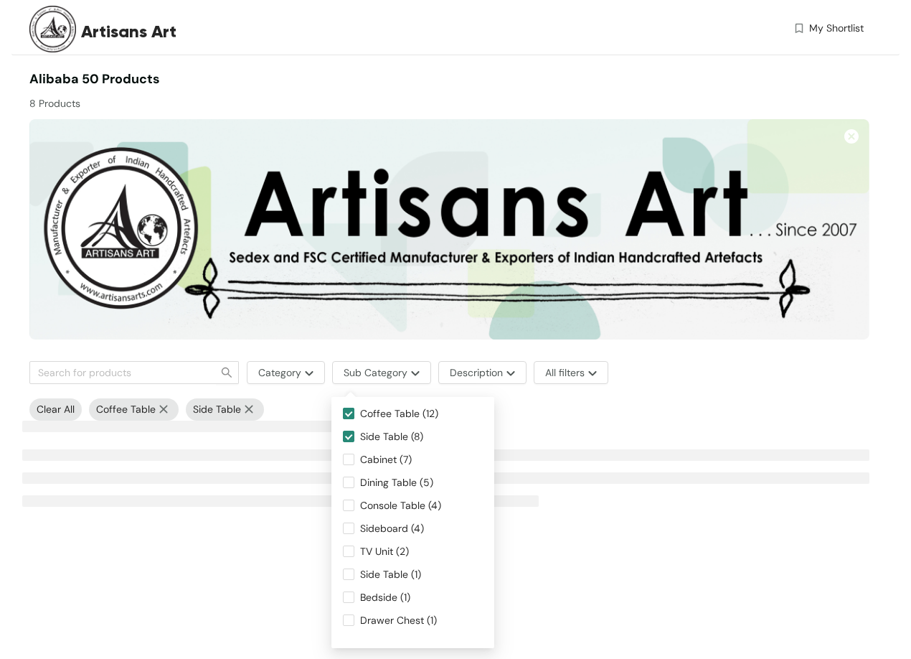
scroll to position [0, 0]
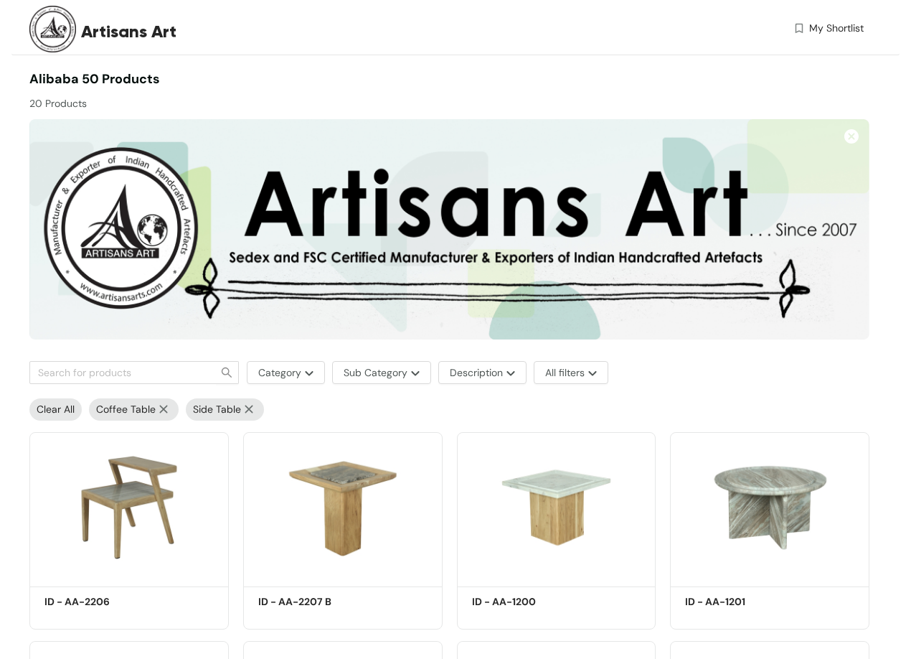
click at [246, 408] on img at bounding box center [249, 409] width 16 height 9
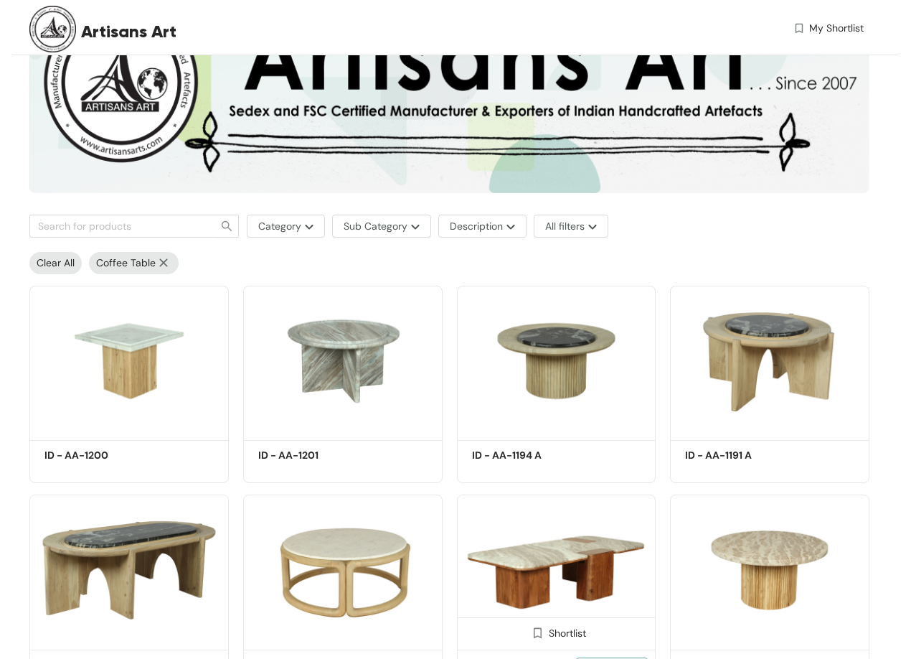
scroll to position [420, 0]
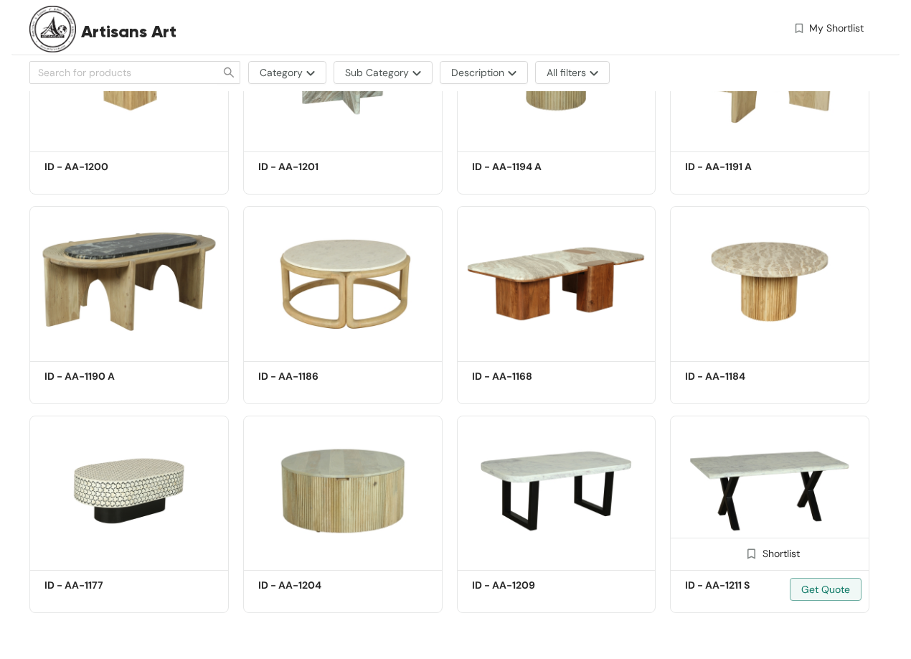
click at [773, 446] on img at bounding box center [769, 490] width 199 height 151
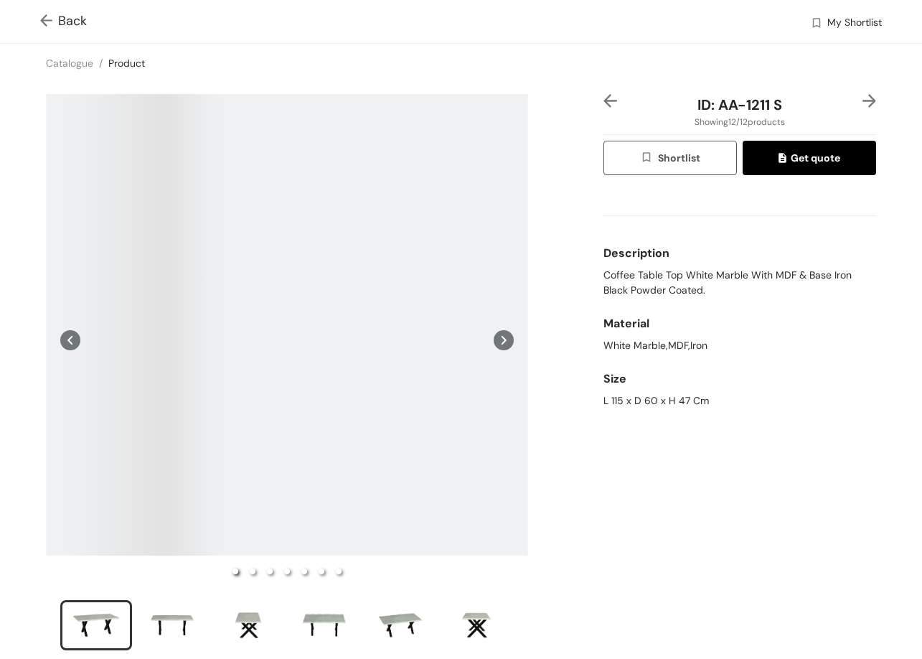
click at [606, 278] on span "Coffee Table Top White Marble With MDF & Base Iron Black Powder Coated." at bounding box center [739, 283] width 273 height 30
drag, startPoint x: 713, startPoint y: 103, endPoint x: 761, endPoint y: 100, distance: 48.2
click at [776, 101] on div "ID: AA-1211 S" at bounding box center [739, 105] width 227 height 22
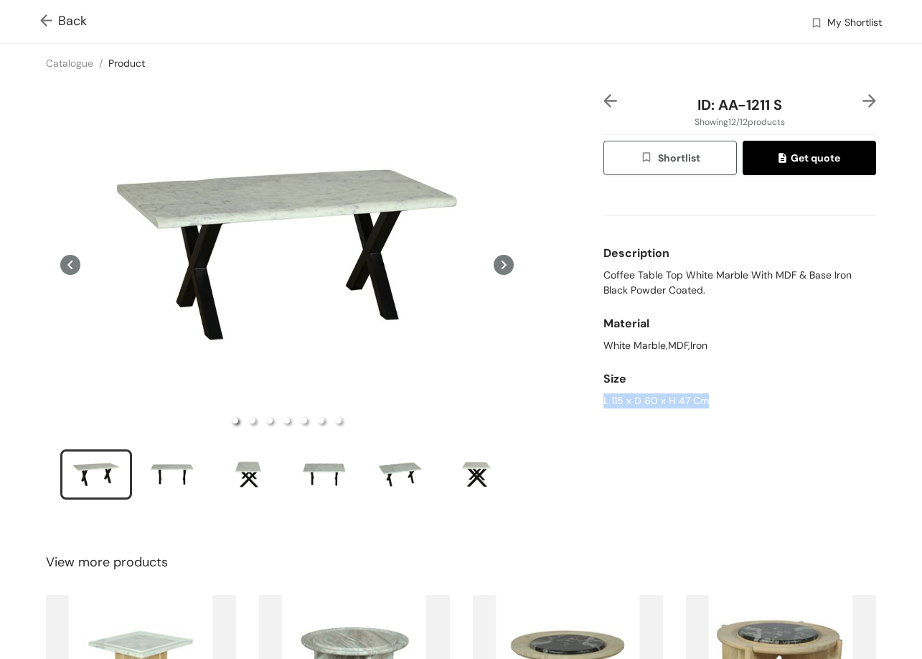
drag, startPoint x: 603, startPoint y: 398, endPoint x: 705, endPoint y: 396, distance: 101.9
click at [702, 396] on div "ID: AA-1211 S Showing 12 / 12 products Shortlist Get quote Description Coffee T…" at bounding box center [461, 306] width 928 height 447
click at [65, 12] on span "Back" at bounding box center [63, 20] width 47 height 19
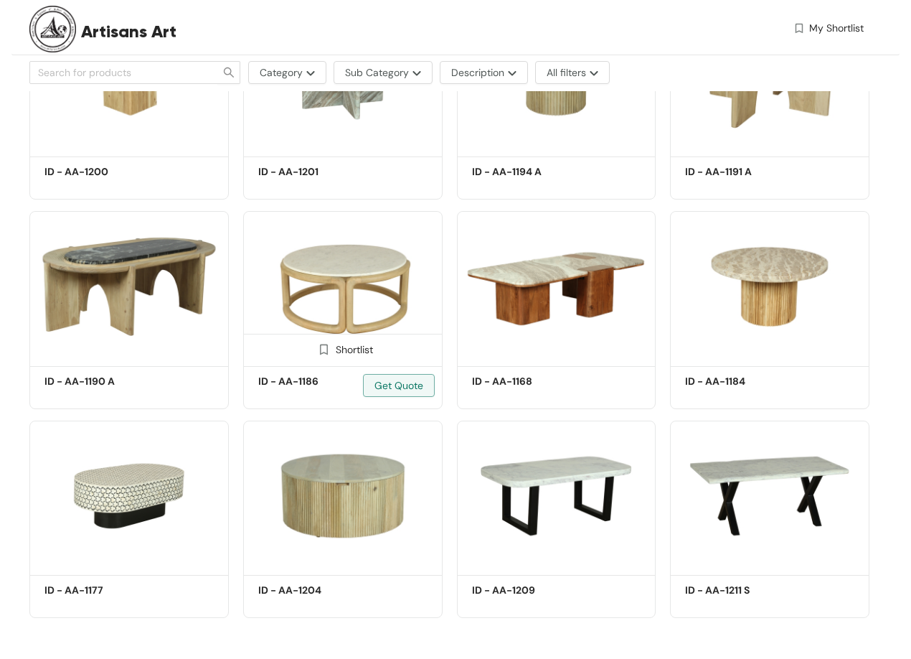
scroll to position [420, 0]
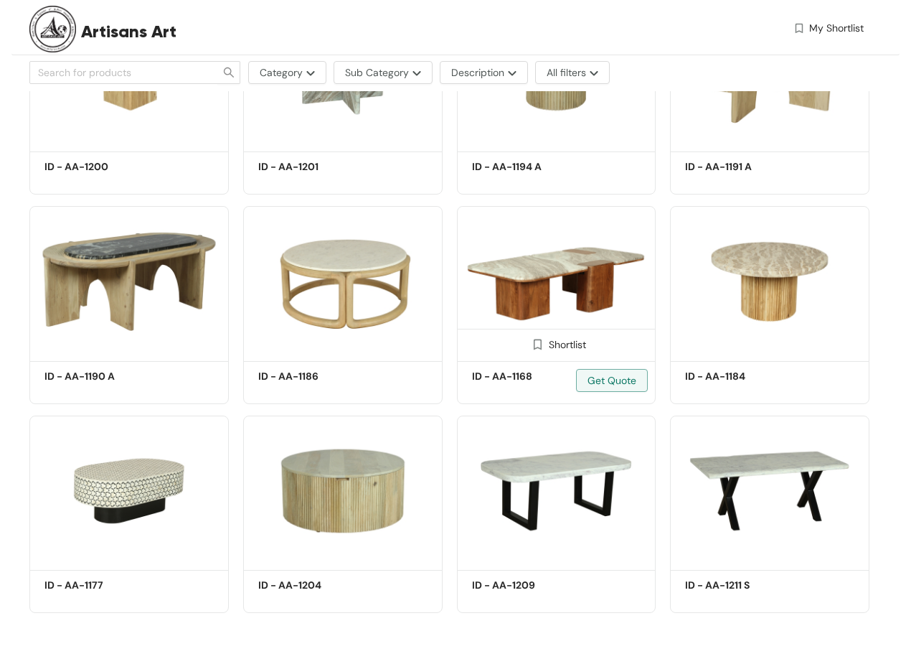
click at [537, 309] on img at bounding box center [556, 281] width 199 height 151
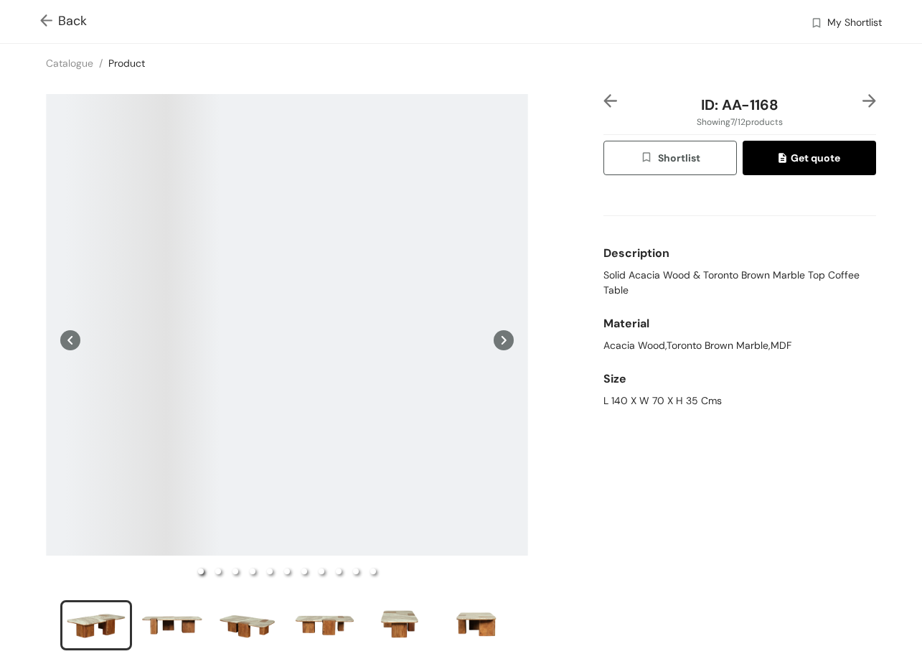
click at [607, 267] on div "Description" at bounding box center [739, 253] width 273 height 29
click at [608, 280] on span "Solid Acacia Wood & Toronto Brown Marble Top Coffee Table" at bounding box center [739, 283] width 273 height 30
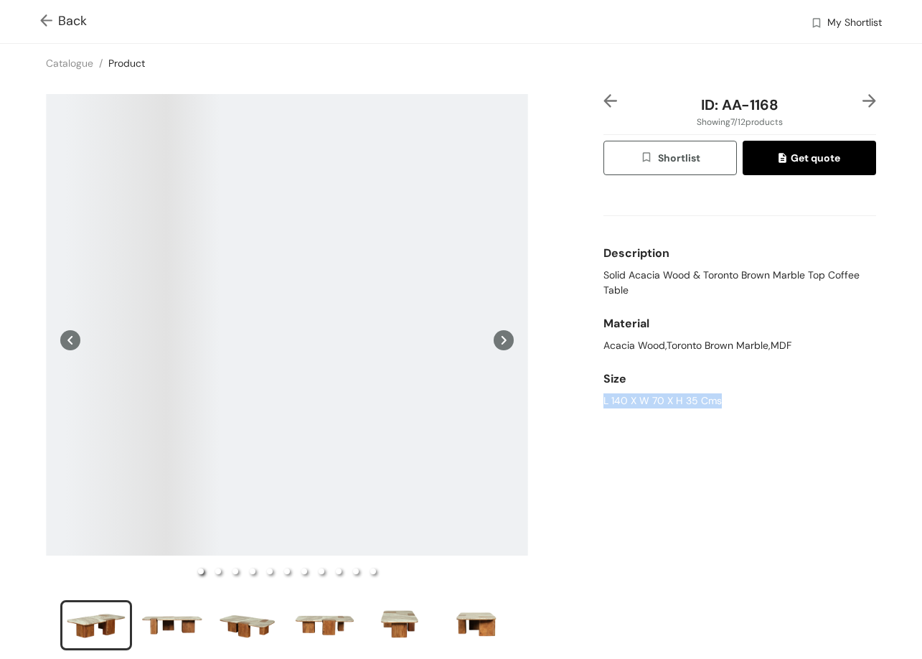
drag, startPoint x: 591, startPoint y: 396, endPoint x: 735, endPoint y: 398, distance: 144.2
click at [735, 398] on div "ID: AA-1168 Showing 7 / 12 products Shortlist Get quote Description Solid Acaci…" at bounding box center [461, 382] width 928 height 598
drag, startPoint x: 714, startPoint y: 108, endPoint x: 752, endPoint y: 78, distance: 48.1
click at [798, 114] on div "ID: AA-1168" at bounding box center [739, 105] width 227 height 22
click at [58, 15] on span "Back" at bounding box center [63, 20] width 47 height 19
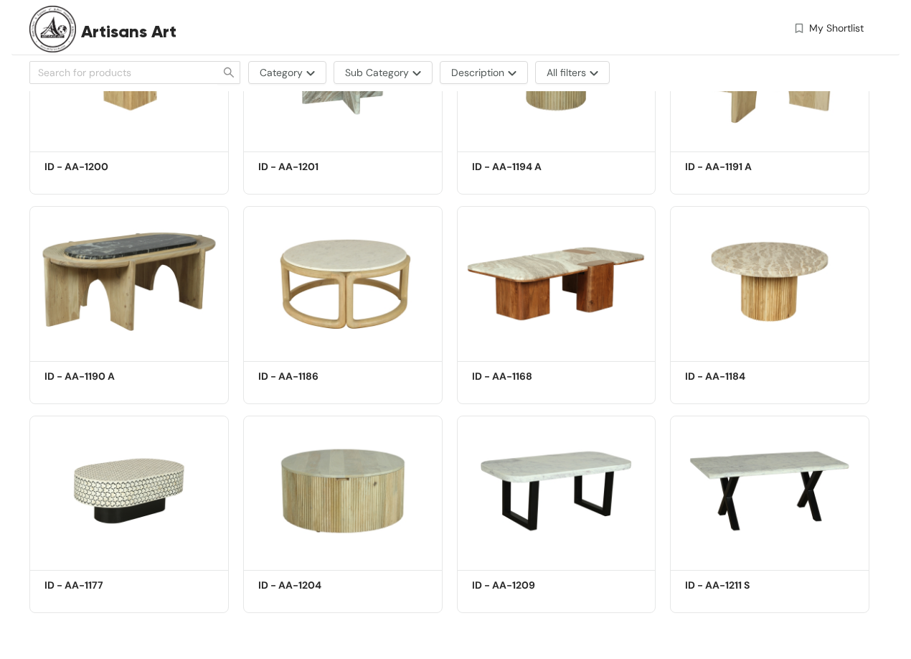
scroll to position [62, 0]
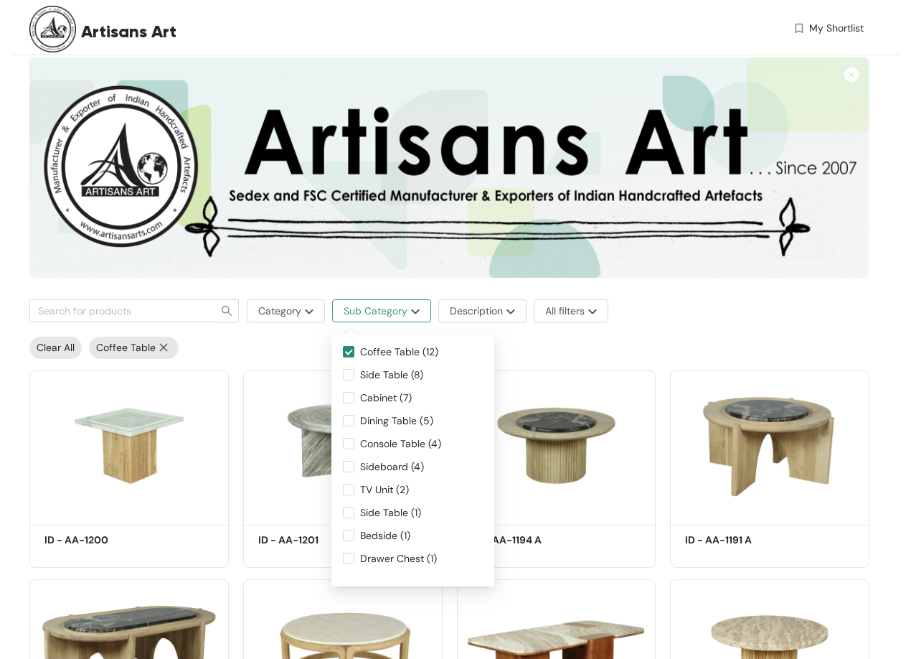
click at [392, 316] on span "Sub Category" at bounding box center [376, 311] width 64 height 16
click at [391, 377] on span "Side Table (8)" at bounding box center [391, 375] width 75 height 16
click at [354, 377] on input "Side Table (8)" at bounding box center [348, 374] width 11 height 11
checkbox input "true"
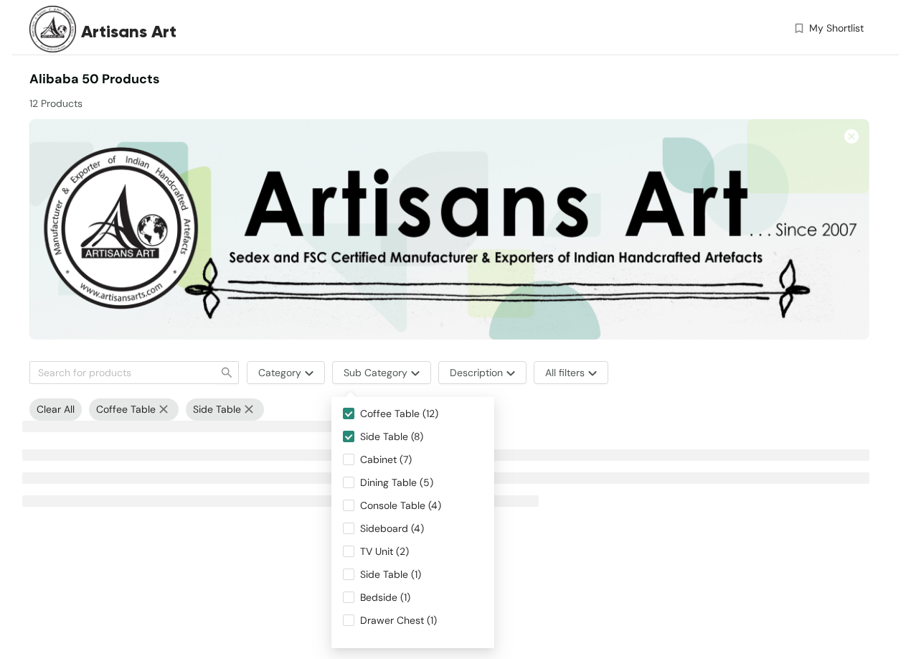
scroll to position [0, 0]
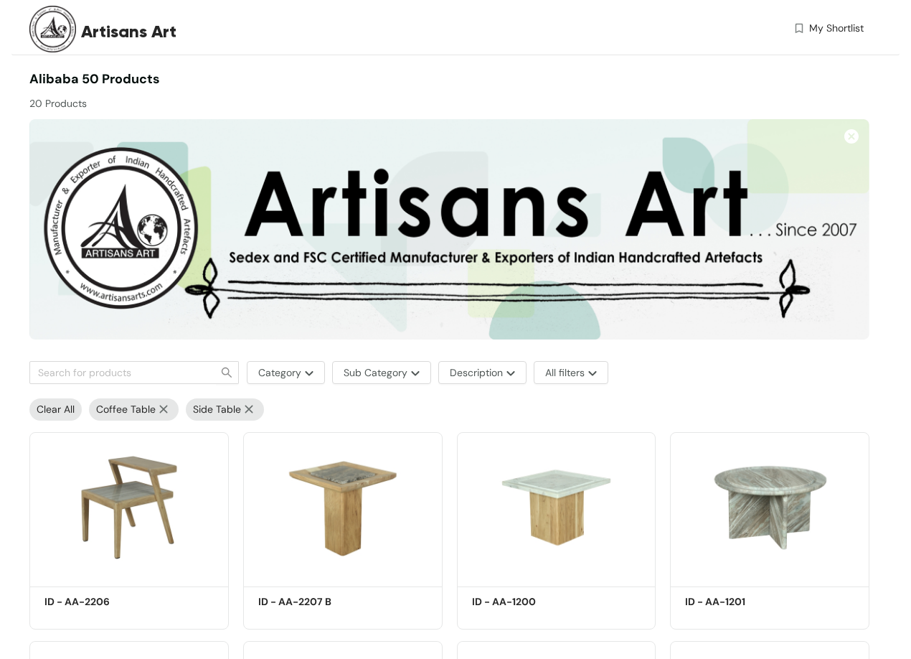
click at [164, 408] on img at bounding box center [164, 409] width 16 height 9
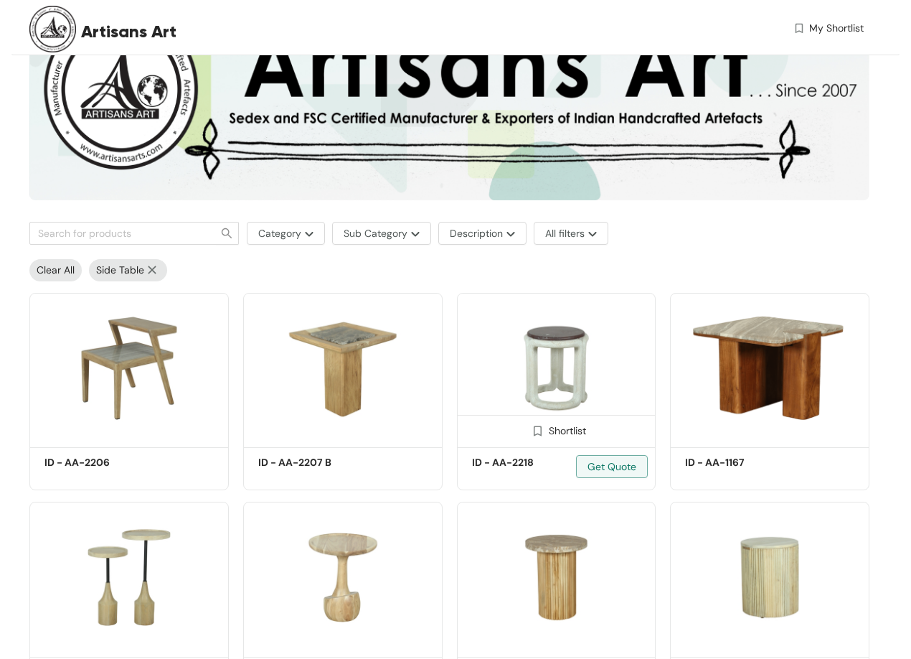
scroll to position [226, 0]
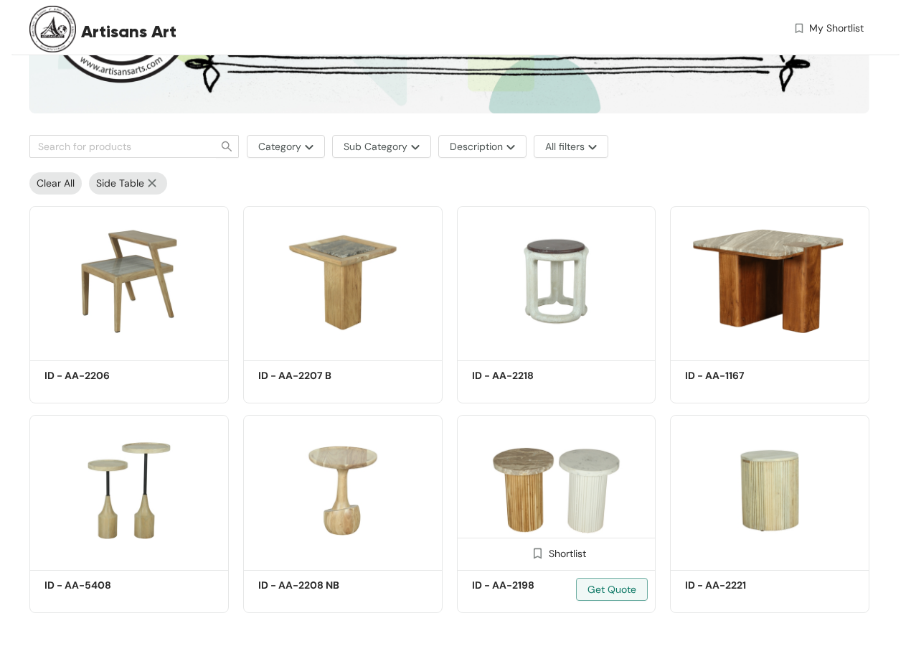
click at [547, 476] on img at bounding box center [556, 490] width 199 height 151
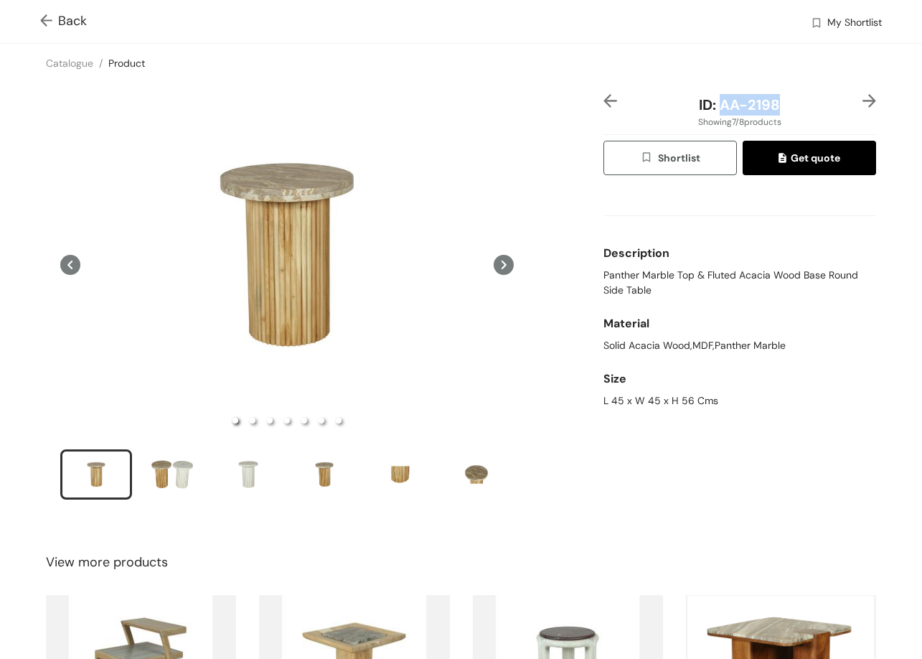
drag, startPoint x: 715, startPoint y: 99, endPoint x: 729, endPoint y: 98, distance: 13.7
click at [768, 101] on span "ID: AA-2198" at bounding box center [739, 104] width 81 height 19
click at [612, 277] on span "Panther Marble Top & Fluted Acacia Wood Base Round Side Table" at bounding box center [739, 283] width 273 height 30
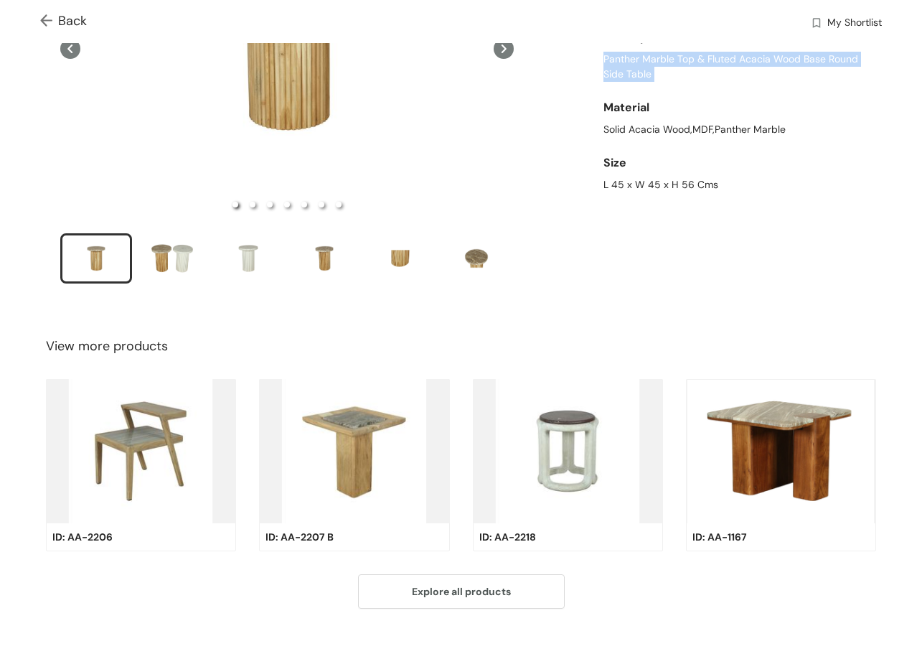
scroll to position [228, 0]
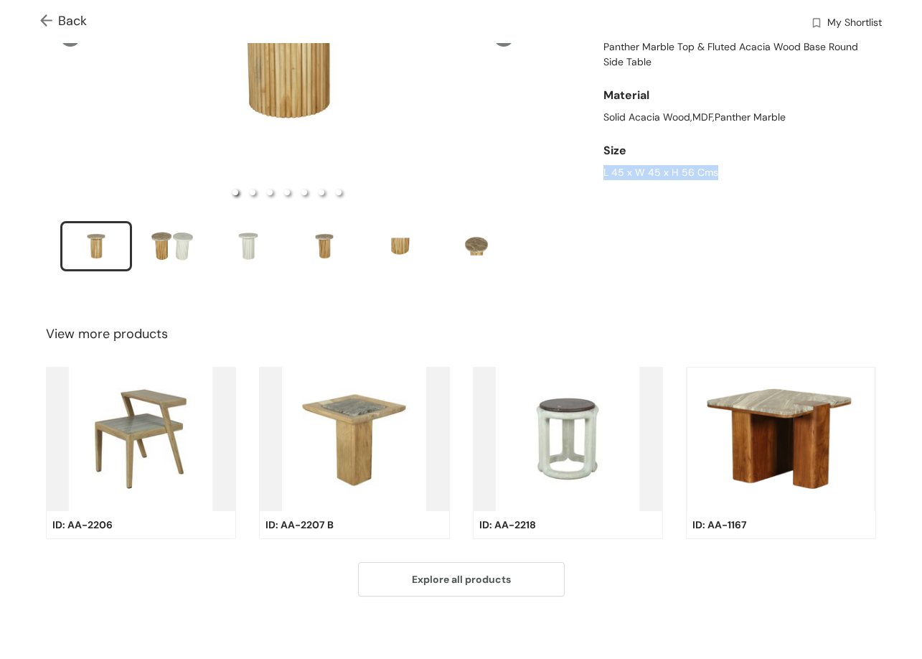
drag, startPoint x: 644, startPoint y: 169, endPoint x: 728, endPoint y: 104, distance: 106.4
click at [766, 171] on div "ID: AA-2198 Showing 7 / 8 products Shortlist Get quote Description Panther Marb…" at bounding box center [461, 77] width 928 height 447
click at [796, 446] on img at bounding box center [781, 439] width 190 height 144
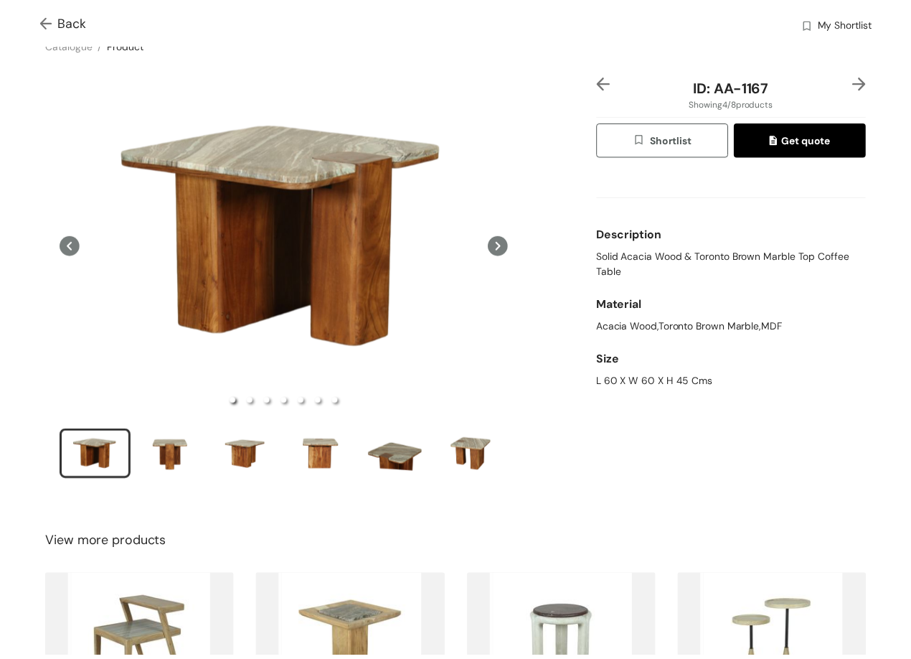
scroll to position [13, 0]
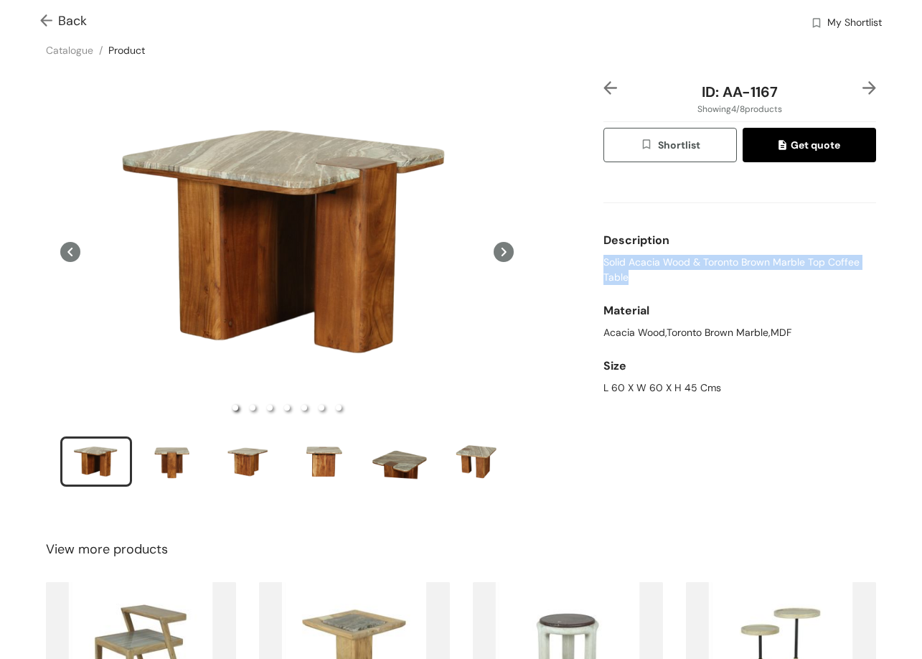
drag, startPoint x: 593, startPoint y: 267, endPoint x: 636, endPoint y: 276, distance: 43.3
click at [636, 276] on div "ID: AA-1167 Showing 4 / 8 products Shortlist Get quote Description Solid Acacia…" at bounding box center [740, 293] width 278 height 424
click at [608, 82] on img at bounding box center [610, 88] width 14 height 14
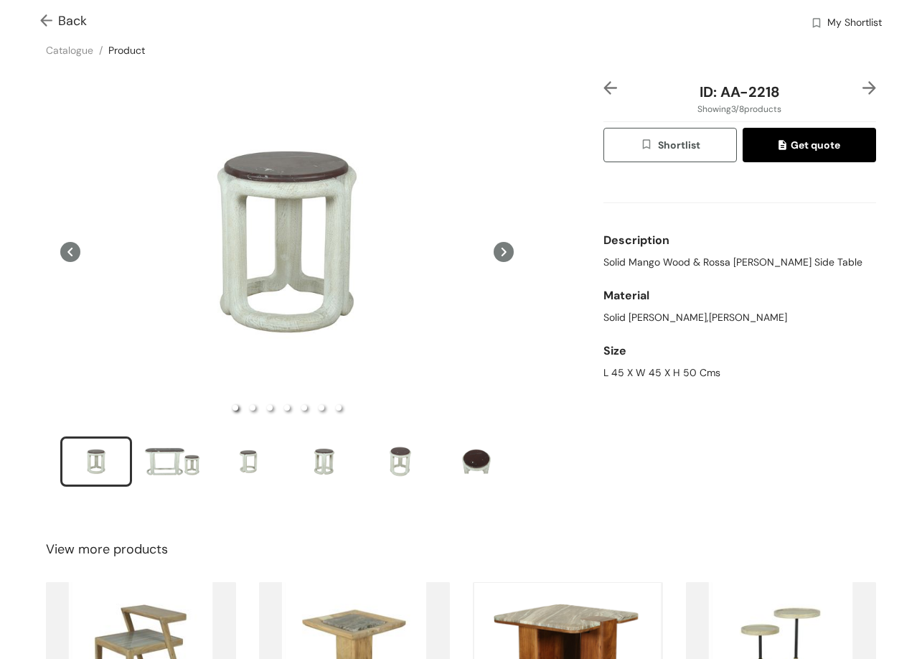
click at [76, 21] on span "Back" at bounding box center [63, 20] width 47 height 19
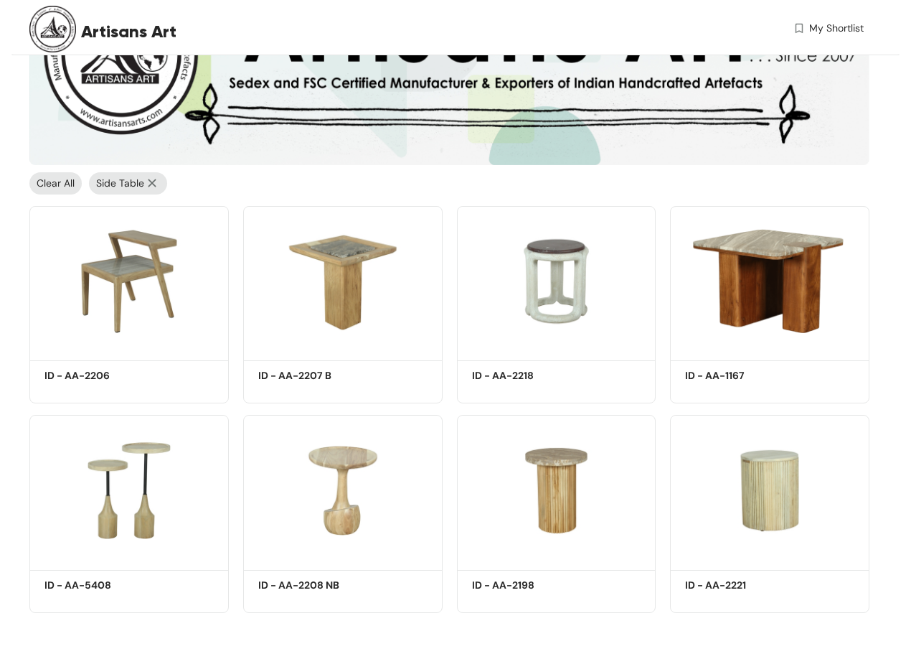
click at [731, 178] on div "Clear All Side Table" at bounding box center [445, 179] width 847 height 29
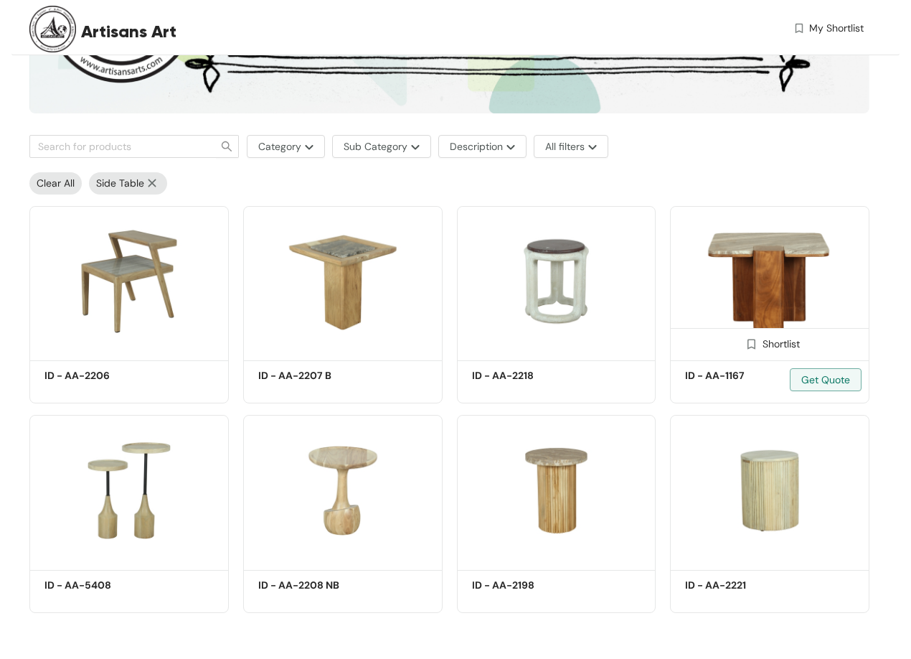
click at [771, 251] on img at bounding box center [769, 281] width 199 height 151
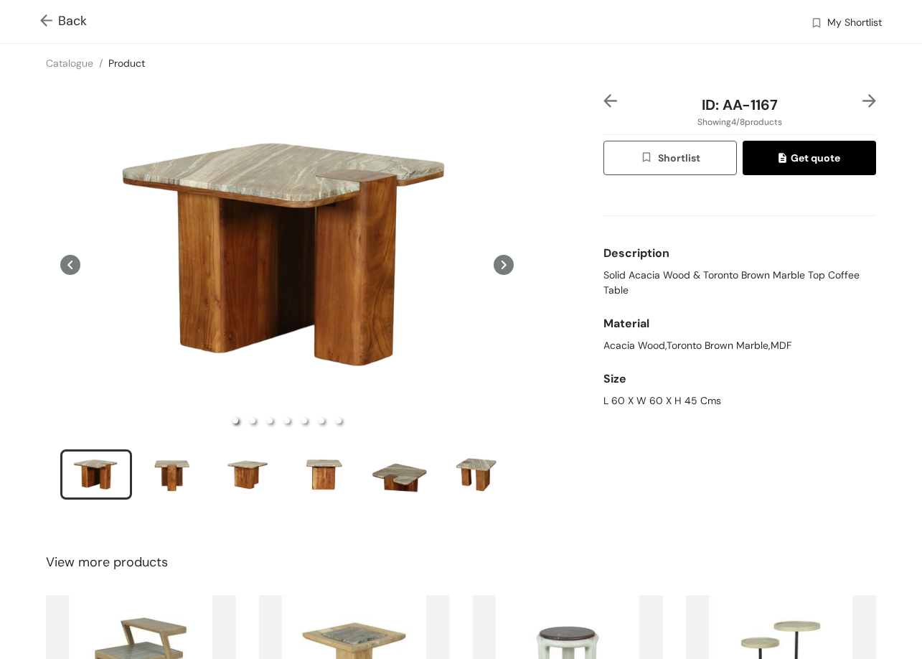
click at [737, 266] on div "Description" at bounding box center [739, 253] width 273 height 29
drag, startPoint x: 740, startPoint y: 292, endPoint x: 728, endPoint y: 271, distance: 24.1
click at [740, 291] on span "Solid Acacia Wood & Toronto Brown Marble Top Coffee Table" at bounding box center [739, 283] width 273 height 30
click at [728, 271] on span "Solid Acacia Wood & Toronto Brown Marble Top Coffee Table" at bounding box center [739, 283] width 273 height 30
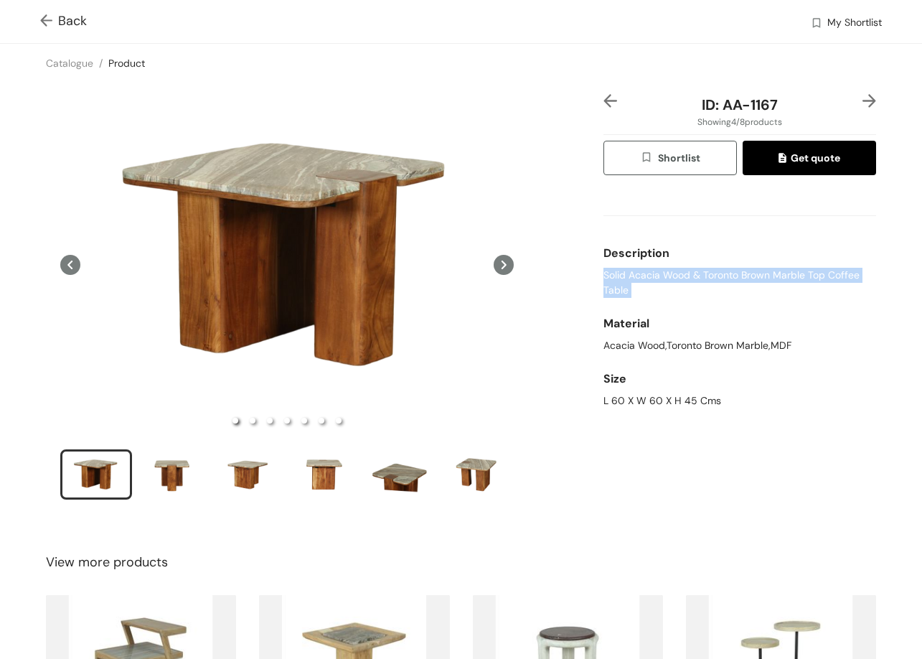
click at [728, 271] on span "Solid Acacia Wood & Toronto Brown Marble Top Coffee Table" at bounding box center [739, 283] width 273 height 30
drag, startPoint x: 588, startPoint y: 380, endPoint x: 697, endPoint y: 391, distance: 109.6
click at [731, 398] on div "ID: AA-1167 Showing 4 / 8 products Shortlist Get quote Description Solid Acacia…" at bounding box center [461, 306] width 928 height 447
click at [695, 391] on div "Size" at bounding box center [739, 379] width 273 height 29
click at [692, 391] on div "Size" at bounding box center [739, 379] width 273 height 29
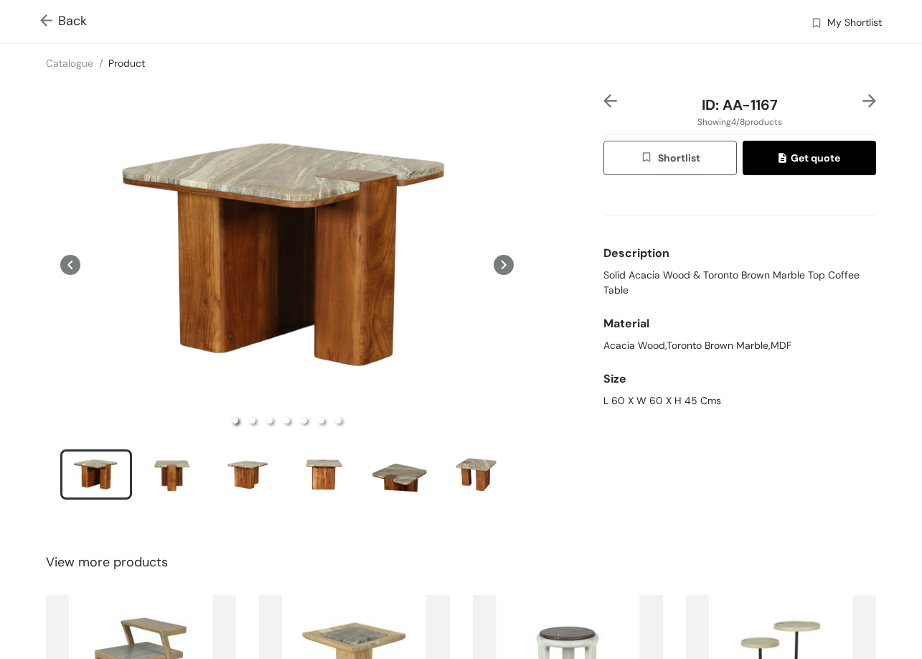
click at [692, 391] on div "Size" at bounding box center [739, 379] width 273 height 29
click at [692, 394] on div "Size L 60 X W 60 X H 45 Cms" at bounding box center [739, 386] width 273 height 55
click at [693, 395] on div "L 60 X W 60 X H 45 Cms" at bounding box center [739, 400] width 273 height 15
drag, startPoint x: 672, startPoint y: 400, endPoint x: 662, endPoint y: 400, distance: 10.0
click at [671, 400] on div "L 60 X W 60 X H 45 Cms" at bounding box center [739, 400] width 273 height 15
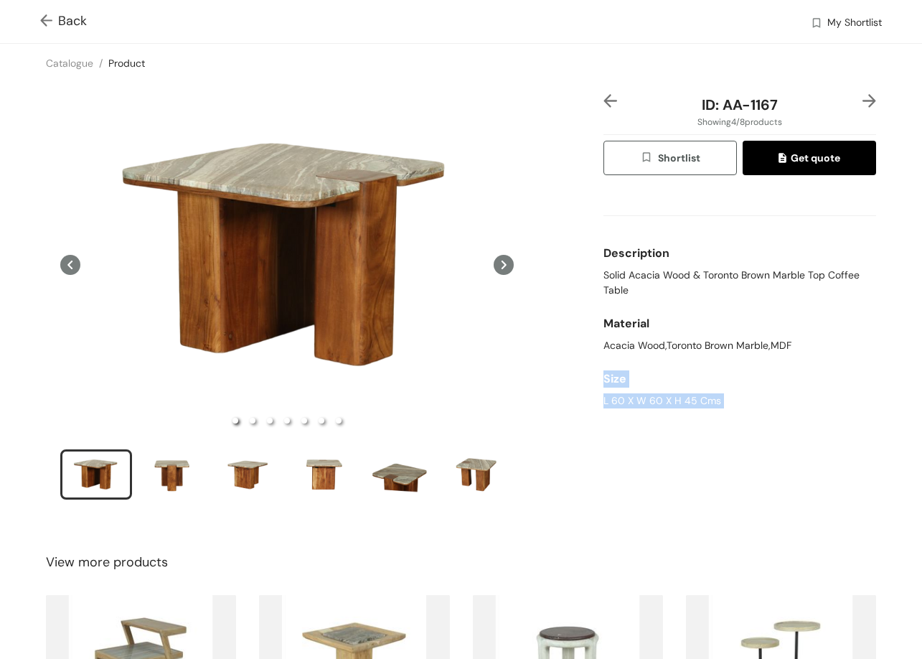
click at [662, 400] on div "L 60 X W 60 X H 45 Cms" at bounding box center [739, 400] width 273 height 15
drag, startPoint x: 717, startPoint y: 106, endPoint x: 785, endPoint y: 109, distance: 68.2
click at [785, 109] on div "ID: AA-1167" at bounding box center [739, 105] width 227 height 22
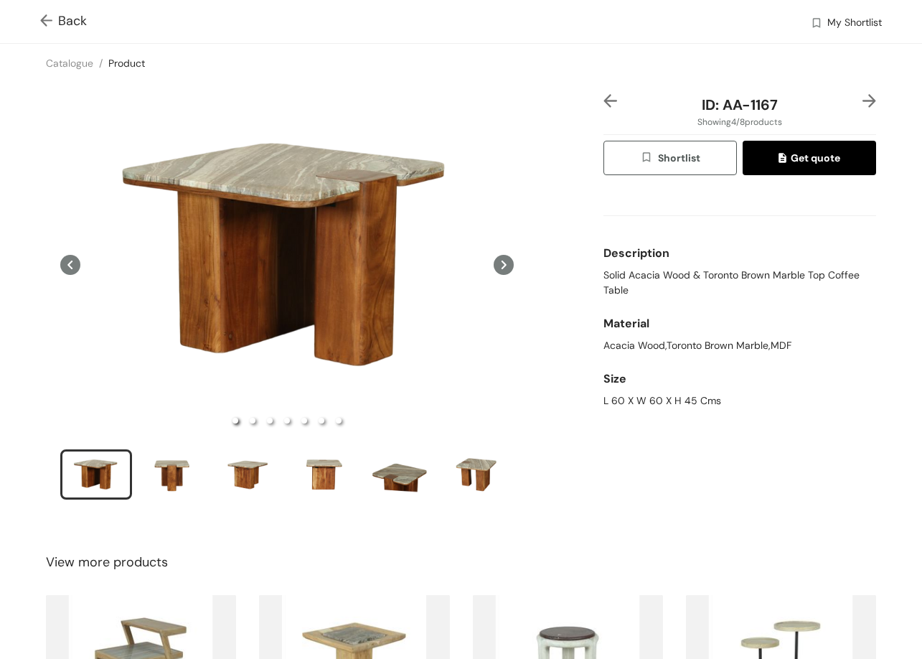
click at [72, 17] on span "Back" at bounding box center [63, 20] width 47 height 19
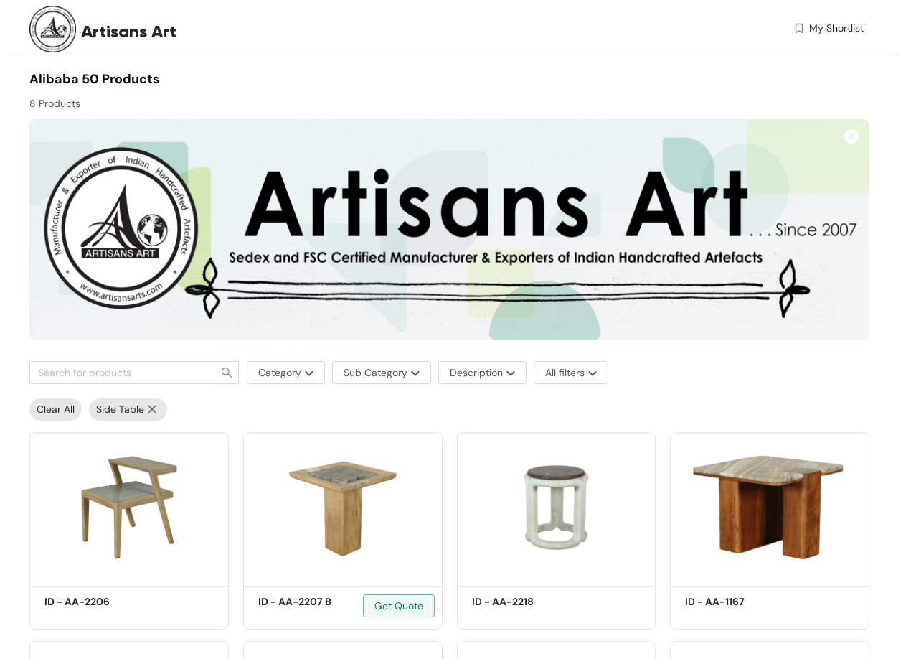
scroll to position [220, 0]
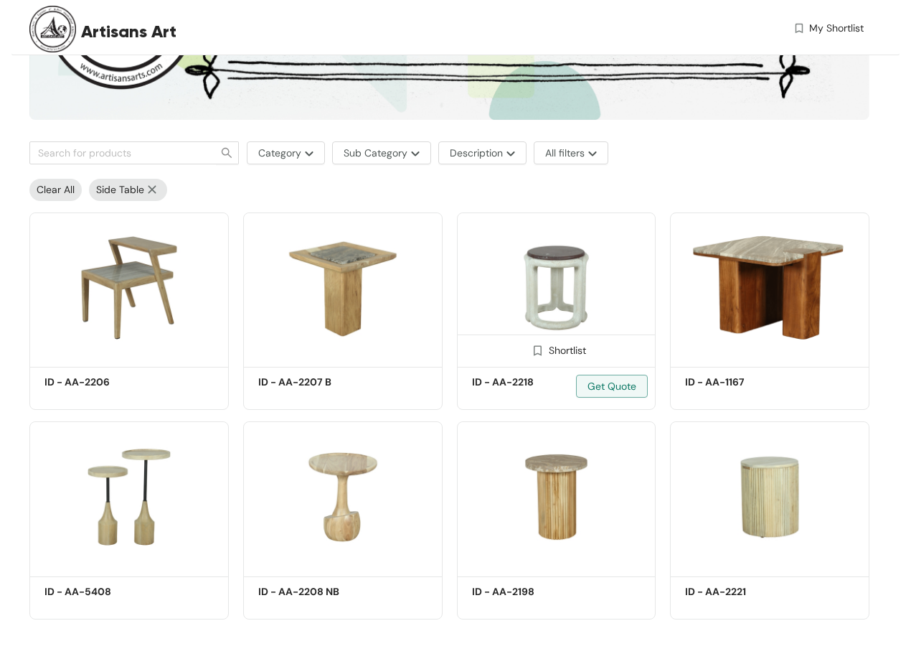
click at [526, 381] on h5 "ID - AA-2218" at bounding box center [533, 382] width 122 height 15
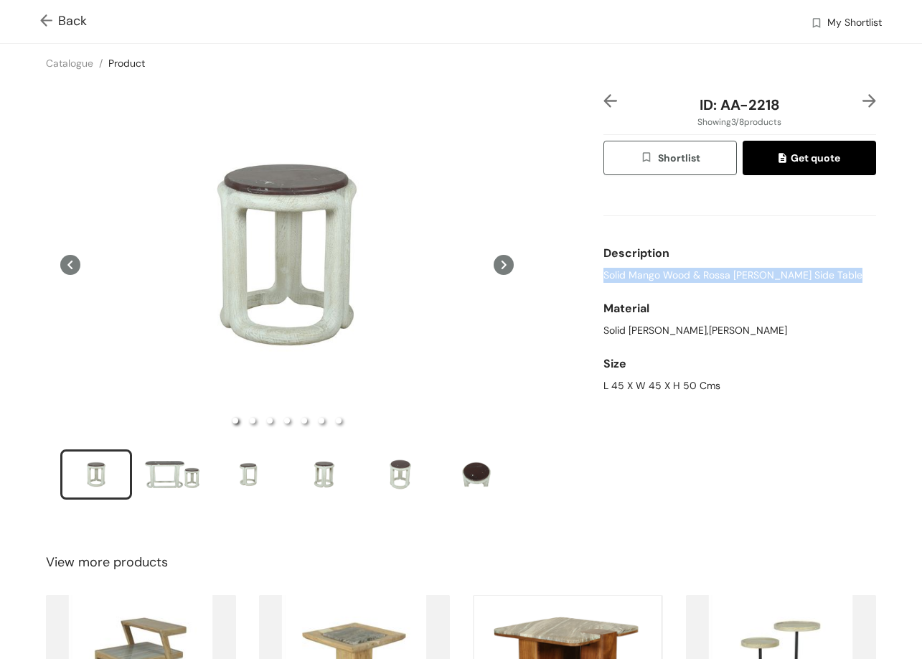
drag, startPoint x: 664, startPoint y: 273, endPoint x: 869, endPoint y: 279, distance: 205.3
click at [869, 279] on div "ID: AA-2218 Showing 3 / 8 products Shortlist Get quote Description Solid Mango …" at bounding box center [461, 306] width 928 height 447
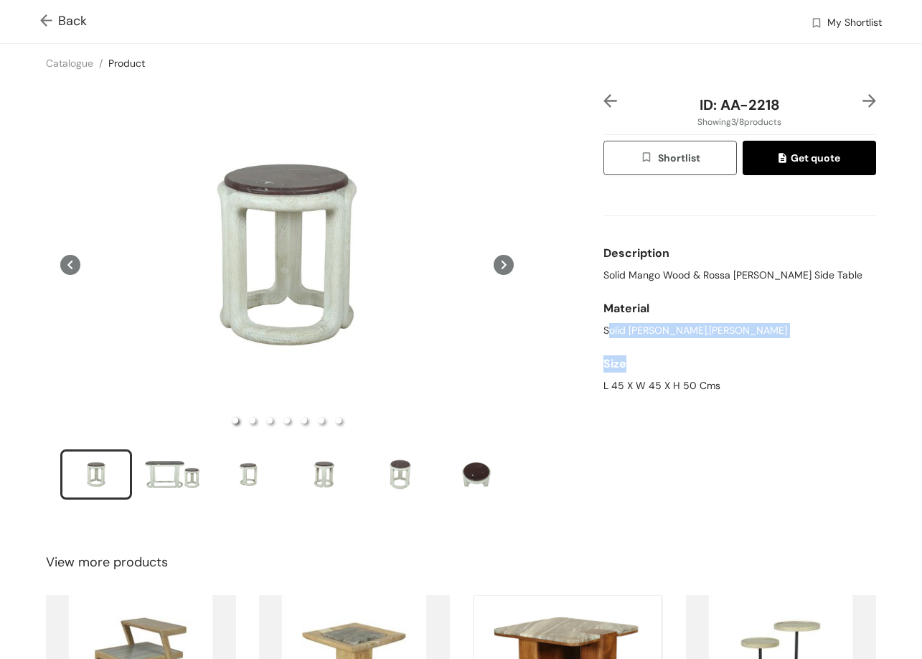
drag, startPoint x: 600, startPoint y: 330, endPoint x: 799, endPoint y: 352, distance: 200.7
click at [799, 352] on div "Description Solid Mango Wood & Rossa Agatha Marble Side Table Material Solid Ma…" at bounding box center [739, 293] width 273 height 212
click at [641, 327] on div "Solid Mango Wood,Rossa Agatha Marble" at bounding box center [739, 330] width 273 height 15
click at [601, 386] on div "ID: AA-2218 Showing 3 / 8 products Shortlist Get quote Description Solid Mango …" at bounding box center [740, 306] width 278 height 424
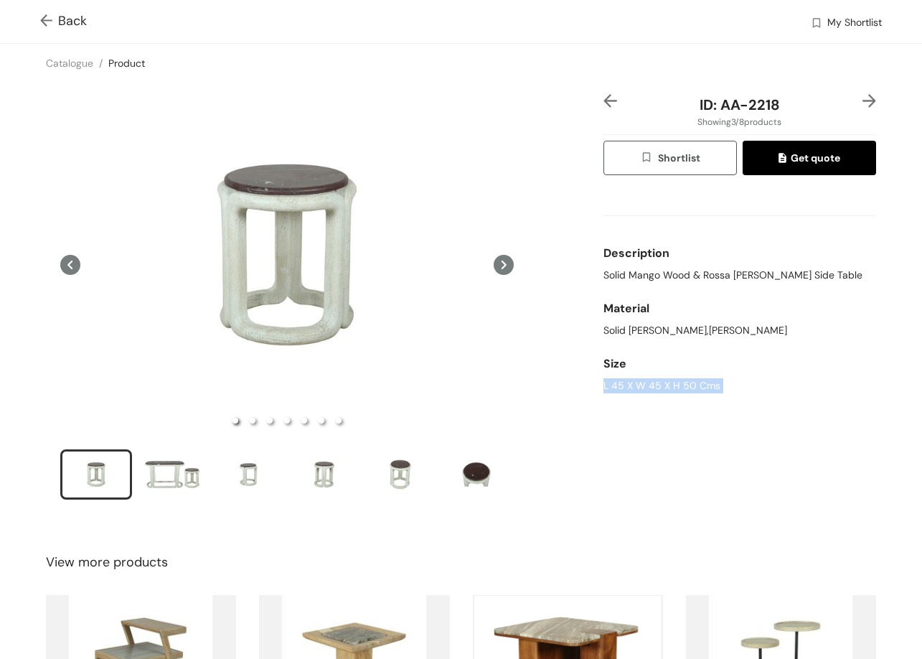
drag, startPoint x: 594, startPoint y: 386, endPoint x: 763, endPoint y: 385, distance: 169.3
click at [765, 391] on div "ID: AA-2218 Showing 3 / 8 products Shortlist Get quote Description Solid Mango …" at bounding box center [740, 306] width 278 height 424
drag, startPoint x: 716, startPoint y: 107, endPoint x: 817, endPoint y: 102, distance: 101.3
click at [817, 102] on div "ID: AA-2218" at bounding box center [739, 105] width 227 height 22
drag, startPoint x: 627, startPoint y: 95, endPoint x: 615, endPoint y: 96, distance: 12.3
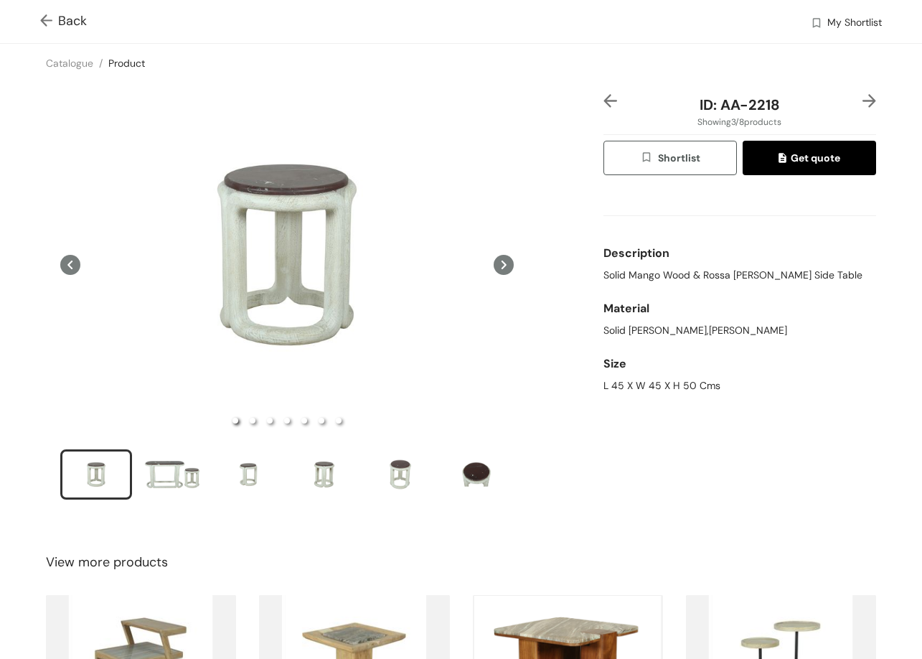
click at [626, 95] on div "ID: AA-2218" at bounding box center [739, 105] width 227 height 22
click at [608, 99] on img at bounding box center [610, 101] width 14 height 14
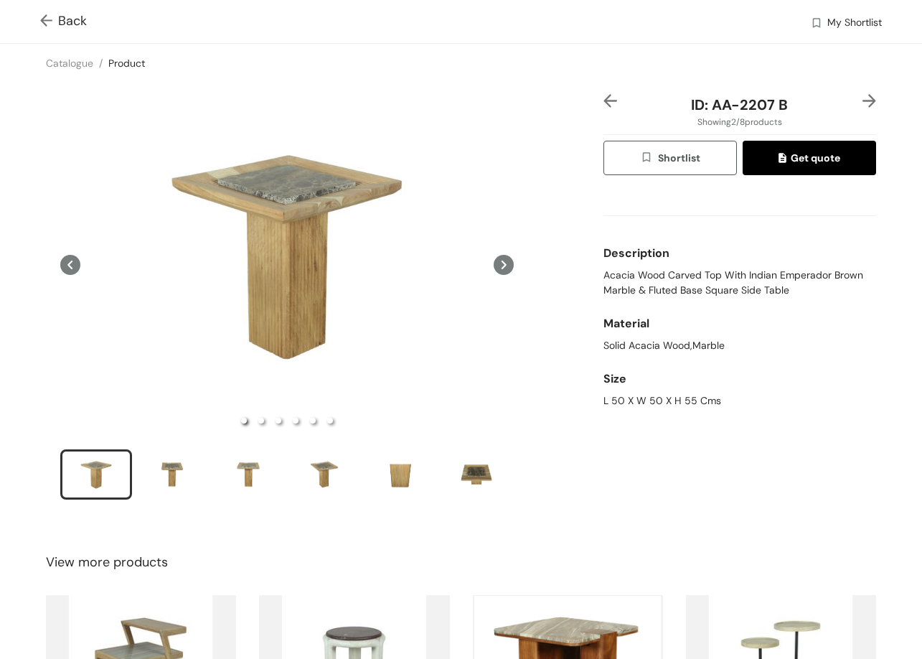
click at [607, 100] on img at bounding box center [610, 101] width 14 height 14
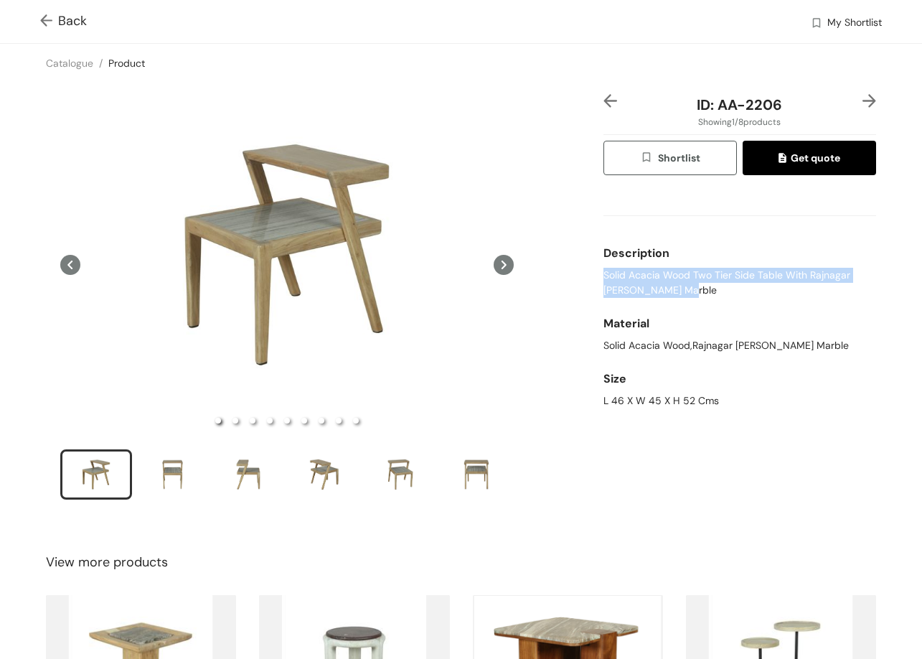
drag, startPoint x: 594, startPoint y: 276, endPoint x: 723, endPoint y: 296, distance: 130.1
click at [723, 296] on div "ID: AA-2206 Showing 1 / 8 products Shortlist Get quote Description Solid Acacia…" at bounding box center [740, 306] width 278 height 424
drag, startPoint x: 621, startPoint y: 406, endPoint x: 806, endPoint y: 431, distance: 186.0
click at [811, 438] on div "ID: AA-2206 Showing 1 / 8 products Shortlist Get quote Description Solid Acacia…" at bounding box center [461, 306] width 928 height 447
drag, startPoint x: 597, startPoint y: 271, endPoint x: 681, endPoint y: 296, distance: 87.6
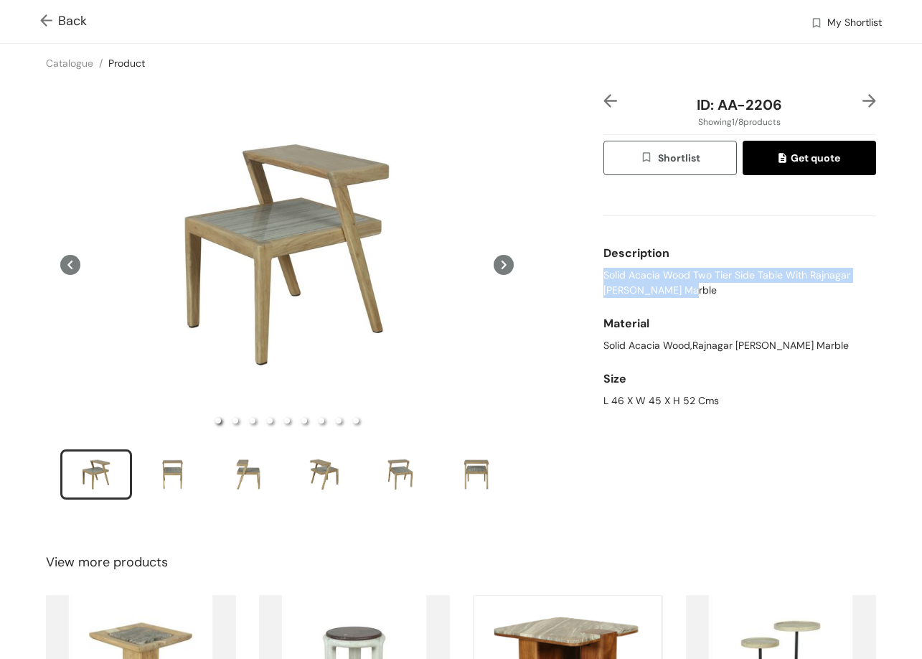
click at [681, 296] on span "Solid Acacia Wood Two Tier Side Table With Rajnagar Gray Arna Marble" at bounding box center [739, 283] width 273 height 30
drag, startPoint x: 751, startPoint y: 111, endPoint x: 785, endPoint y: 113, distance: 34.5
click at [785, 113] on div "ID: AA-2206" at bounding box center [739, 105] width 227 height 22
click at [603, 97] on img at bounding box center [610, 101] width 14 height 14
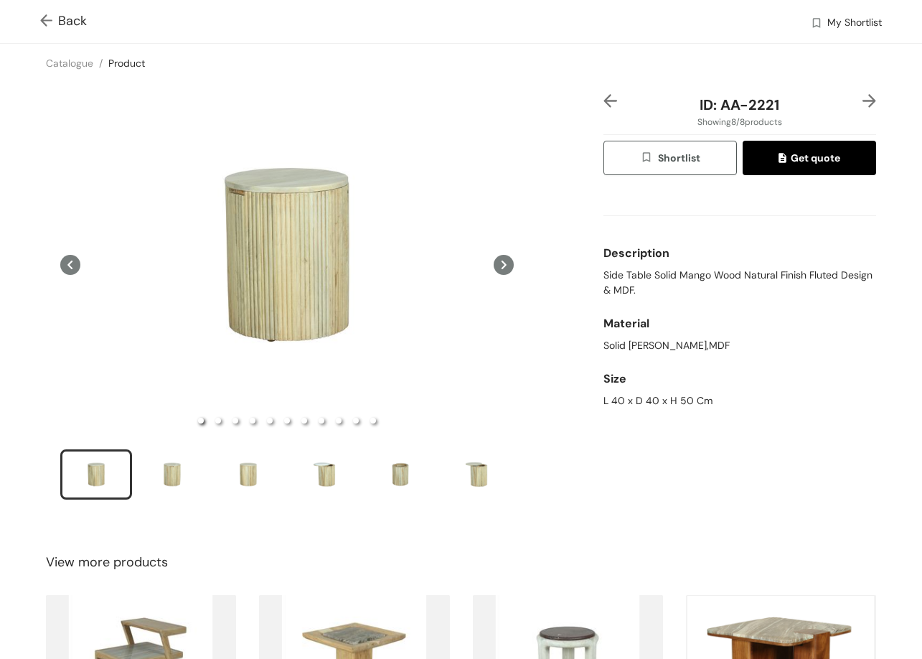
click at [603, 98] on img at bounding box center [610, 101] width 14 height 14
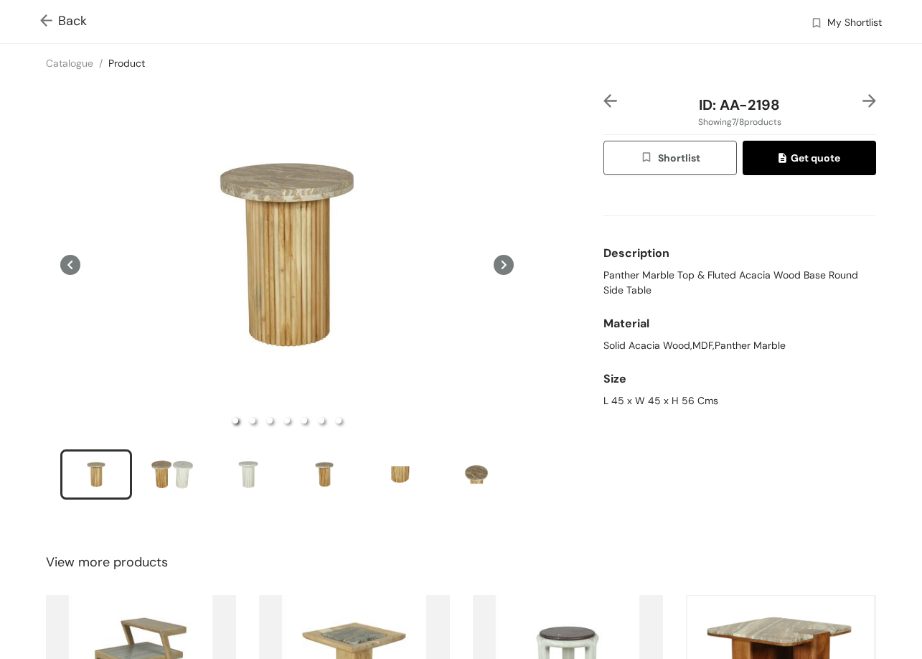
click at [603, 98] on img at bounding box center [610, 101] width 14 height 14
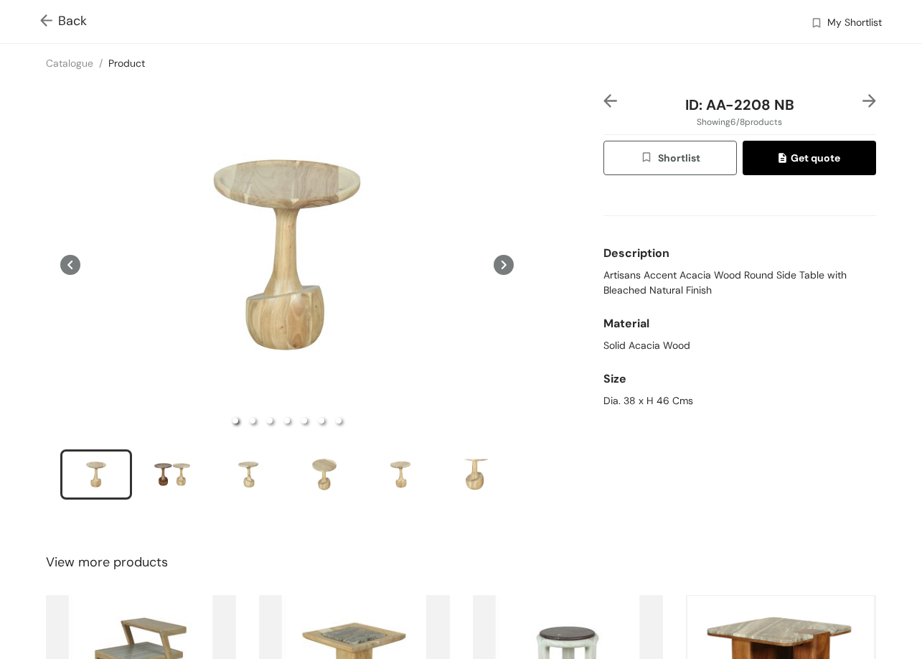
click at [603, 97] on img at bounding box center [610, 101] width 14 height 14
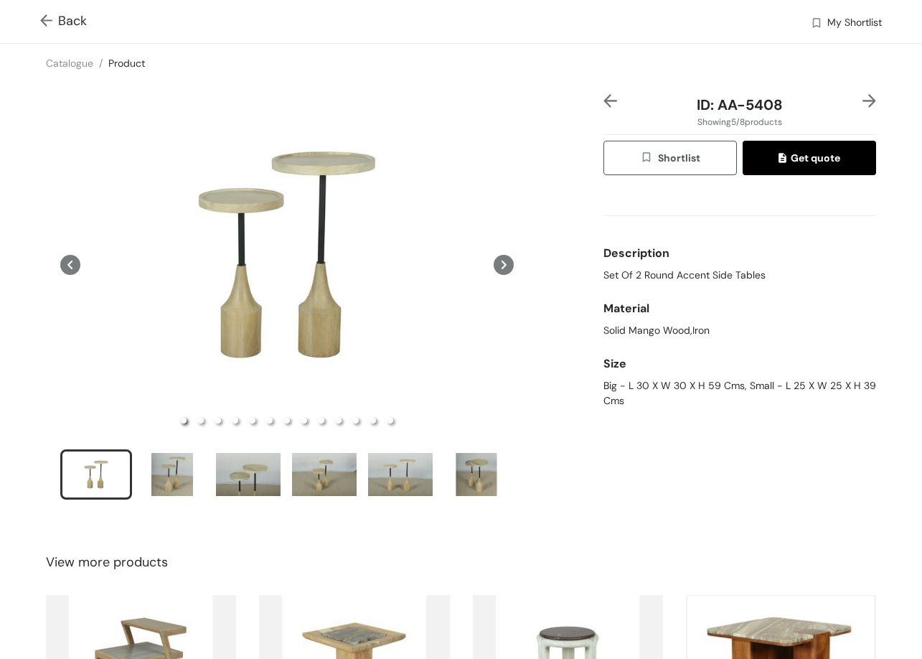
click at [603, 97] on img at bounding box center [610, 101] width 14 height 14
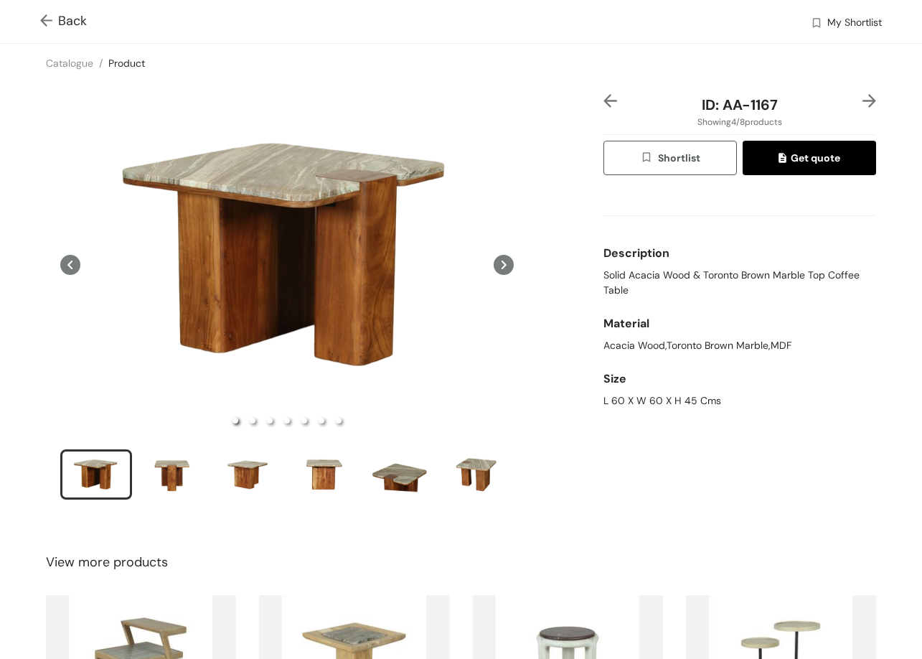
click at [603, 97] on img at bounding box center [610, 101] width 14 height 14
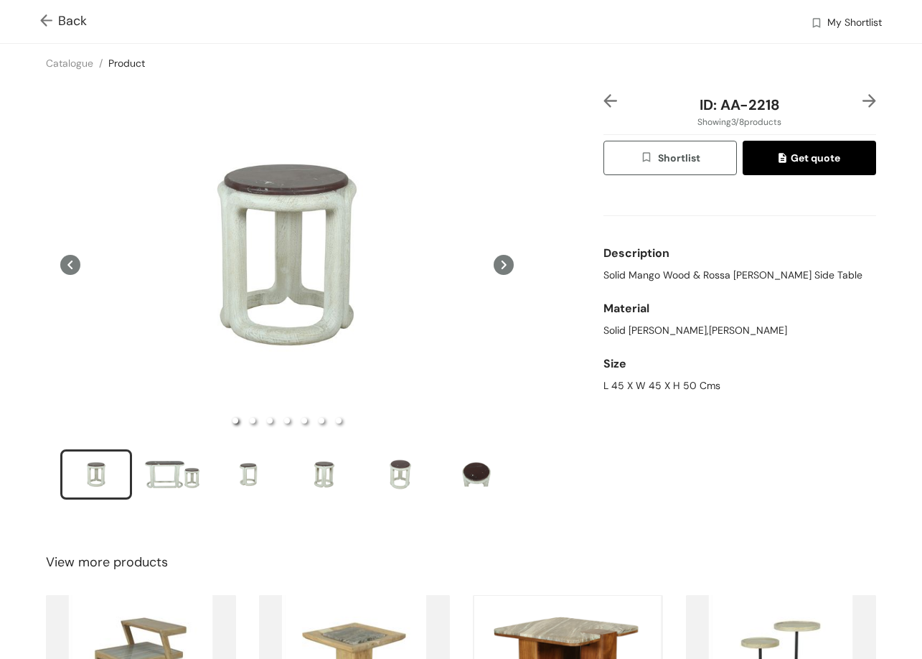
click at [120, 62] on link "Product" at bounding box center [126, 63] width 37 height 13
click at [85, 21] on span "Back" at bounding box center [63, 20] width 47 height 19
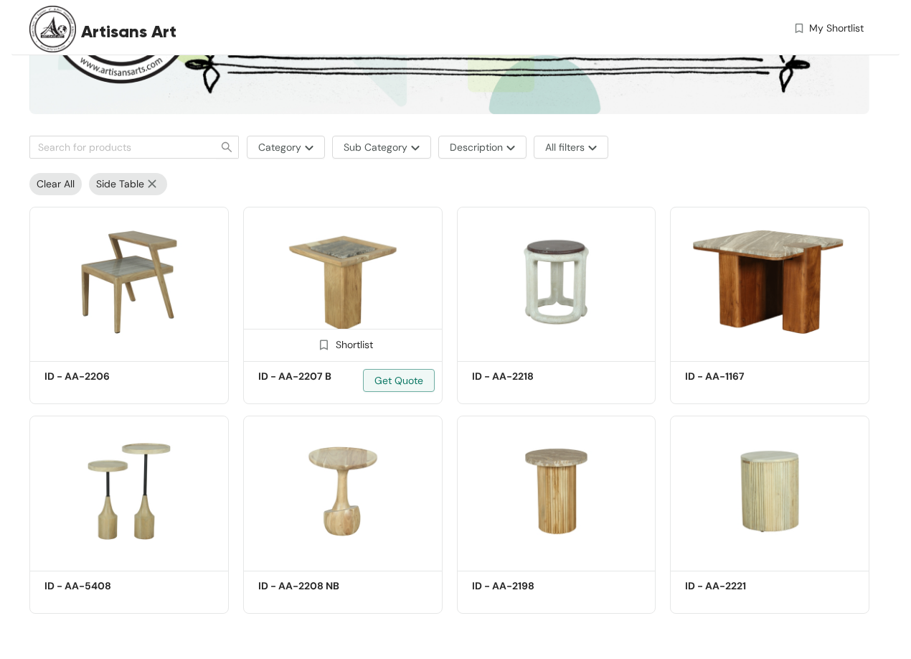
scroll to position [226, 0]
click at [363, 248] on img at bounding box center [342, 281] width 199 height 151
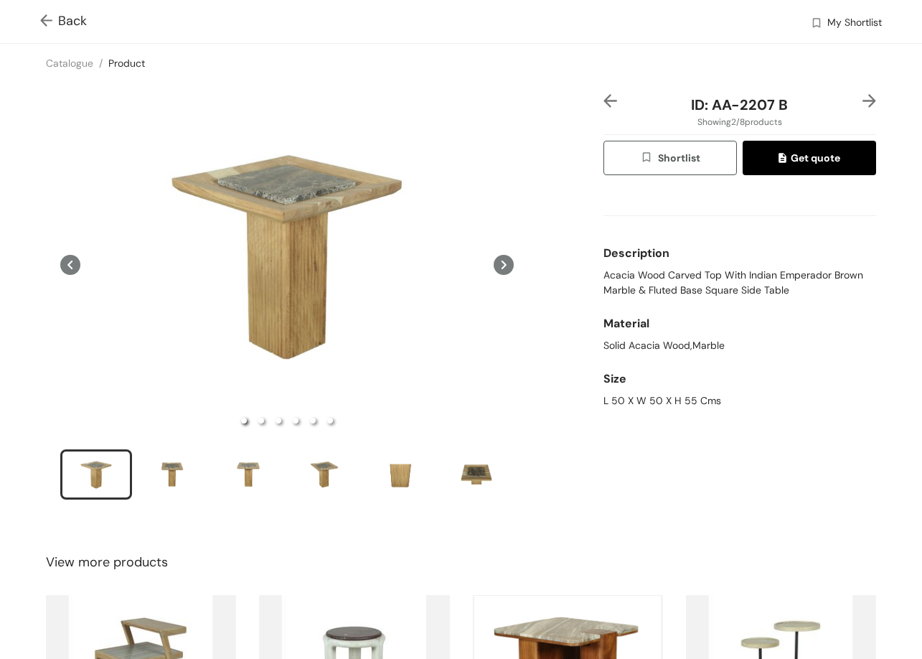
click at [603, 274] on span "Acacia Wood Carved Top With Indian Emperador Brown Marble & Fluted Base Square …" at bounding box center [739, 283] width 273 height 30
drag, startPoint x: 588, startPoint y: 395, endPoint x: 761, endPoint y: 406, distance: 173.3
click at [759, 408] on div "ID: AA-2207 B Showing 2 / 8 products Shortlist Get quote Description Acacia Woo…" at bounding box center [461, 306] width 928 height 447
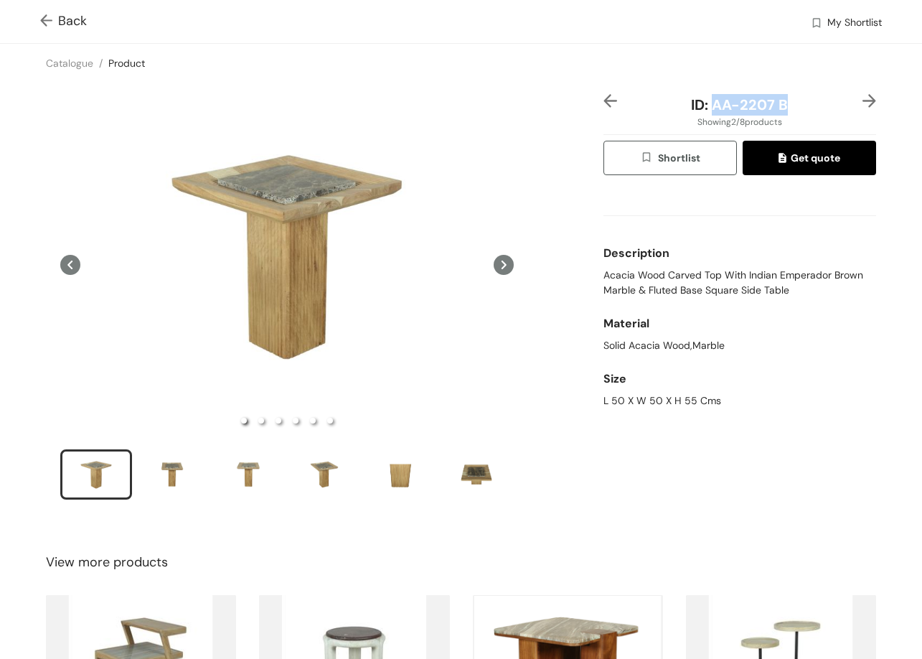
drag, startPoint x: 706, startPoint y: 103, endPoint x: 789, endPoint y: 102, distance: 82.5
click at [789, 102] on div "ID: AA-2207 B" at bounding box center [739, 105] width 227 height 22
click at [60, 24] on span "Back" at bounding box center [63, 20] width 47 height 19
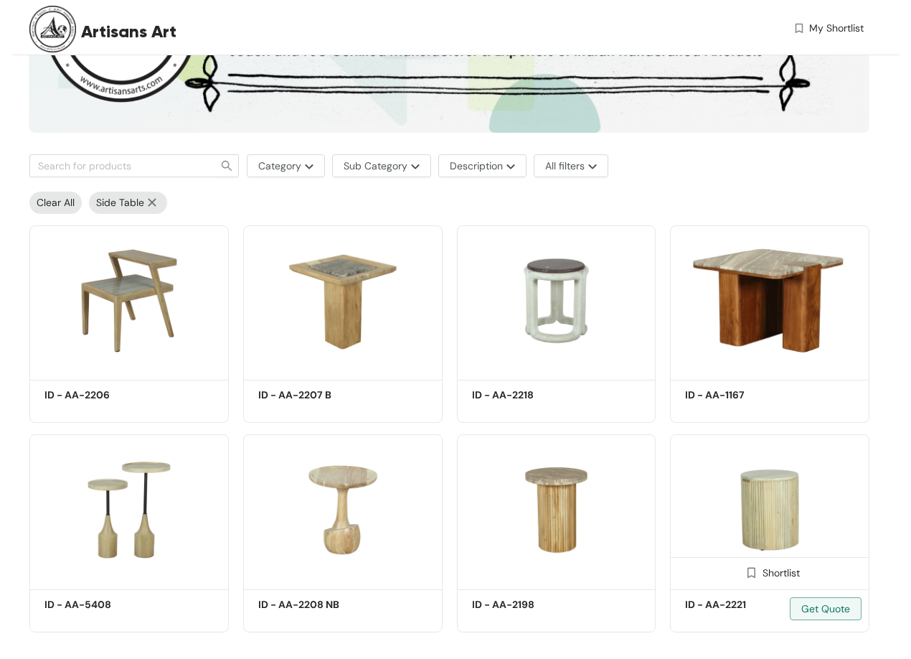
scroll to position [226, 0]
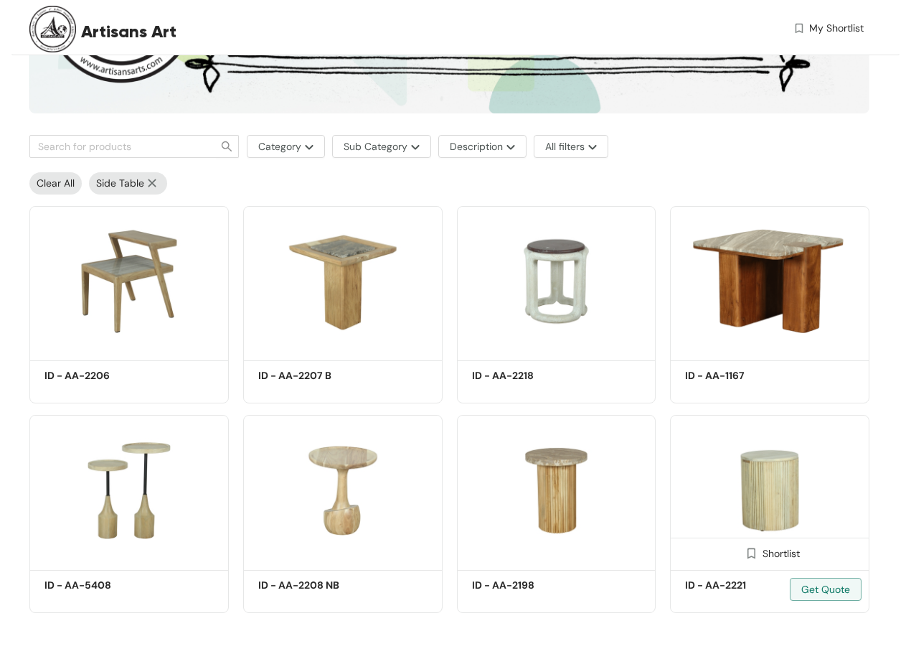
click at [771, 474] on img at bounding box center [769, 490] width 199 height 151
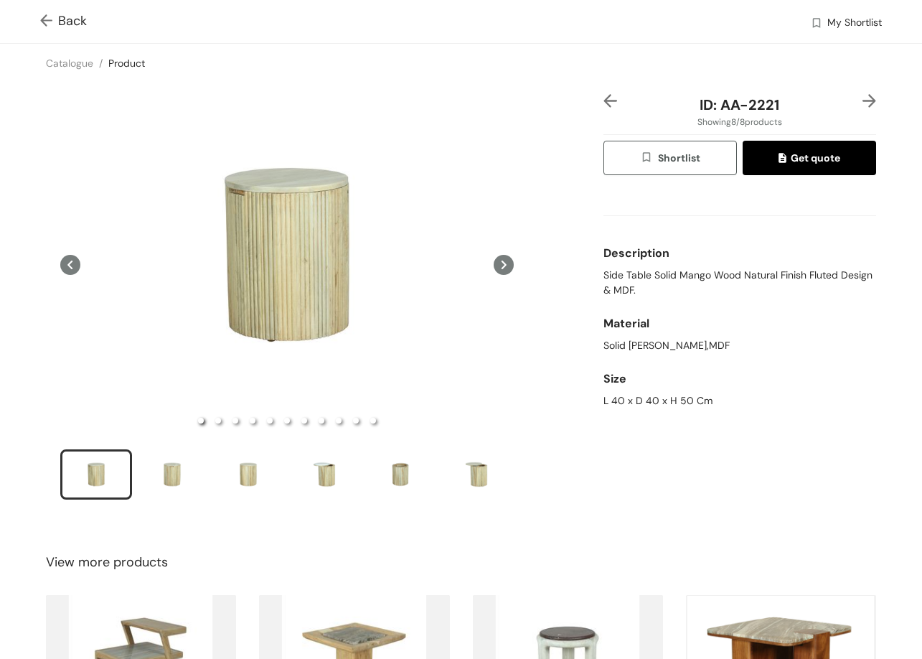
click at [609, 270] on span "Side Table Solid Mango Wood Natural Finish Fluted Design & MDF." at bounding box center [739, 283] width 273 height 30
drag, startPoint x: 789, startPoint y: 403, endPoint x: 801, endPoint y: 389, distance: 18.3
click at [817, 400] on div "ID: AA-2221 Showing 8 / 8 products Shortlist Get quote Description Side Table S…" at bounding box center [461, 306] width 928 height 447
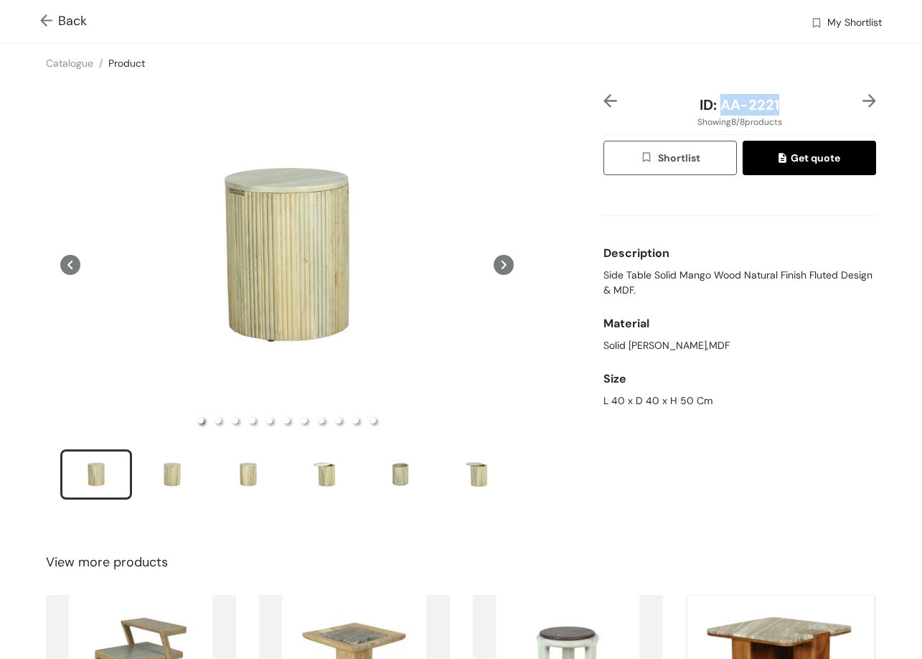
drag, startPoint x: 716, startPoint y: 106, endPoint x: 788, endPoint y: 100, distance: 72.0
click at [786, 104] on div "ID: AA-2221" at bounding box center [739, 105] width 227 height 22
click at [71, 15] on span "Back" at bounding box center [63, 20] width 47 height 19
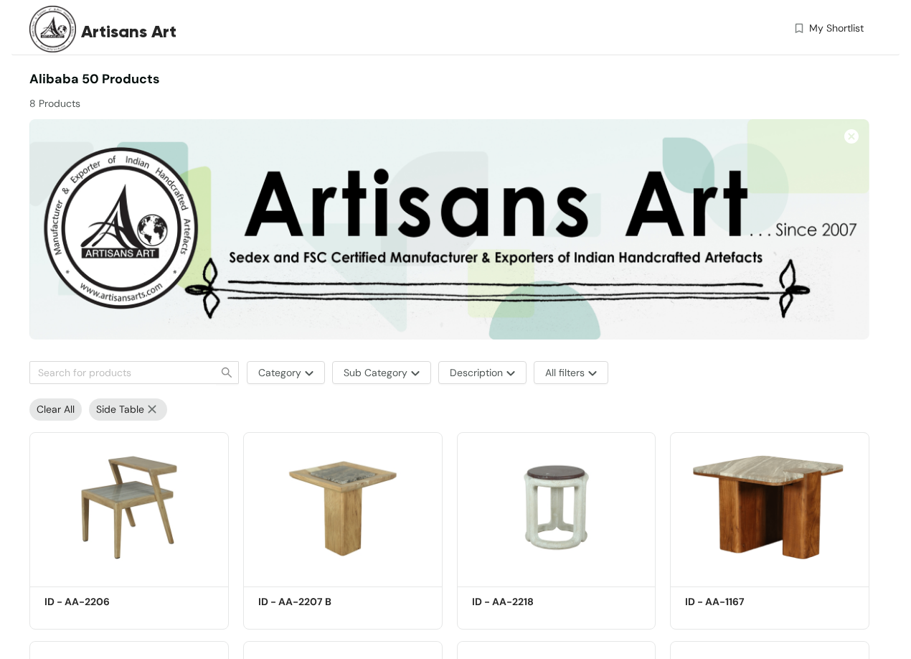
scroll to position [226, 0]
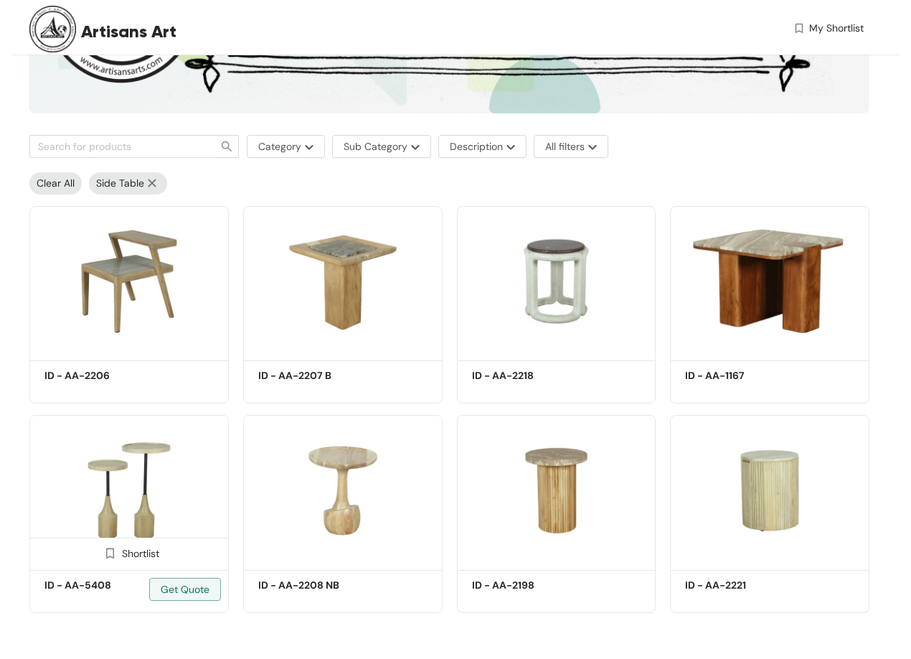
click at [177, 493] on img at bounding box center [128, 490] width 199 height 151
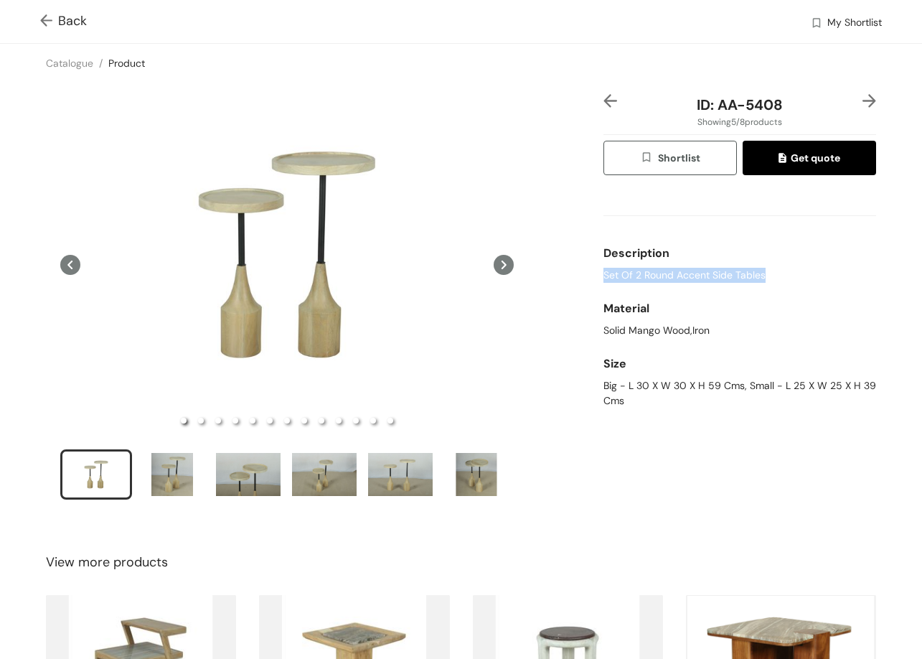
drag, startPoint x: 596, startPoint y: 272, endPoint x: 797, endPoint y: 271, distance: 201.6
click at [797, 271] on div "ID: AA-5408 Showing 5 / 8 products Shortlist Get quote Description Set Of 2 Rou…" at bounding box center [461, 306] width 928 height 447
drag, startPoint x: 593, startPoint y: 385, endPoint x: 734, endPoint y: 384, distance: 140.6
click at [734, 384] on div "ID: AA-5408 Showing 5 / 8 products Shortlist Get quote Description Set Of 2 Rou…" at bounding box center [461, 306] width 928 height 447
drag, startPoint x: 741, startPoint y: 385, endPoint x: 849, endPoint y: 391, distance: 107.8
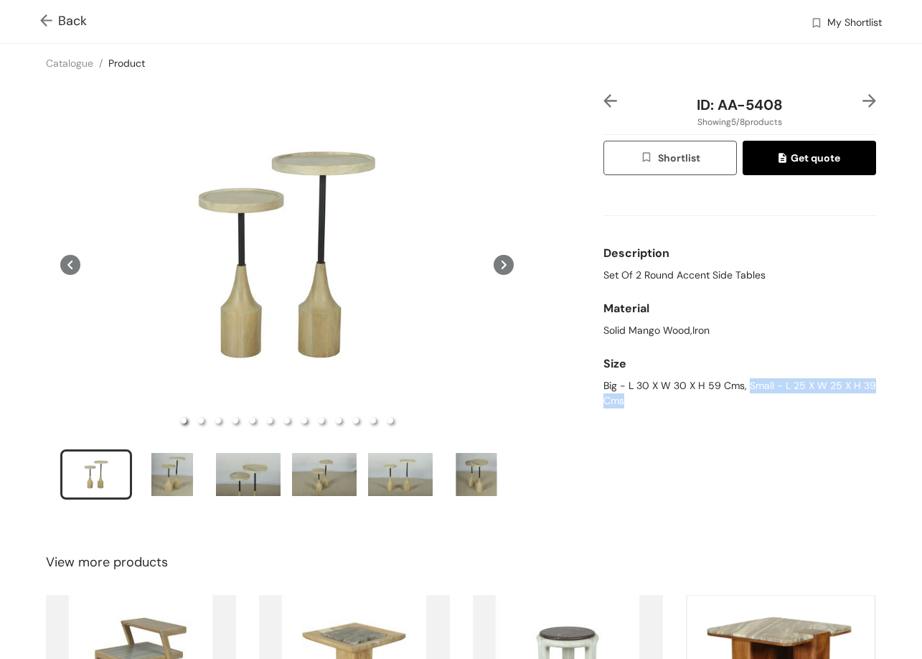
click at [866, 400] on div "ID: AA-5408 Showing 5 / 8 products Shortlist Get quote Description Set Of 2 Rou…" at bounding box center [740, 306] width 278 height 424
drag, startPoint x: 712, startPoint y: 110, endPoint x: 802, endPoint y: 98, distance: 91.2
click at [802, 98] on div "ID: AA-5408" at bounding box center [739, 105] width 227 height 22
click at [862, 105] on img at bounding box center [869, 101] width 14 height 14
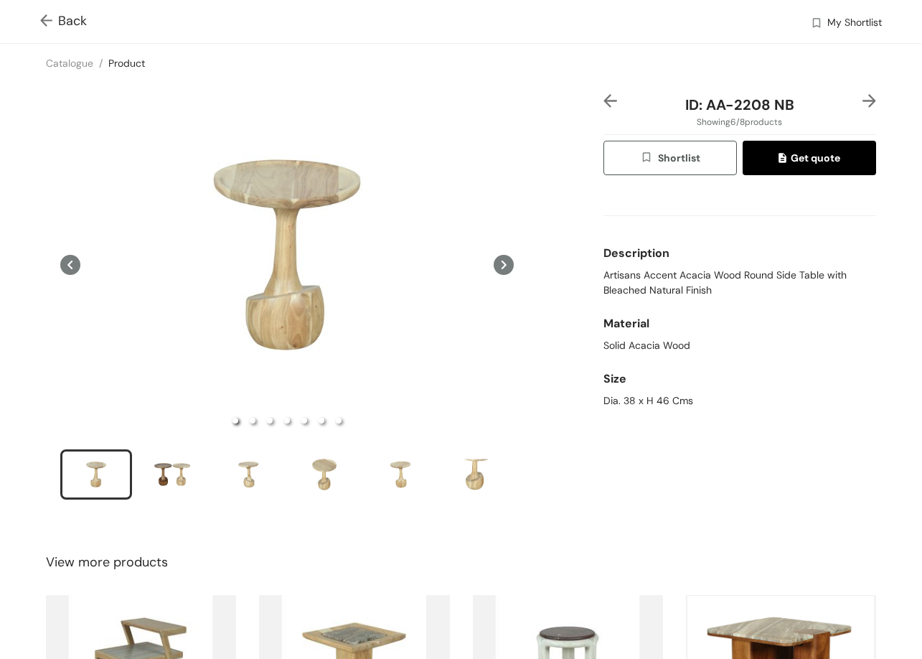
click at [619, 278] on span "Artisans Accent Acacia Wood Round Side Table with Bleached Natural Finish" at bounding box center [739, 283] width 273 height 30
drag, startPoint x: 692, startPoint y: 408, endPoint x: 748, endPoint y: 401, distance: 56.4
click at [748, 401] on div "ID: AA-2208 NB Showing 6 / 8 products Shortlist Get quote Description Artisans …" at bounding box center [740, 306] width 278 height 424
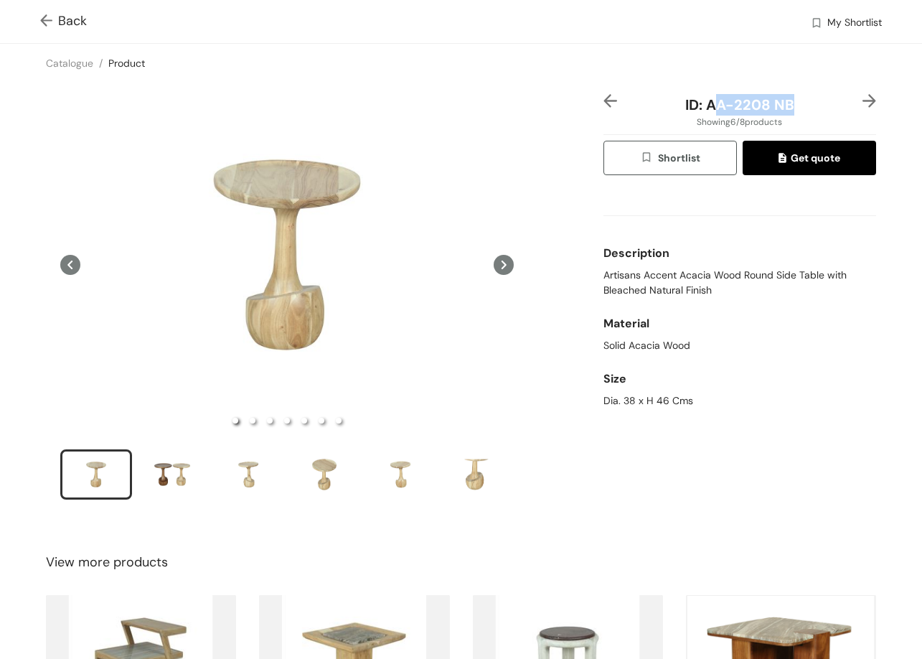
drag, startPoint x: 704, startPoint y: 98, endPoint x: 789, endPoint y: 106, distance: 85.0
click at [789, 106] on div "ID: AA-2208 NB" at bounding box center [739, 105] width 227 height 22
drag, startPoint x: 698, startPoint y: 109, endPoint x: 784, endPoint y: 77, distance: 91.3
click at [855, 93] on div "ID: AA-2208 NB Showing 6 / 8 products Shortlist Get quote Description Artisans …" at bounding box center [461, 306] width 928 height 447
click at [65, 12] on span "Back" at bounding box center [63, 20] width 47 height 19
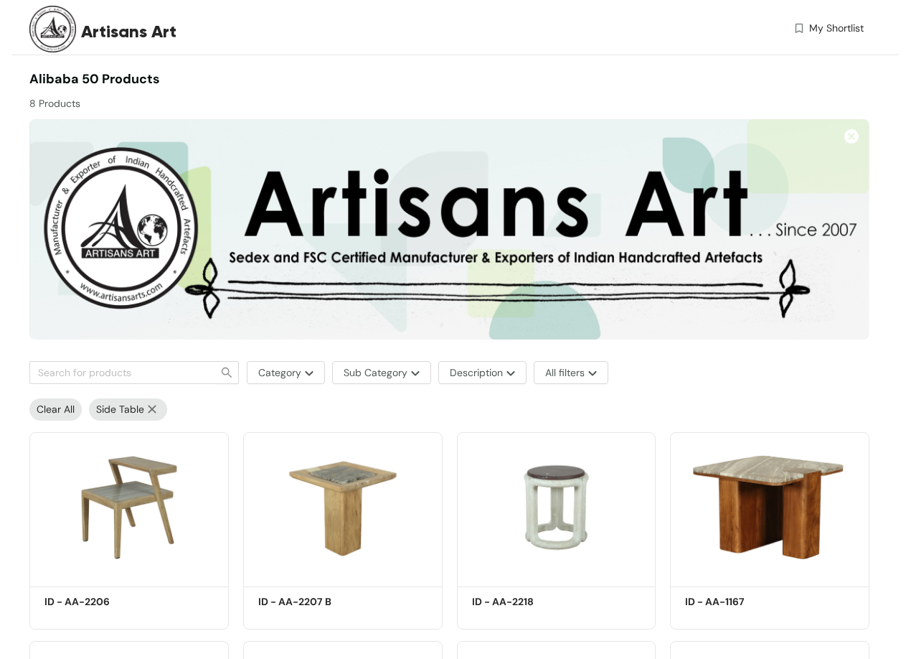
scroll to position [174, 0]
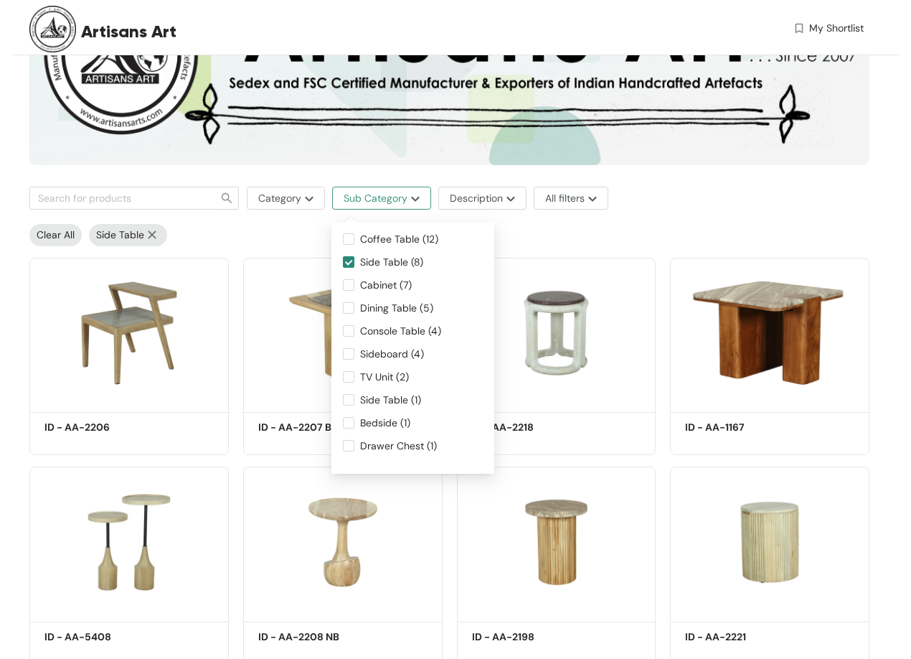
click at [395, 199] on span "Sub Category" at bounding box center [376, 198] width 64 height 16
click at [407, 301] on span "Dining Table (5)" at bounding box center [396, 308] width 85 height 16
click at [354, 302] on input "Dining Table (5)" at bounding box center [348, 307] width 11 height 11
checkbox input "true"
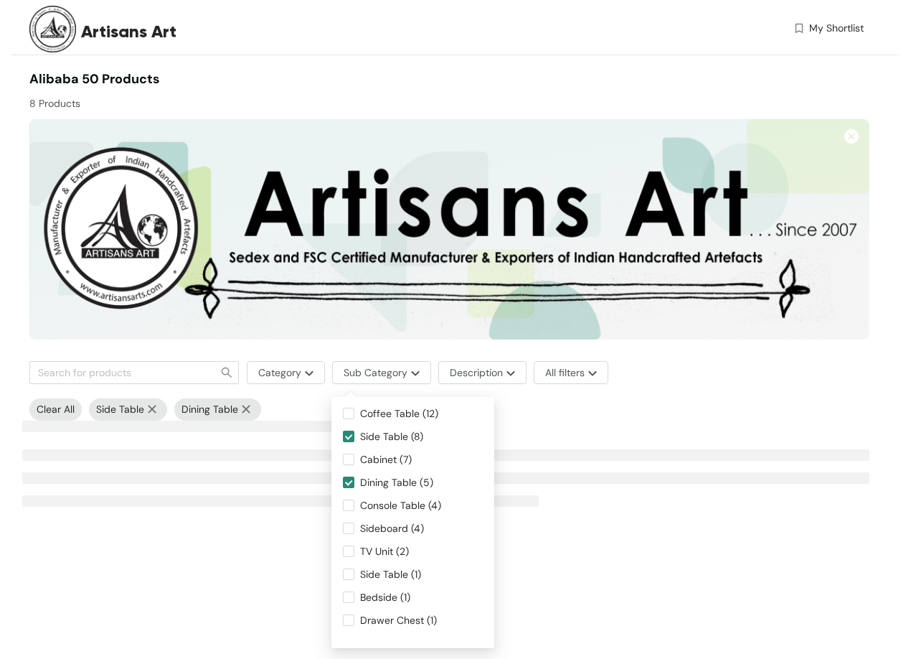
scroll to position [0, 0]
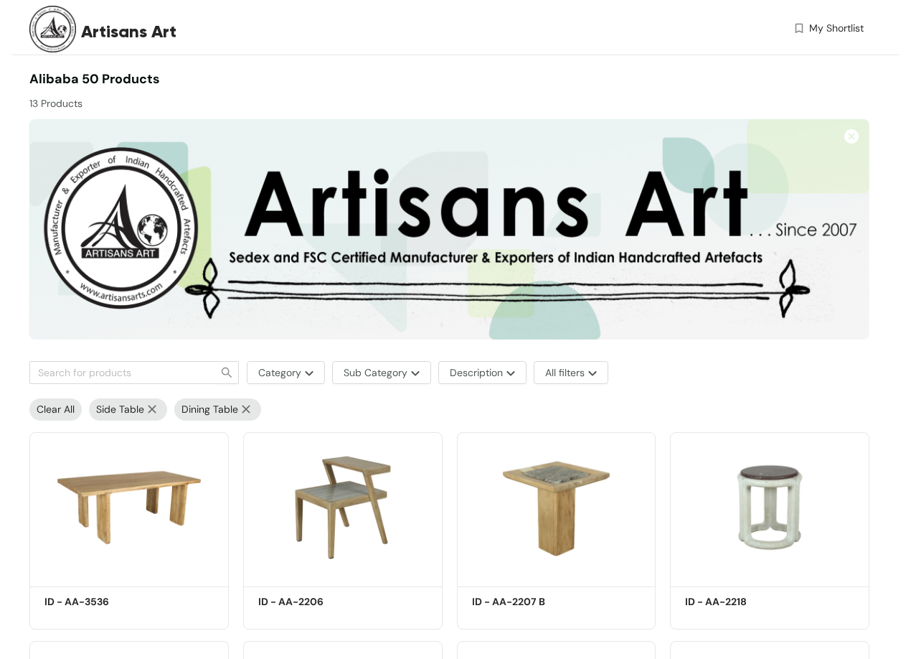
click at [144, 404] on span "Side Table" at bounding box center [120, 409] width 48 height 15
click at [149, 407] on img at bounding box center [152, 409] width 16 height 9
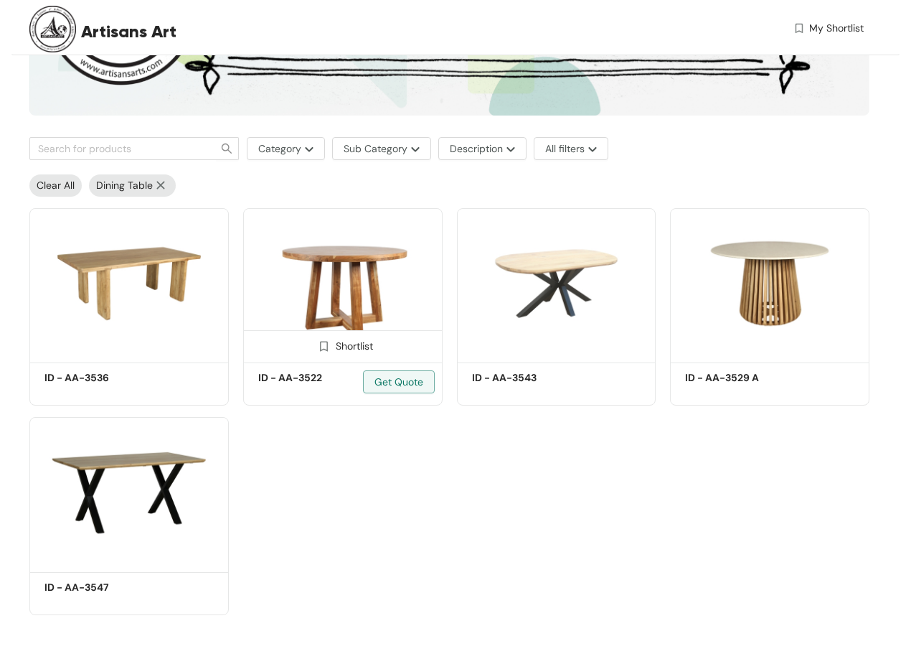
scroll to position [226, 0]
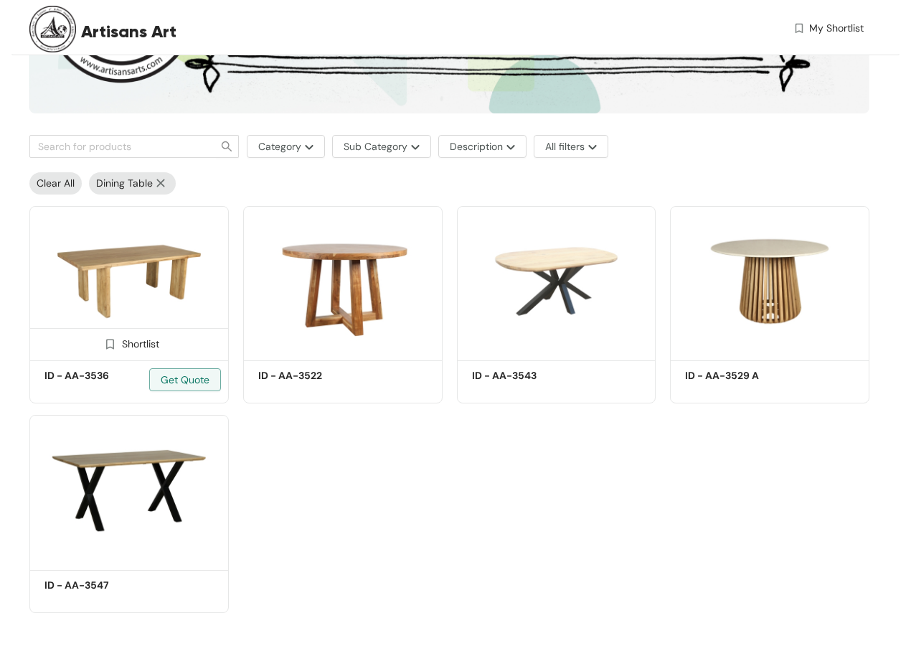
click at [143, 281] on img at bounding box center [128, 281] width 199 height 151
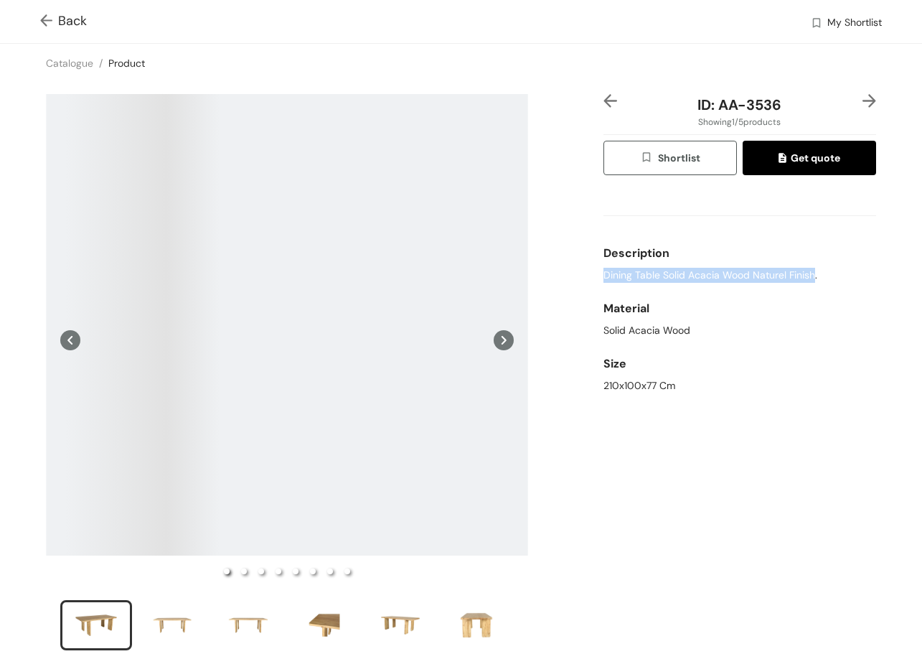
drag, startPoint x: 586, startPoint y: 271, endPoint x: 805, endPoint y: 274, distance: 218.9
click at [805, 274] on div "ID: AA-3536 Showing 1 / 5 products Shortlist Get quote Description Dining Table…" at bounding box center [461, 382] width 928 height 598
drag, startPoint x: 719, startPoint y: 416, endPoint x: 763, endPoint y: 423, distance: 44.2
click at [763, 423] on div "ID: AA-3536 Showing 1 / 5 products Shortlist Get quote Description Dining Table…" at bounding box center [740, 381] width 278 height 575
drag, startPoint x: 712, startPoint y: 103, endPoint x: 732, endPoint y: 62, distance: 44.9
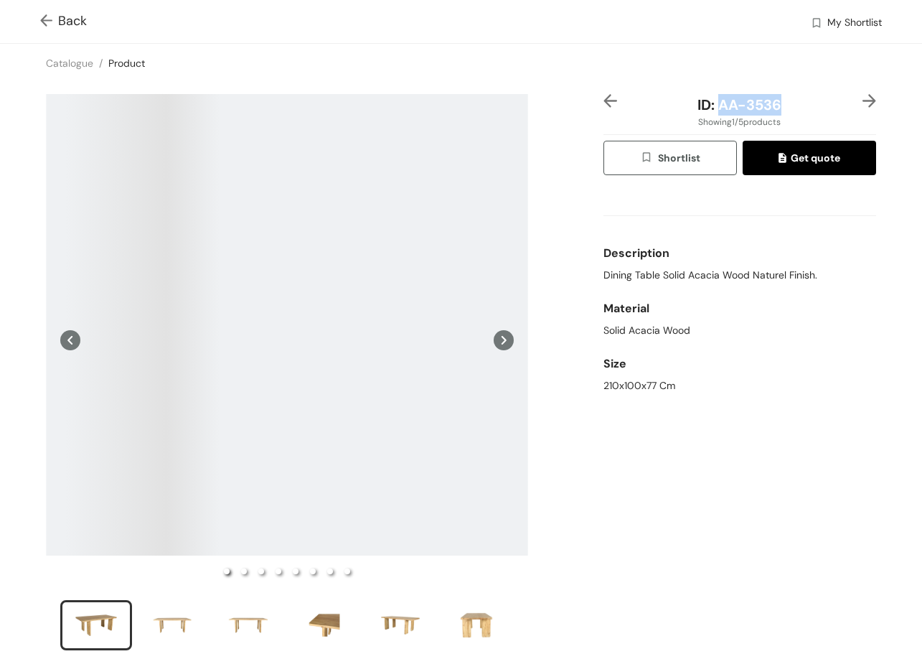
click at [779, 95] on div "ID: AA-3536" at bounding box center [739, 105] width 227 height 22
click at [862, 102] on img at bounding box center [869, 101] width 14 height 14
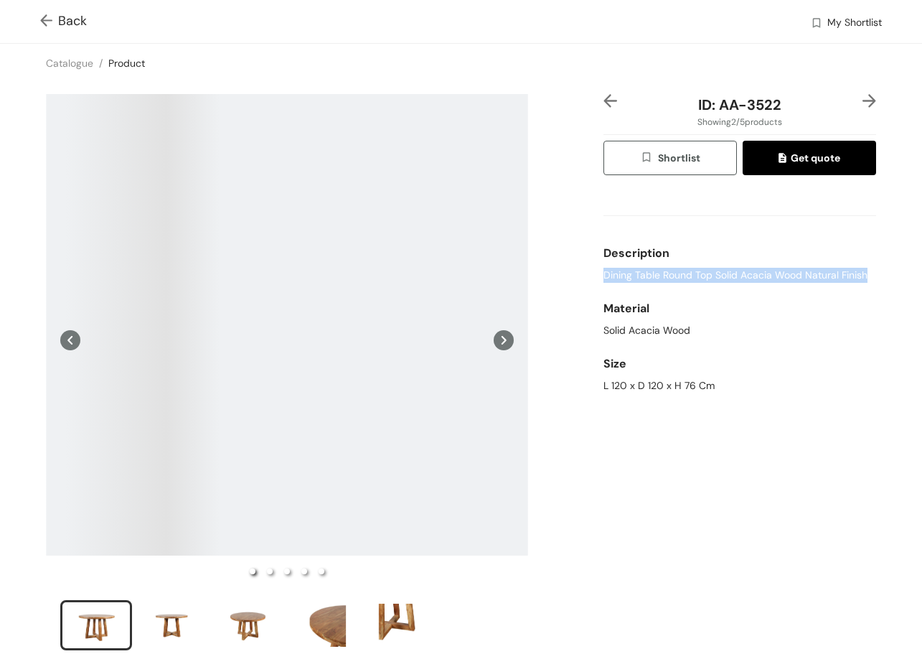
drag, startPoint x: 601, startPoint y: 278, endPoint x: 871, endPoint y: 273, distance: 269.8
click at [871, 273] on div "ID: AA-3522 Showing 2 / 5 products Shortlist Get quote Description Dining Table…" at bounding box center [461, 382] width 928 height 598
click at [81, 22] on span "Back" at bounding box center [63, 20] width 47 height 19
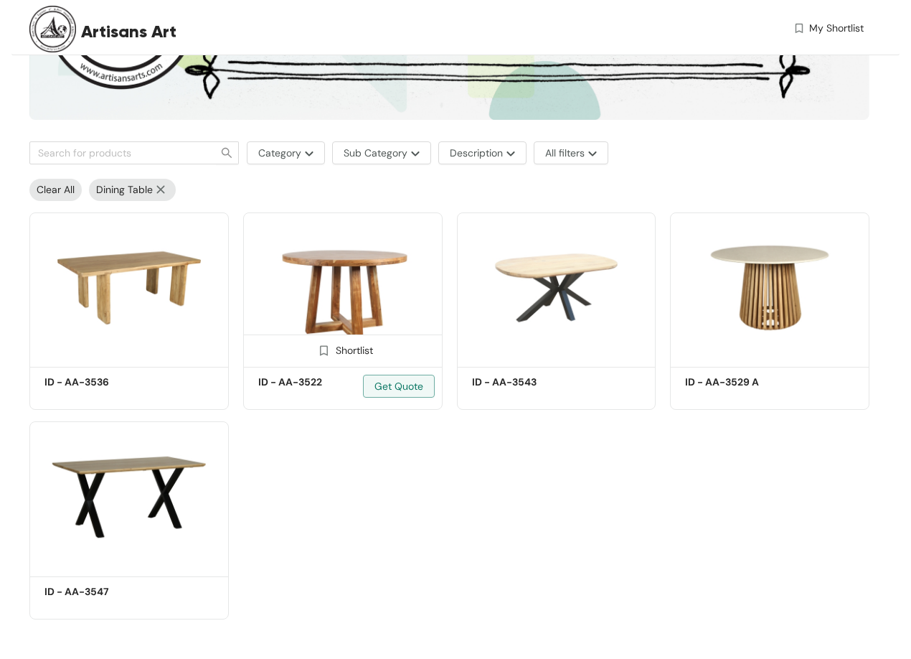
scroll to position [226, 0]
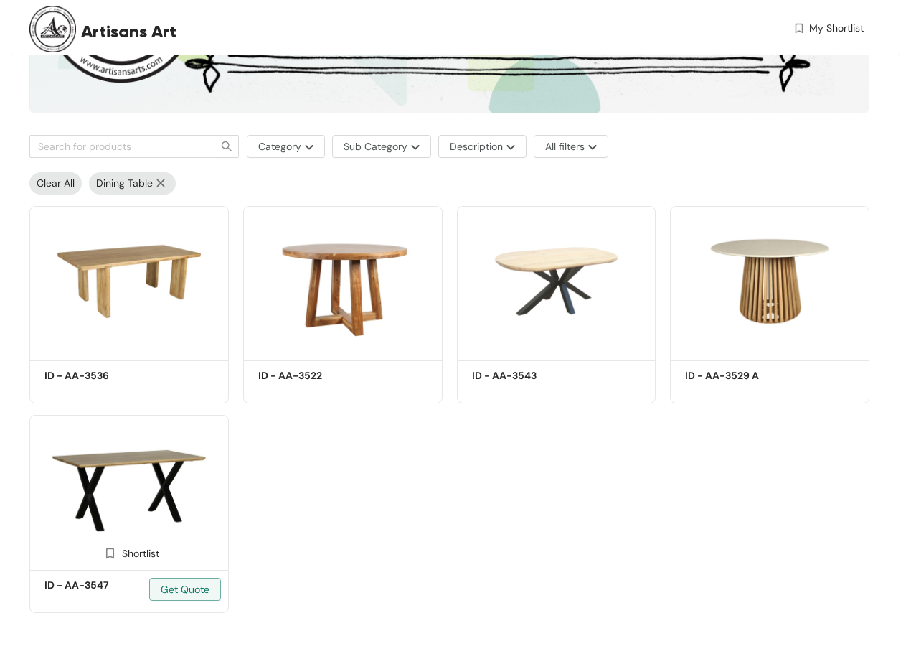
click at [162, 512] on img at bounding box center [128, 490] width 199 height 151
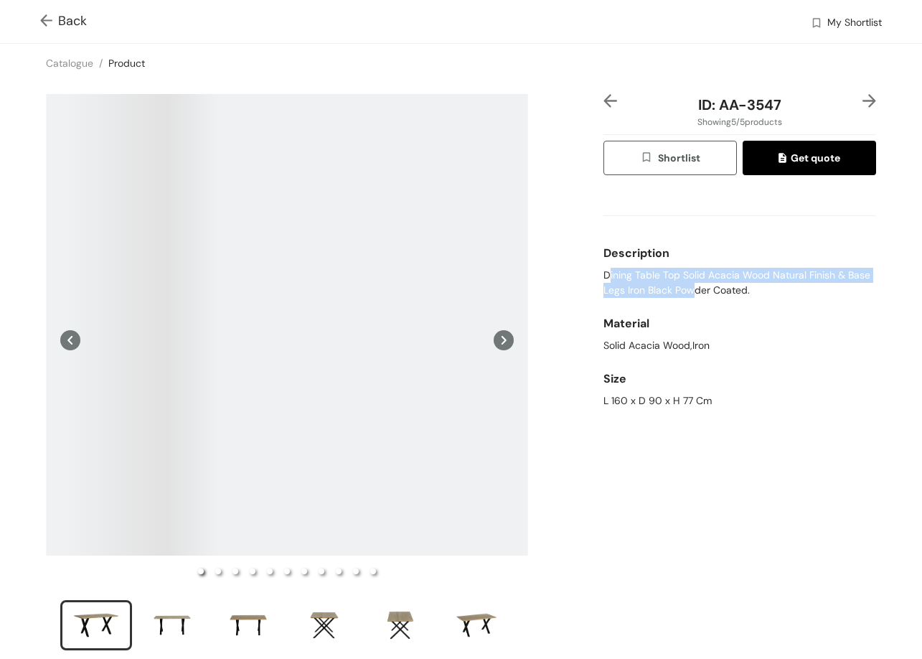
drag, startPoint x: 601, startPoint y: 278, endPoint x: 686, endPoint y: 288, distance: 85.3
click at [686, 288] on span "Dining Table Top Solid Acacia Wood Natural Finish & Base Legs Iron Black Powder…" at bounding box center [739, 283] width 273 height 30
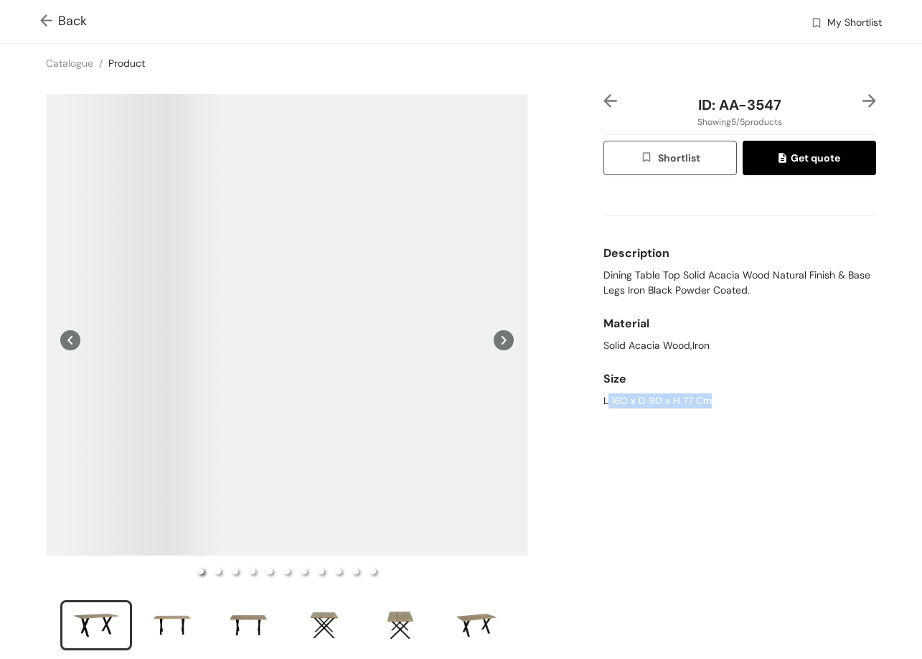
drag, startPoint x: 621, startPoint y: 406, endPoint x: 754, endPoint y: 342, distance: 147.3
click at [821, 410] on div "Size L 160 x D 90 x H 77 Cm" at bounding box center [739, 386] width 273 height 55
drag, startPoint x: 608, startPoint y: 400, endPoint x: 747, endPoint y: 403, distance: 139.2
click at [743, 404] on div "ID: AA-3547 Showing 5 / 5 products Shortlist Get quote Description Dining Table…" at bounding box center [740, 381] width 278 height 575
drag, startPoint x: 714, startPoint y: 109, endPoint x: 777, endPoint y: 98, distance: 64.2
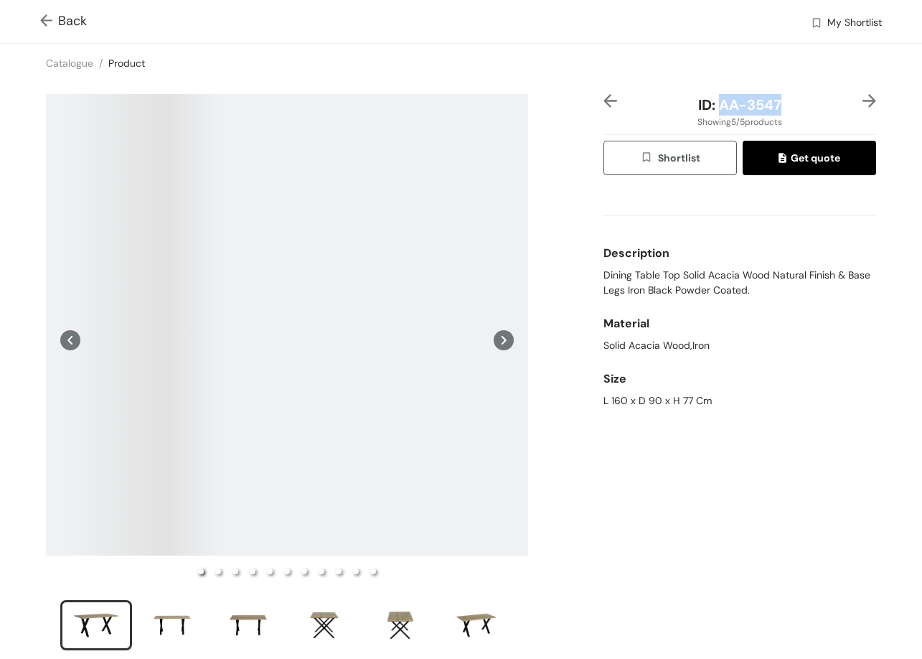
click at [777, 98] on div "ID: AA-3547" at bounding box center [739, 105] width 227 height 22
click at [73, 17] on span "Back" at bounding box center [63, 20] width 47 height 19
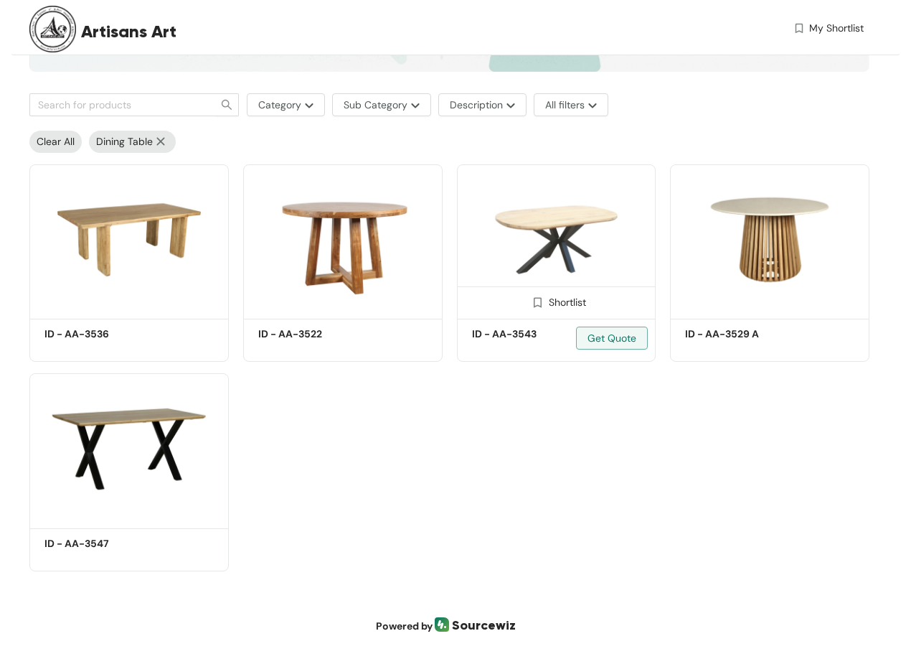
scroll to position [291, 0]
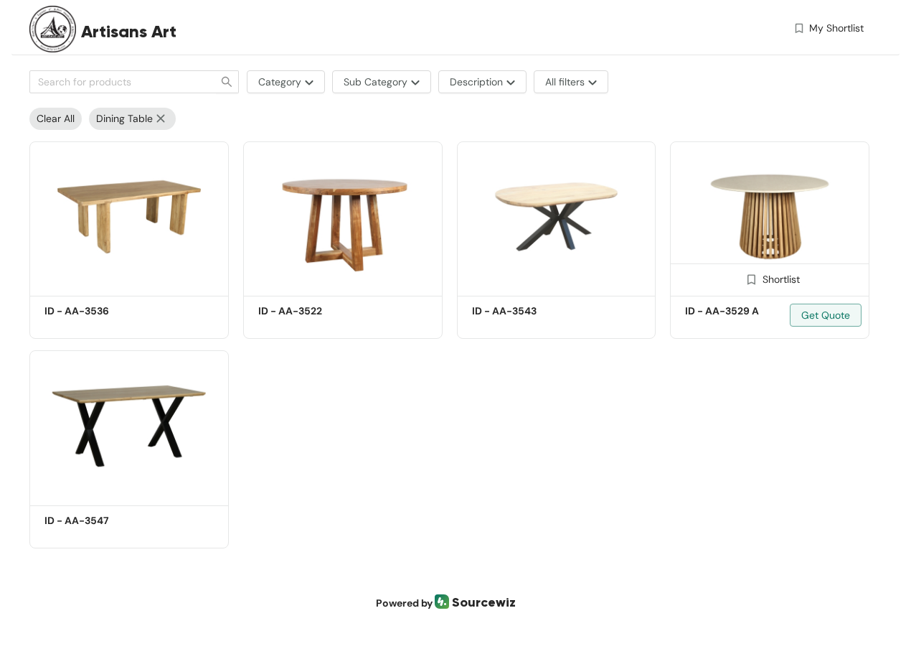
click at [775, 253] on img at bounding box center [769, 216] width 199 height 151
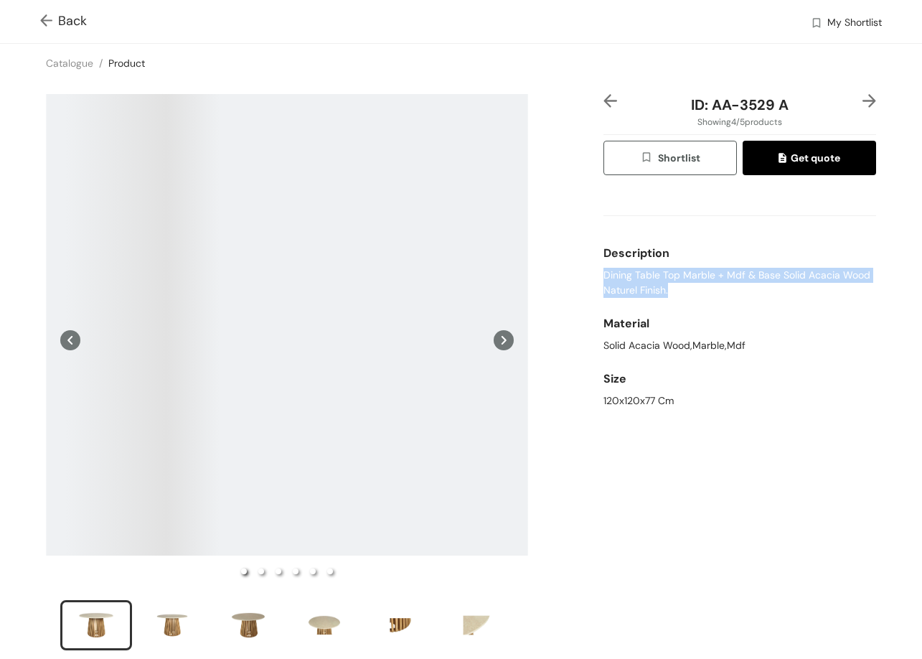
drag, startPoint x: 646, startPoint y: 282, endPoint x: 688, endPoint y: 286, distance: 41.8
click at [690, 292] on div "ID: AA-3529 A Showing 4 / 5 products Shortlist Get quote Description Dining Tab…" at bounding box center [461, 382] width 928 height 598
drag, startPoint x: 678, startPoint y: 428, endPoint x: 707, endPoint y: 395, distance: 44.8
click at [722, 413] on div "ID: AA-3529 A Showing 4 / 5 products Shortlist Get quote Description Dining Tab…" at bounding box center [740, 381] width 278 height 575
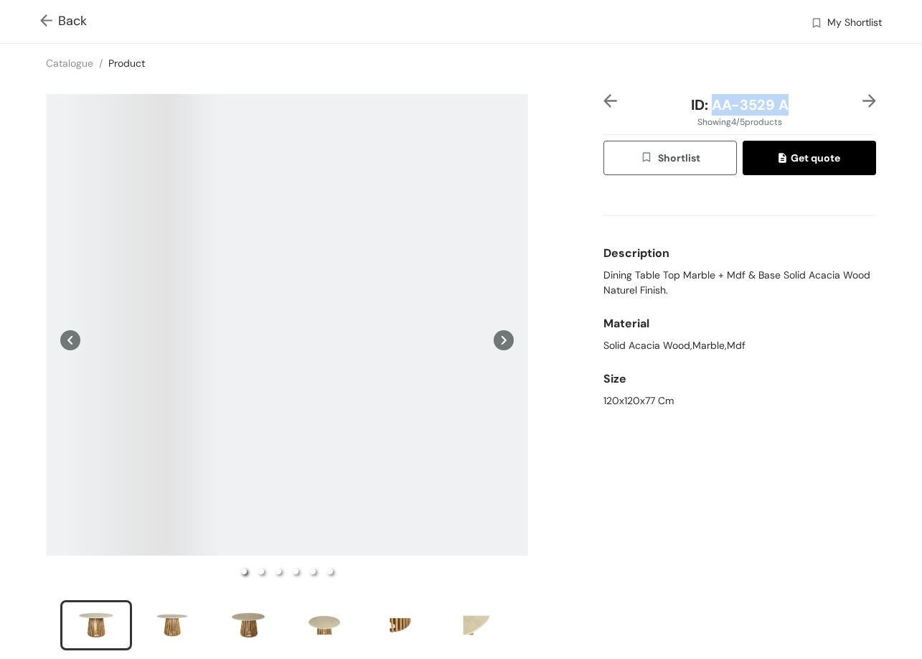
drag, startPoint x: 710, startPoint y: 105, endPoint x: 779, endPoint y: 98, distance: 69.3
click at [779, 98] on span "ID: AA-3529 A" at bounding box center [740, 104] width 98 height 19
click at [142, 60] on link "Product" at bounding box center [126, 63] width 37 height 13
click at [78, 16] on span "Back" at bounding box center [63, 20] width 47 height 19
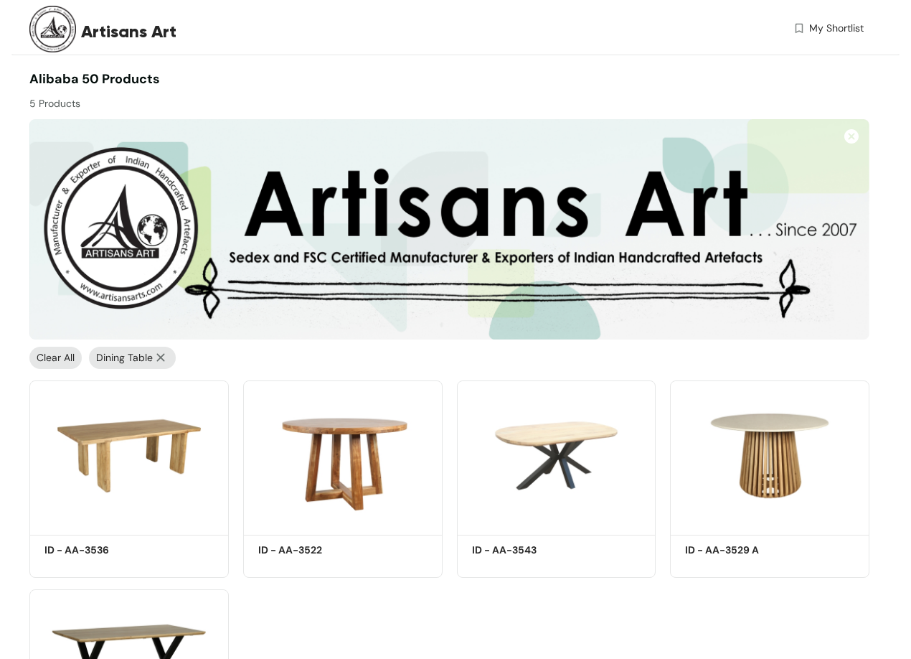
scroll to position [174, 0]
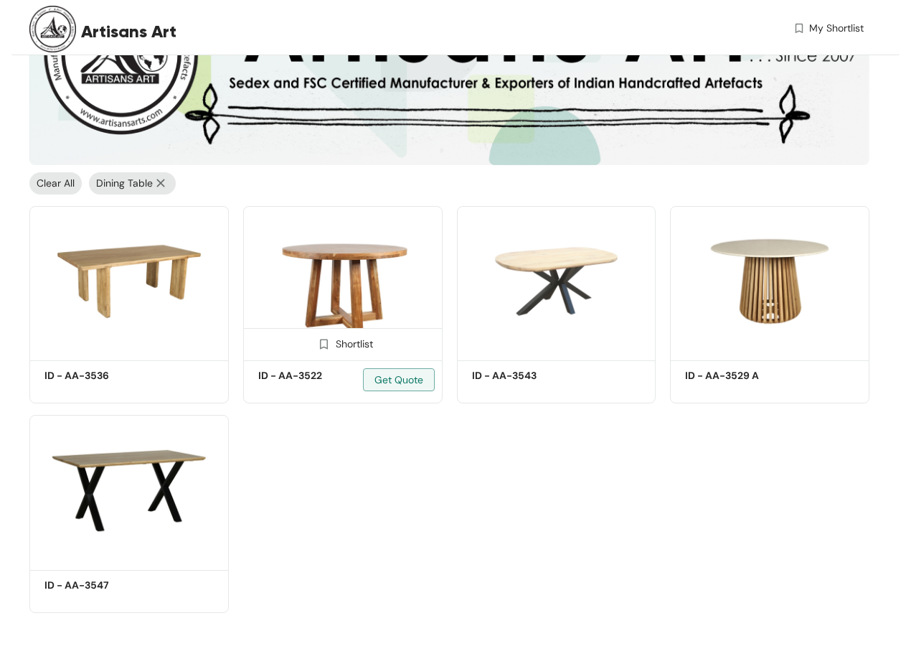
click at [337, 291] on img at bounding box center [342, 281] width 199 height 151
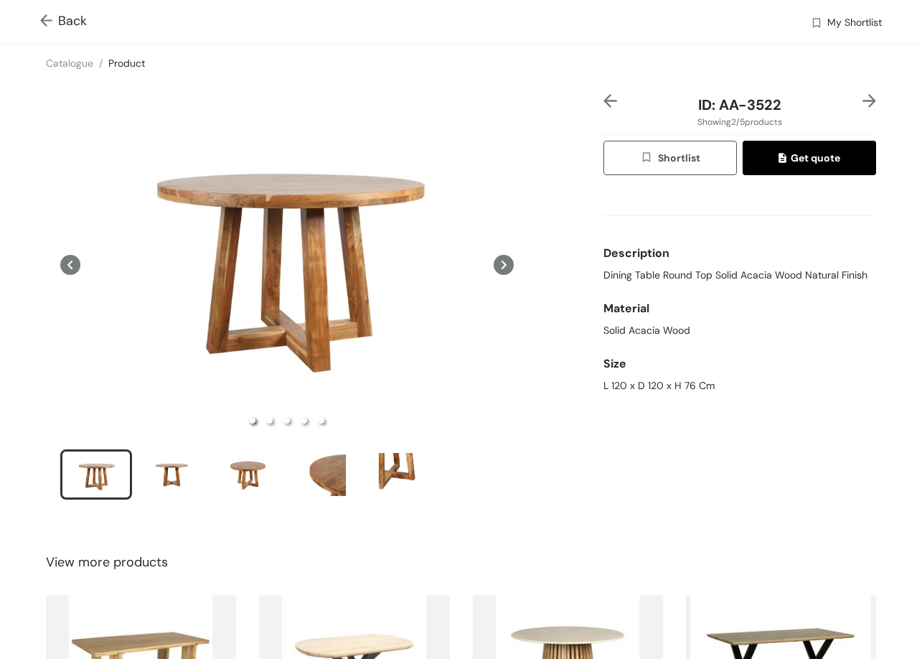
click at [603, 275] on span "Dining Table Round Top Solid Acacia Wood Natural Finish" at bounding box center [735, 275] width 264 height 15
drag, startPoint x: 591, startPoint y: 386, endPoint x: 726, endPoint y: 384, distance: 135.6
click at [720, 389] on div "ID: AA-3522 Showing 2 / 5 products Shortlist Get quote Description Dining Table…" at bounding box center [461, 306] width 928 height 447
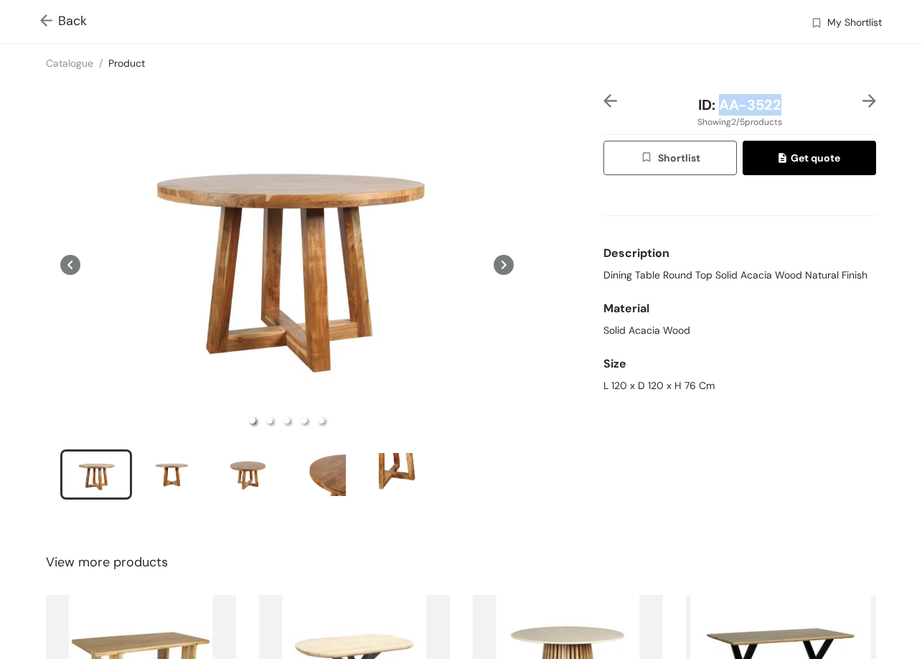
drag, startPoint x: 712, startPoint y: 104, endPoint x: 779, endPoint y: 107, distance: 67.5
click at [779, 107] on div "ID: AA-3522" at bounding box center [739, 105] width 227 height 22
click at [60, 25] on span "Back" at bounding box center [63, 20] width 47 height 19
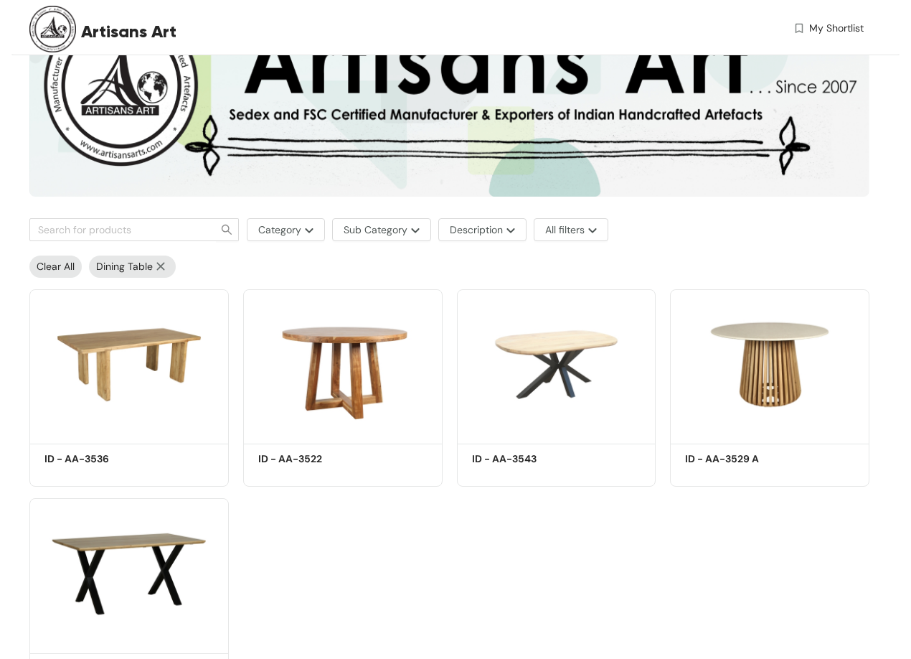
scroll to position [174, 0]
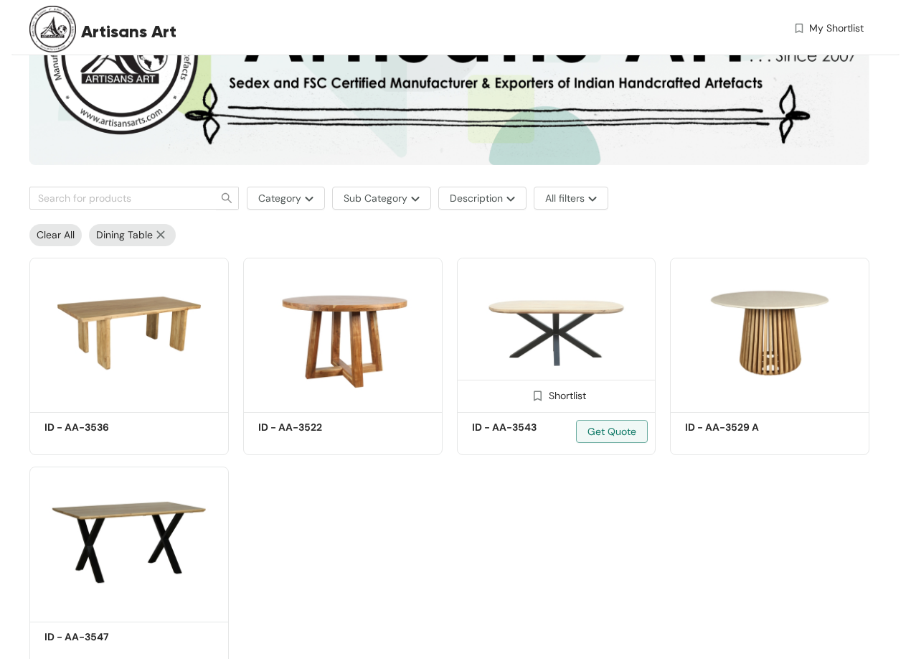
click at [519, 425] on h5 "ID - AA-3543" at bounding box center [533, 427] width 122 height 15
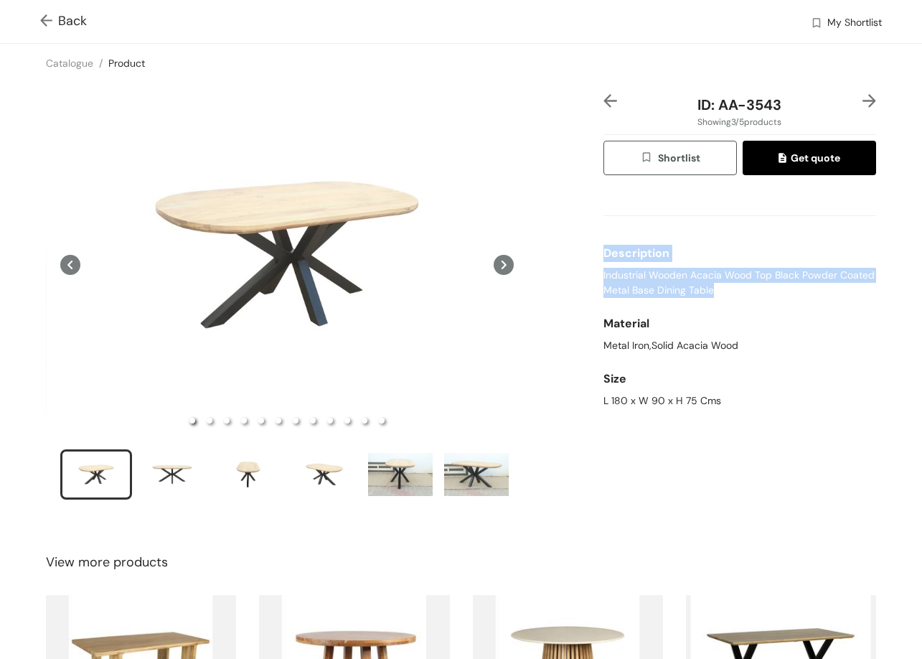
drag, startPoint x: 749, startPoint y: 298, endPoint x: 730, endPoint y: 281, distance: 26.4
click at [731, 281] on div "ID: AA-3543 Showing 3 / 5 products Shortlist Get quote Description Industrial W…" at bounding box center [740, 306] width 278 height 424
click at [727, 280] on span "Industrial Wooden Acacia Wood Top Black Powder Coated Metal Base Dining Table" at bounding box center [739, 283] width 273 height 30
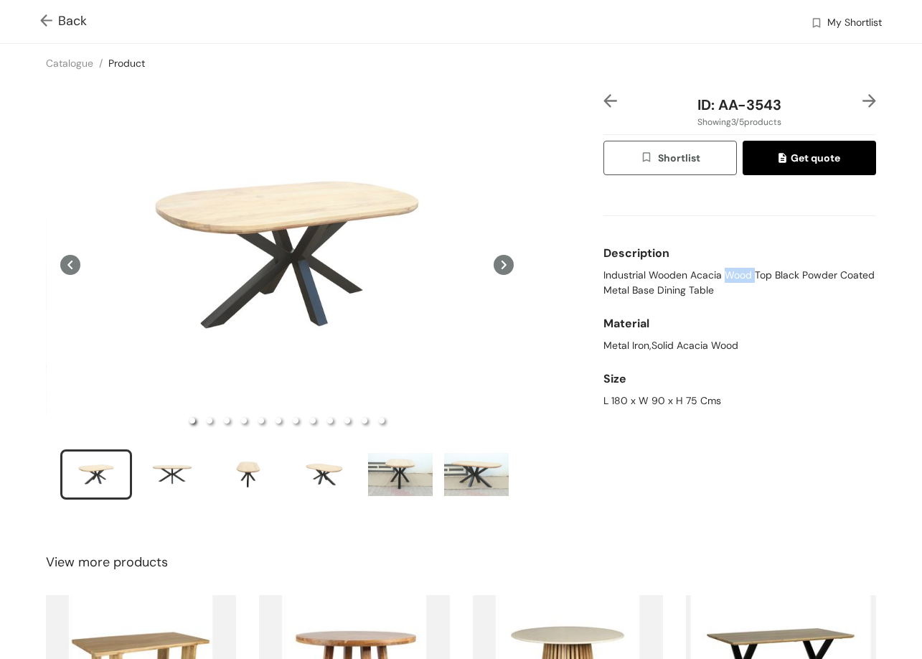
click at [727, 280] on span "Industrial Wooden Acacia Wood Top Black Powder Coated Metal Base Dining Table" at bounding box center [739, 283] width 273 height 30
drag, startPoint x: 593, startPoint y: 397, endPoint x: 788, endPoint y: 401, distance: 194.5
click at [788, 401] on div "ID: AA-3543 Showing 3 / 5 products Shortlist Get quote Description Industrial W…" at bounding box center [740, 306] width 278 height 424
drag, startPoint x: 729, startPoint y: 110, endPoint x: 790, endPoint y: 80, distance: 68.0
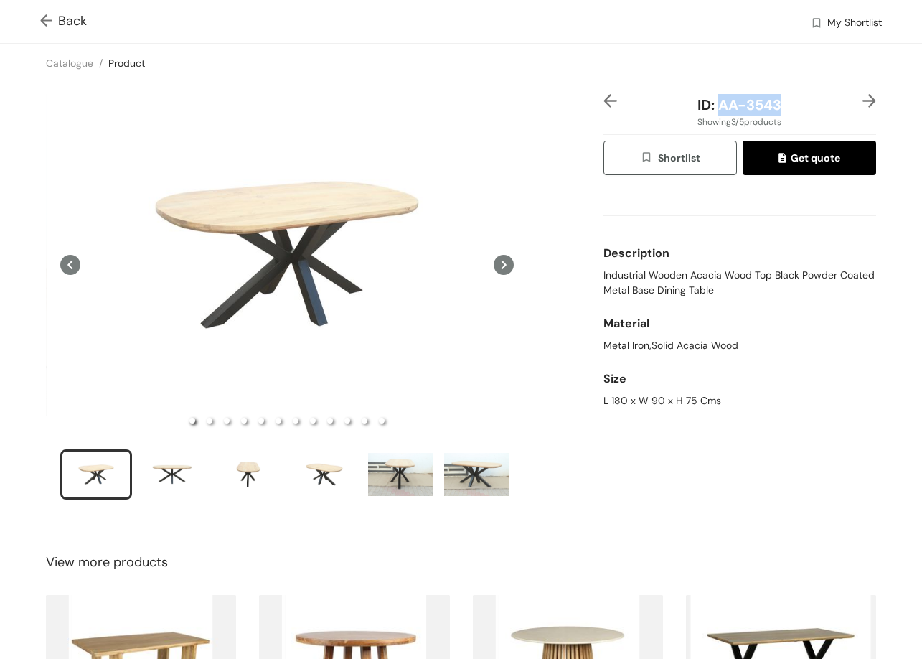
click at [806, 106] on div "ID: AA-3543" at bounding box center [739, 105] width 227 height 22
click at [62, 20] on span "Back" at bounding box center [63, 20] width 47 height 19
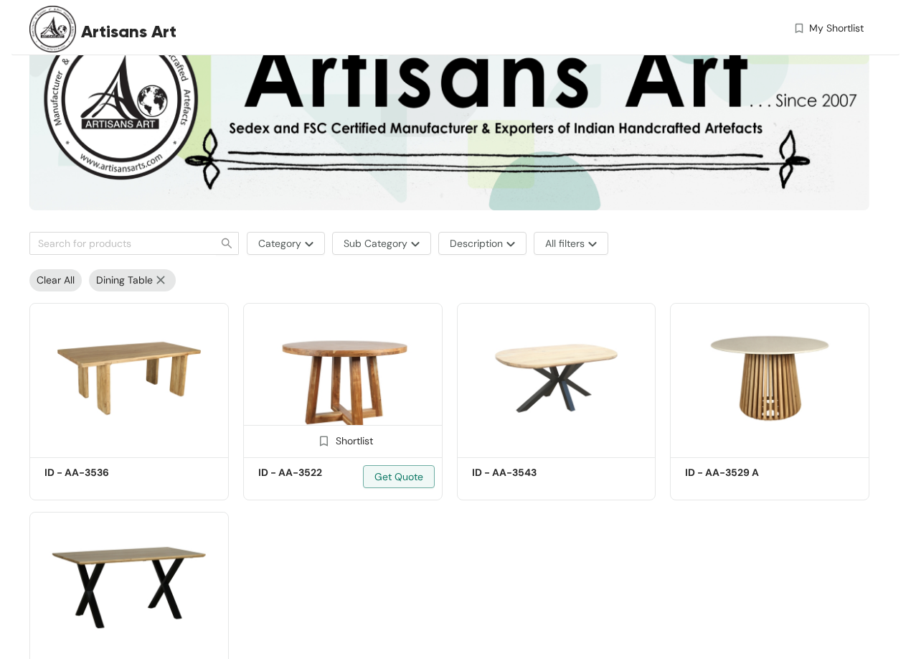
scroll to position [174, 0]
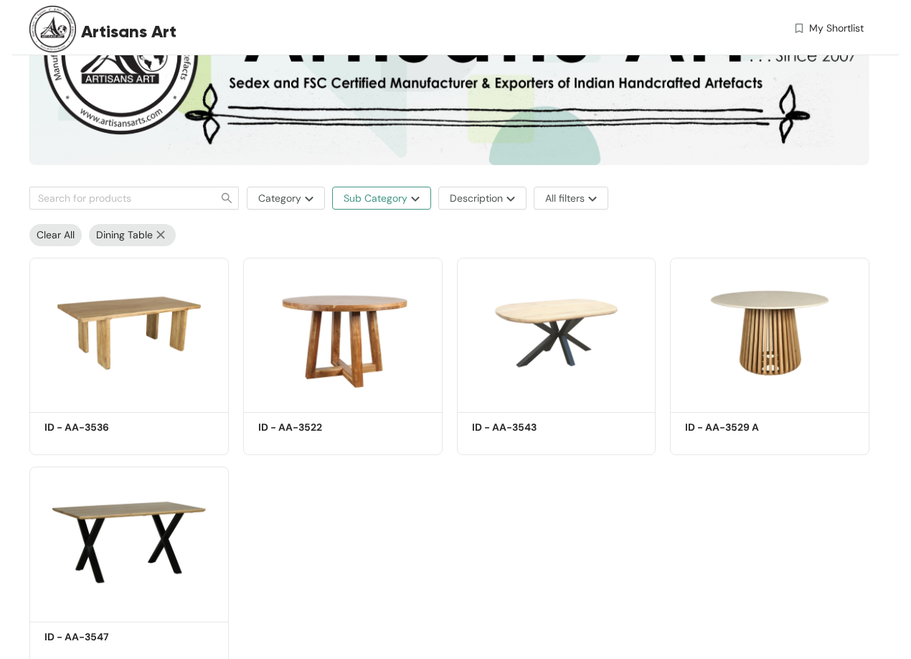
click at [390, 203] on span "Sub Category" at bounding box center [376, 198] width 64 height 16
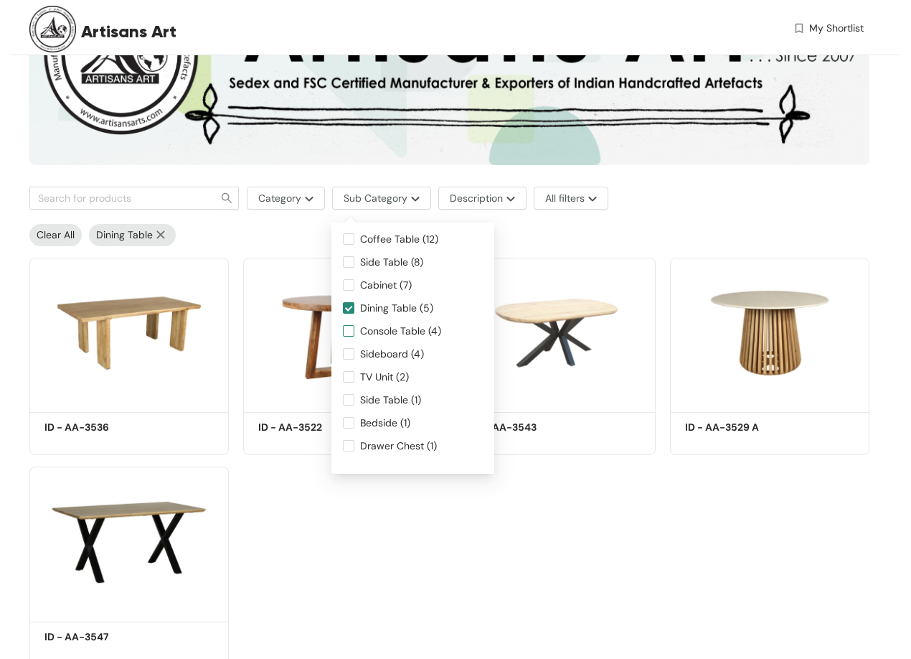
click at [359, 340] on label "Console Table (4)" at bounding box center [413, 334] width 140 height 23
click at [354, 337] on input "Console Table (4)" at bounding box center [348, 330] width 11 height 11
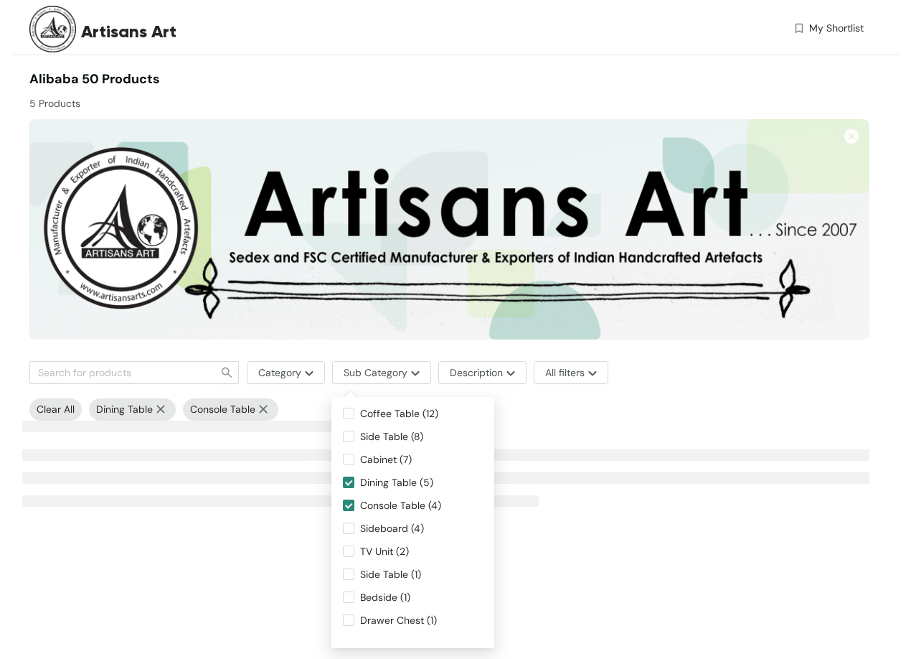
scroll to position [0, 0]
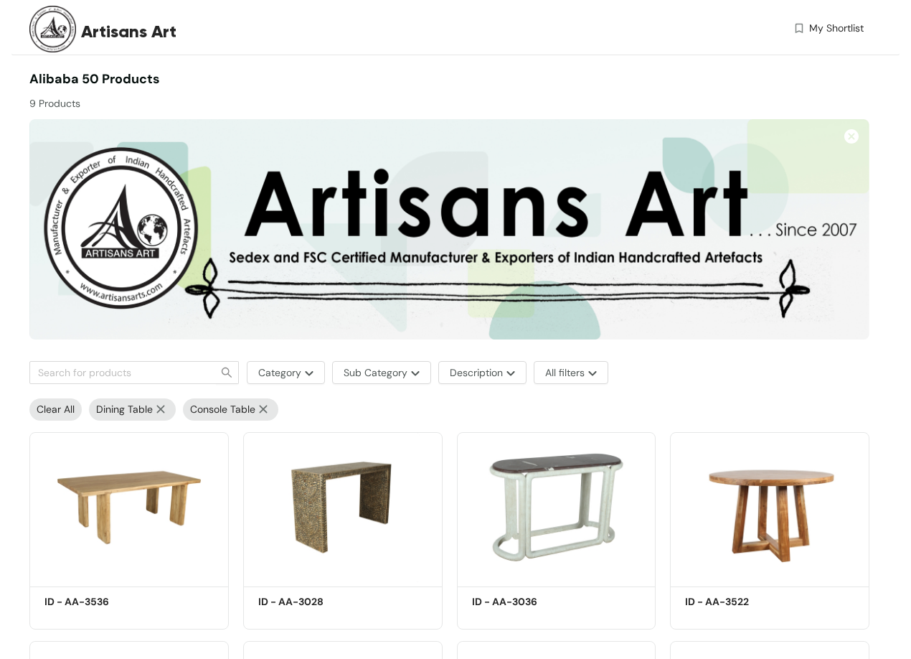
click at [266, 406] on img at bounding box center [263, 409] width 16 height 9
checkbox input "false"
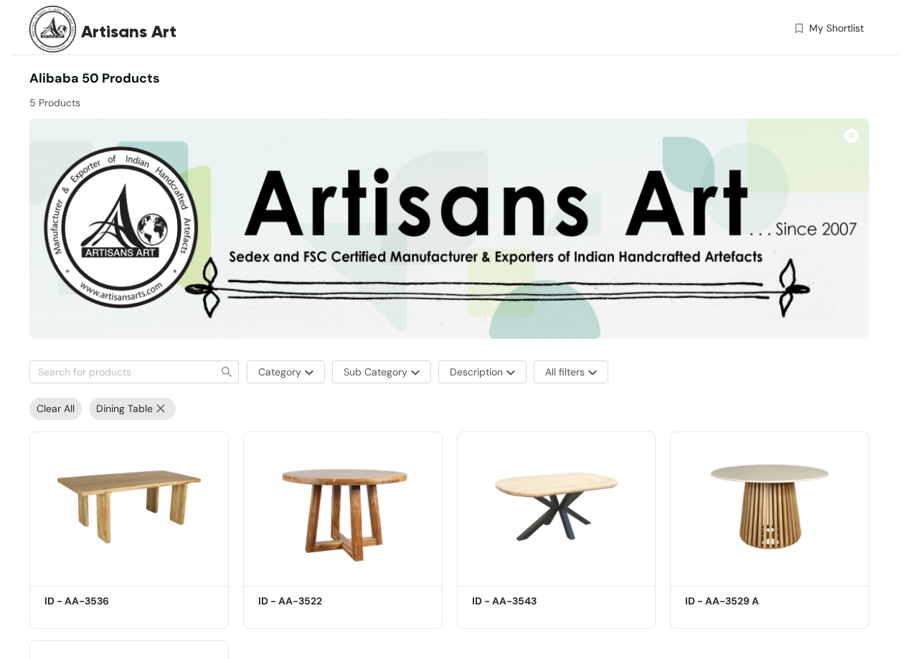
scroll to position [72, 0]
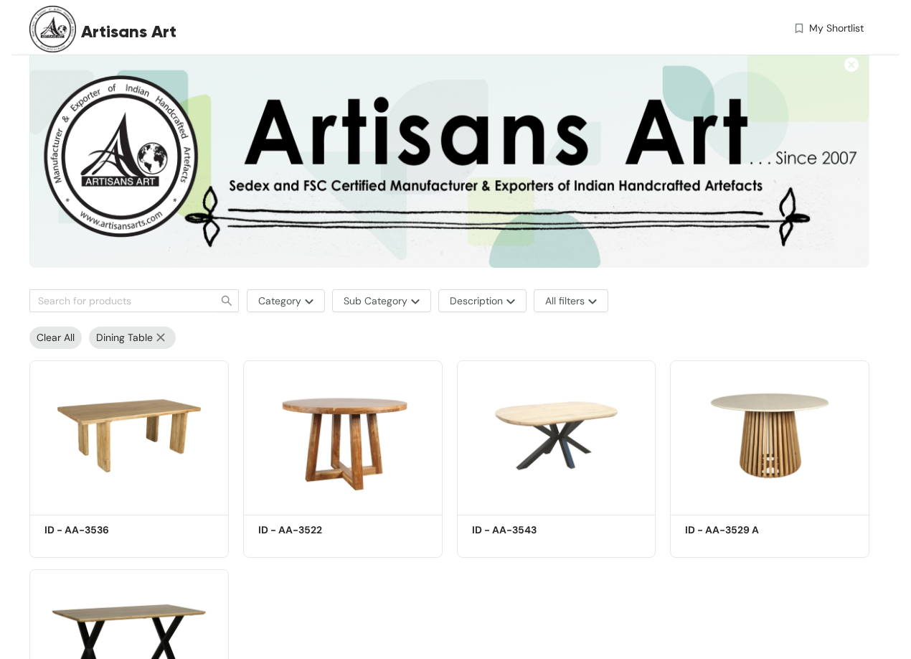
drag, startPoint x: 157, startPoint y: 337, endPoint x: 258, endPoint y: 334, distance: 101.2
click at [157, 337] on img at bounding box center [161, 337] width 16 height 9
checkbox input "false"
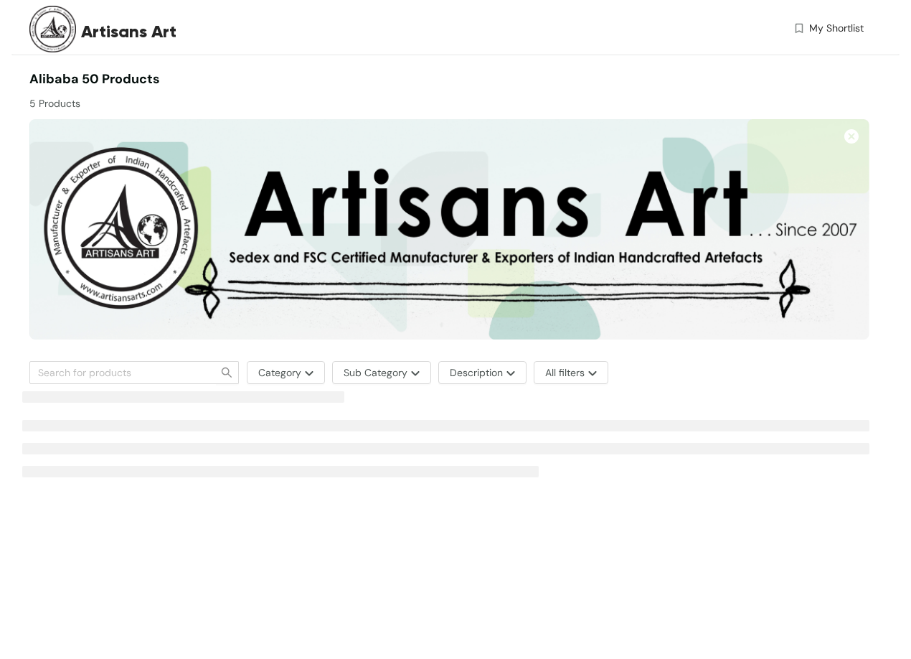
scroll to position [0, 0]
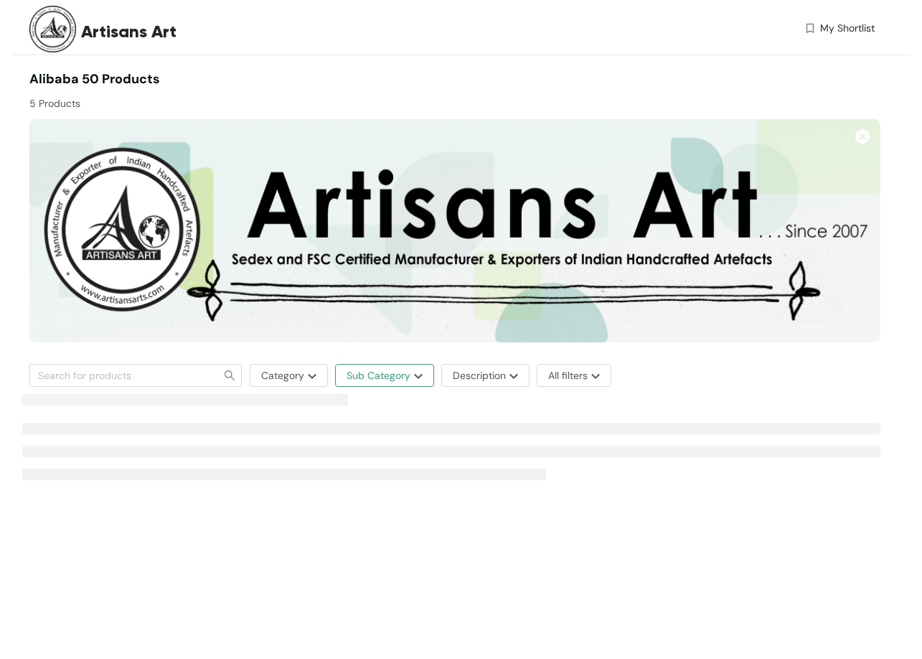
click at [382, 374] on span "Sub Category" at bounding box center [379, 375] width 64 height 16
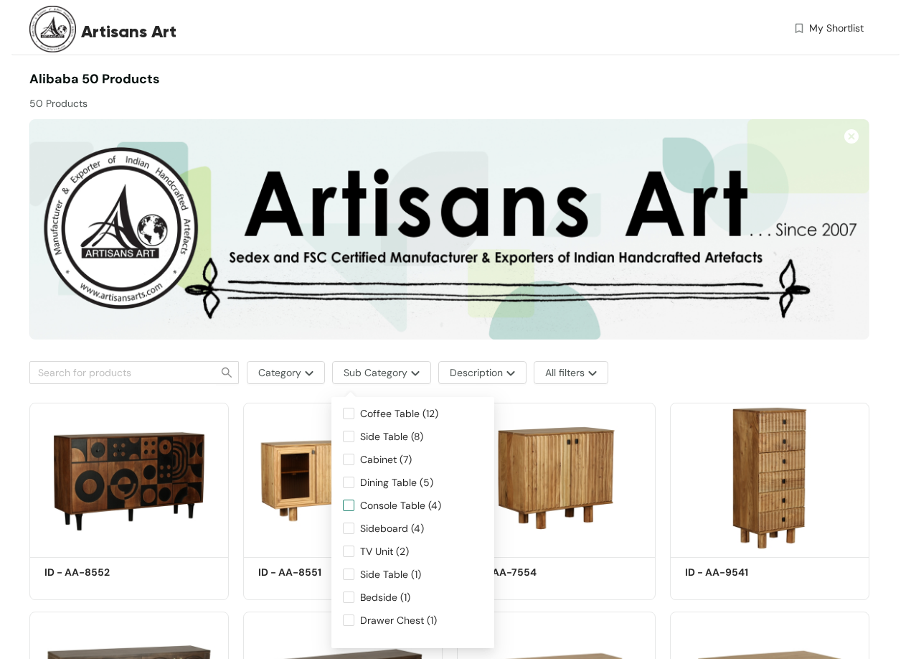
click at [403, 502] on span "Console Table (4)" at bounding box center [400, 505] width 93 height 16
click at [354, 502] on input "Console Table (4)" at bounding box center [348, 504] width 11 height 11
checkbox input "true"
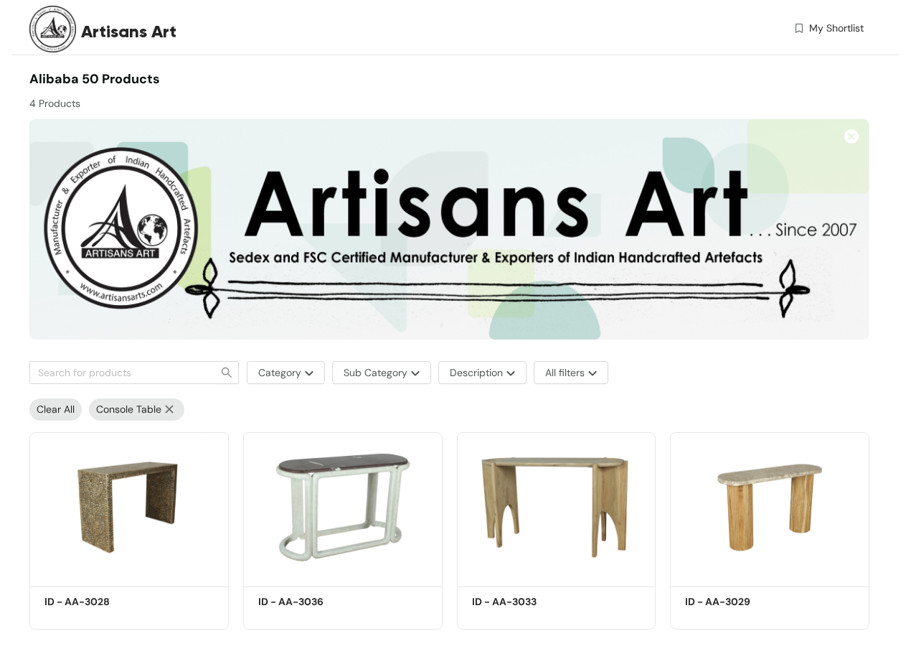
click at [604, 415] on div "Clear All Console Table" at bounding box center [445, 405] width 847 height 29
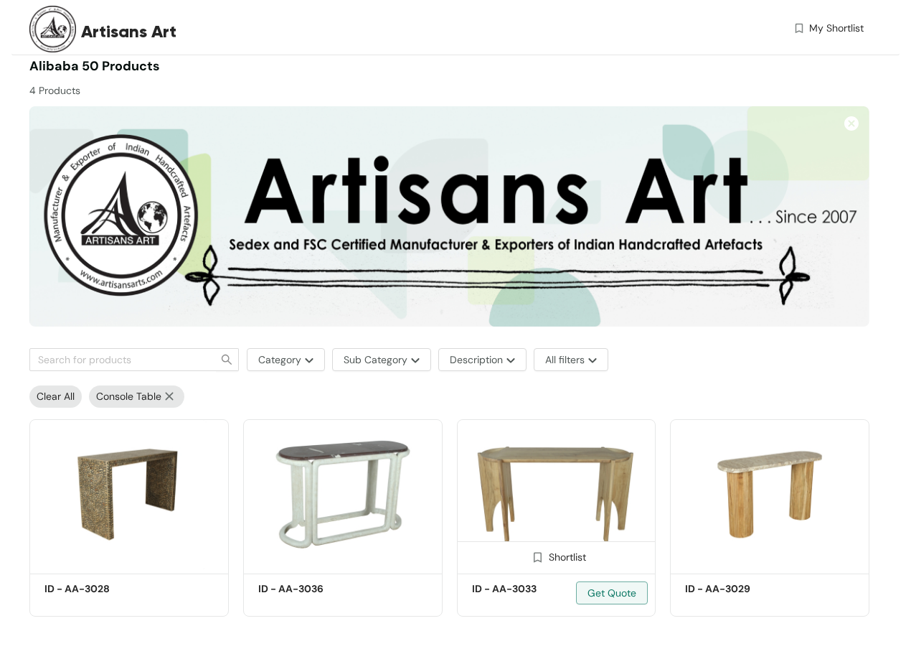
scroll to position [17, 0]
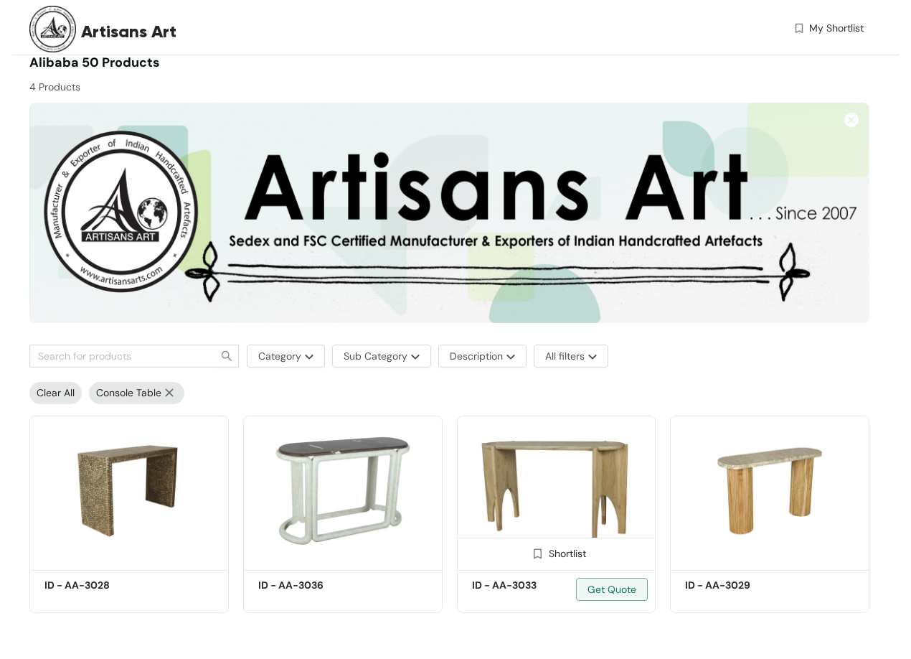
click at [571, 462] on img at bounding box center [556, 490] width 199 height 151
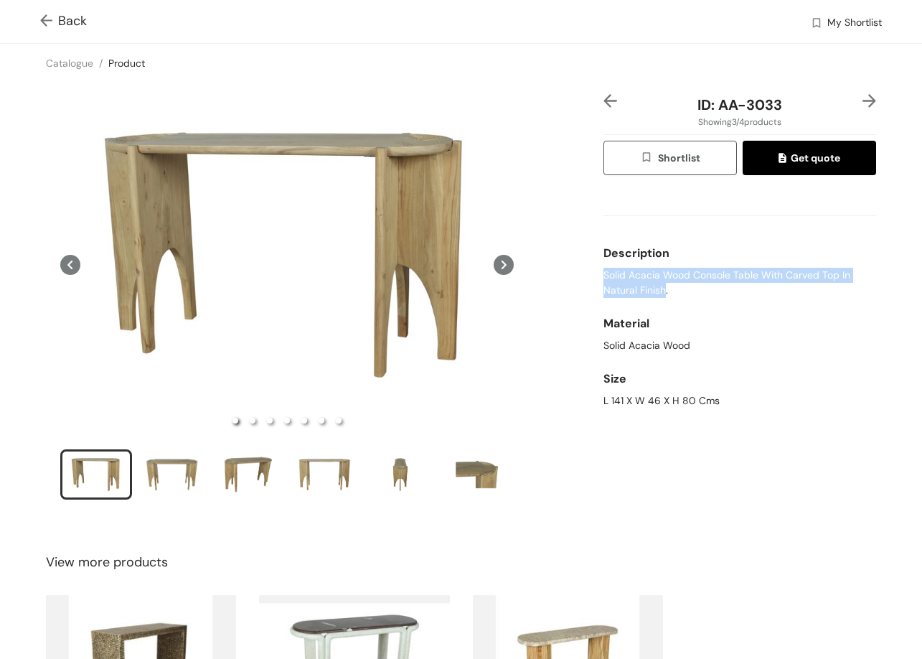
drag, startPoint x: 595, startPoint y: 272, endPoint x: 654, endPoint y: 291, distance: 61.7
click at [658, 291] on div "ID: AA-3033 Showing 3 / 4 products Shortlist Get quote Description Solid Acacia…" at bounding box center [740, 306] width 278 height 424
drag, startPoint x: 715, startPoint y: 105, endPoint x: 797, endPoint y: 110, distance: 82.7
click at [794, 110] on div "ID: AA-3033" at bounding box center [739, 105] width 227 height 22
click at [601, 95] on div "ID: AA-3033 Showing 3 / 4 products Shortlist Get quote Description Solid Acacia…" at bounding box center [740, 306] width 278 height 424
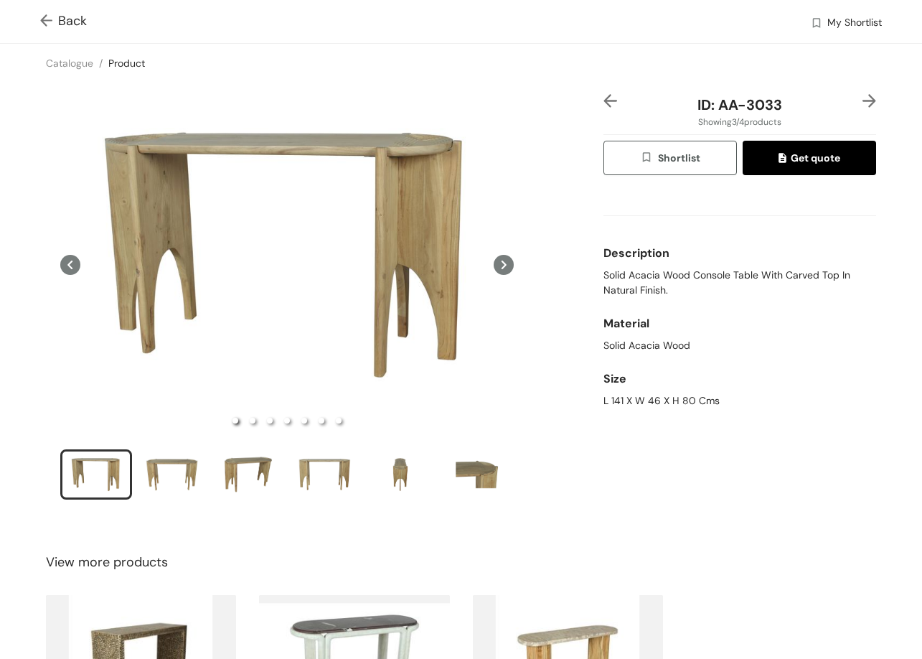
click at [604, 96] on img at bounding box center [610, 101] width 14 height 14
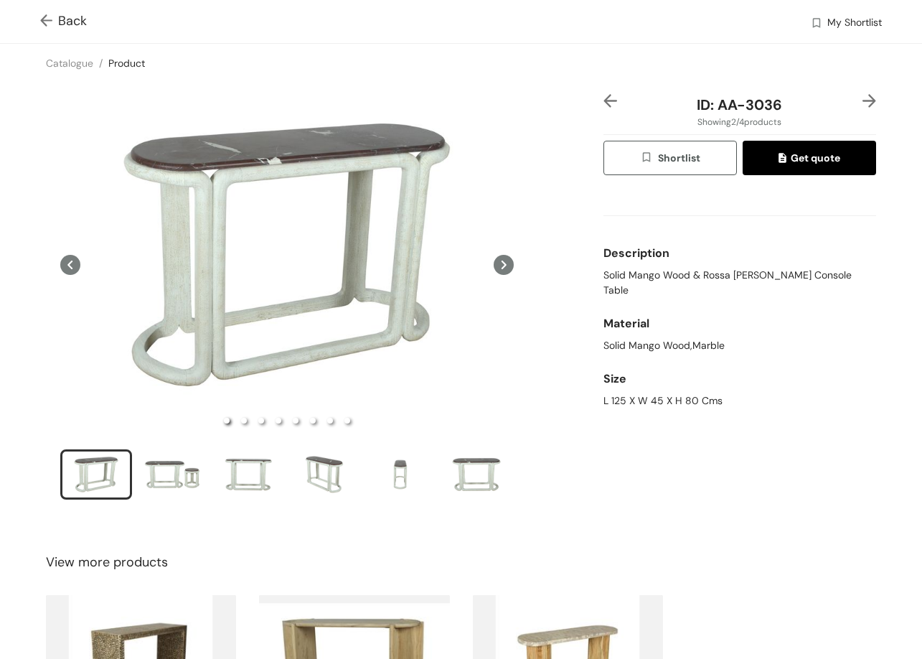
click at [604, 96] on img at bounding box center [610, 101] width 14 height 14
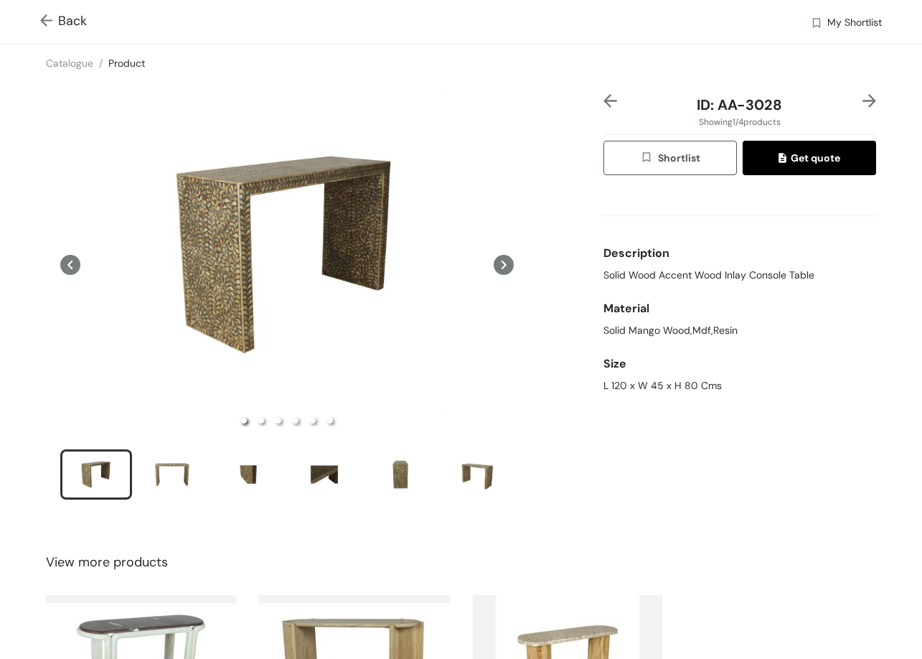
drag, startPoint x: 598, startPoint y: 90, endPoint x: 598, endPoint y: 100, distance: 9.4
click at [598, 98] on div "ID: AA-3028 Showing 1 / 4 products Shortlist Get quote Description Solid Wood A…" at bounding box center [461, 306] width 928 height 447
click at [603, 100] on img at bounding box center [610, 101] width 14 height 14
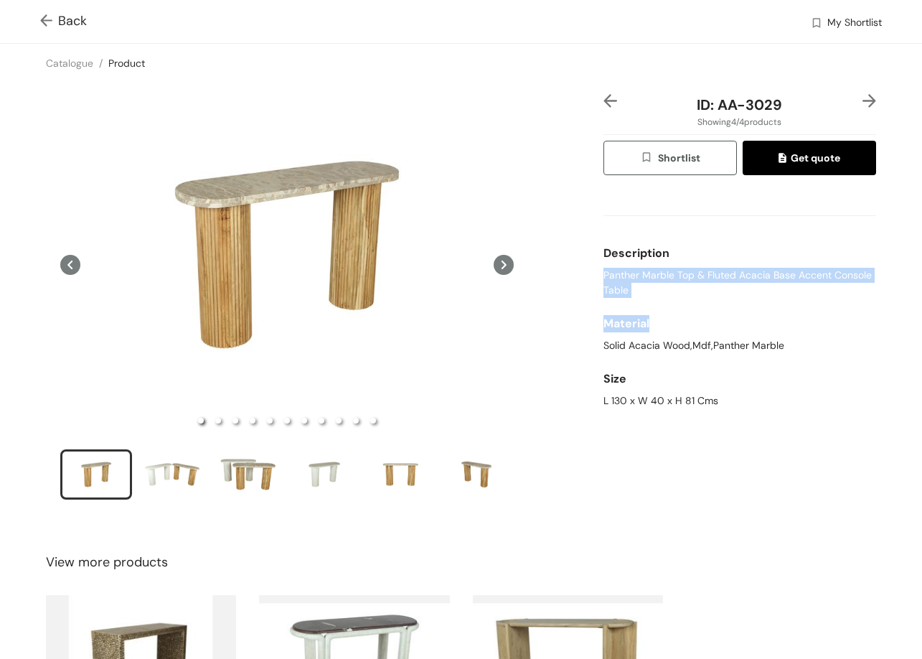
drag, startPoint x: 590, startPoint y: 276, endPoint x: 657, endPoint y: 297, distance: 70.8
click at [661, 313] on div "ID: AA-3029 Showing 4 / 4 products Shortlist Get quote Description Panther Marb…" at bounding box center [461, 306] width 928 height 447
click at [611, 281] on span "Panther Marble Top & Fluted Acacia Base Accent Console Table" at bounding box center [739, 283] width 273 height 30
click at [610, 278] on span "Panther Marble Top & Fluted Acacia Base Accent Console Table" at bounding box center [739, 283] width 273 height 30
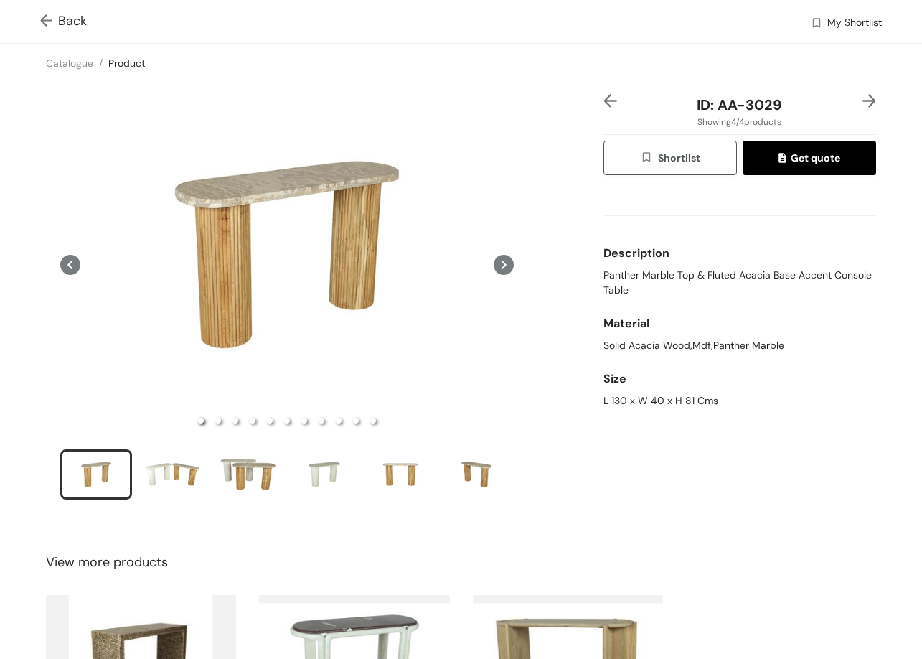
click at [606, 286] on span "Panther Marble Top & Fluted Acacia Base Accent Console Table" at bounding box center [739, 283] width 273 height 30
drag, startPoint x: 713, startPoint y: 404, endPoint x: 740, endPoint y: 405, distance: 26.6
click at [740, 405] on div "L 130 x W 40 x H 81 Cms" at bounding box center [739, 400] width 273 height 15
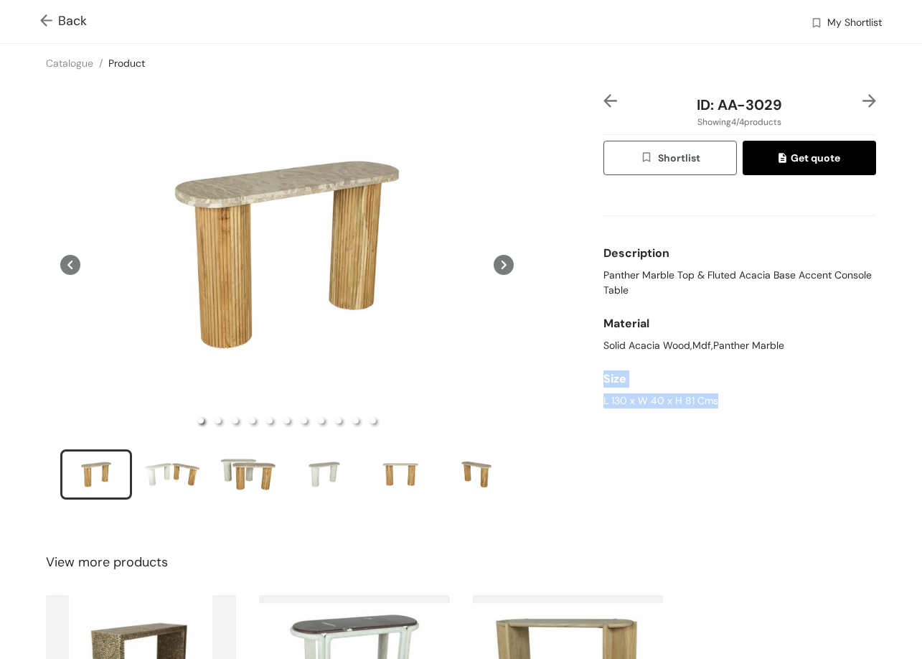
drag, startPoint x: 562, startPoint y: 393, endPoint x: 686, endPoint y: 394, distance: 124.1
click at [728, 406] on div "ID: AA-3029 Showing 4 / 4 products Shortlist Get quote Description Panther Marb…" at bounding box center [461, 306] width 928 height 447
drag, startPoint x: 686, startPoint y: 394, endPoint x: 652, endPoint y: 392, distance: 33.8
click at [684, 394] on div "L 130 x W 40 x H 81 Cms" at bounding box center [739, 400] width 273 height 15
click at [652, 392] on div "Size" at bounding box center [739, 379] width 273 height 29
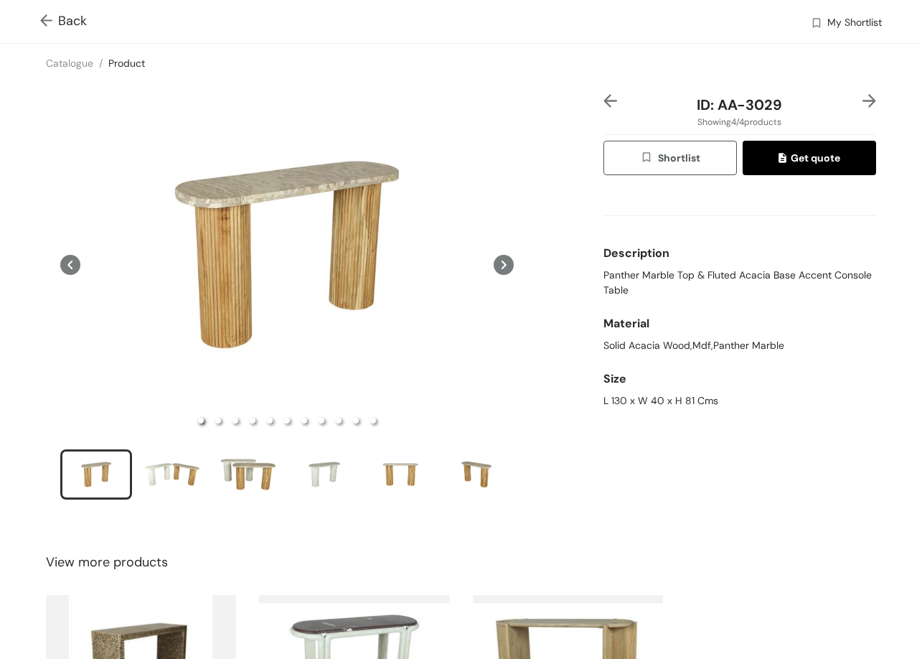
click at [652, 392] on div "Size" at bounding box center [739, 379] width 273 height 29
click at [671, 401] on div "L 130 x W 40 x H 81 Cms" at bounding box center [739, 400] width 273 height 15
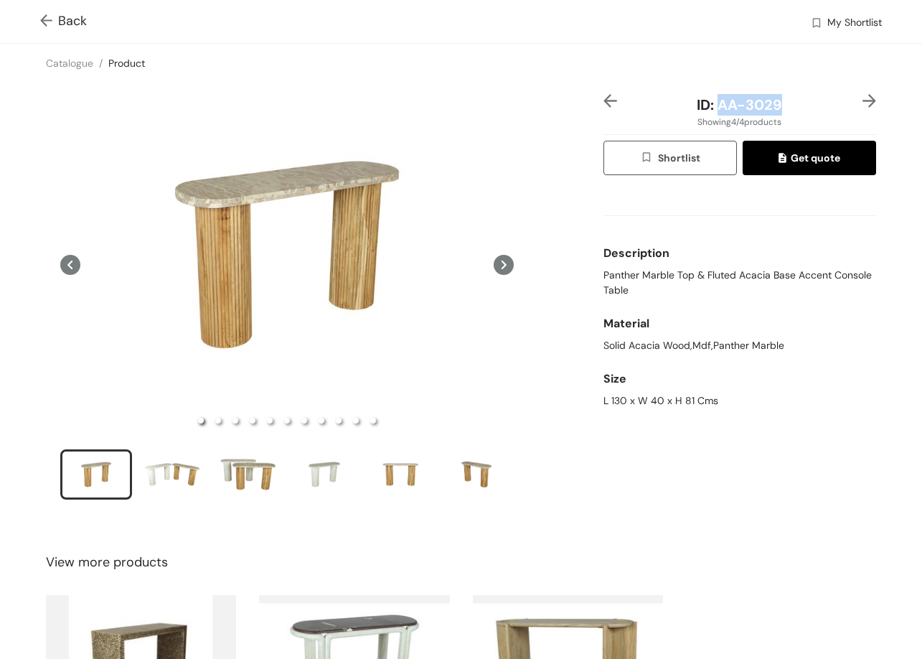
drag, startPoint x: 732, startPoint y: 108, endPoint x: 804, endPoint y: 109, distance: 72.5
click at [804, 109] on div "ID: AA-3029" at bounding box center [739, 105] width 227 height 22
click at [862, 100] on img at bounding box center [869, 101] width 14 height 14
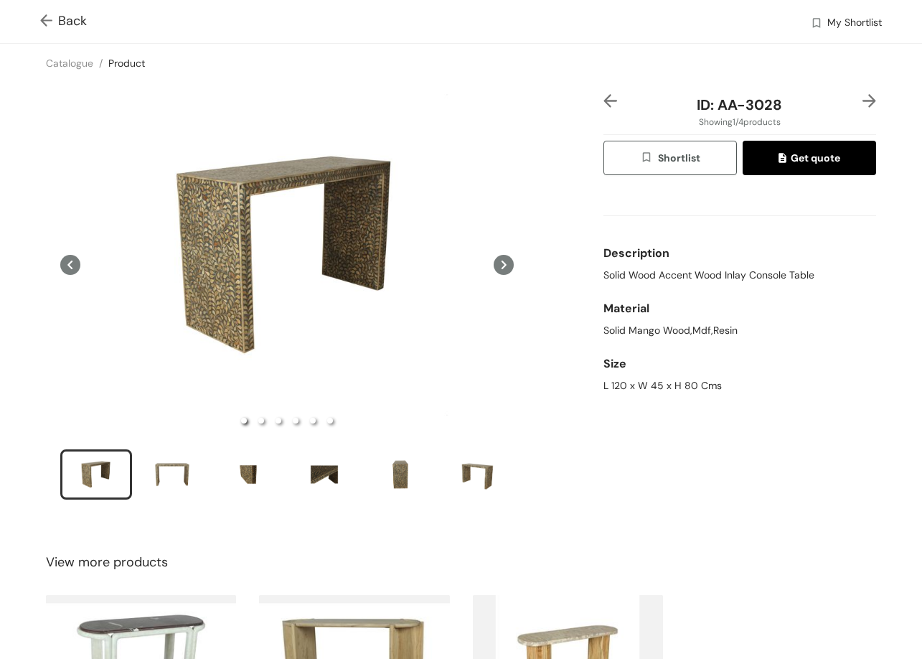
click at [862, 100] on img at bounding box center [869, 101] width 14 height 14
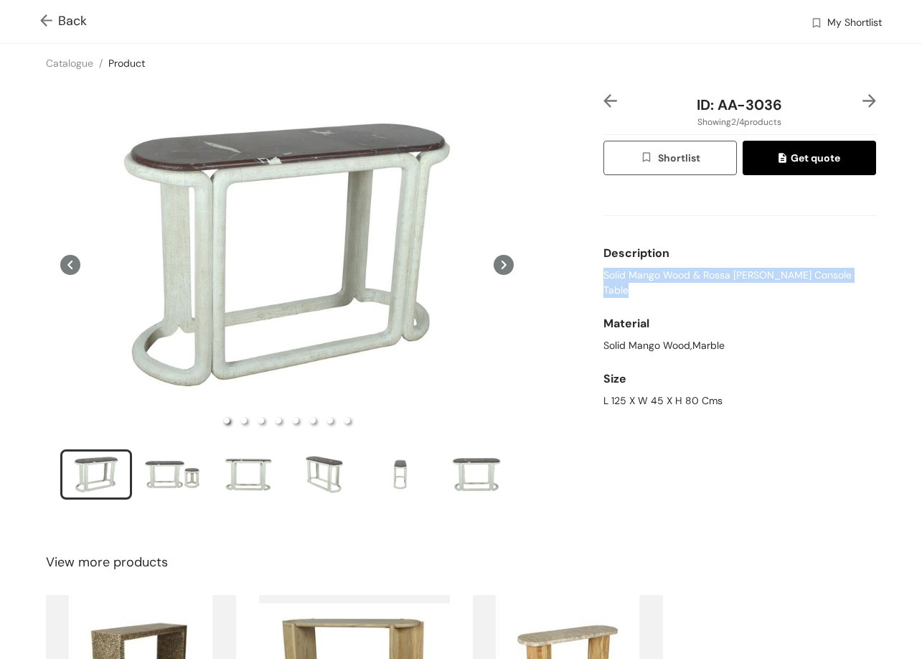
drag, startPoint x: 592, startPoint y: 272, endPoint x: 862, endPoint y: 282, distance: 270.0
click at [862, 282] on div "ID: AA-3036 Showing 2 / 4 products Shortlist Get quote Description Solid Mango …" at bounding box center [461, 306] width 928 height 447
drag, startPoint x: 613, startPoint y: 382, endPoint x: 707, endPoint y: 382, distance: 94.7
click at [707, 382] on div "ID: AA-3036 Showing 2 / 4 products Shortlist Get quote Description Solid Mango …" at bounding box center [740, 306] width 278 height 424
click at [710, 394] on div "Size L 125 X W 45 X H 80 Cms" at bounding box center [739, 386] width 273 height 55
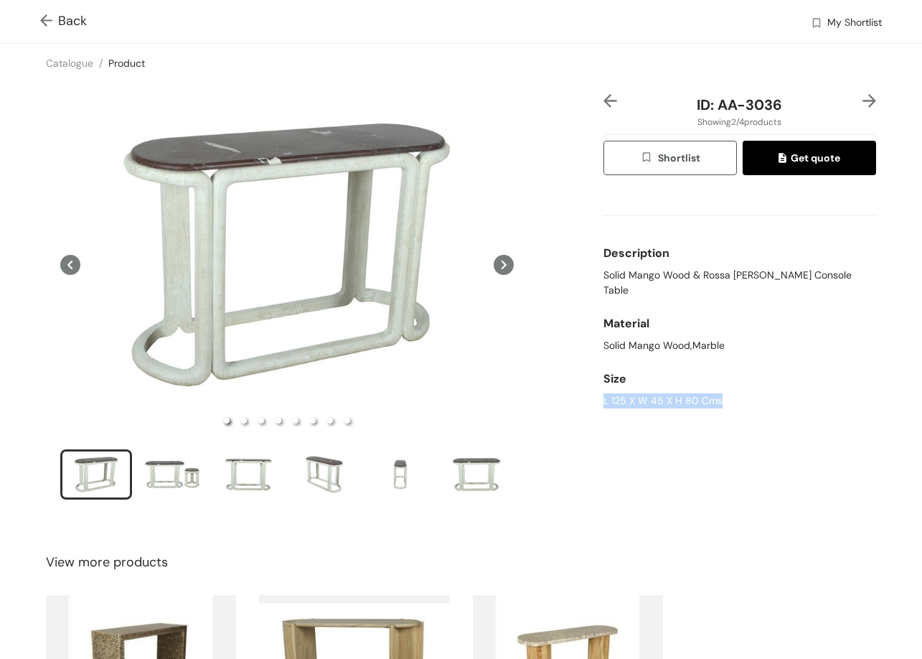
drag, startPoint x: 718, startPoint y: 385, endPoint x: 567, endPoint y: 397, distance: 151.9
click at [601, 392] on div "ID: AA-3036 Showing 2 / 4 products Shortlist Get quote Description Solid Mango …" at bounding box center [740, 306] width 278 height 424
drag, startPoint x: 715, startPoint y: 107, endPoint x: 784, endPoint y: 111, distance: 69.7
click at [785, 111] on div "ID: AA-3036" at bounding box center [739, 105] width 227 height 22
click at [603, 104] on img at bounding box center [610, 101] width 14 height 14
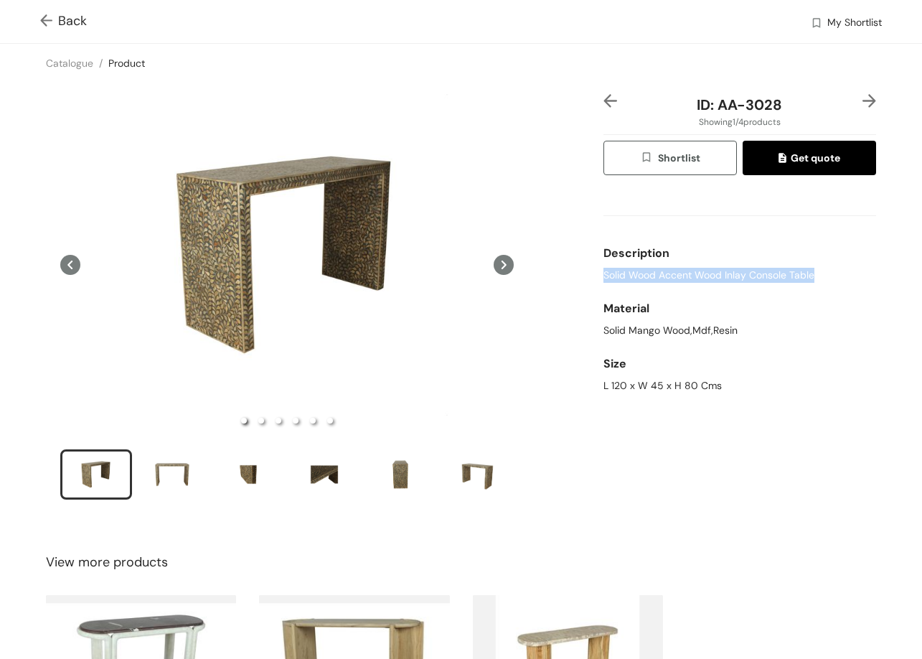
drag, startPoint x: 695, startPoint y: 260, endPoint x: 809, endPoint y: 278, distance: 116.1
click at [809, 278] on div "ID: AA-3028 Showing 1 / 4 products Shortlist Get quote Description Solid Wood A…" at bounding box center [740, 306] width 278 height 424
drag, startPoint x: 588, startPoint y: 382, endPoint x: 746, endPoint y: 379, distance: 158.6
click at [746, 384] on div "ID: AA-3028 Showing 1 / 4 products Shortlist Get quote Description Solid Wood A…" at bounding box center [461, 306] width 928 height 447
drag, startPoint x: 785, startPoint y: 107, endPoint x: 820, endPoint y: 105, distance: 35.2
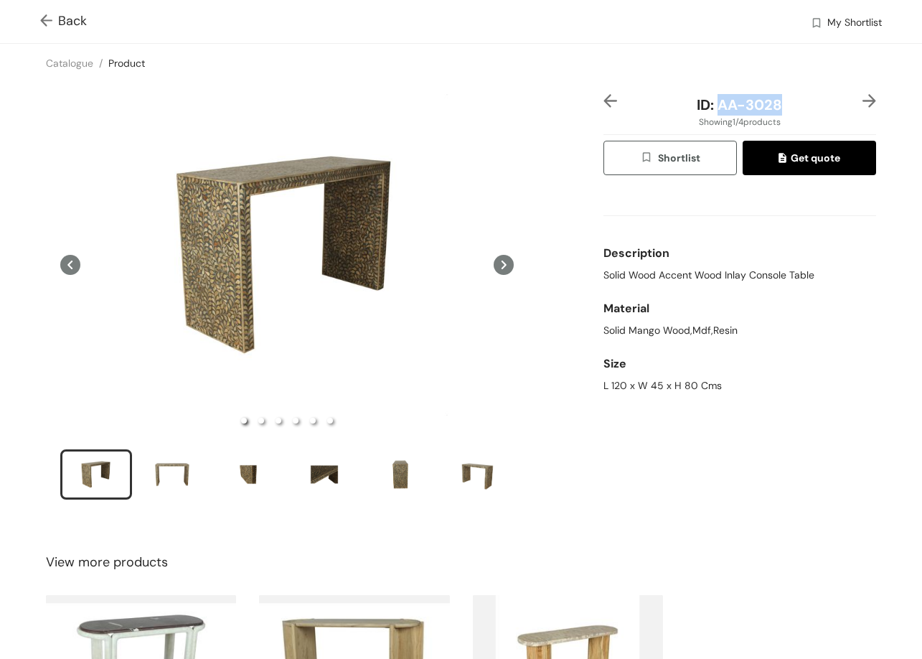
click at [820, 105] on div "ID: AA-3028" at bounding box center [739, 105] width 227 height 22
click at [68, 21] on span "Back" at bounding box center [63, 20] width 47 height 19
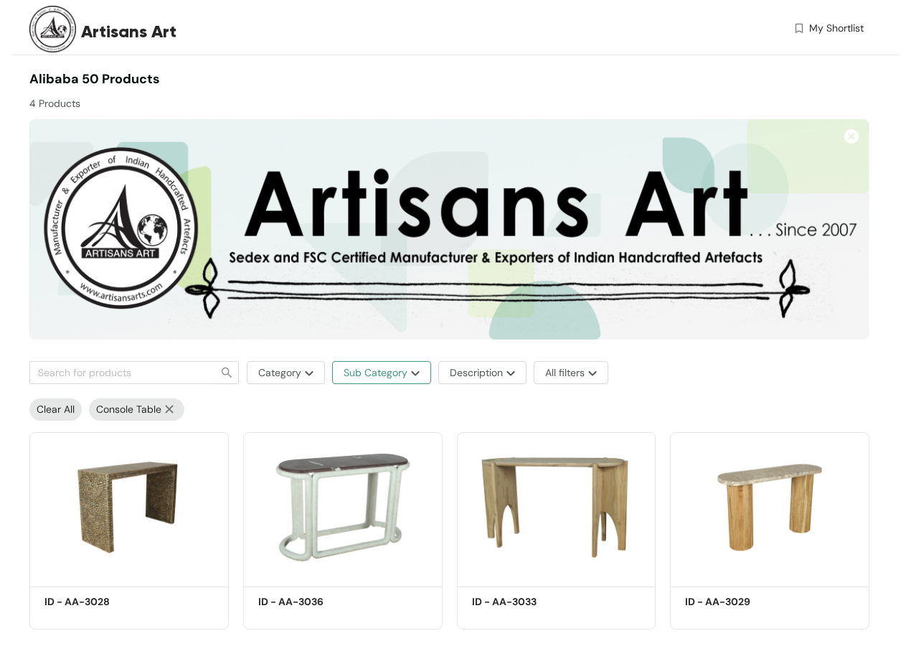
click at [400, 367] on span "Sub Category" at bounding box center [376, 373] width 64 height 16
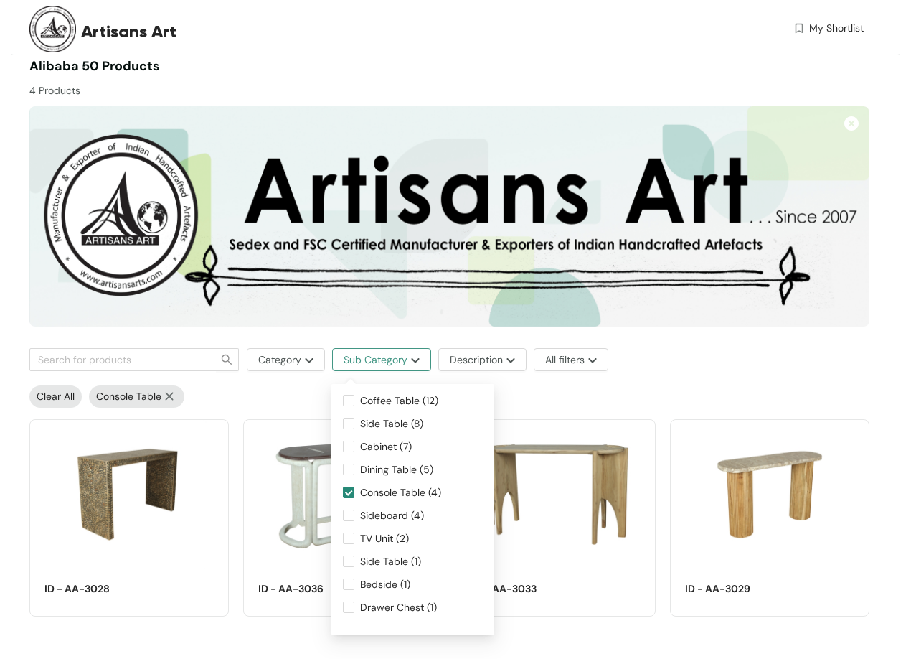
scroll to position [17, 0]
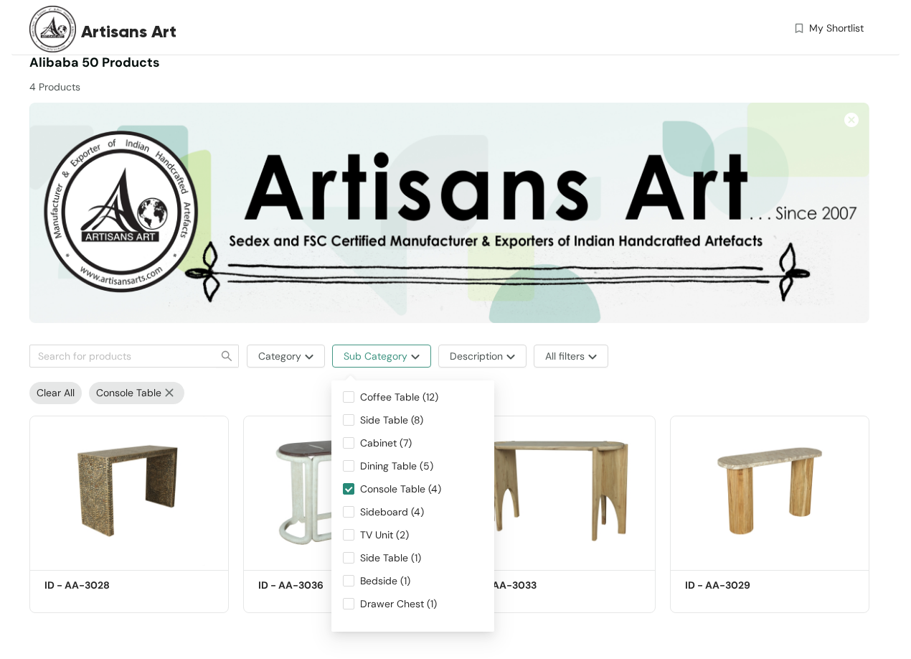
click at [395, 357] on span "Sub Category" at bounding box center [376, 356] width 64 height 16
click at [352, 559] on input "Side Table (1)" at bounding box center [348, 557] width 11 height 11
checkbox input "true"
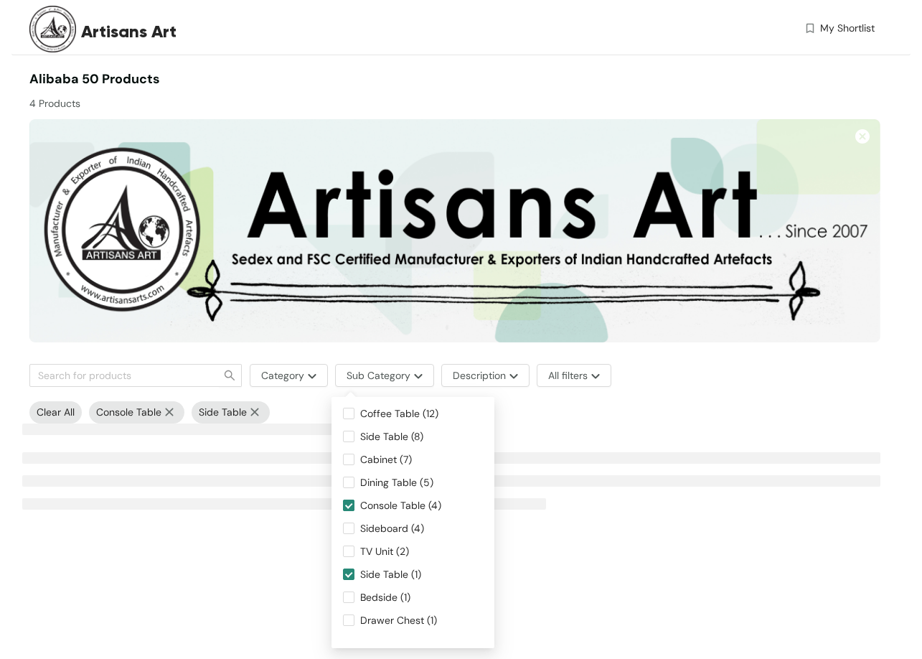
click at [361, 502] on span "Console Table (4)" at bounding box center [400, 505] width 93 height 16
click at [354, 502] on input "Console Table (4)" at bounding box center [348, 504] width 11 height 11
checkbox input "false"
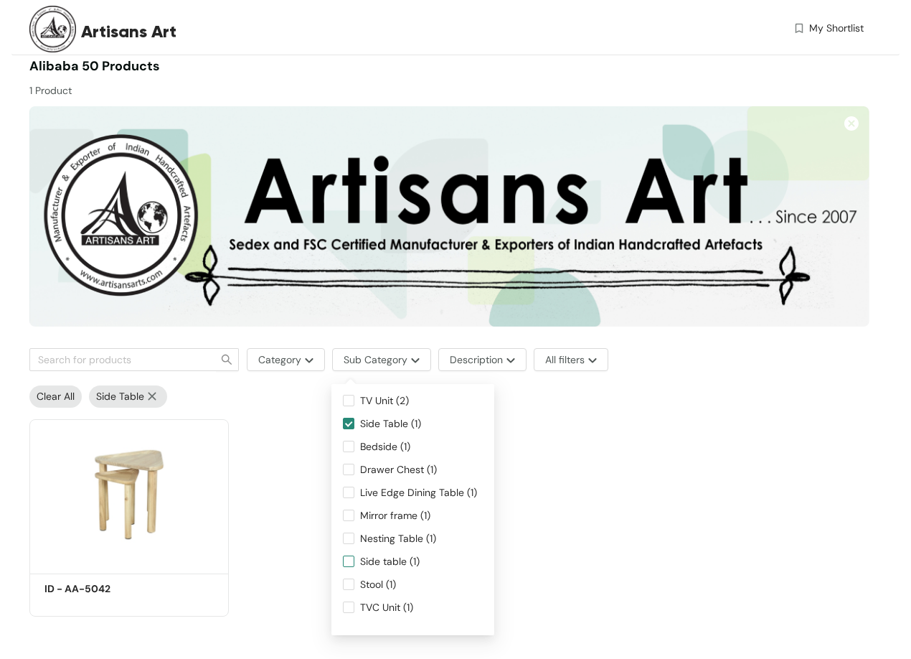
scroll to position [17, 0]
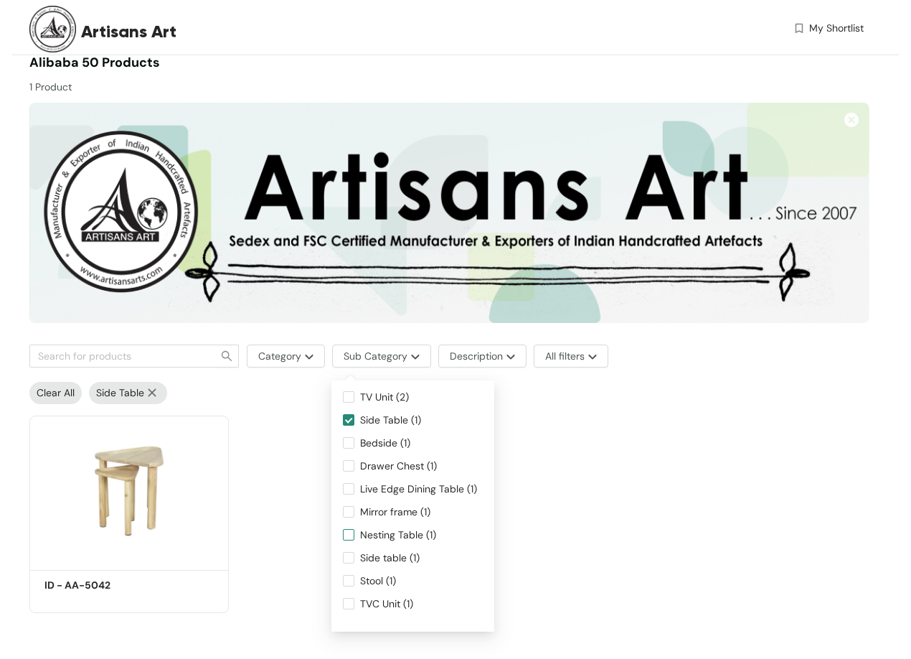
click at [389, 557] on span "Side table (1)" at bounding box center [389, 558] width 71 height 16
click at [354, 557] on input "Side table (1)" at bounding box center [348, 557] width 11 height 11
checkbox input "true"
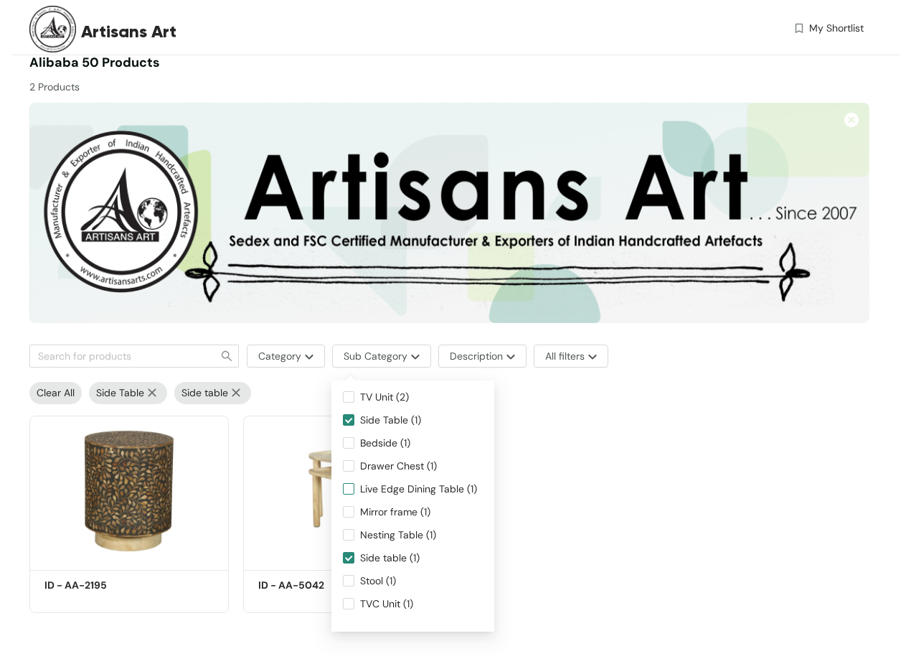
scroll to position [0, 0]
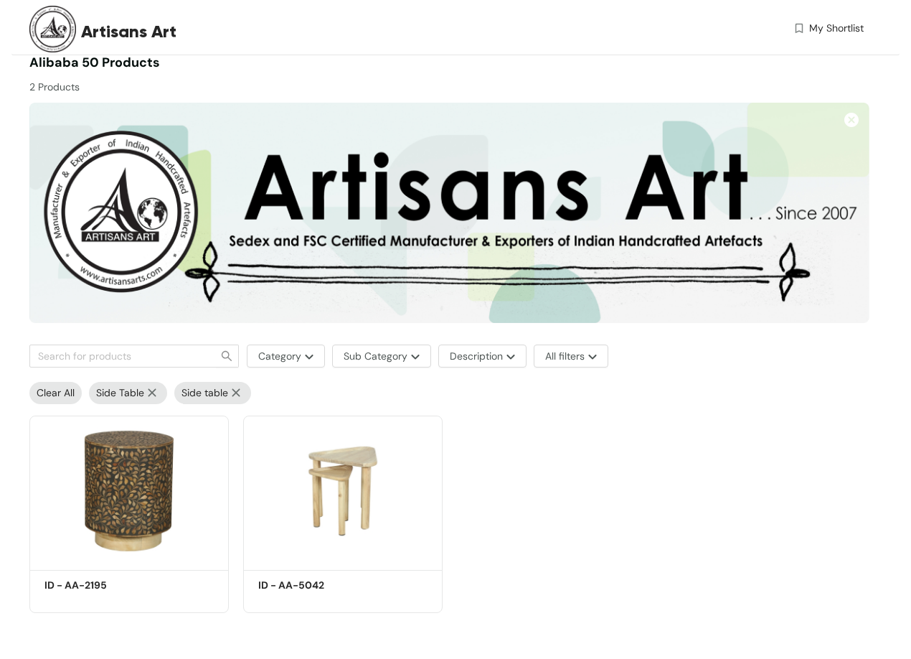
click at [627, 539] on div "Shortlist ID - AA-2195 Get Quote Shortlist ID - AA-5042 Get Quote" at bounding box center [449, 509] width 855 height 210
click at [332, 507] on img at bounding box center [342, 490] width 199 height 151
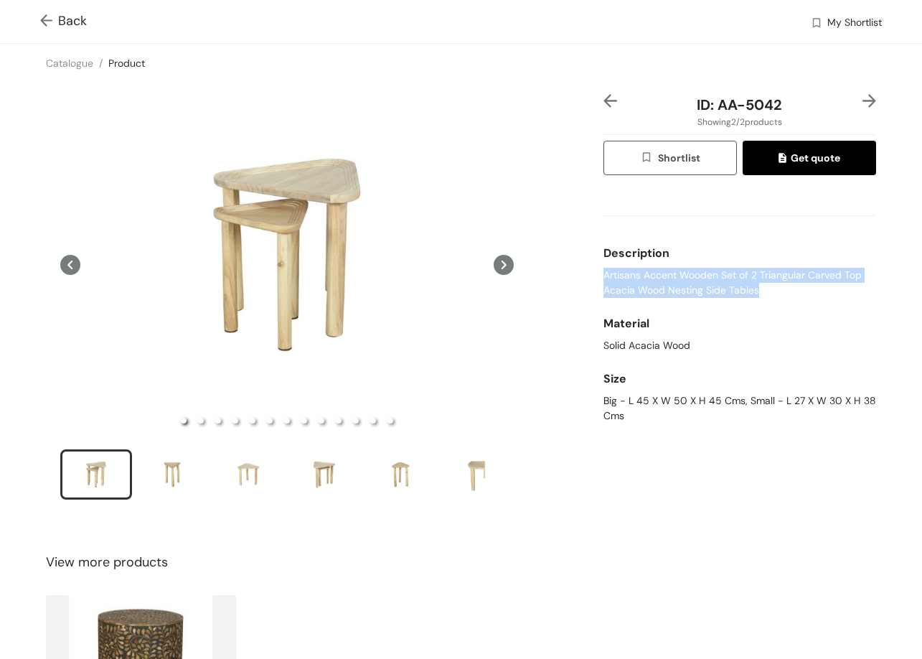
drag, startPoint x: 595, startPoint y: 278, endPoint x: 782, endPoint y: 287, distance: 187.5
click at [805, 297] on div "ID: AA-5042 Showing 2 / 2 products Shortlist Get quote Description Artisans Acc…" at bounding box center [740, 306] width 278 height 424
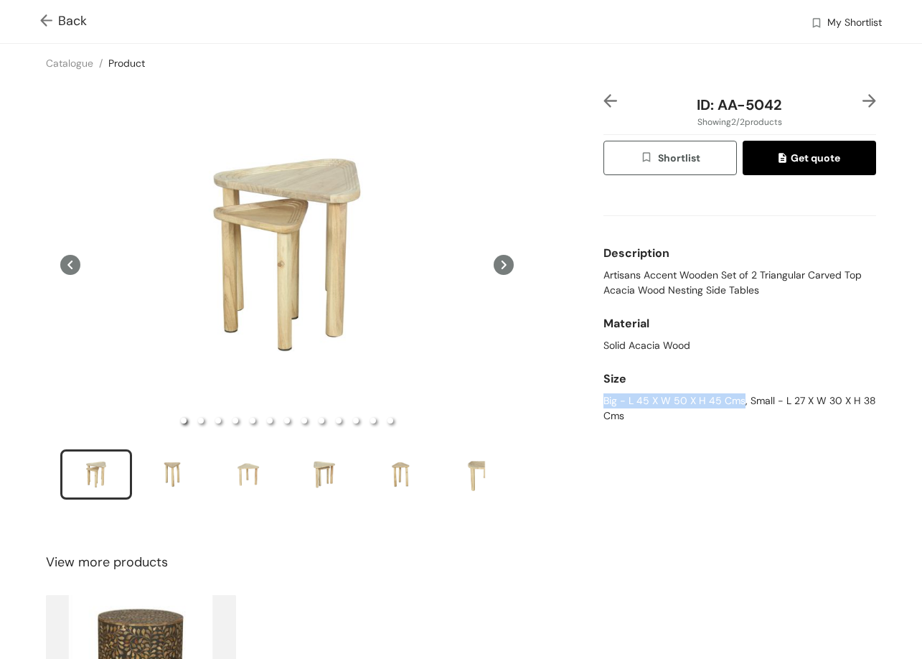
drag, startPoint x: 591, startPoint y: 399, endPoint x: 735, endPoint y: 400, distance: 143.5
click at [735, 400] on div "ID: AA-5042 Showing 2 / 2 products Shortlist Get quote Description Artisans Acc…" at bounding box center [461, 306] width 928 height 447
drag, startPoint x: 738, startPoint y: 402, endPoint x: 763, endPoint y: 434, distance: 40.5
click at [763, 434] on div "ID: AA-5042 Showing 2 / 2 products Shortlist Get quote Description Artisans Acc…" at bounding box center [740, 306] width 278 height 424
drag, startPoint x: 710, startPoint y: 105, endPoint x: 781, endPoint y: 104, distance: 71.0
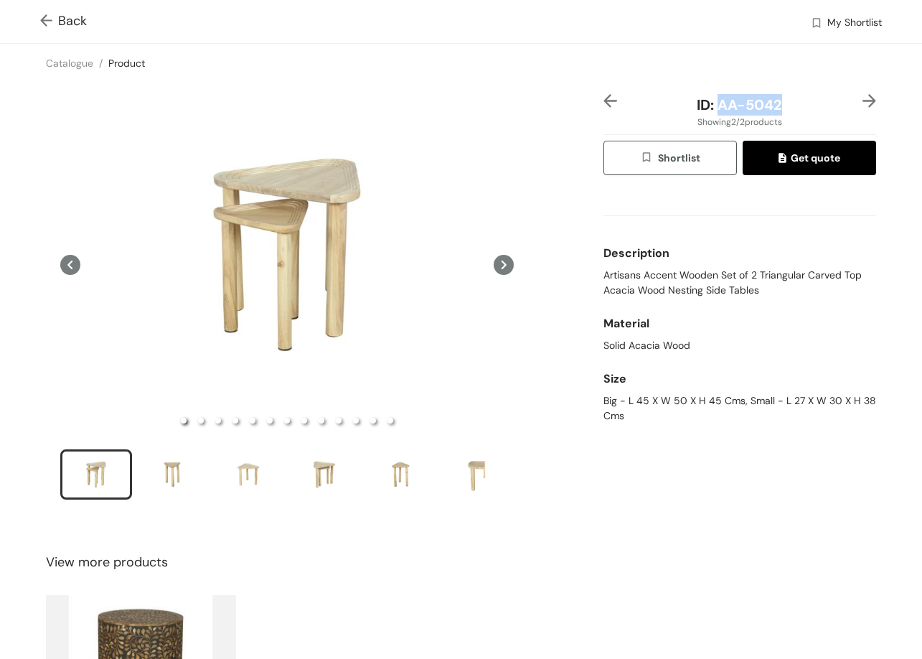
click at [781, 104] on div "ID: AA-5042" at bounding box center [739, 105] width 227 height 22
